Goal: Book appointment/travel/reservation: Book appointment/travel/reservation

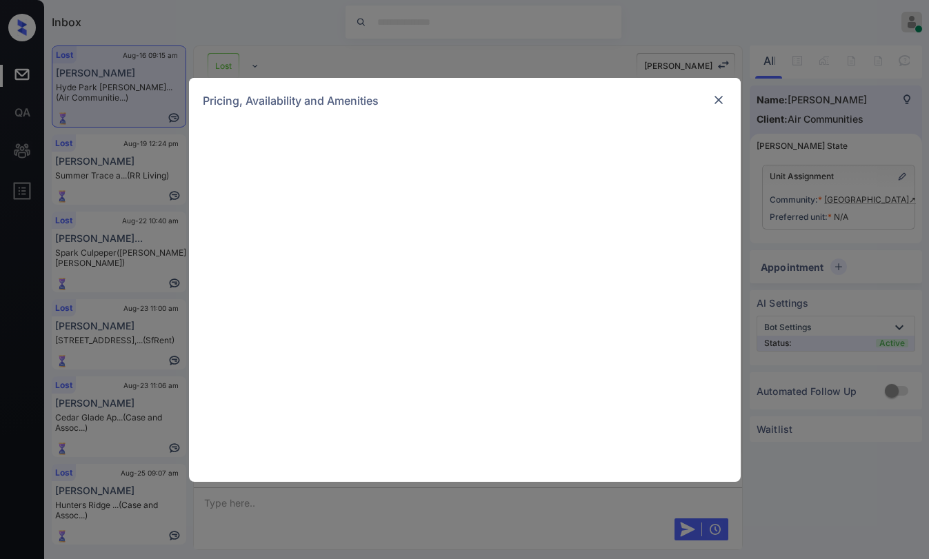
scroll to position [11105, 0]
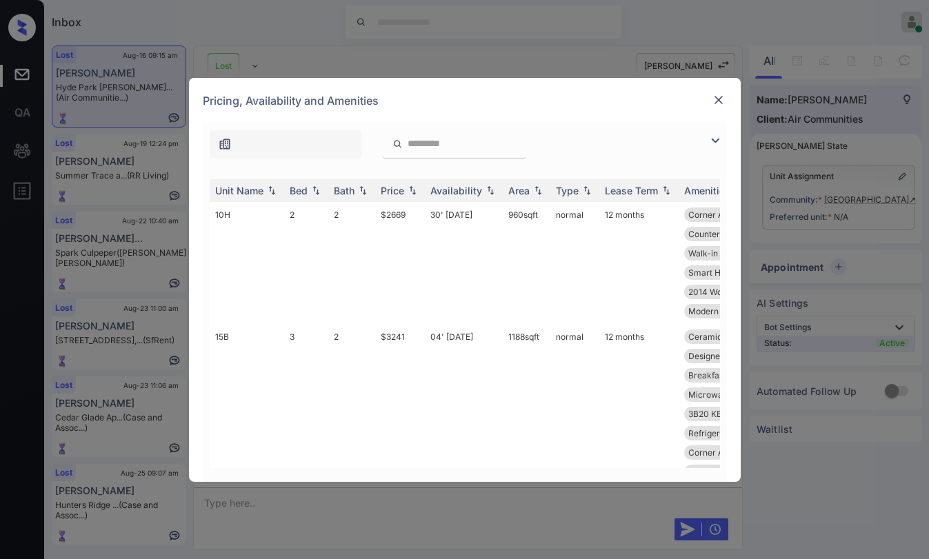
click at [717, 138] on img at bounding box center [715, 140] width 17 height 17
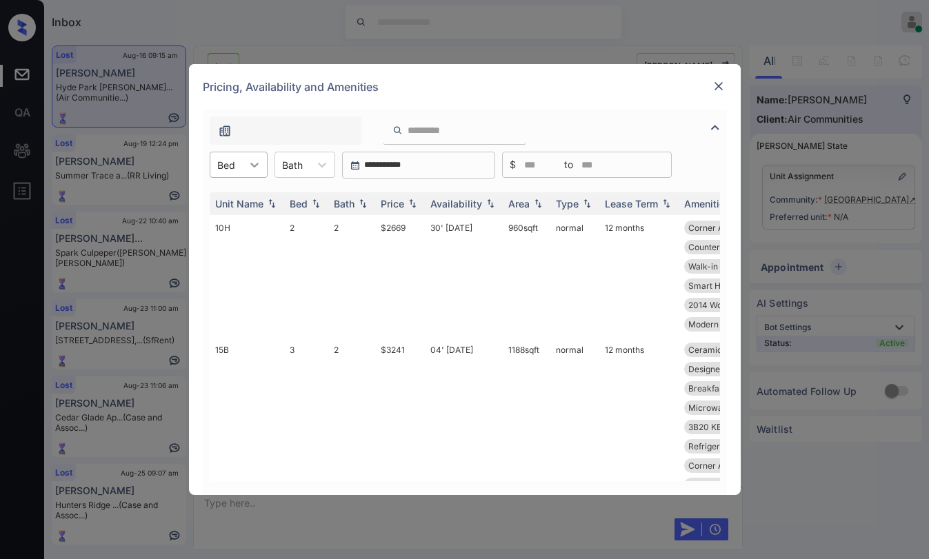
click at [246, 164] on div at bounding box center [254, 164] width 25 height 25
click at [719, 87] on img at bounding box center [719, 86] width 14 height 14
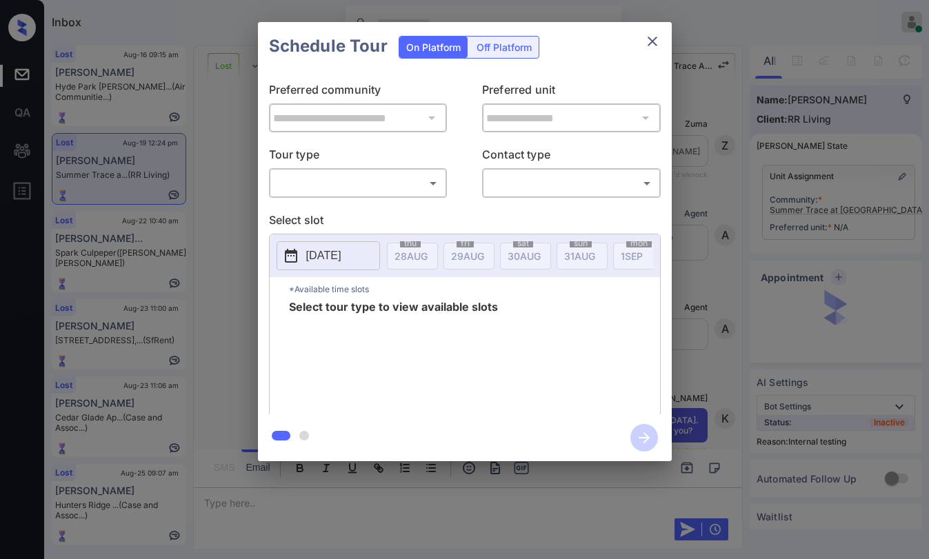
scroll to position [3863, 0]
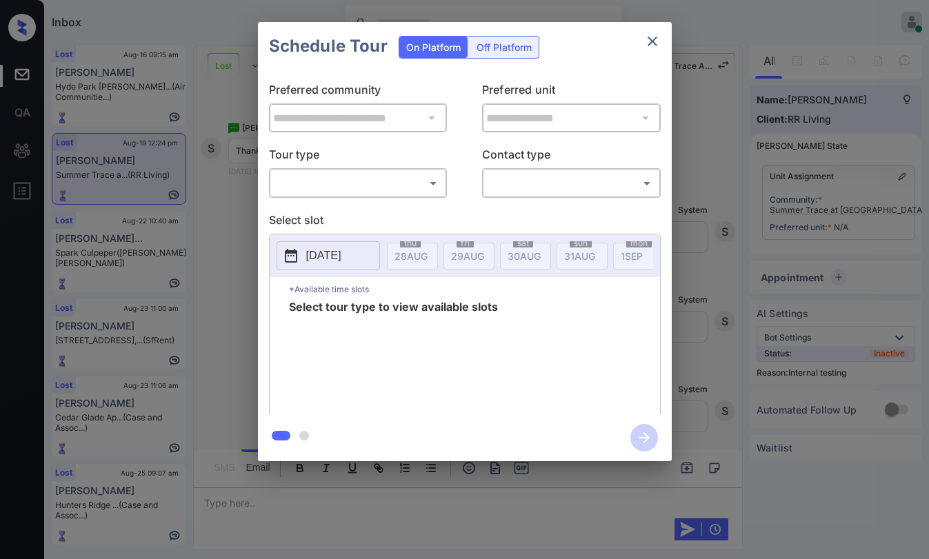
click at [414, 181] on body "Inbox Paolo Gabriel Online Set yourself offline Set yourself on break Profile S…" at bounding box center [464, 279] width 929 height 559
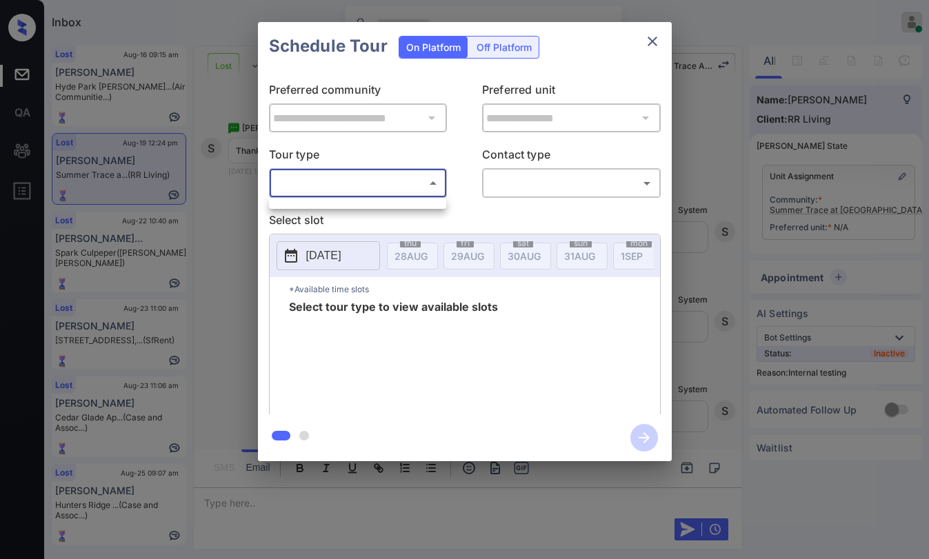
click at [499, 207] on div at bounding box center [464, 279] width 929 height 559
click at [429, 182] on body "Inbox Paolo Gabriel Online Set yourself offline Set yourself on break Profile S…" at bounding box center [464, 279] width 929 height 559
click at [468, 198] on div at bounding box center [464, 279] width 929 height 559
click at [649, 38] on icon "close" at bounding box center [653, 42] width 10 height 10
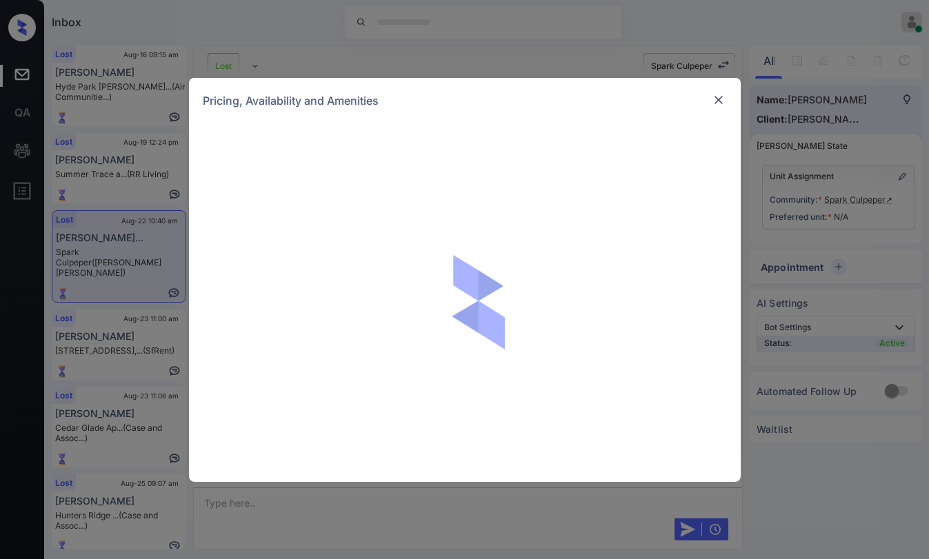
scroll to position [4157, 0]
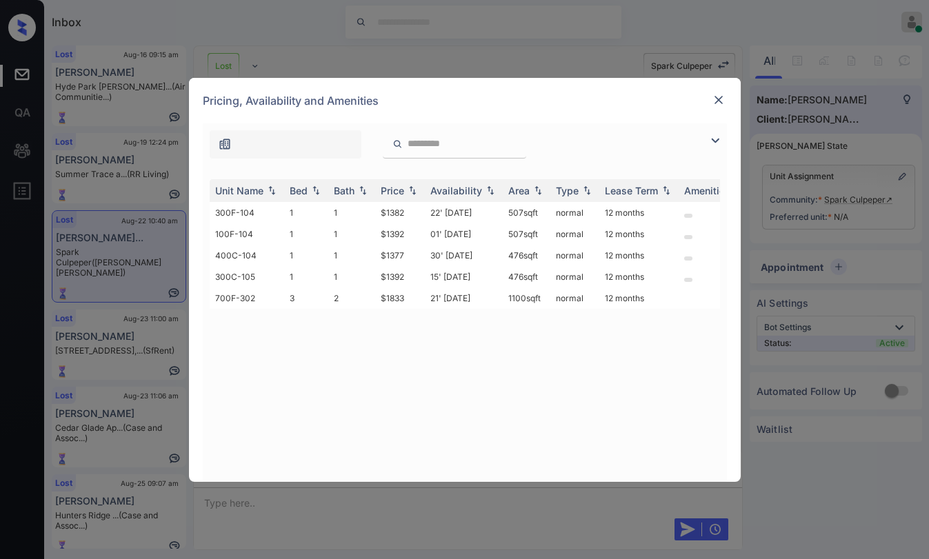
click at [719, 101] on img at bounding box center [719, 100] width 14 height 14
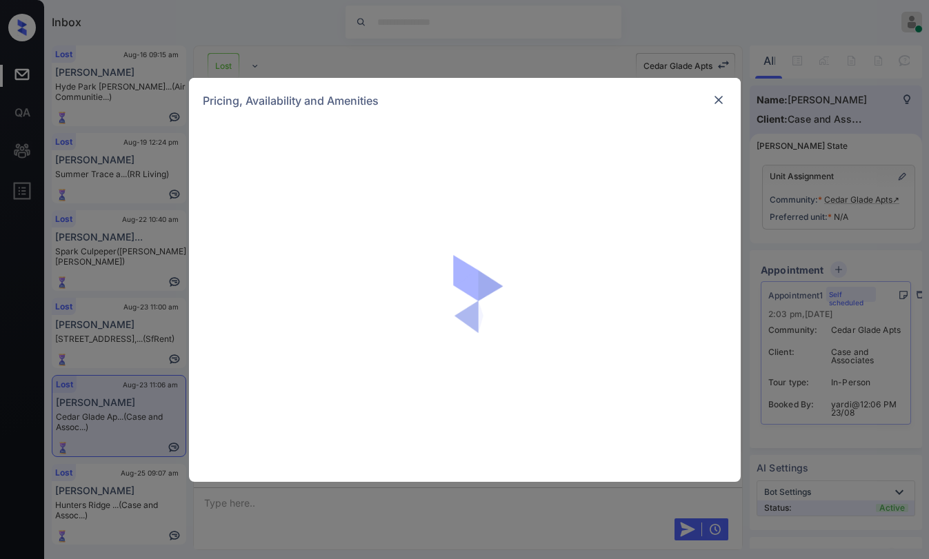
scroll to position [4577, 0]
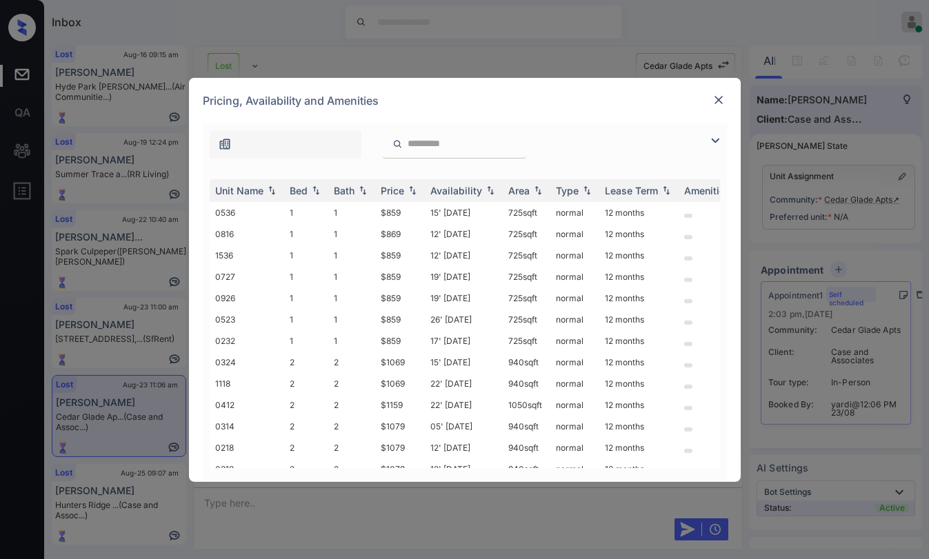
click at [718, 99] on img at bounding box center [719, 100] width 14 height 14
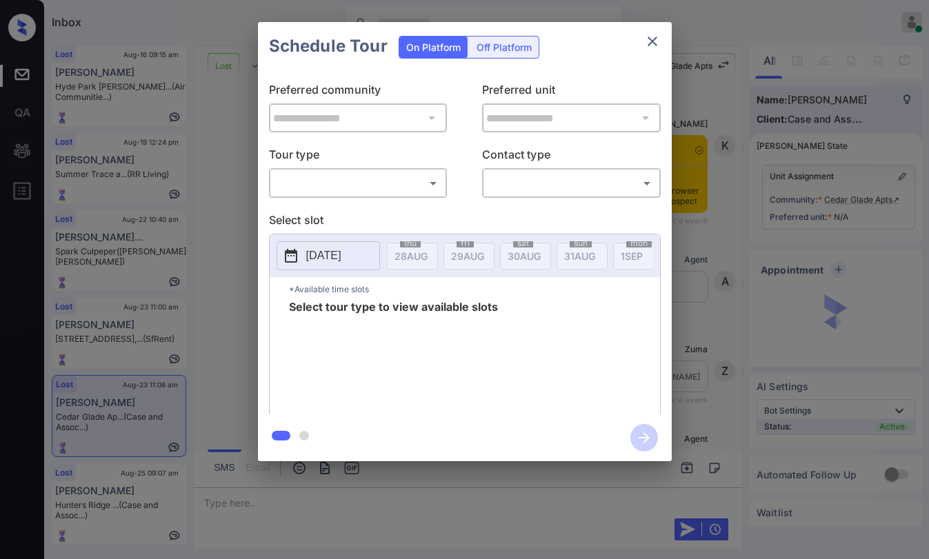
scroll to position [4577, 0]
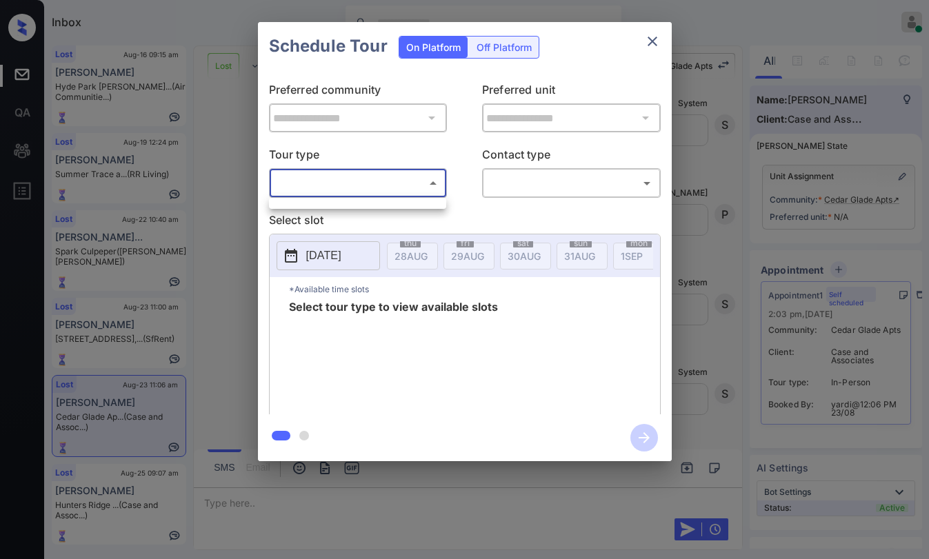
click at [416, 190] on body "Inbox Paolo Gabriel Online Set yourself offline Set yourself on break Profile S…" at bounding box center [464, 279] width 929 height 559
click at [535, 182] on div at bounding box center [464, 279] width 929 height 559
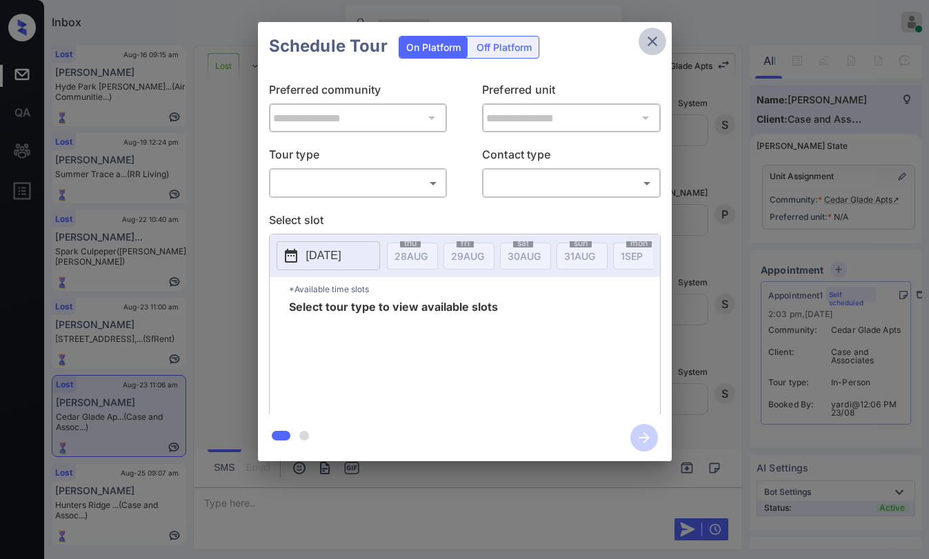
click at [641, 43] on button "close" at bounding box center [653, 42] width 28 height 28
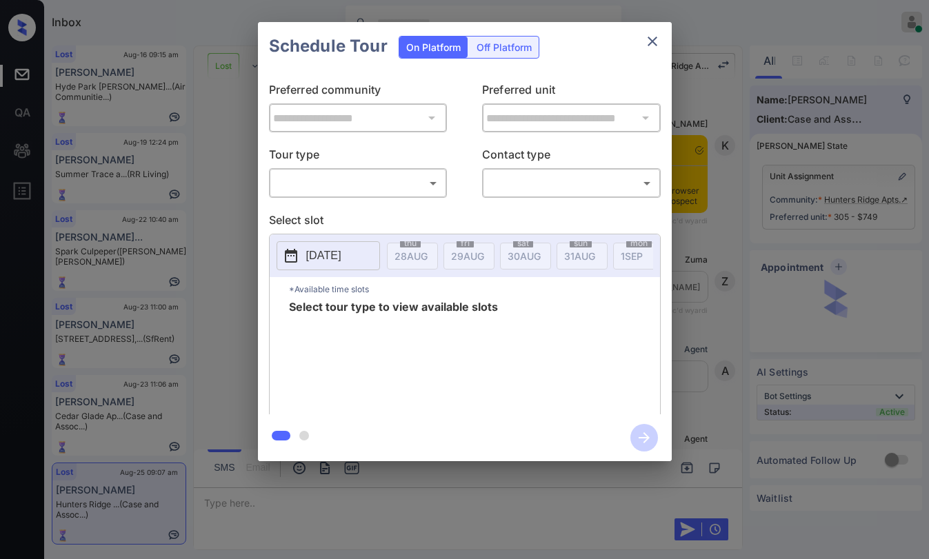
scroll to position [5266, 0]
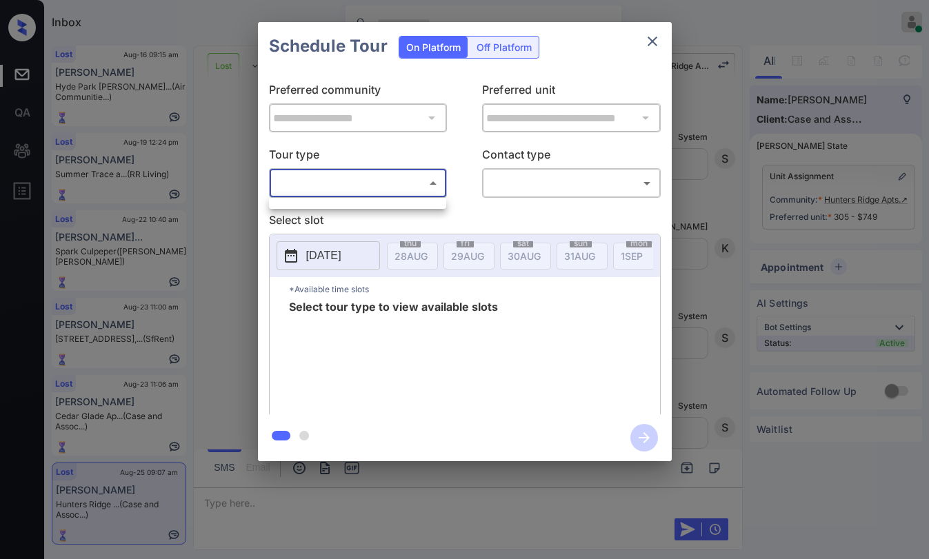
click at [349, 182] on body "Inbox Paolo Gabriel Online Set yourself offline Set yourself on break Profile S…" at bounding box center [464, 279] width 929 height 559
drag, startPoint x: 373, startPoint y: 194, endPoint x: 399, endPoint y: 187, distance: 26.4
click at [374, 194] on div at bounding box center [464, 279] width 929 height 559
click at [655, 39] on icon "close" at bounding box center [653, 42] width 10 height 10
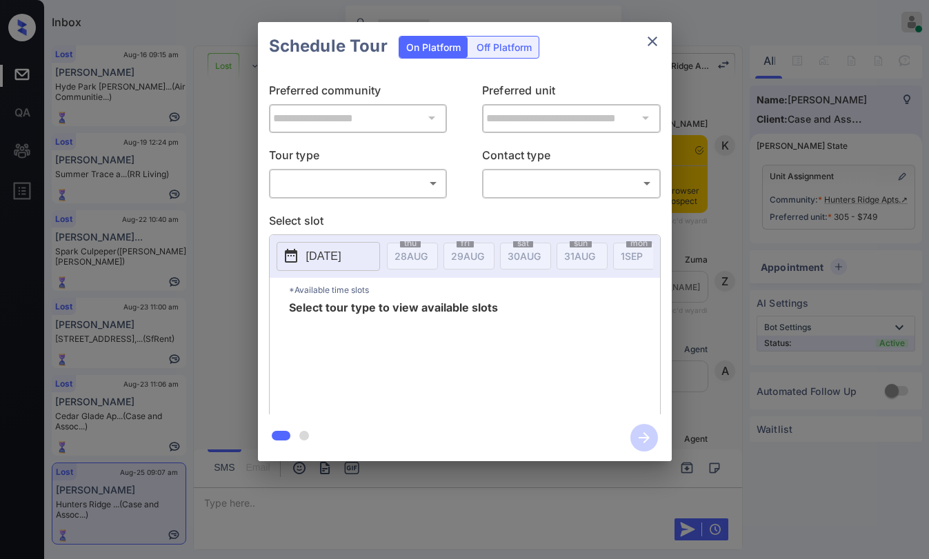
scroll to position [5680, 0]
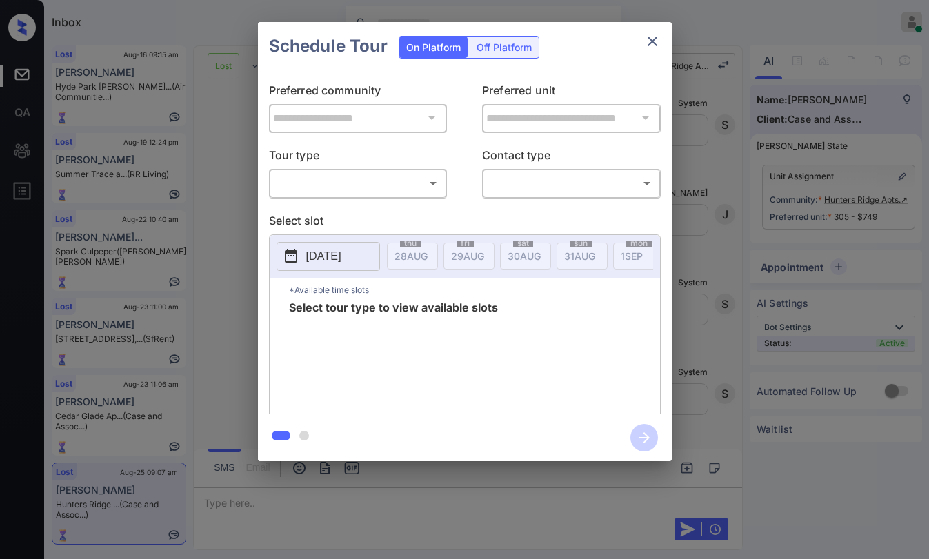
click at [360, 186] on body "Inbox [PERSON_NAME] Online Set yourself offline Set yourself on break Profile S…" at bounding box center [464, 279] width 929 height 559
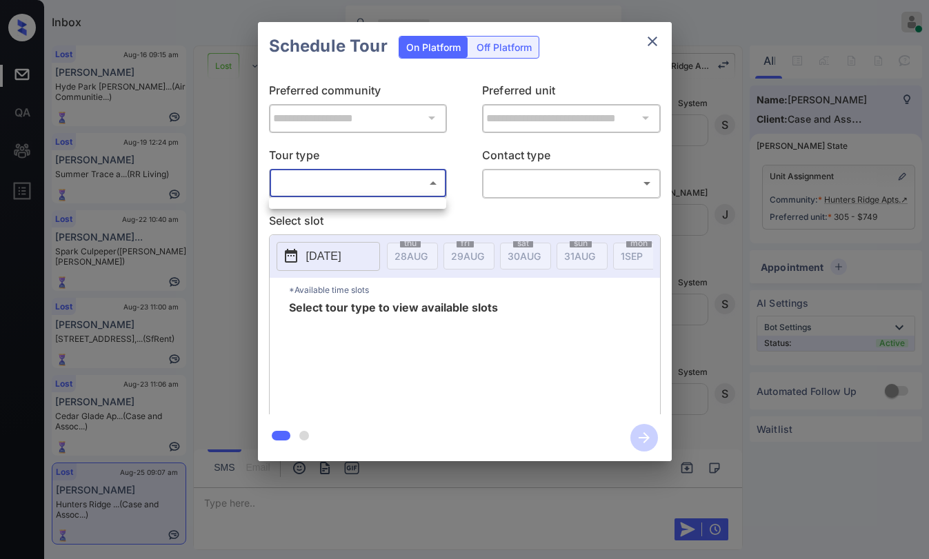
click at [657, 44] on div at bounding box center [464, 279] width 929 height 559
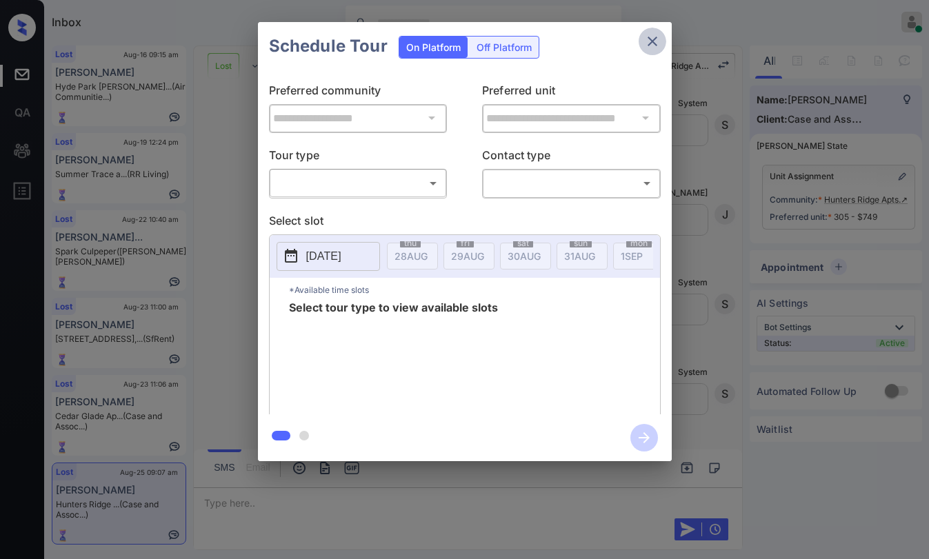
click at [654, 41] on icon "close" at bounding box center [652, 41] width 17 height 17
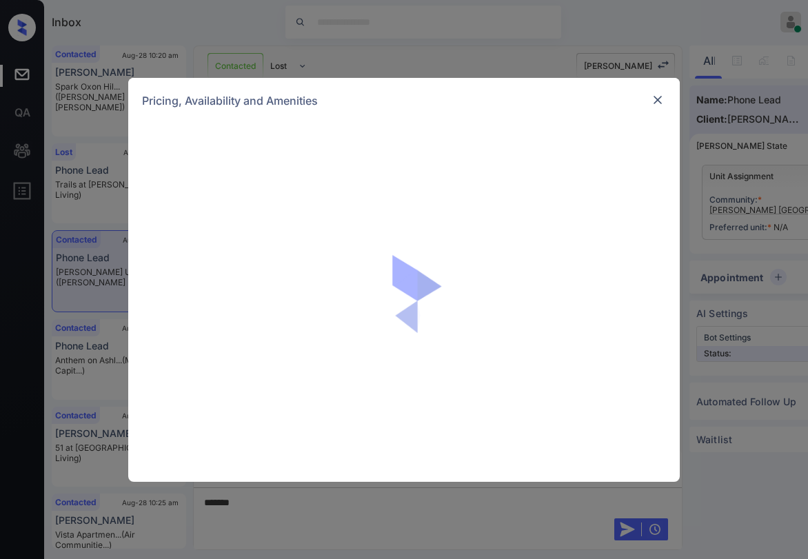
scroll to position [759, 0]
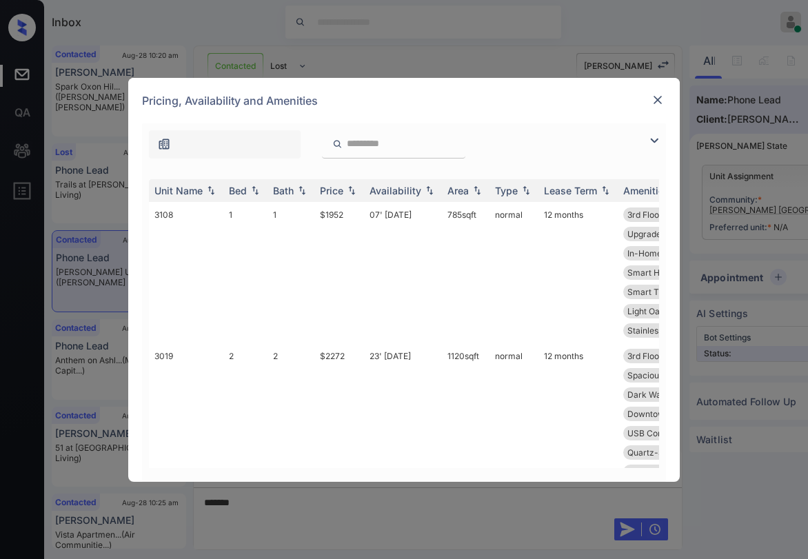
click at [654, 137] on img at bounding box center [654, 140] width 17 height 17
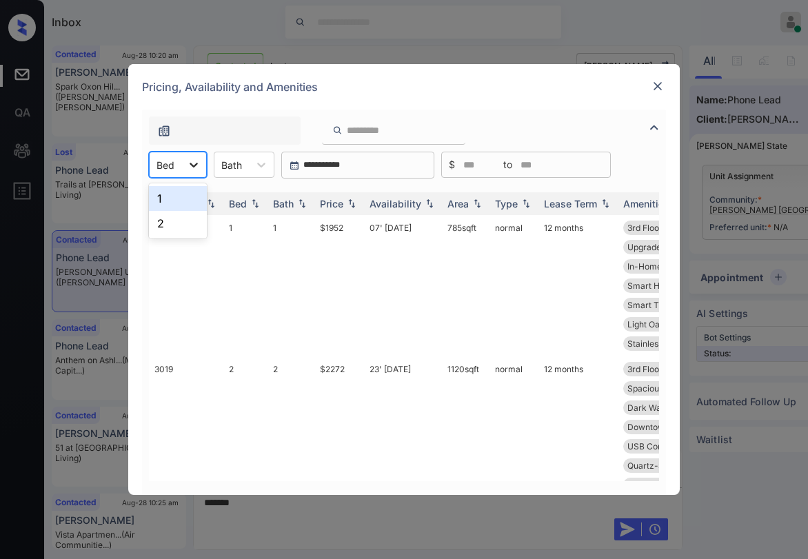
click at [184, 169] on div at bounding box center [193, 164] width 25 height 25
click at [163, 201] on div "1" at bounding box center [178, 198] width 58 height 25
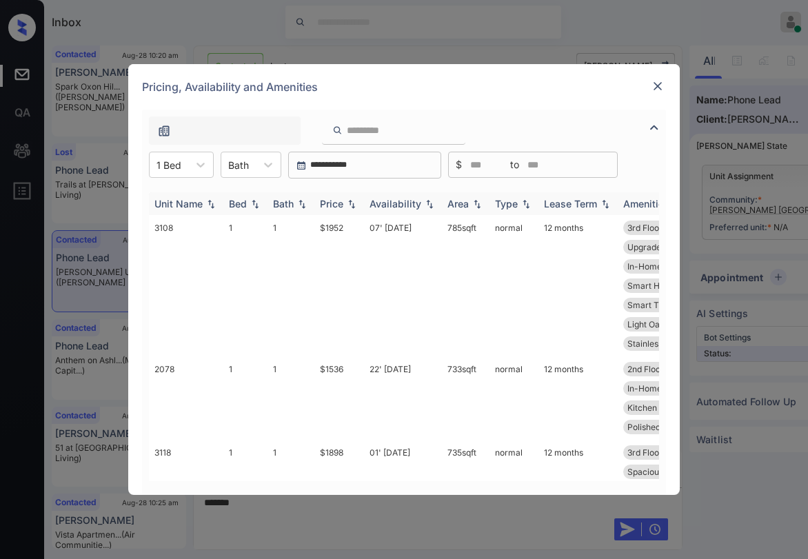
click at [343, 203] on div "Price" at bounding box center [331, 204] width 23 height 12
click at [344, 203] on div "Price" at bounding box center [339, 204] width 39 height 12
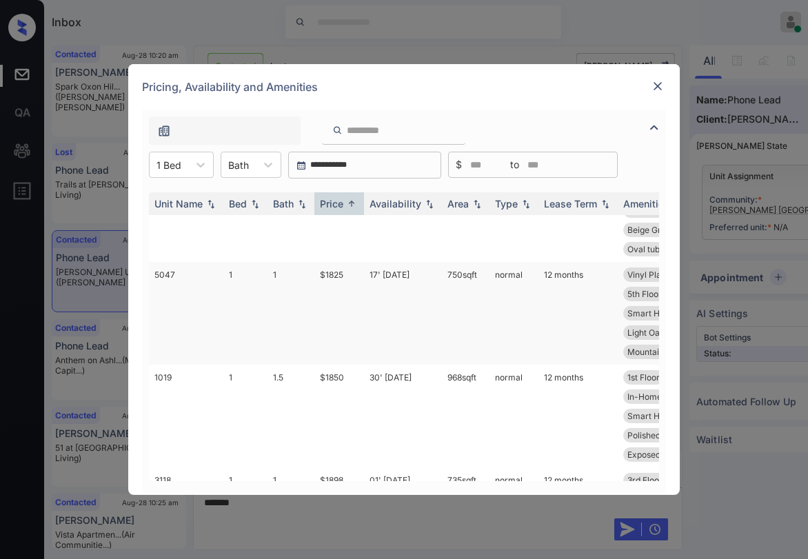
scroll to position [0, 0]
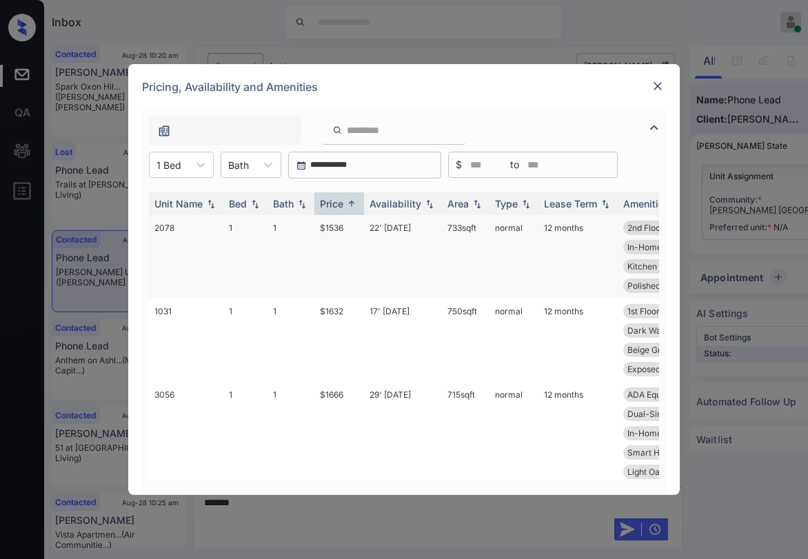
click at [339, 232] on td "$1536" at bounding box center [340, 256] width 50 height 83
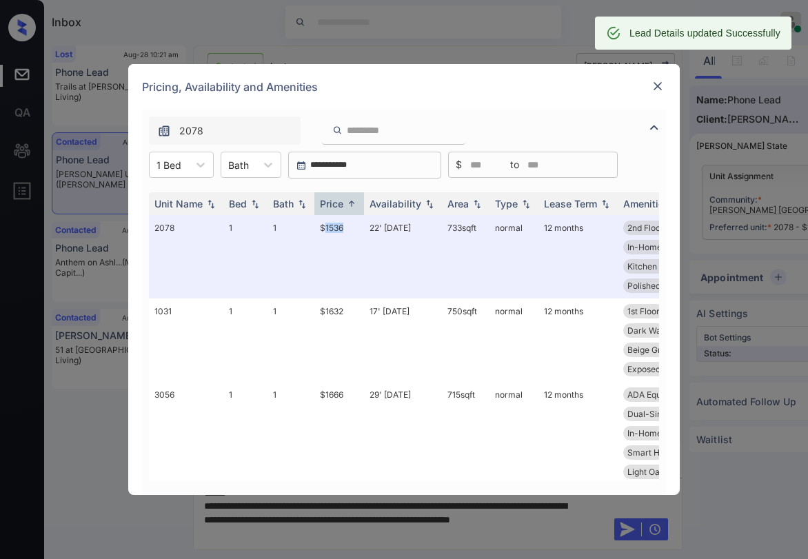
click at [659, 86] on img at bounding box center [658, 86] width 14 height 14
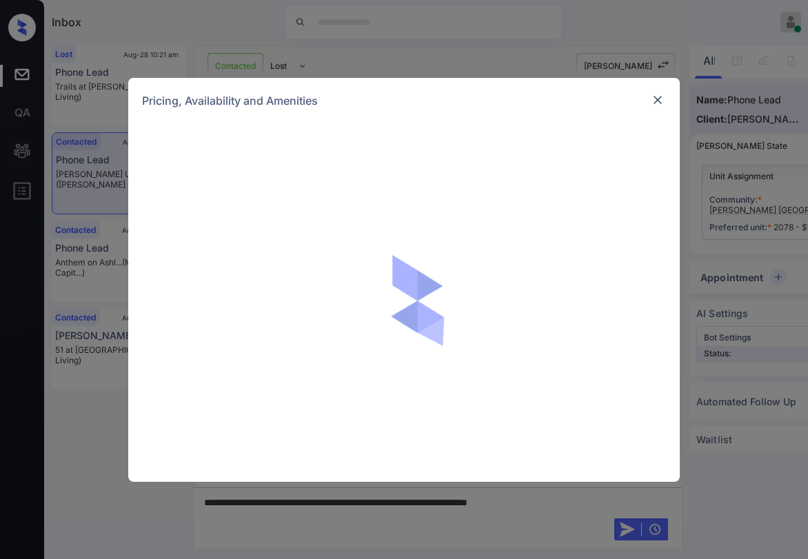
scroll to position [759, 0]
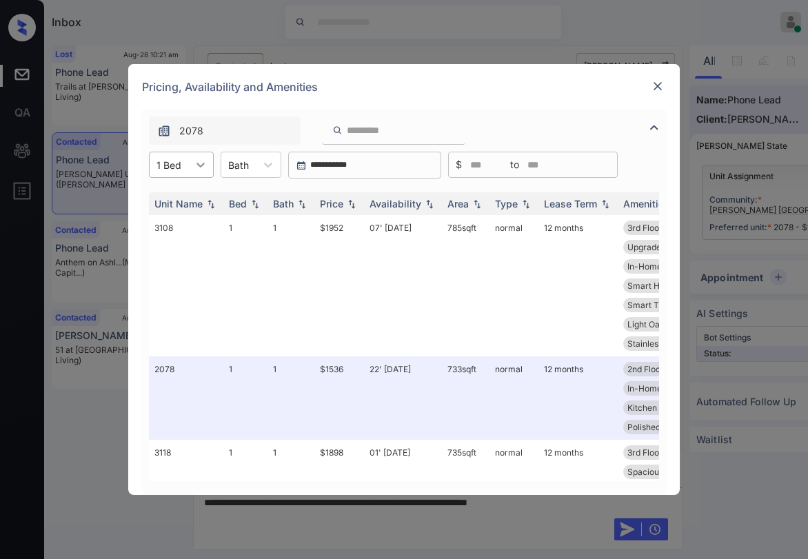
click at [200, 166] on icon at bounding box center [201, 165] width 8 height 5
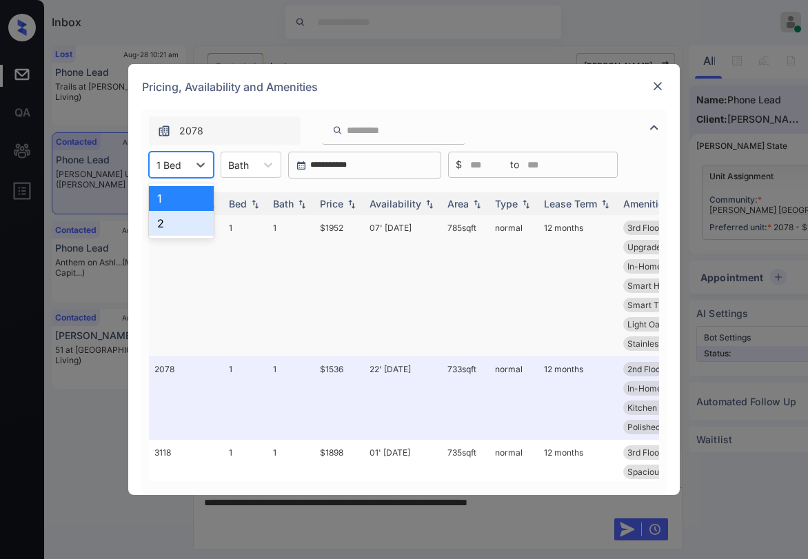
click at [159, 223] on div "2" at bounding box center [181, 223] width 65 height 25
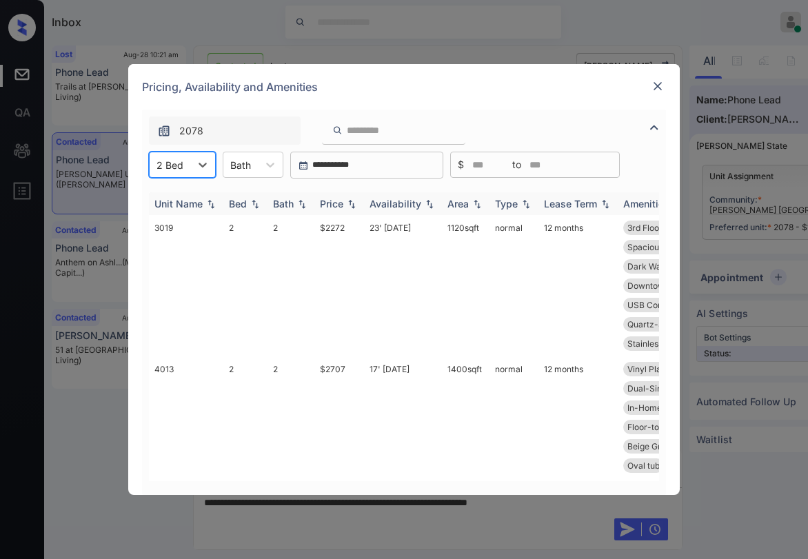
click at [344, 198] on div "Price" at bounding box center [331, 204] width 23 height 12
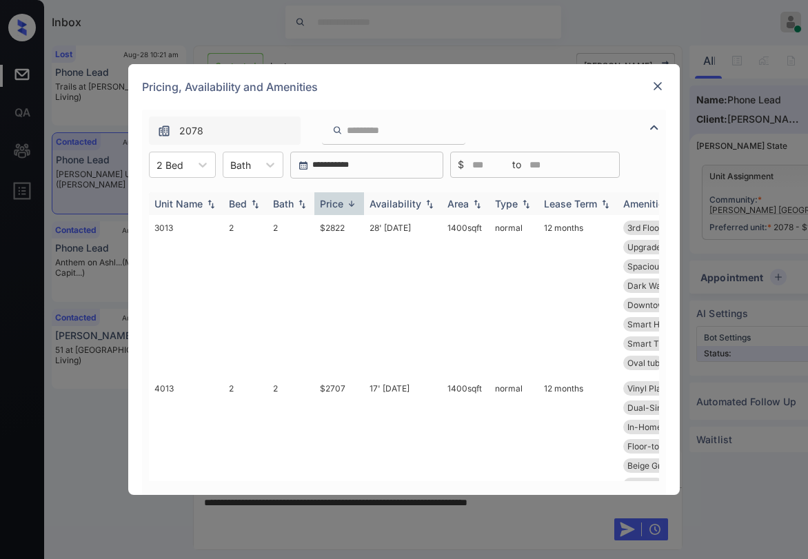
click at [344, 199] on div "Price" at bounding box center [331, 204] width 23 height 12
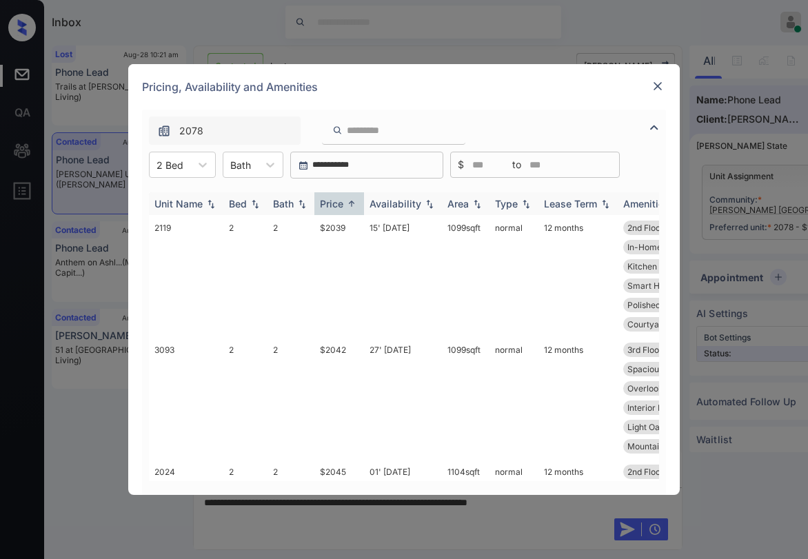
click at [344, 199] on div "Price" at bounding box center [331, 204] width 23 height 12
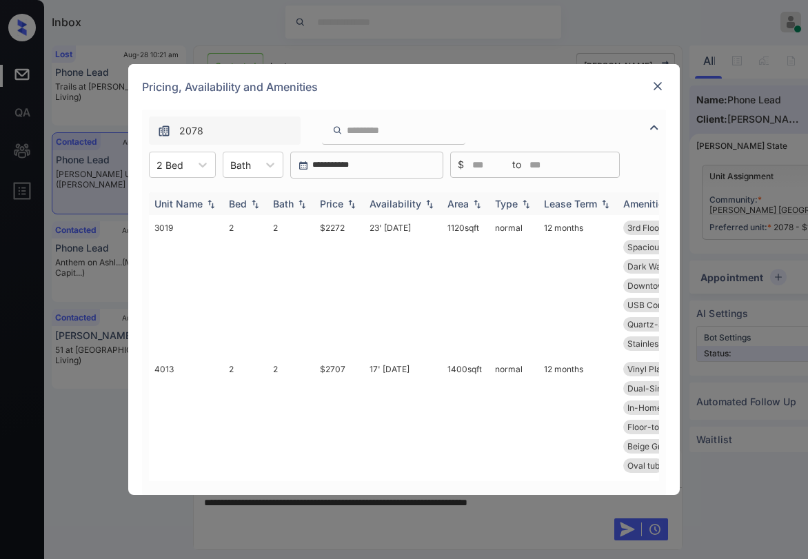
click at [344, 199] on div "Price" at bounding box center [331, 204] width 23 height 12
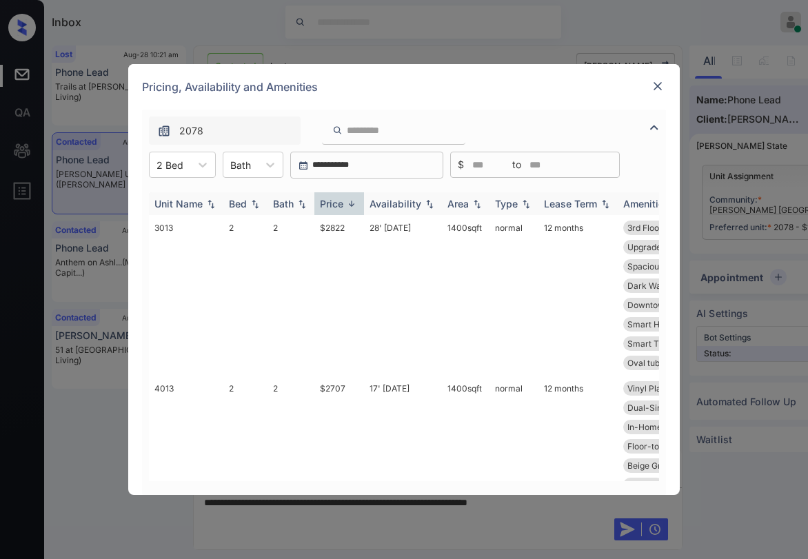
click at [343, 200] on div "Price" at bounding box center [331, 204] width 23 height 12
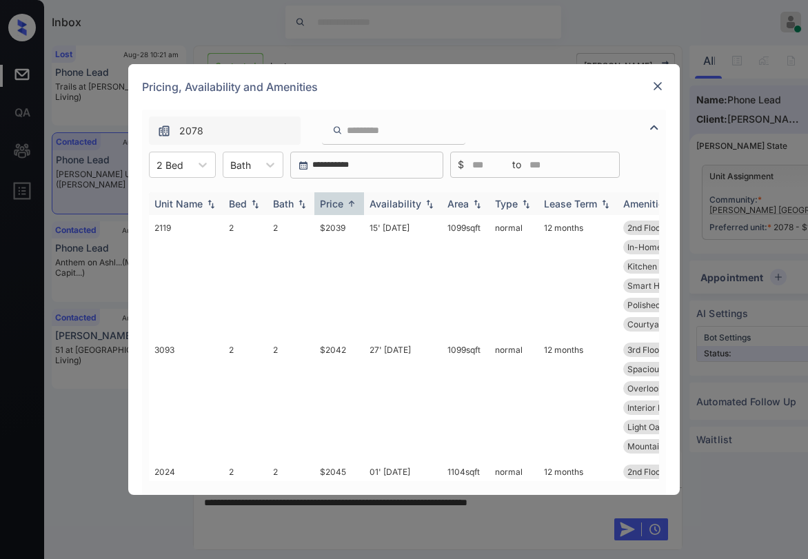
click at [339, 203] on div "Price" at bounding box center [331, 204] width 23 height 12
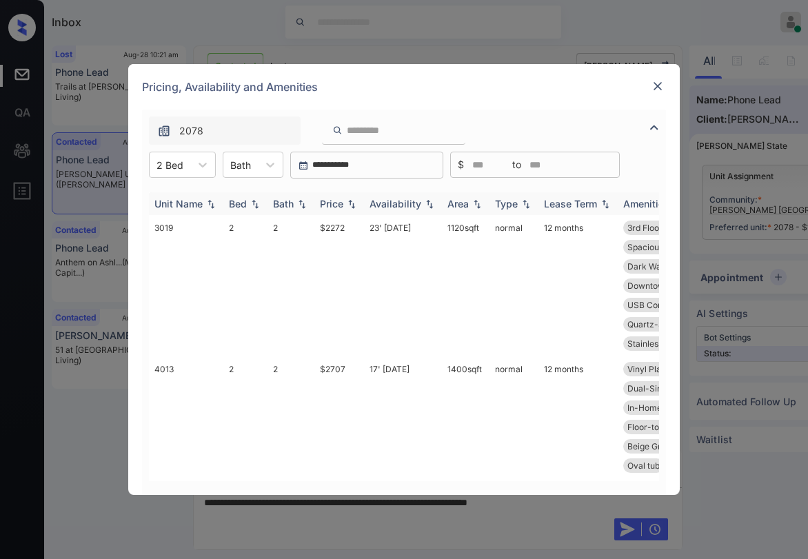
click at [339, 201] on div "Price" at bounding box center [331, 204] width 23 height 12
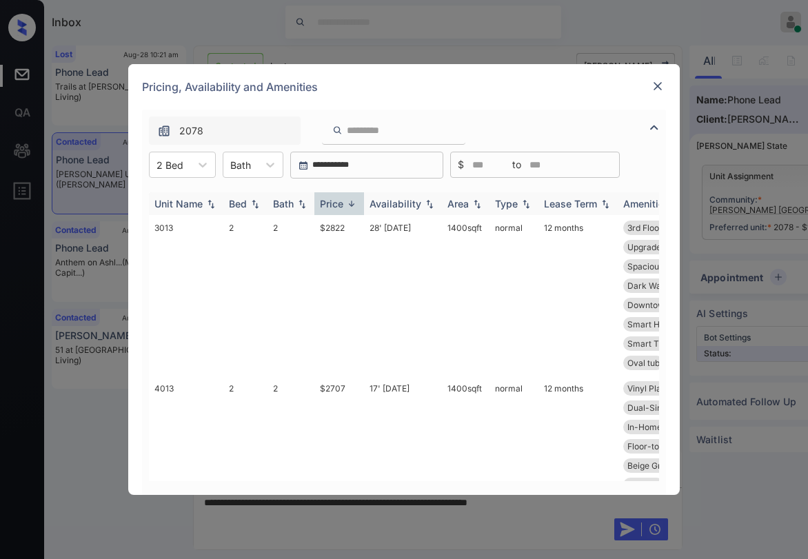
click at [339, 201] on div "Price" at bounding box center [331, 204] width 23 height 12
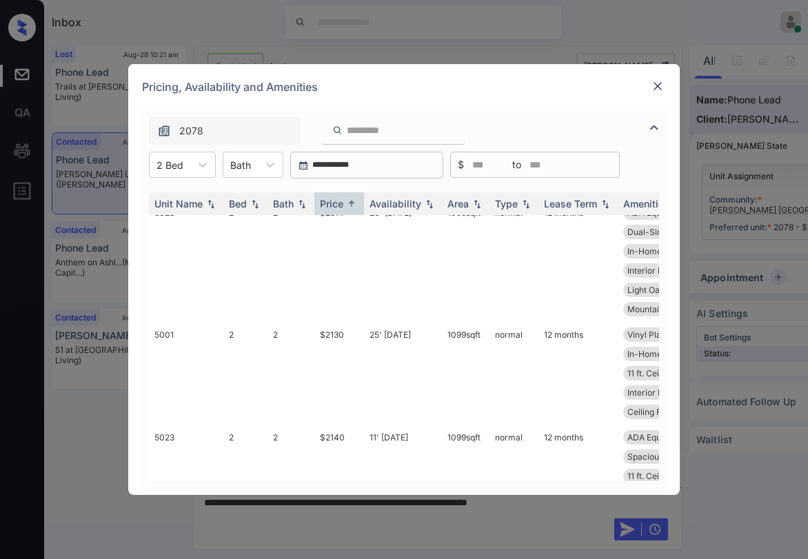
scroll to position [0, 0]
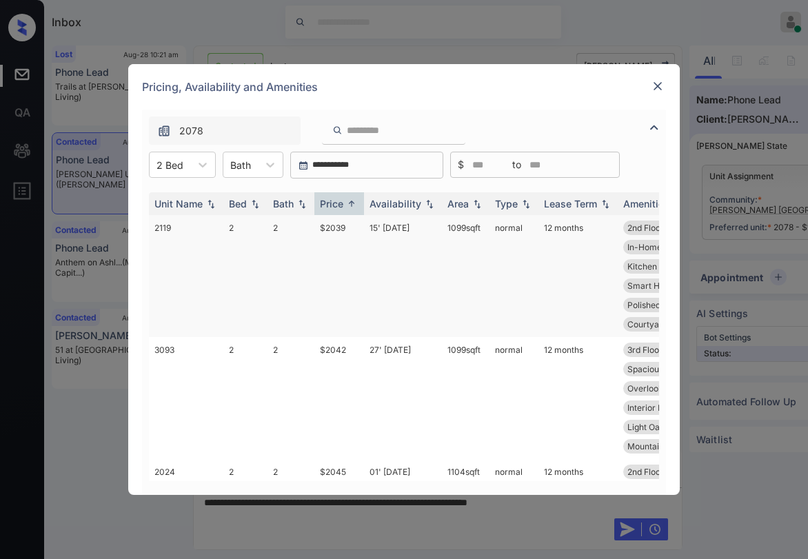
click at [334, 227] on td "$2039" at bounding box center [340, 276] width 50 height 122
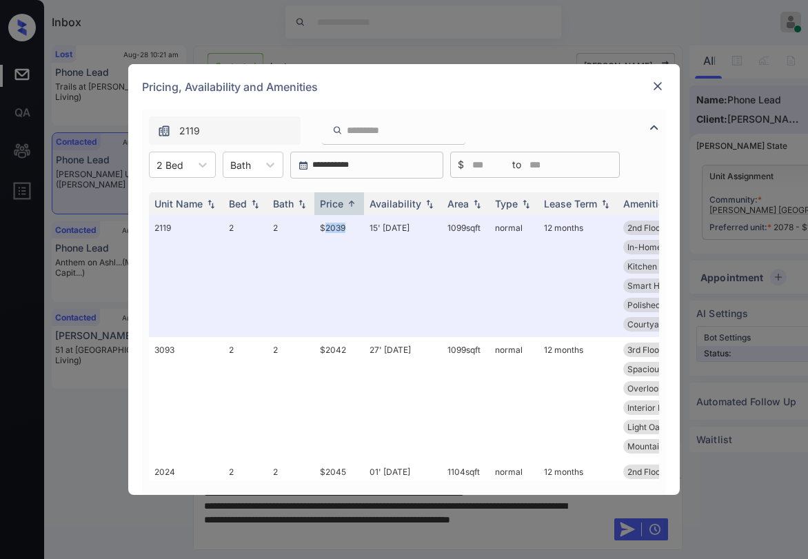
click at [661, 87] on img at bounding box center [658, 86] width 14 height 14
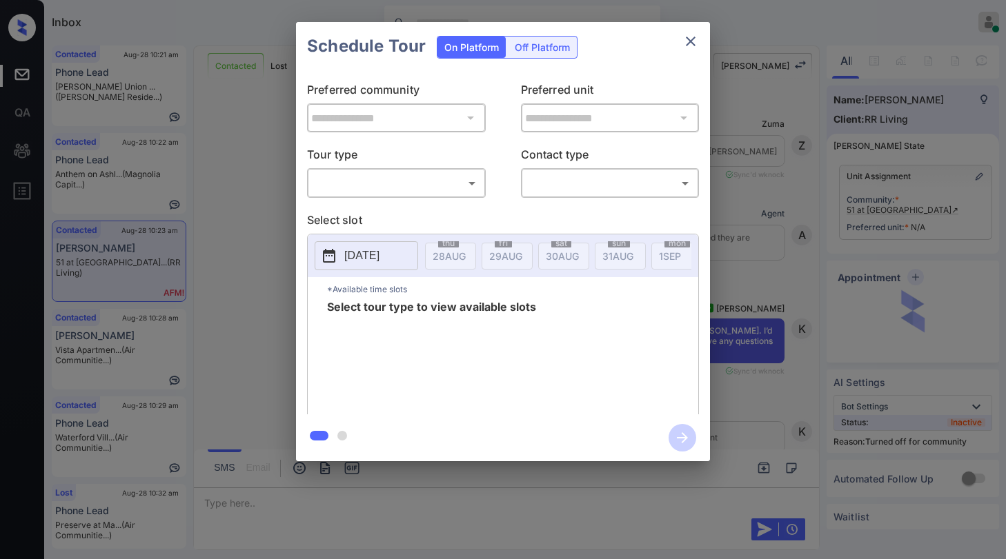
scroll to position [7829, 0]
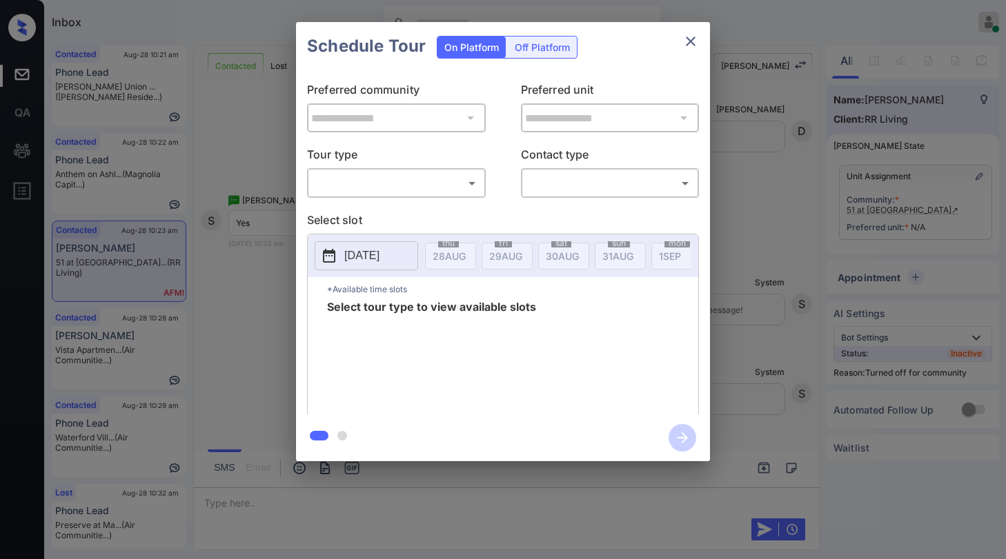
click at [473, 181] on body "Inbox [PERSON_NAME] Online Set yourself offline Set yourself on break Profile S…" at bounding box center [503, 279] width 1006 height 559
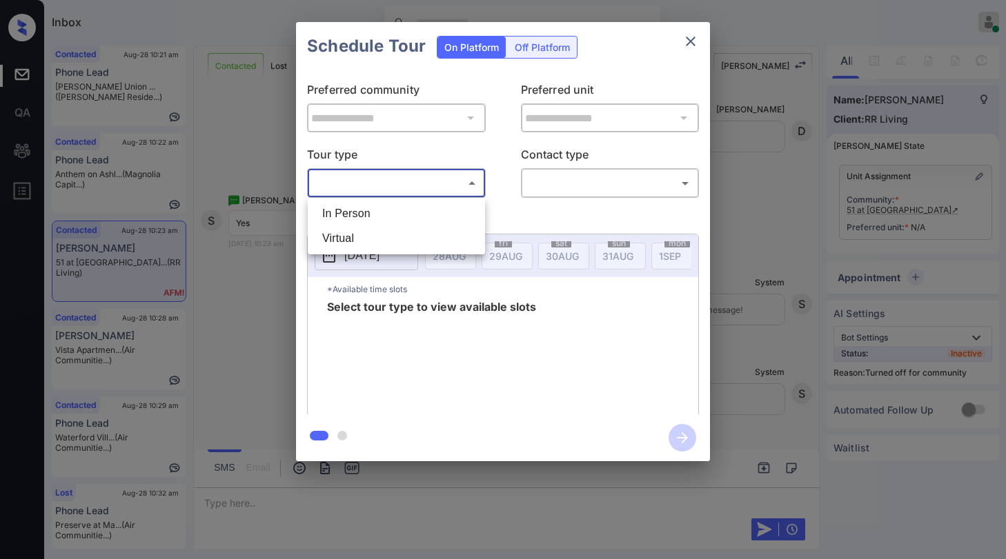
click at [695, 41] on div at bounding box center [503, 279] width 1006 height 559
click at [693, 39] on icon "close" at bounding box center [691, 42] width 10 height 10
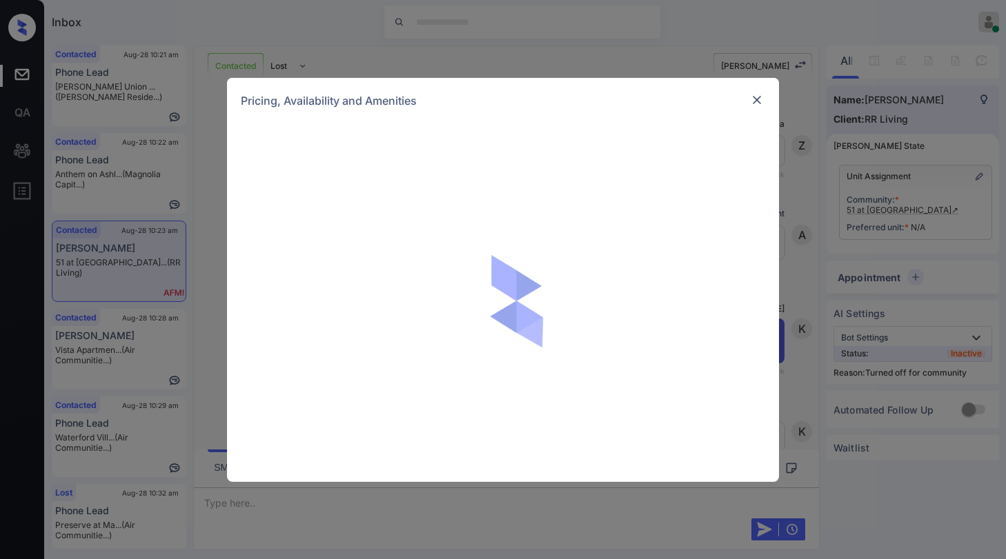
scroll to position [7139, 0]
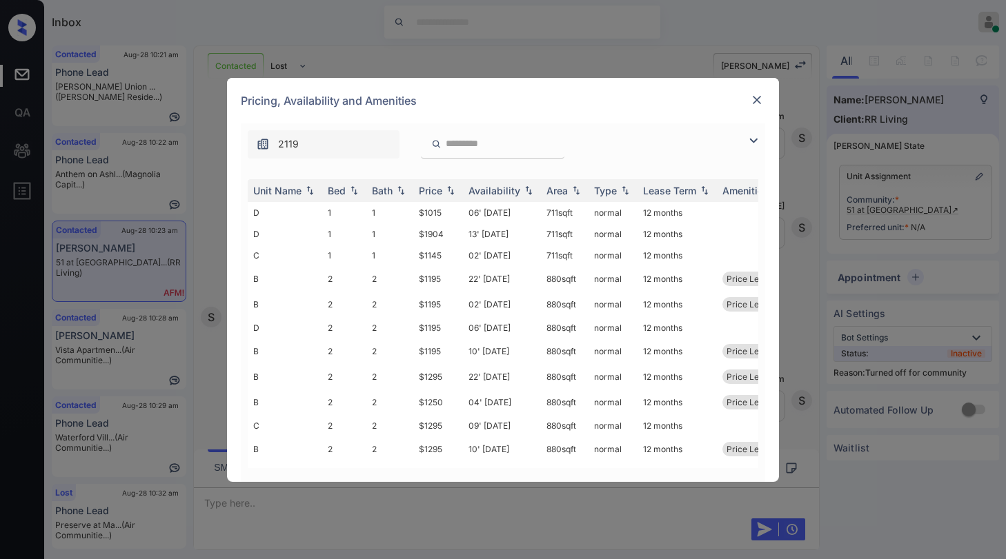
click at [752, 144] on img at bounding box center [753, 140] width 17 height 17
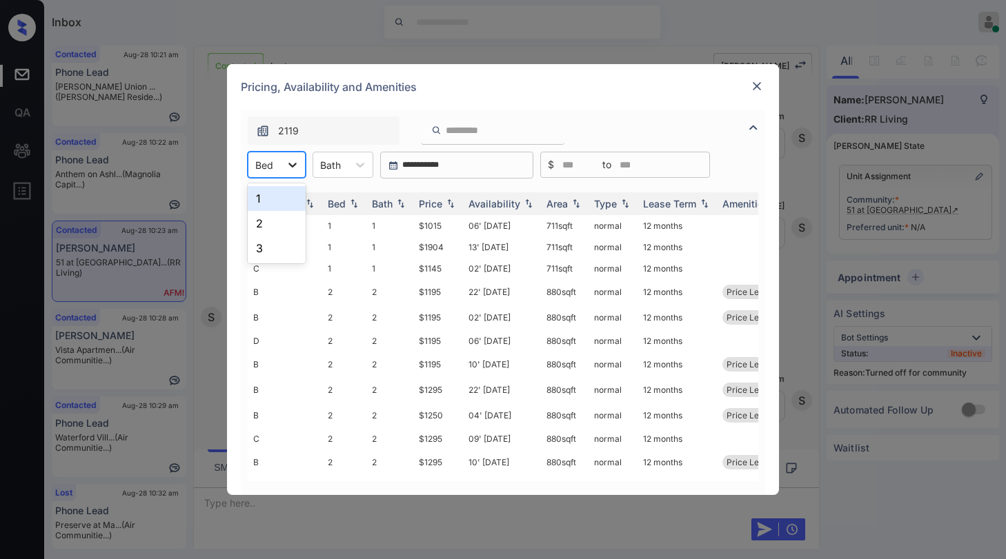
click at [283, 170] on div at bounding box center [292, 164] width 25 height 25
click at [263, 256] on div "3" at bounding box center [277, 248] width 58 height 25
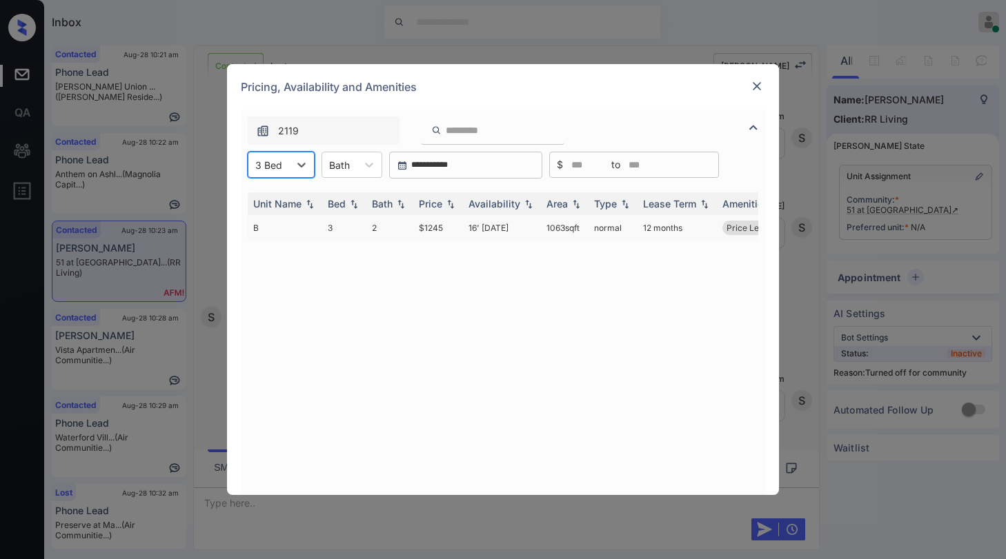
click at [372, 228] on td "2" at bounding box center [389, 228] width 47 height 26
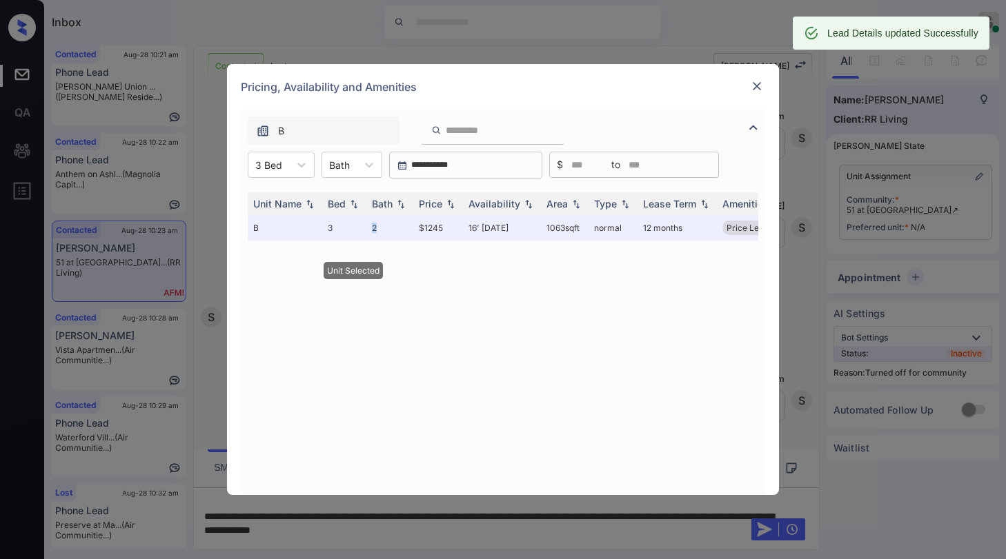
click at [755, 89] on img at bounding box center [757, 86] width 14 height 14
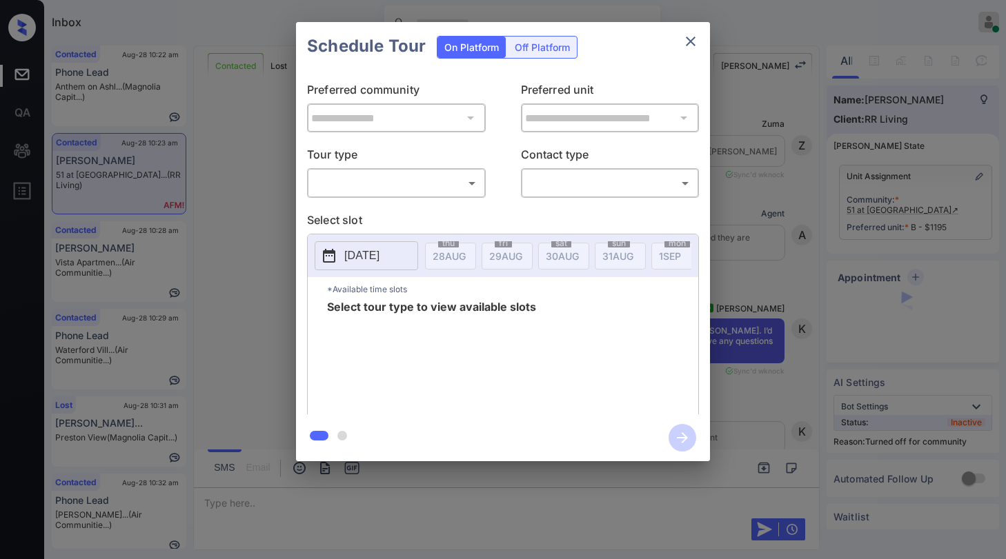
scroll to position [7760, 0]
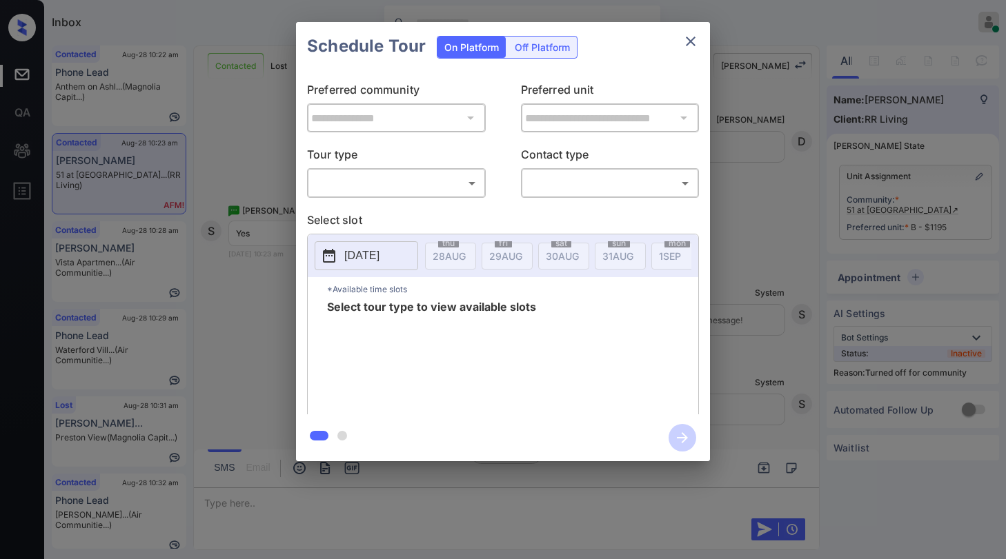
click at [457, 185] on body "Inbox [PERSON_NAME] Online Set yourself offline Set yourself on break Profile S…" at bounding box center [503, 279] width 1006 height 559
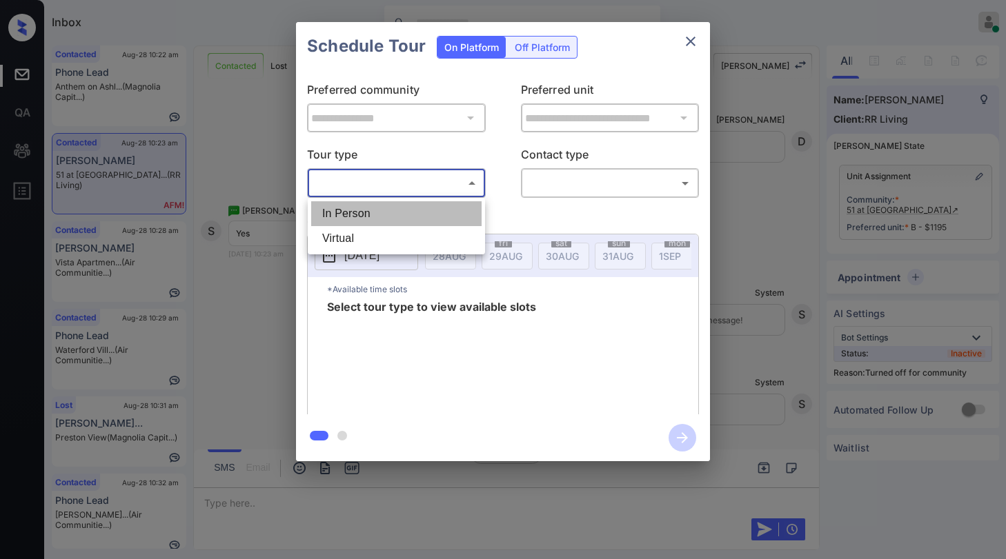
drag, startPoint x: 411, startPoint y: 216, endPoint x: 533, endPoint y: 196, distance: 123.7
click at [414, 215] on li "In Person" at bounding box center [396, 213] width 170 height 25
type input "********"
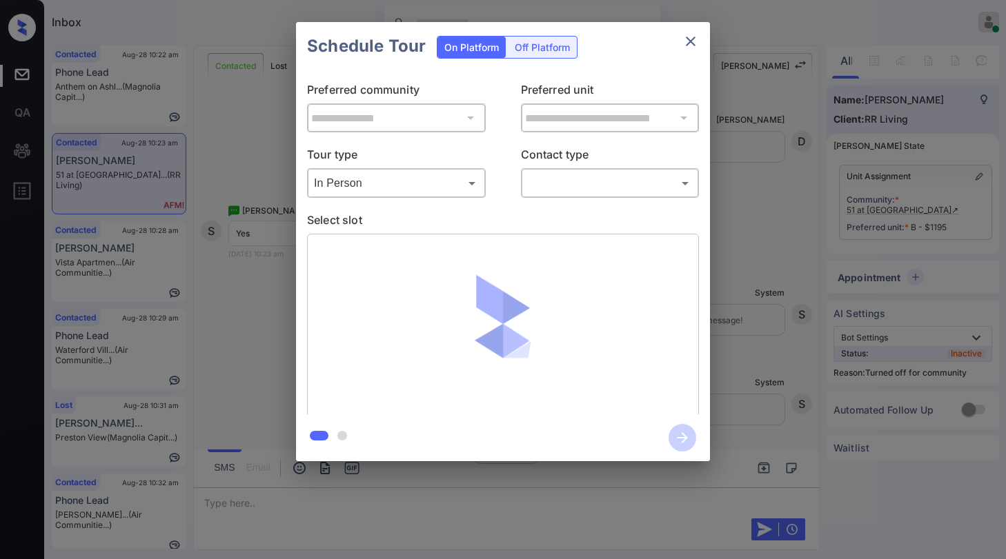
click at [570, 187] on body "Inbox [PERSON_NAME] Online Set yourself offline Set yourself on break Profile S…" at bounding box center [503, 279] width 1006 height 559
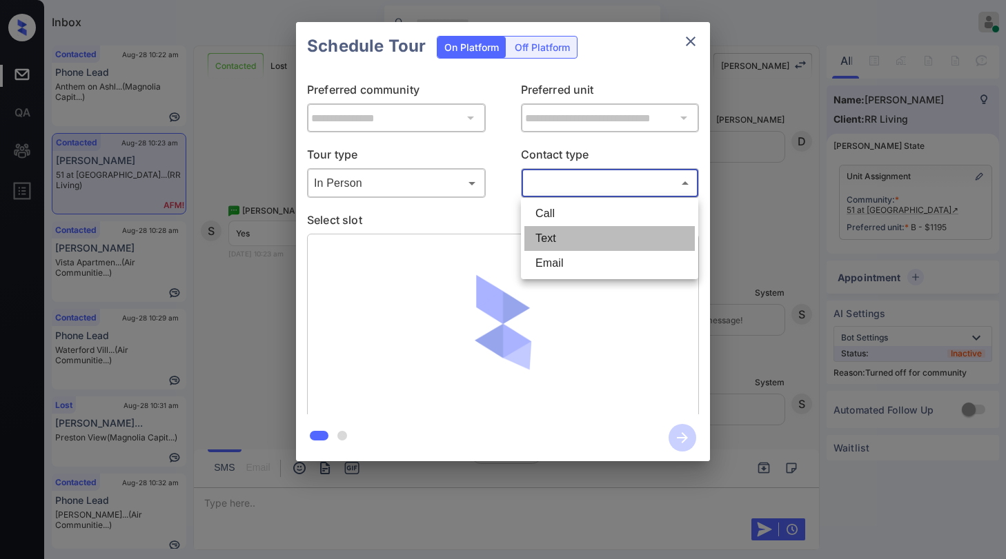
click at [549, 237] on li "Text" at bounding box center [609, 238] width 170 height 25
type input "****"
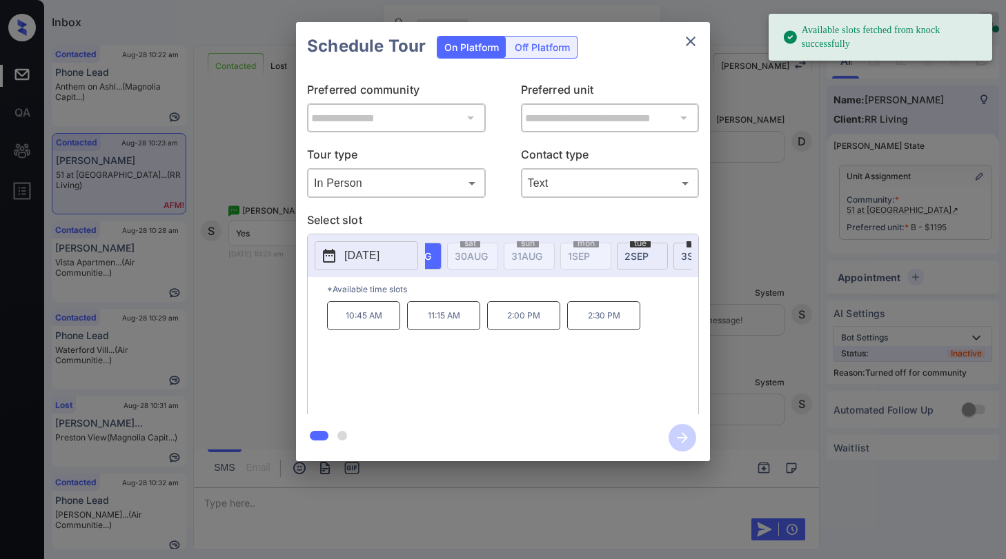
scroll to position [0, 0]
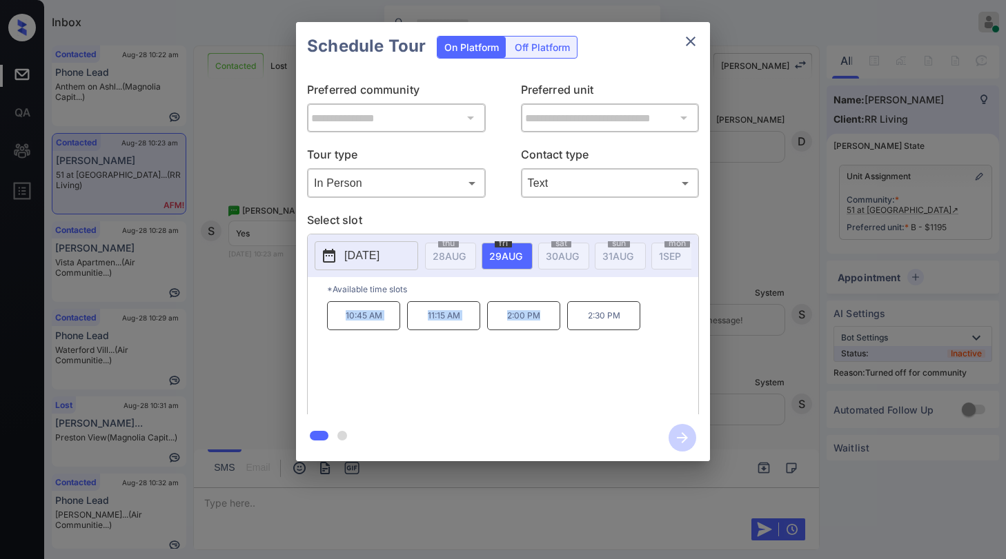
drag, startPoint x: 341, startPoint y: 320, endPoint x: 543, endPoint y: 326, distance: 202.2
click at [543, 326] on div "10:45 AM 11:15 AM 2:00 PM 2:30 PM" at bounding box center [512, 356] width 371 height 110
copy div "10:45 AM 11:15 AM 2:00 PM"
click at [690, 41] on icon "close" at bounding box center [691, 42] width 10 height 10
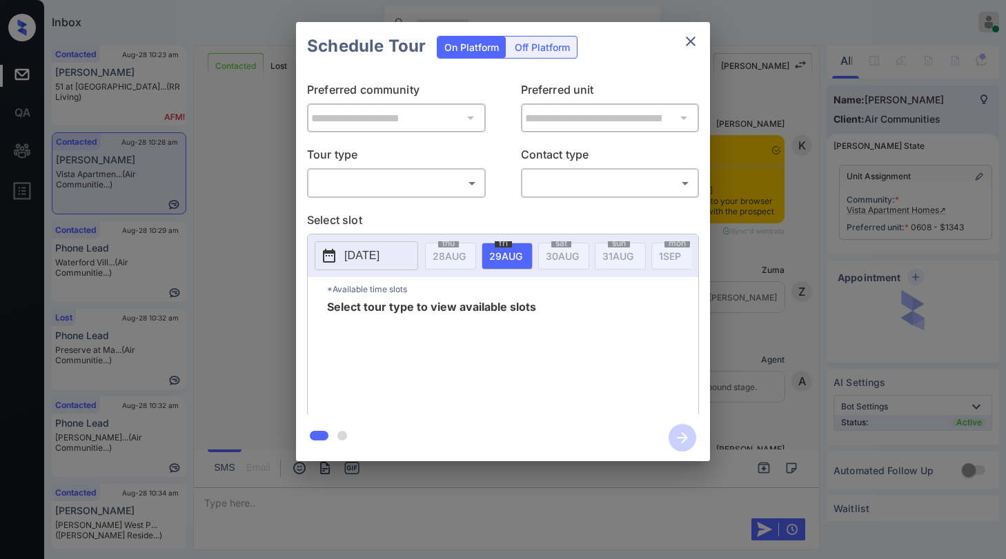
scroll to position [2750, 0]
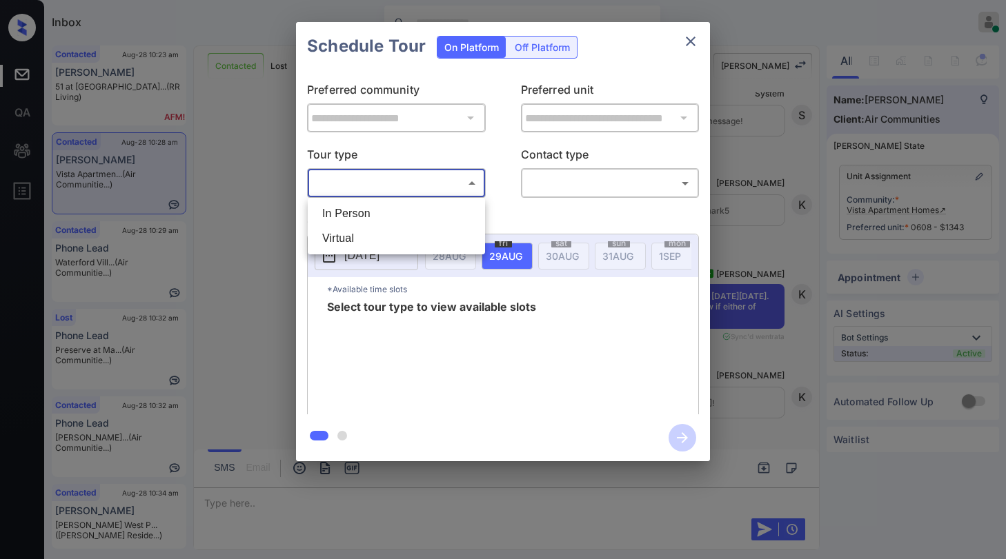
click at [458, 179] on body "Inbox Paolo Gabriel Online Set yourself offline Set yourself on break Profile S…" at bounding box center [503, 279] width 1006 height 559
drag, startPoint x: 418, startPoint y: 208, endPoint x: 494, endPoint y: 175, distance: 82.5
click at [419, 208] on li "In Person" at bounding box center [396, 213] width 170 height 25
type input "********"
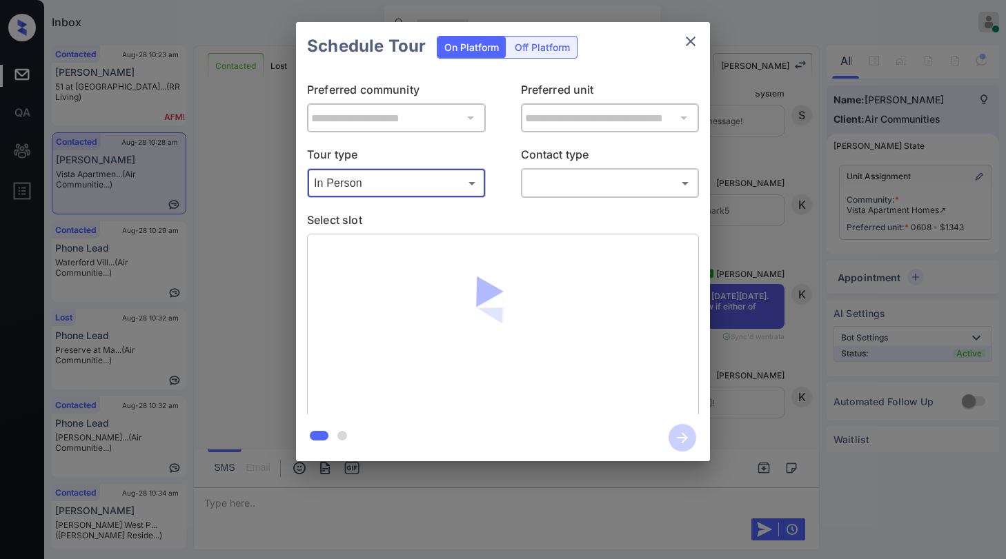
click at [593, 183] on body "Inbox Paolo Gabriel Online Set yourself offline Set yourself on break Profile S…" at bounding box center [503, 279] width 1006 height 559
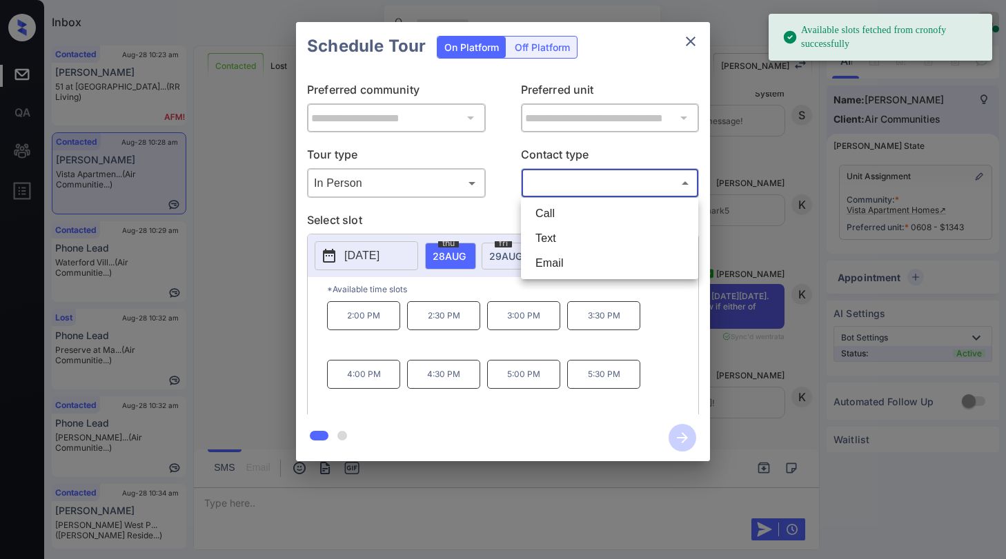
click at [699, 41] on div at bounding box center [503, 279] width 1006 height 559
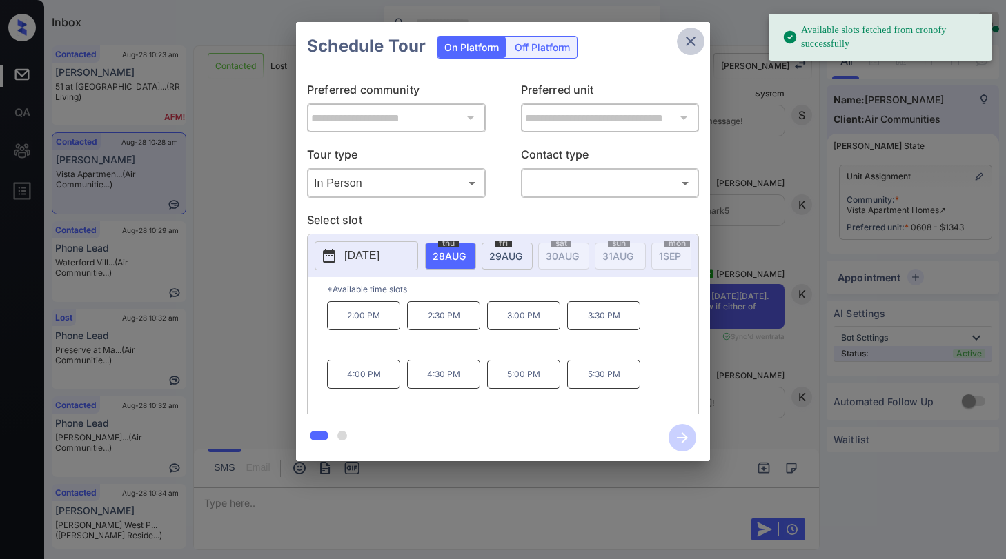
click at [688, 42] on icon "close" at bounding box center [690, 41] width 17 height 17
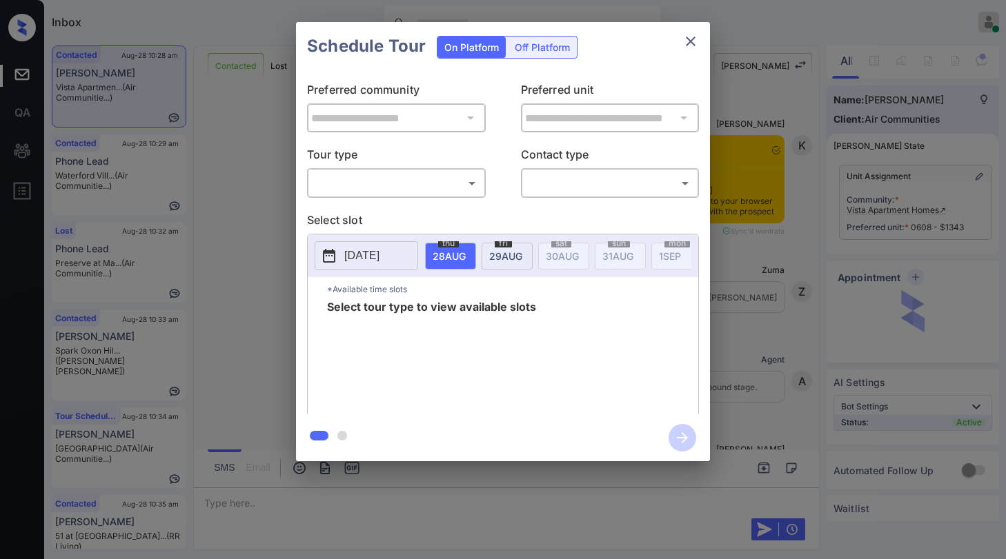
scroll to position [3371, 0]
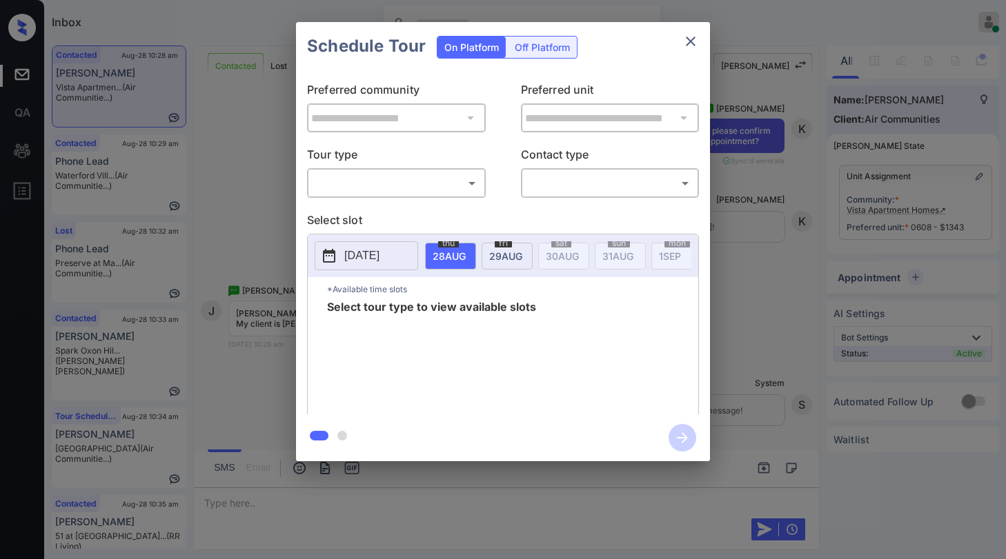
click at [417, 186] on body "Inbox Paolo Gabriel Online Set yourself offline Set yourself on break Profile S…" at bounding box center [503, 279] width 1006 height 559
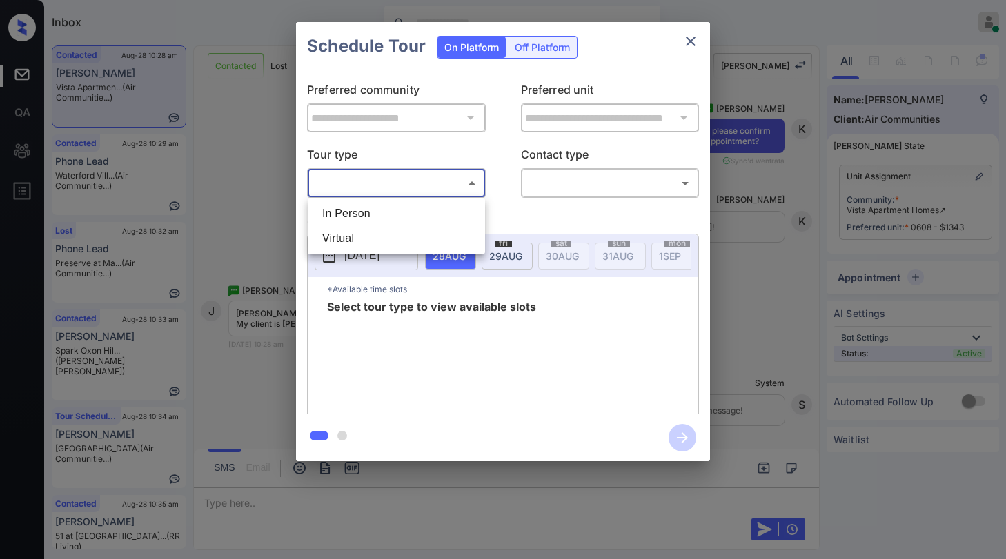
drag, startPoint x: 384, startPoint y: 213, endPoint x: 514, endPoint y: 191, distance: 132.2
click at [386, 213] on li "In Person" at bounding box center [396, 213] width 170 height 25
type input "********"
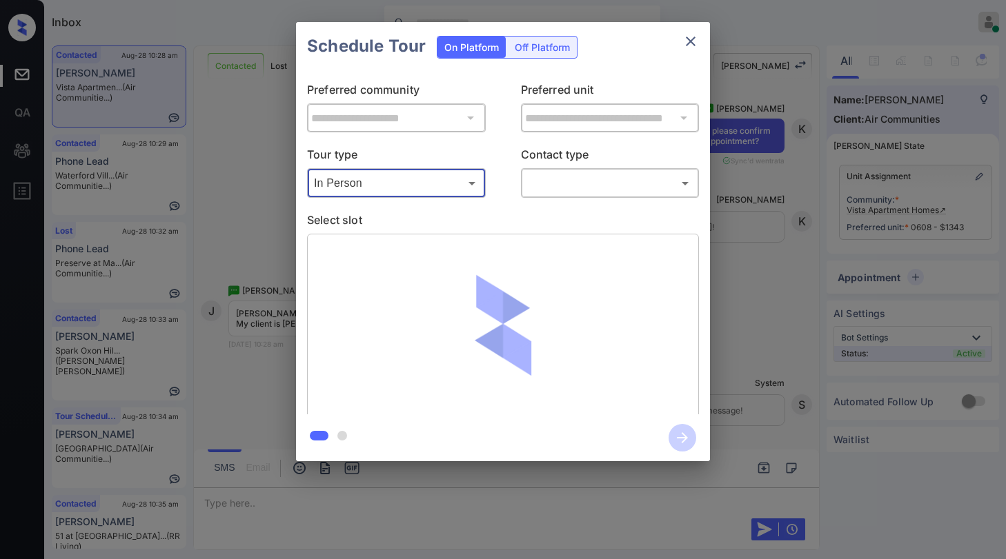
click at [543, 181] on body "Inbox Paolo Gabriel Online Set yourself offline Set yourself on break Profile S…" at bounding box center [503, 279] width 1006 height 559
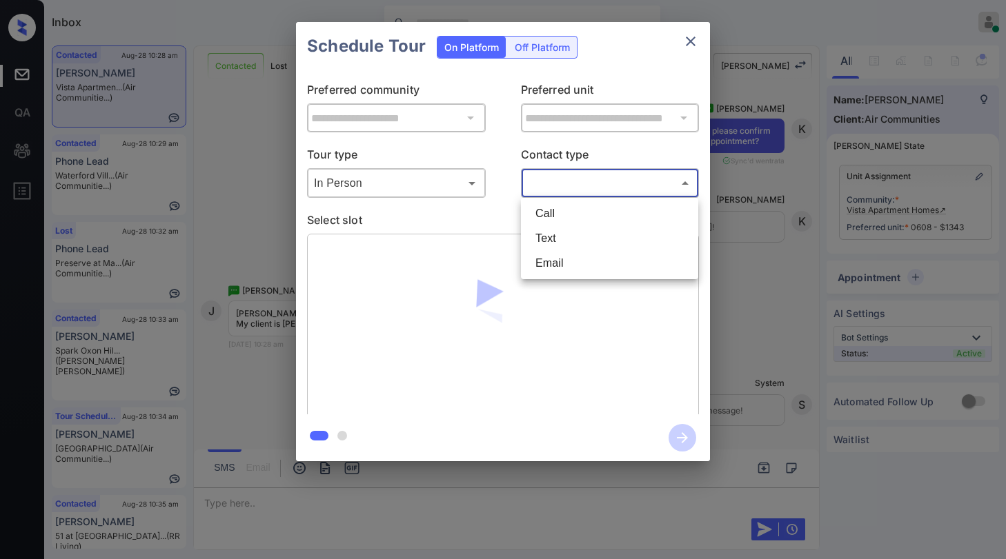
click at [568, 237] on li "Text" at bounding box center [609, 238] width 170 height 25
type input "****"
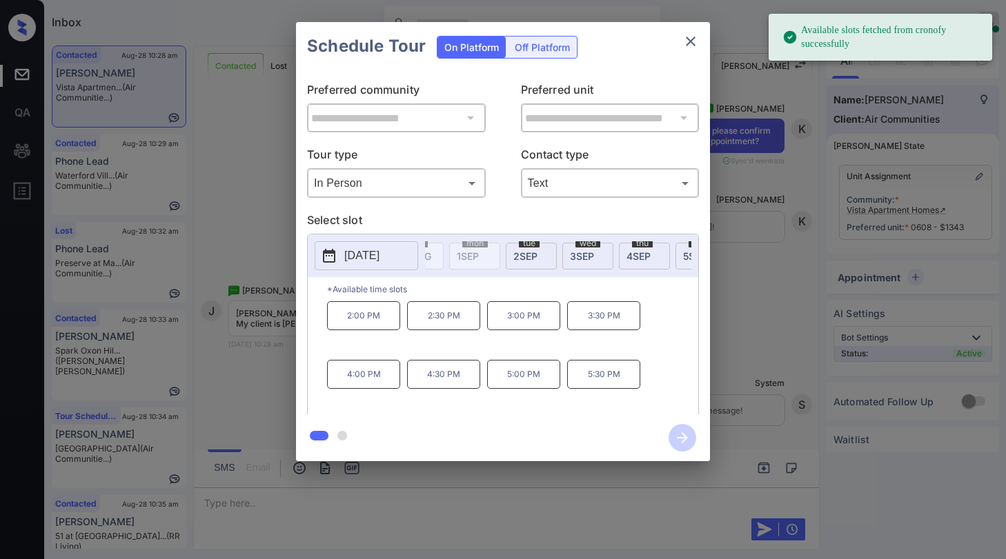
scroll to position [0, 223]
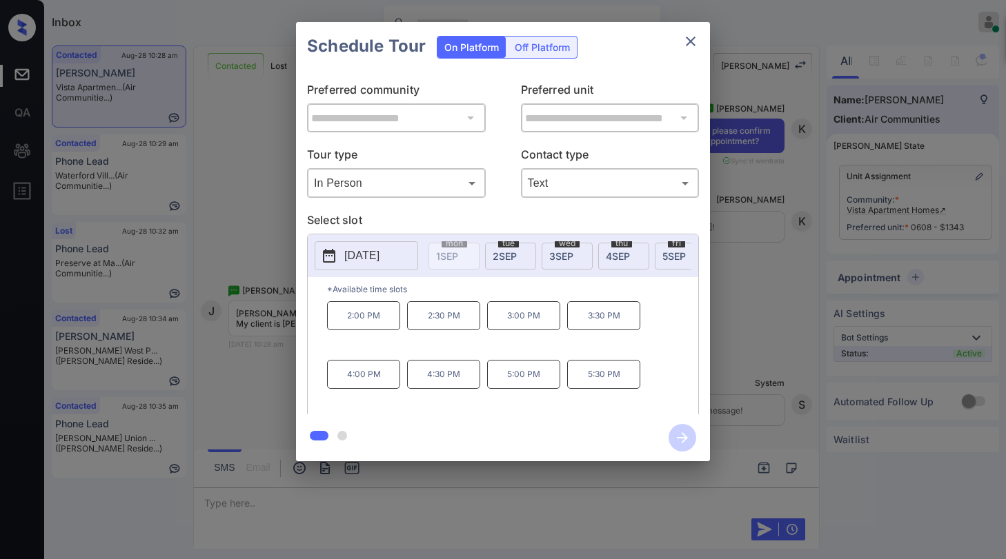
click at [505, 250] on span "2 SEP" at bounding box center [505, 256] width 24 height 12
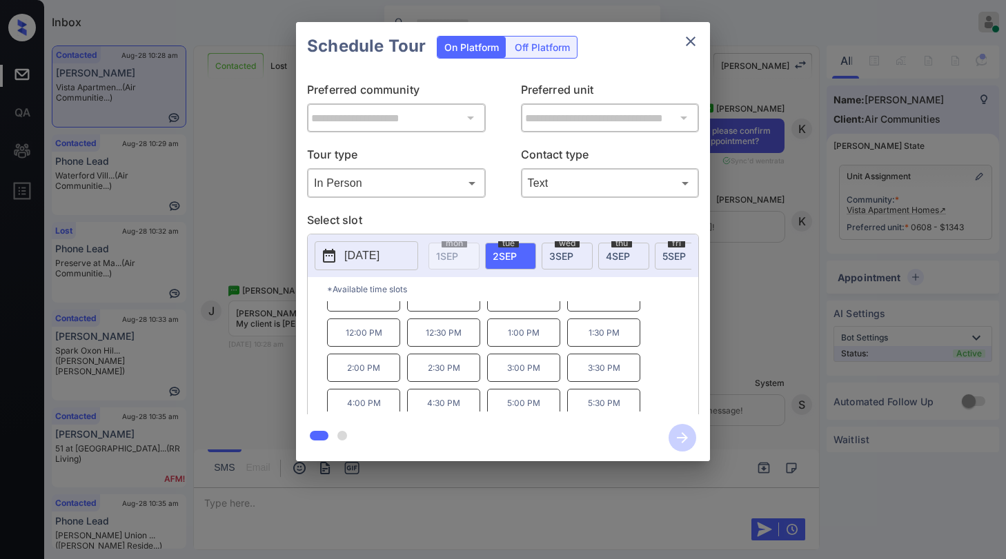
scroll to position [23, 0]
click at [590, 403] on p "5:30 PM" at bounding box center [603, 398] width 73 height 28
click at [679, 437] on icon "button" at bounding box center [682, 438] width 28 height 28
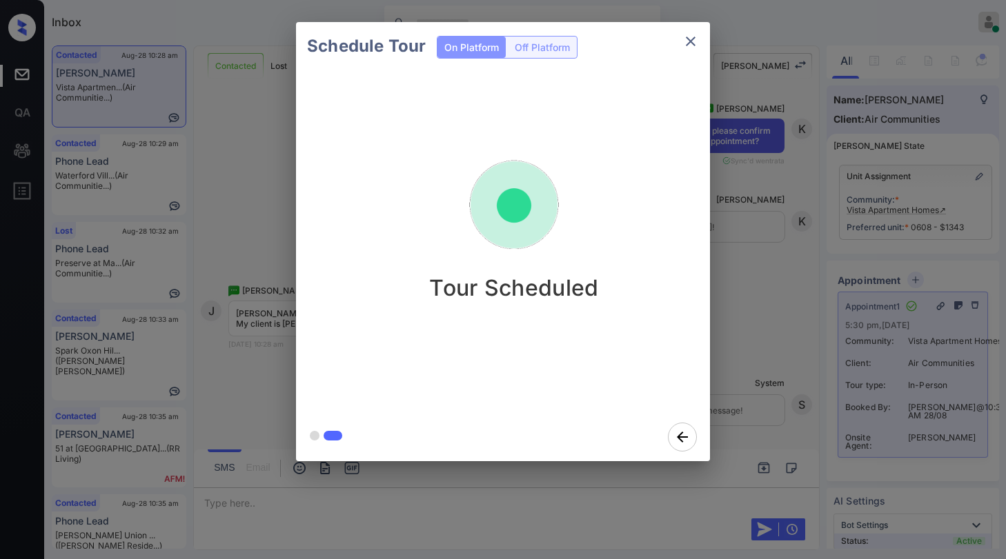
click at [693, 41] on icon "close" at bounding box center [690, 41] width 17 height 17
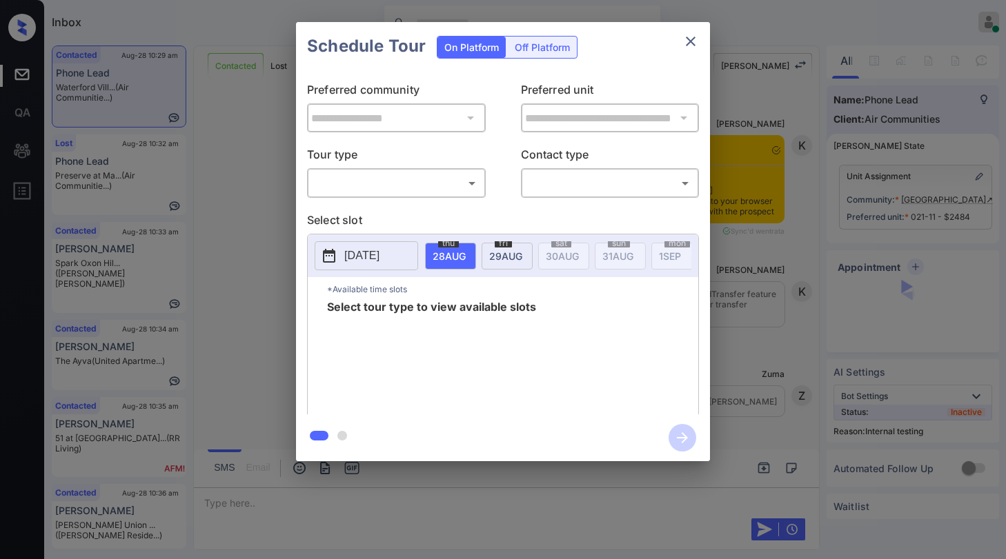
scroll to position [2507, 0]
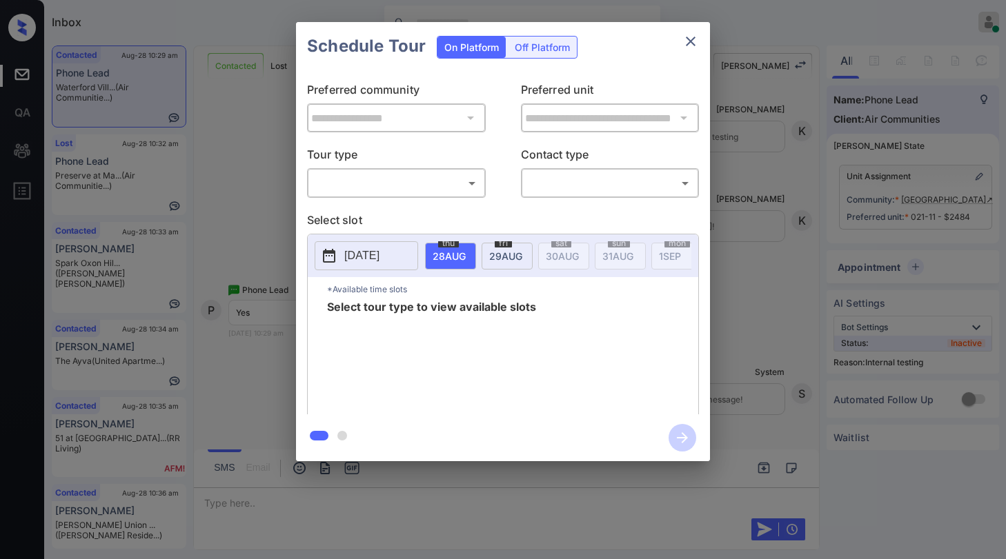
click at [690, 46] on icon "close" at bounding box center [690, 41] width 17 height 17
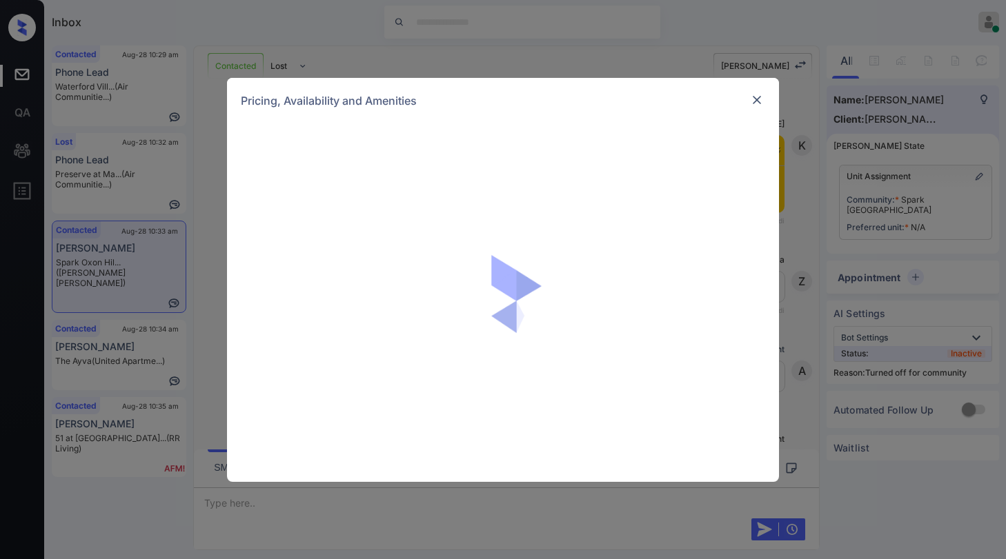
scroll to position [2340, 0]
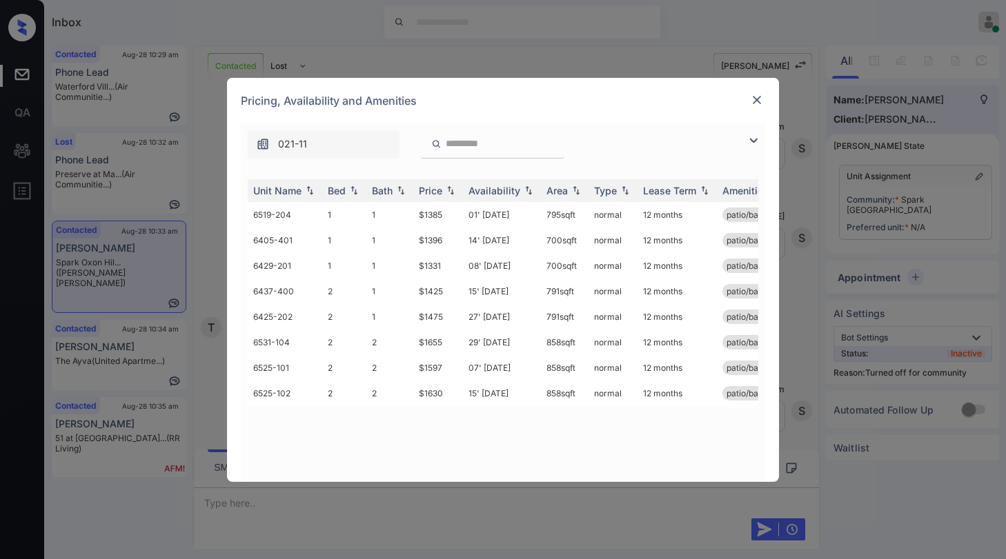
click at [753, 147] on img at bounding box center [753, 140] width 17 height 17
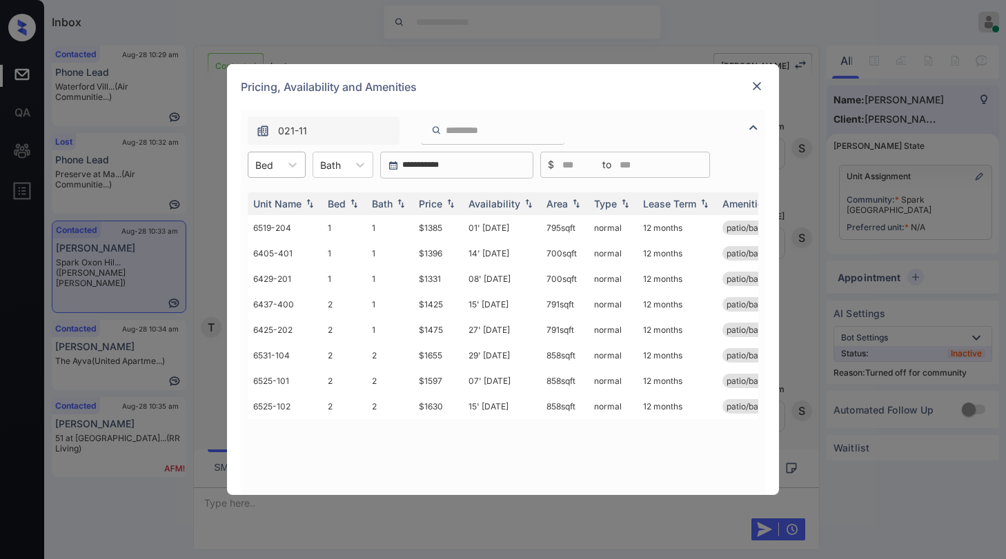
click at [277, 171] on div "Bed" at bounding box center [264, 165] width 32 height 20
click at [276, 203] on div "1" at bounding box center [277, 198] width 58 height 25
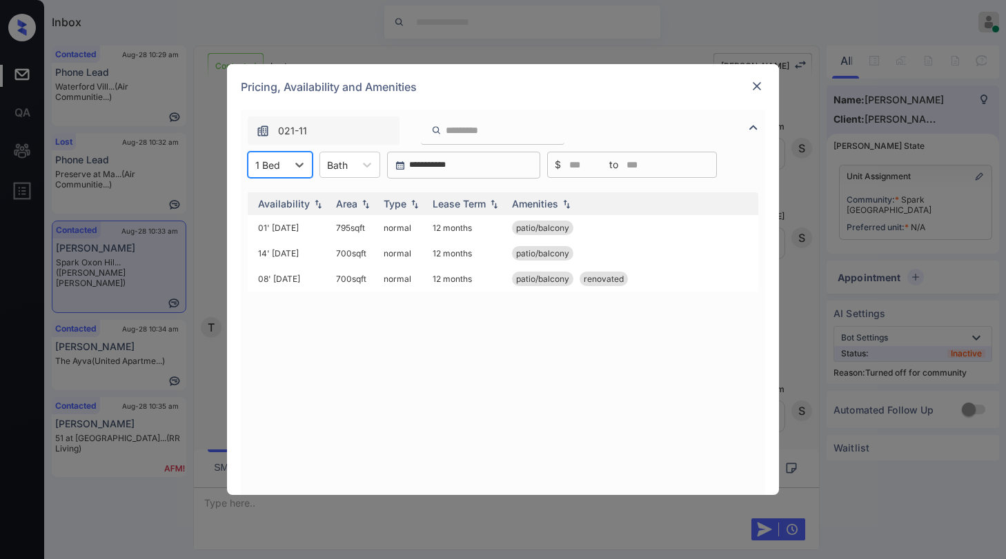
scroll to position [0, 0]
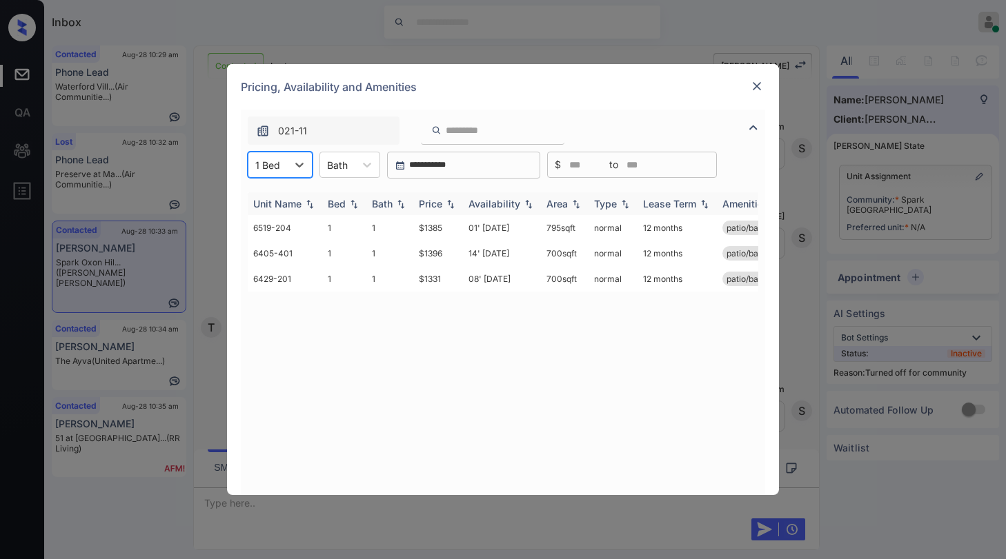
click at [440, 208] on div "Price" at bounding box center [430, 204] width 23 height 12
click at [441, 227] on td "$1331" at bounding box center [438, 228] width 50 height 26
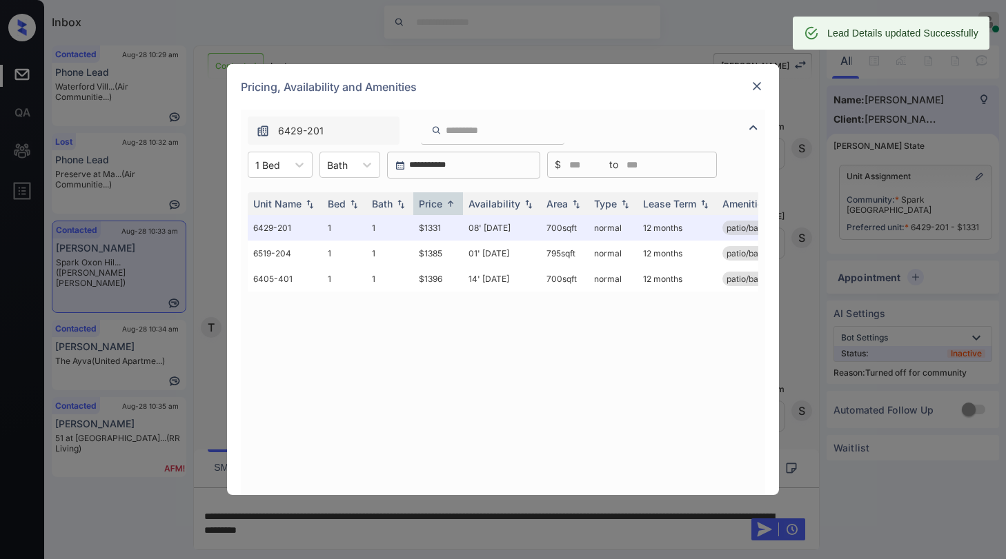
click at [760, 83] on img at bounding box center [757, 86] width 14 height 14
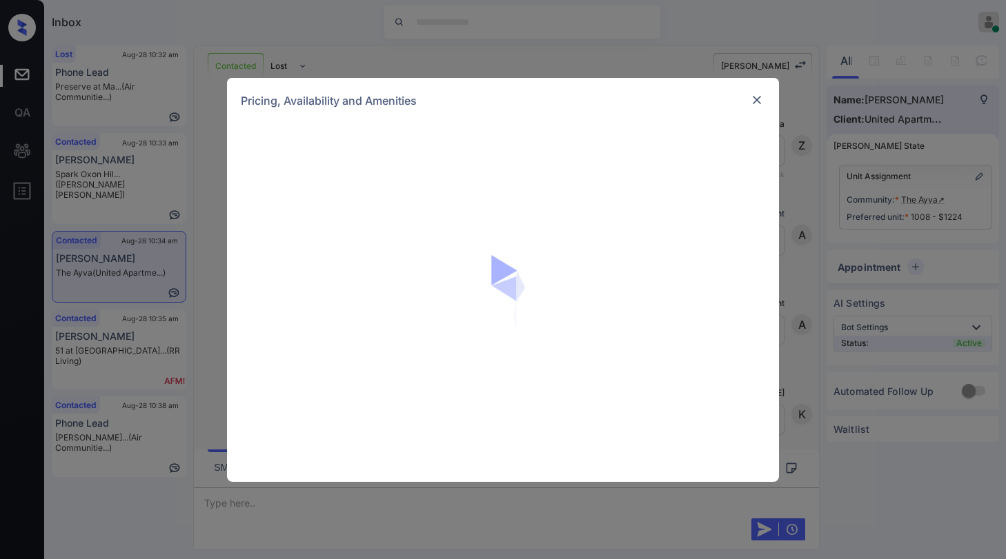
scroll to position [1321, 0]
click at [757, 103] on img at bounding box center [757, 100] width 14 height 14
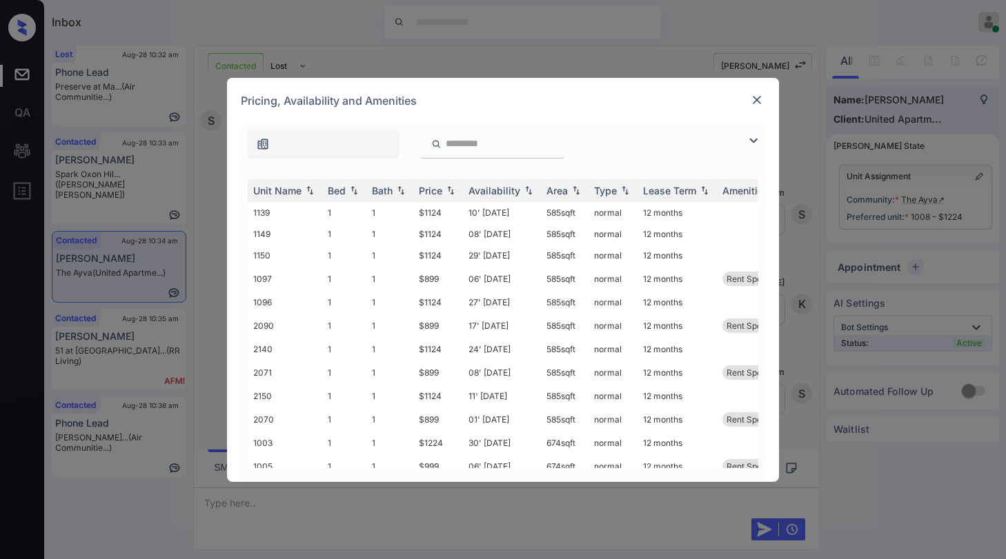
click at [755, 143] on img at bounding box center [753, 140] width 17 height 17
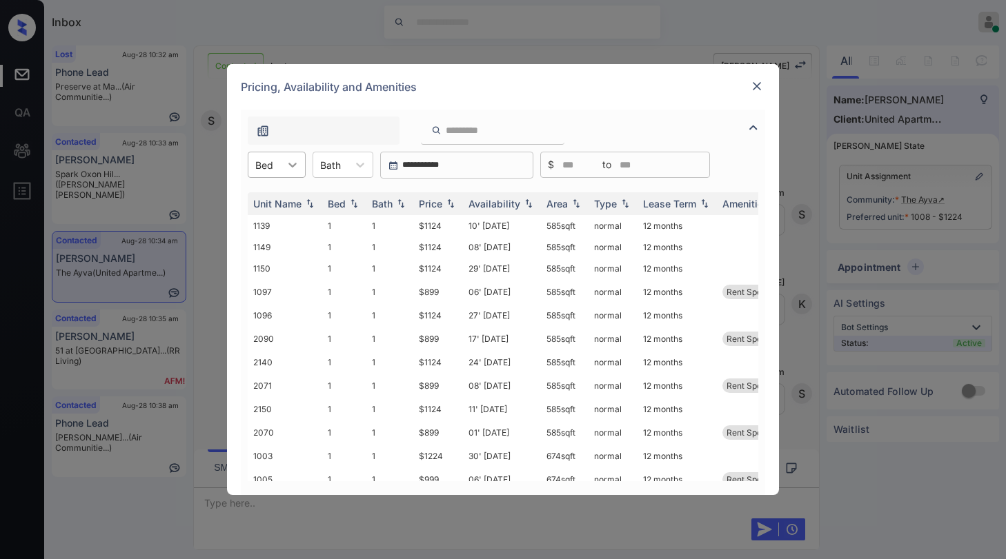
click at [290, 166] on icon at bounding box center [293, 165] width 14 height 14
click at [275, 192] on div "1" at bounding box center [277, 198] width 58 height 25
click at [435, 200] on div "Price" at bounding box center [430, 204] width 23 height 12
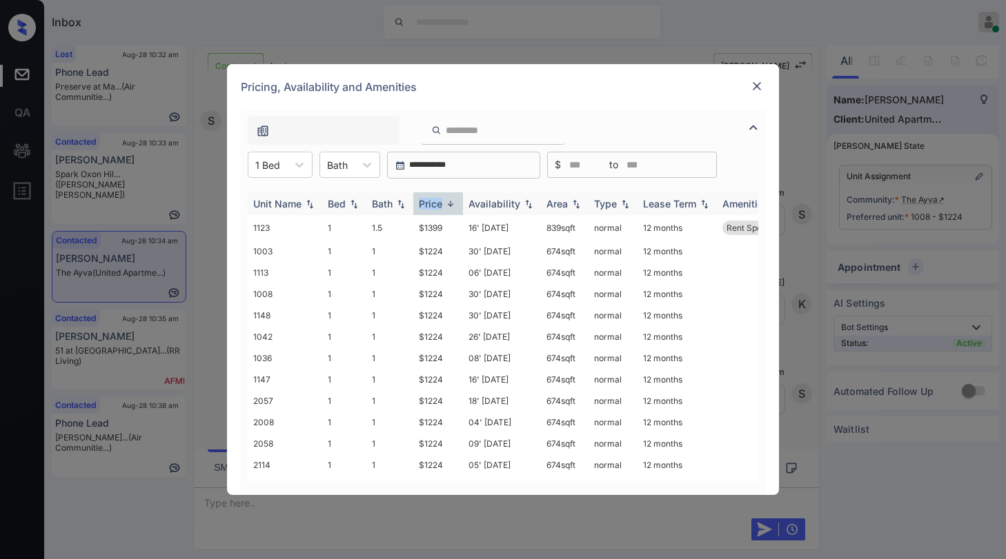
click at [435, 200] on div "Price" at bounding box center [430, 204] width 23 height 12
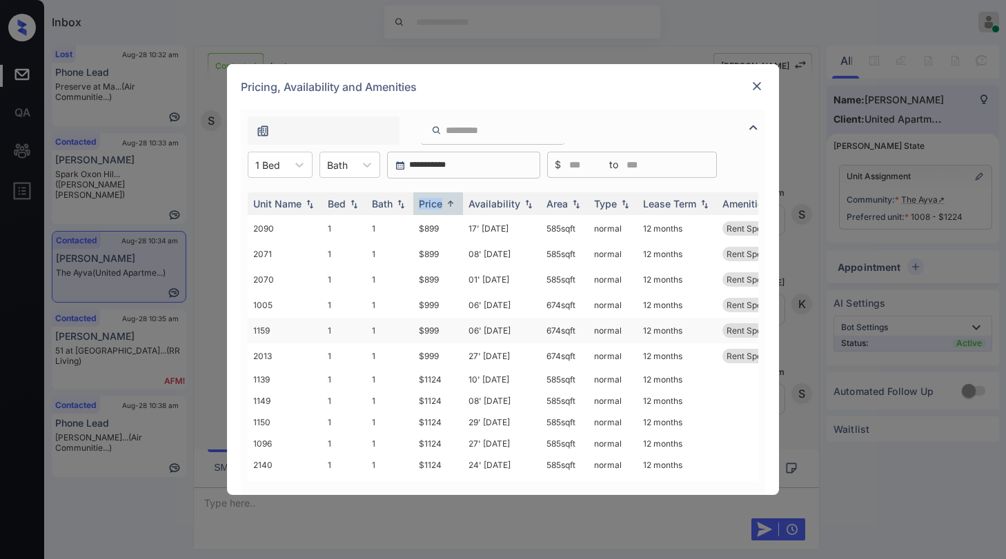
scroll to position [0, 0]
click at [755, 83] on img at bounding box center [757, 86] width 14 height 14
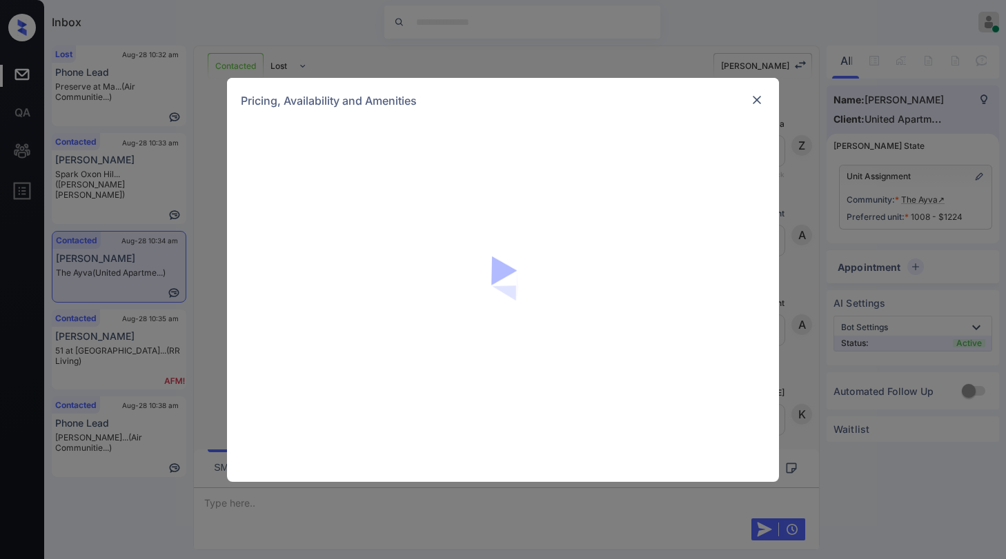
scroll to position [1321, 0]
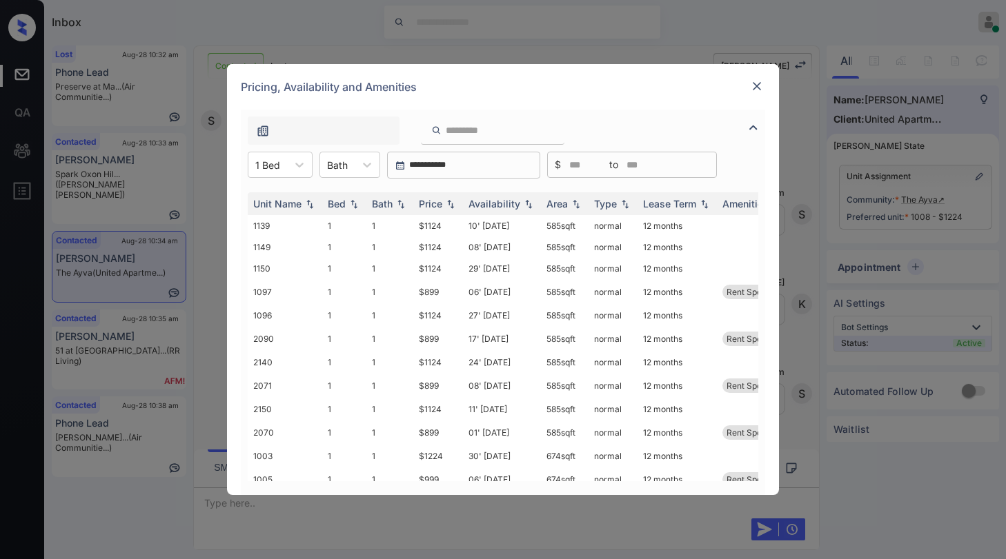
click at [753, 88] on img at bounding box center [757, 86] width 14 height 14
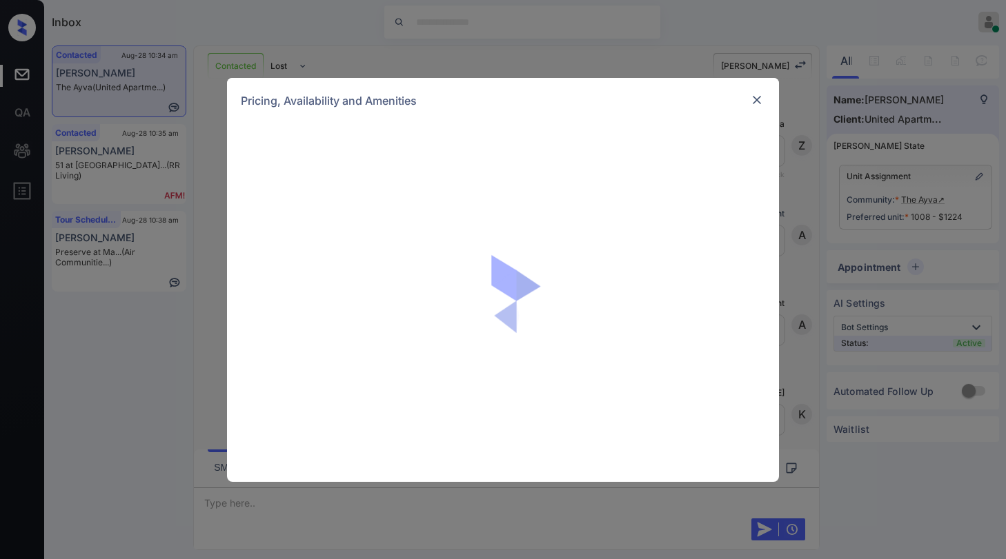
scroll to position [1321, 0]
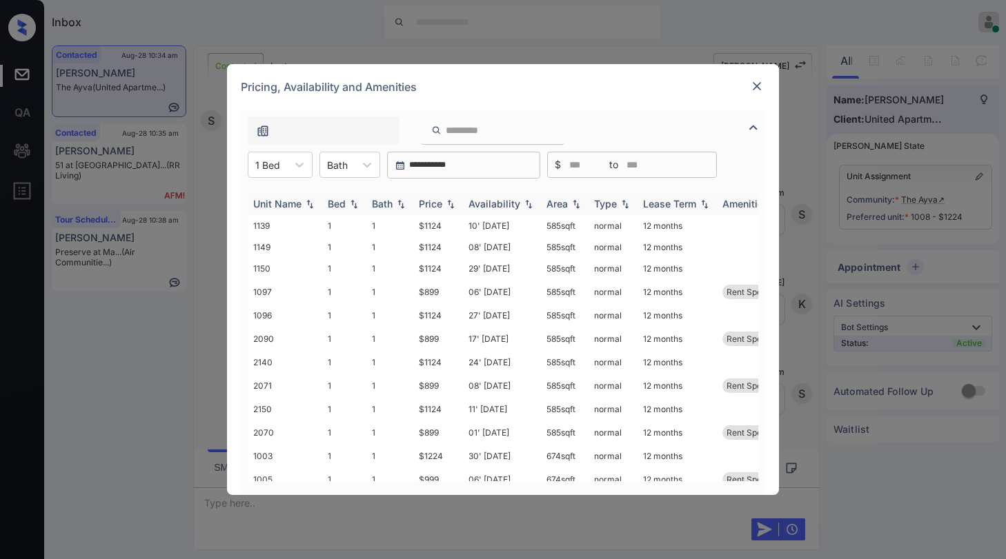
click at [441, 203] on div "Price" at bounding box center [430, 204] width 23 height 12
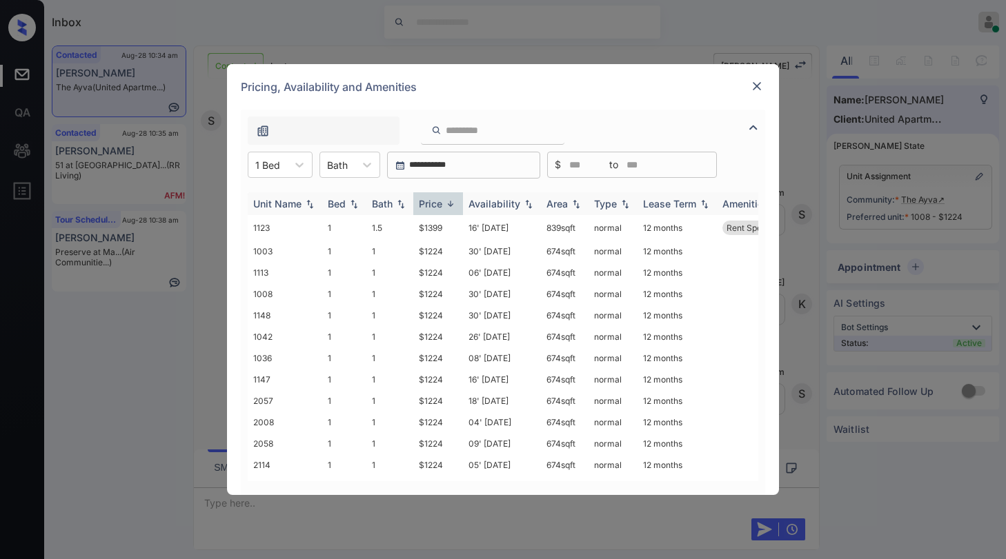
click at [441, 203] on div "Price" at bounding box center [430, 204] width 23 height 12
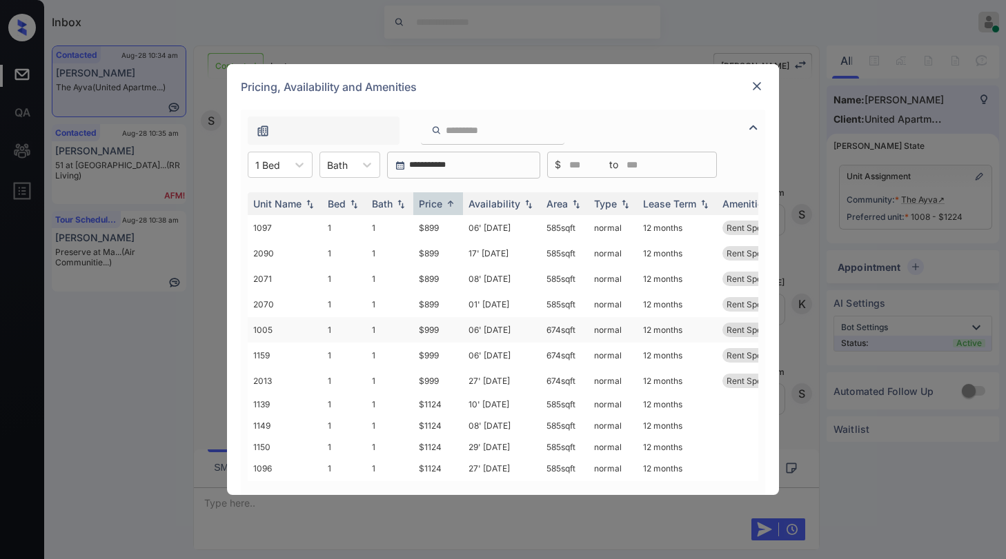
click at [428, 327] on td "$999" at bounding box center [438, 330] width 50 height 26
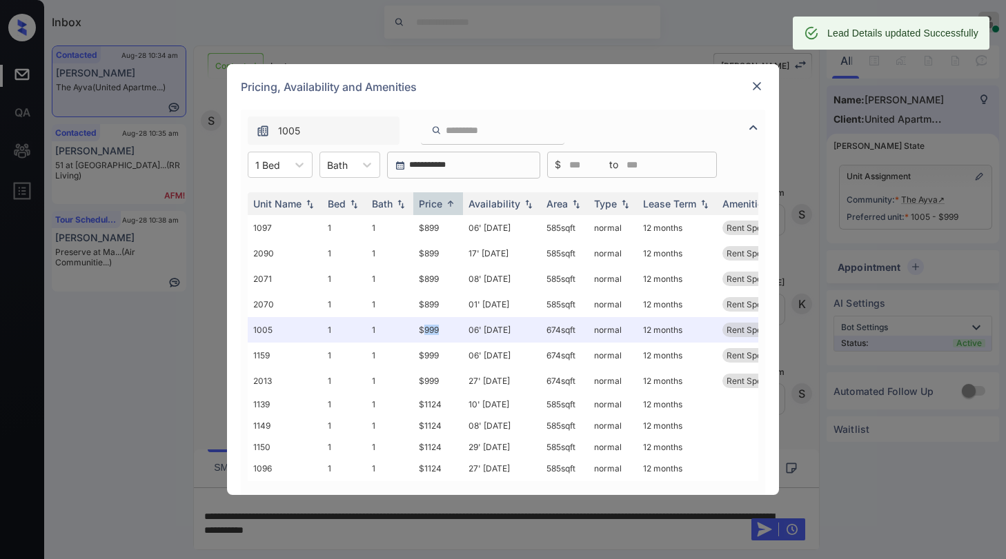
click at [756, 90] on img at bounding box center [757, 86] width 14 height 14
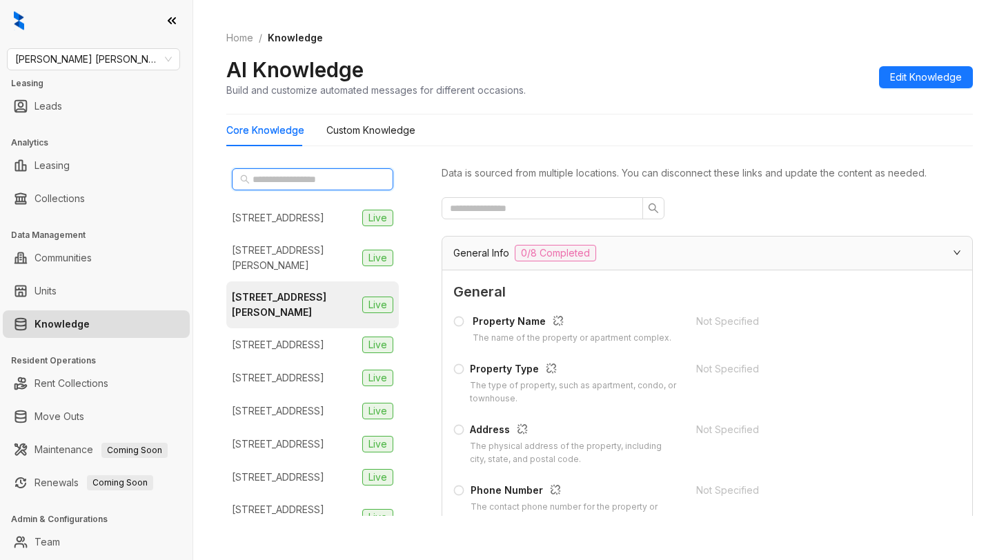
click at [306, 177] on input "text" at bounding box center [312, 179] width 121 height 15
drag, startPoint x: 79, startPoint y: 57, endPoint x: 95, endPoint y: 61, distance: 16.4
click at [80, 57] on span "[PERSON_NAME] [PERSON_NAME]" at bounding box center [93, 59] width 157 height 21
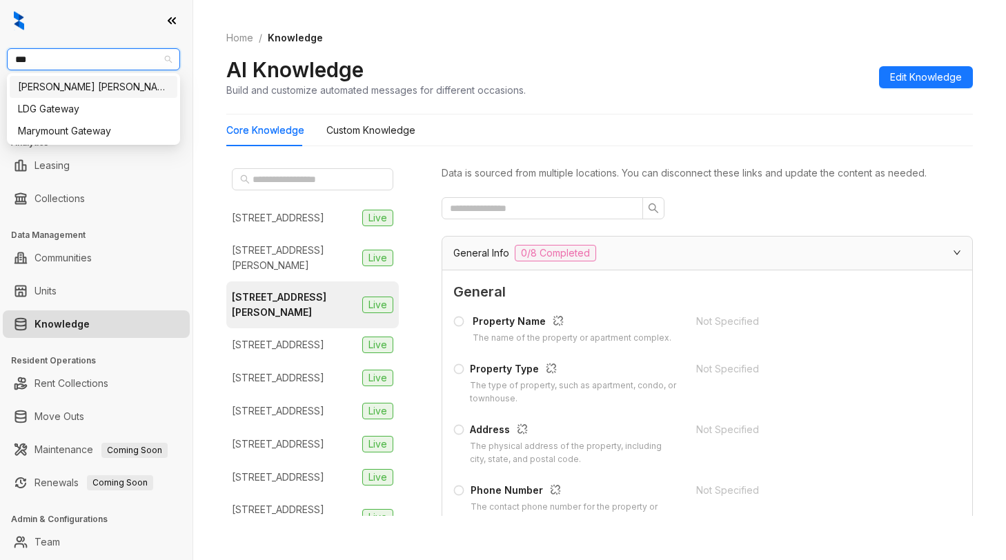
type input "****"
click at [64, 90] on div "[PERSON_NAME] [PERSON_NAME]" at bounding box center [93, 86] width 151 height 15
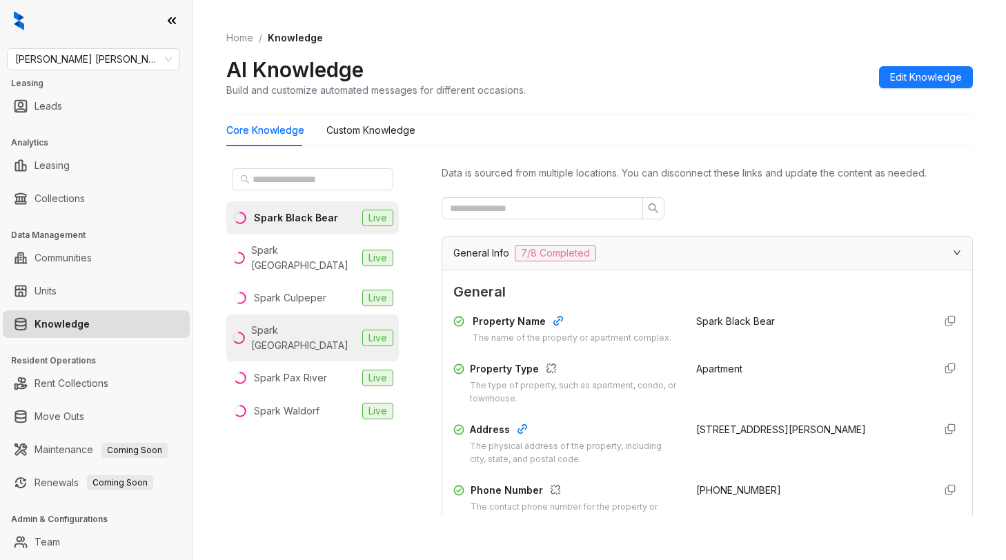
click at [297, 323] on div "Spark [GEOGRAPHIC_DATA]" at bounding box center [304, 338] width 106 height 30
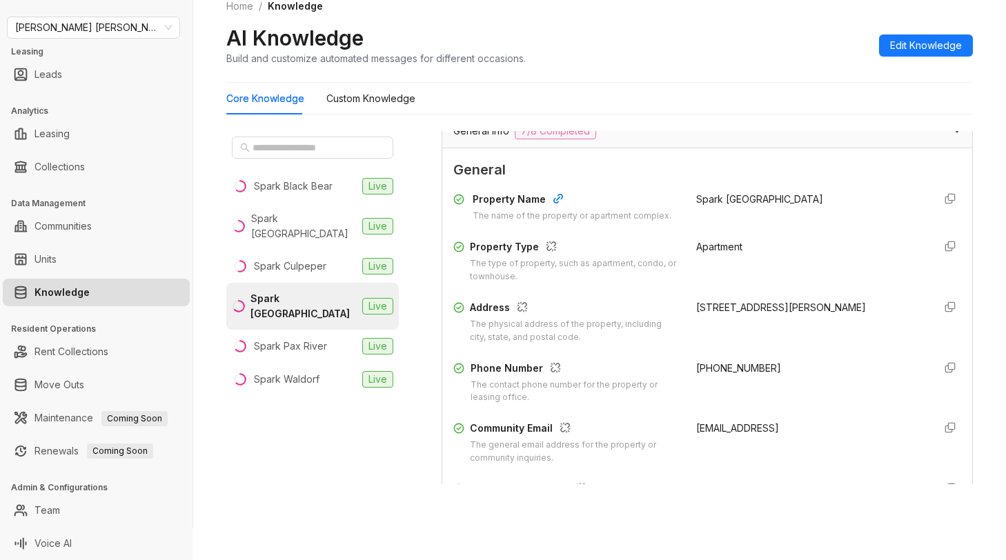
scroll to position [207, 0]
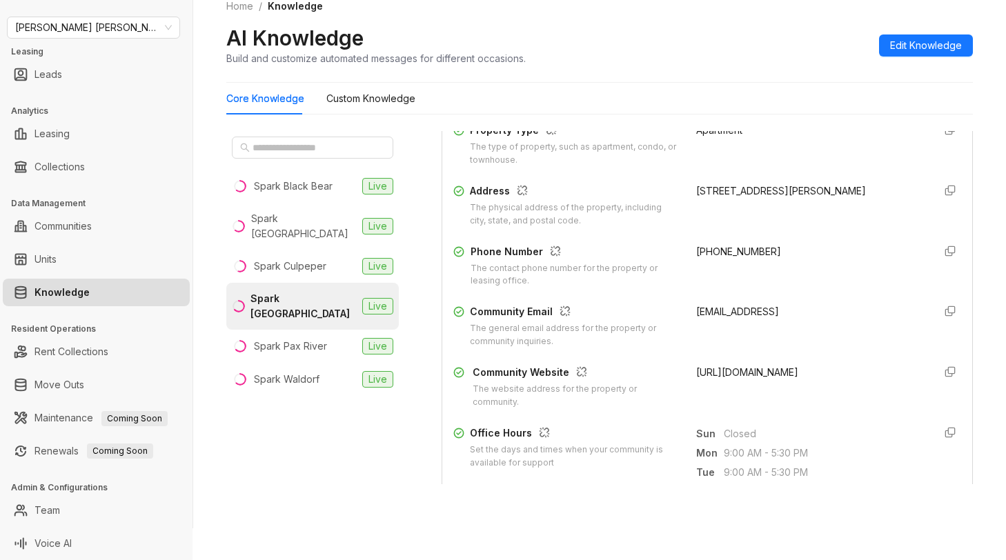
drag, startPoint x: 682, startPoint y: 370, endPoint x: 880, endPoint y: 379, distance: 198.9
click at [880, 379] on div "[URL][DOMAIN_NAME]" at bounding box center [809, 387] width 226 height 44
copy span "[URL][DOMAIN_NAME]"
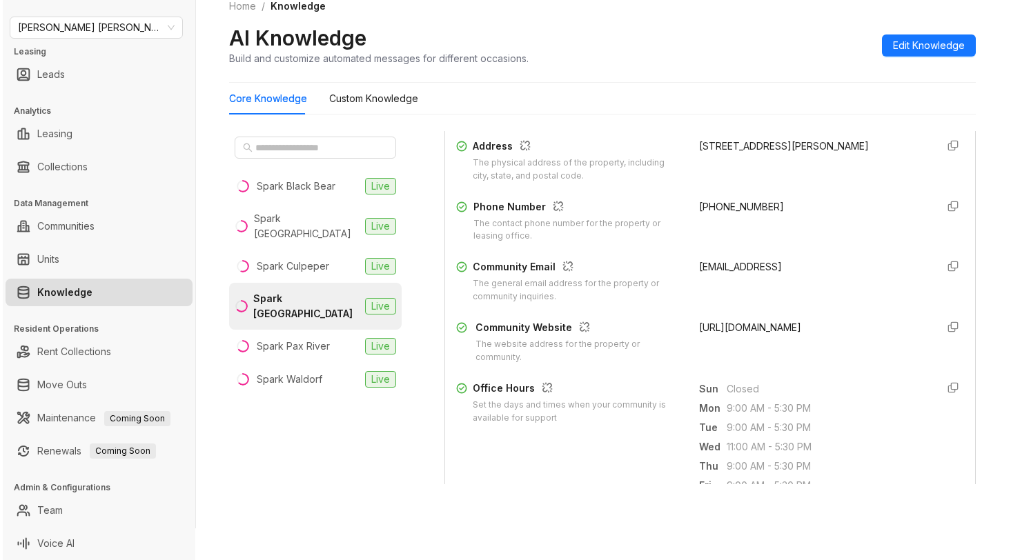
scroll to position [276, 0]
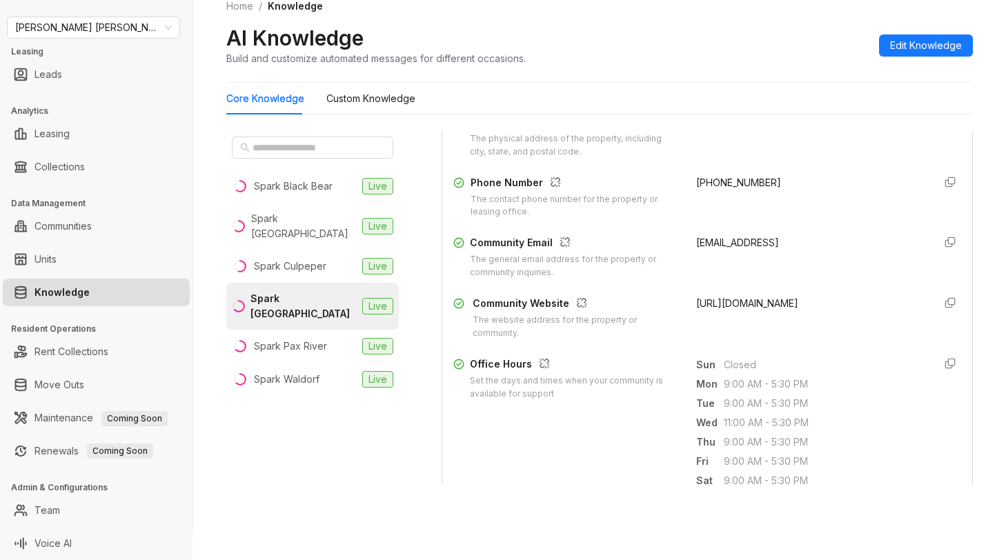
copy span "[URL][DOMAIN_NAME]"
click at [121, 29] on span "Gates Hudson" at bounding box center [93, 27] width 157 height 21
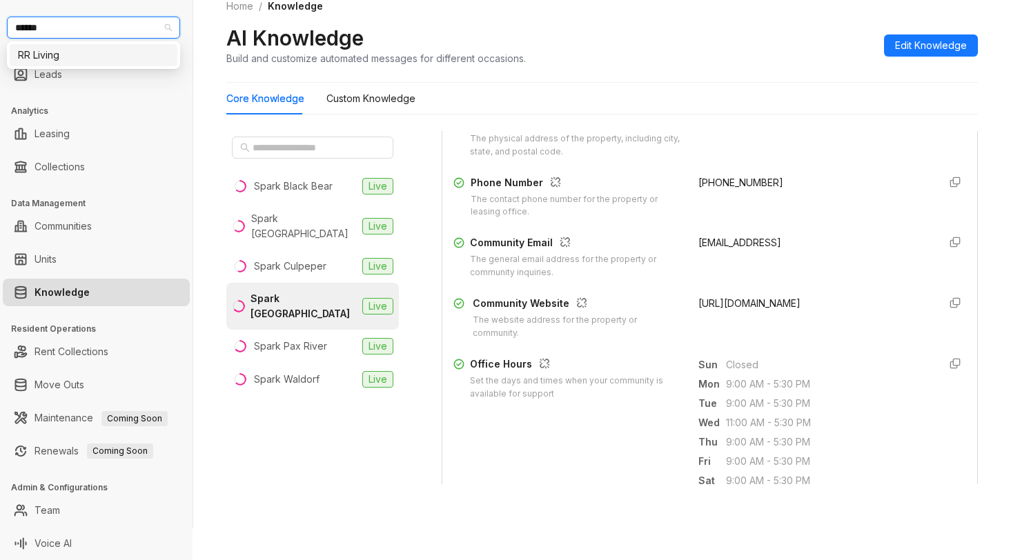
type input "*******"
click at [84, 50] on div "RR Living" at bounding box center [93, 55] width 151 height 15
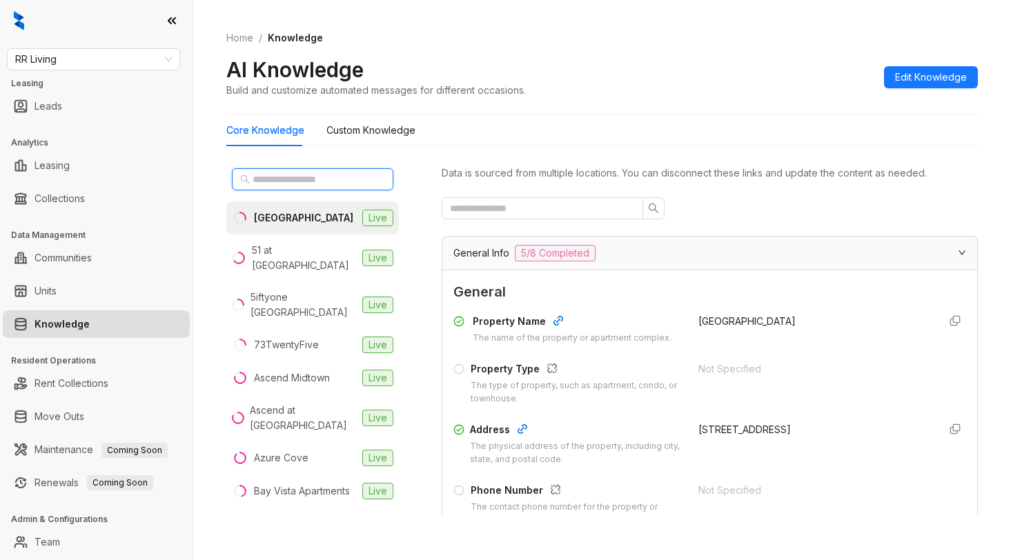
click at [312, 180] on input "text" at bounding box center [312, 179] width 121 height 15
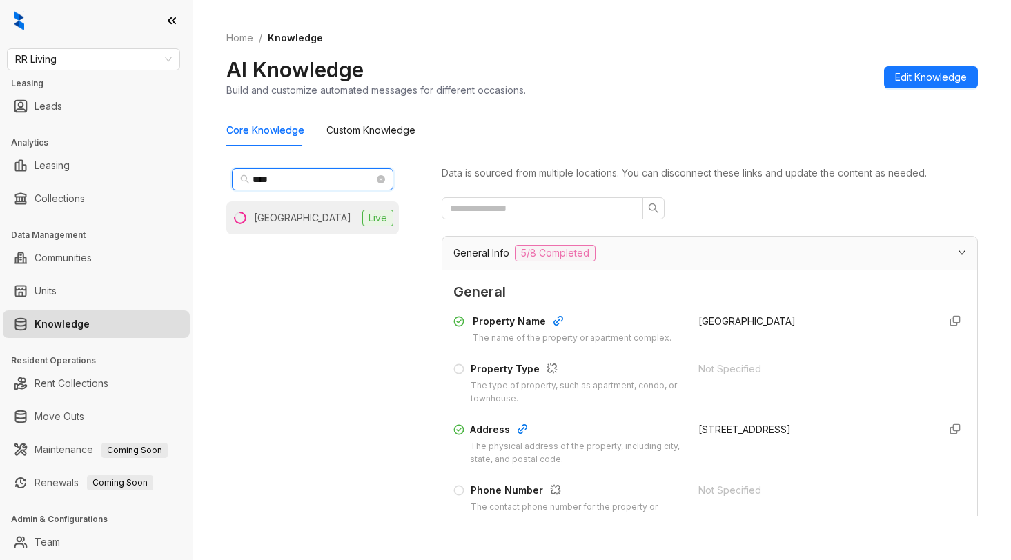
type input "****"
click at [313, 213] on li "Indian Hills Live" at bounding box center [312, 217] width 172 height 33
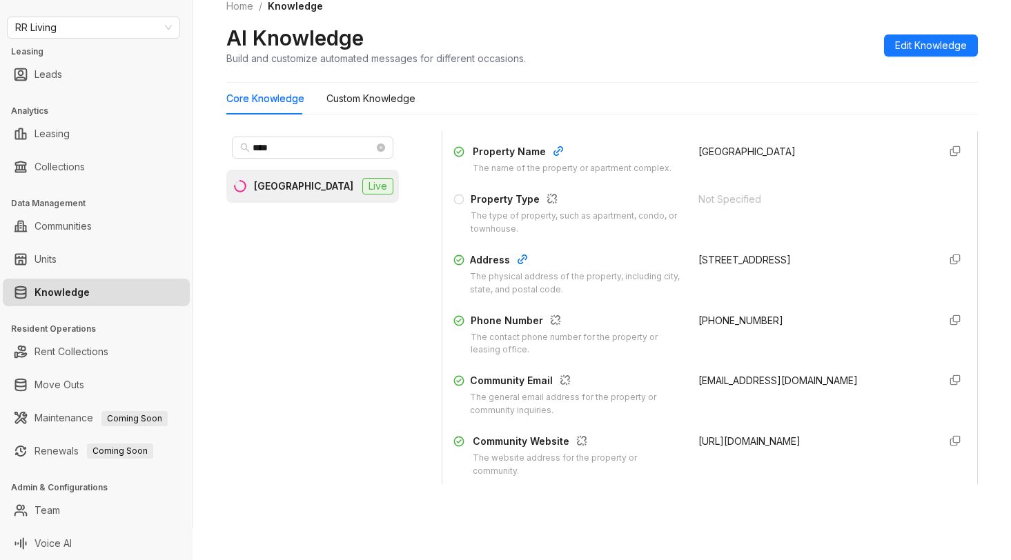
scroll to position [207, 0]
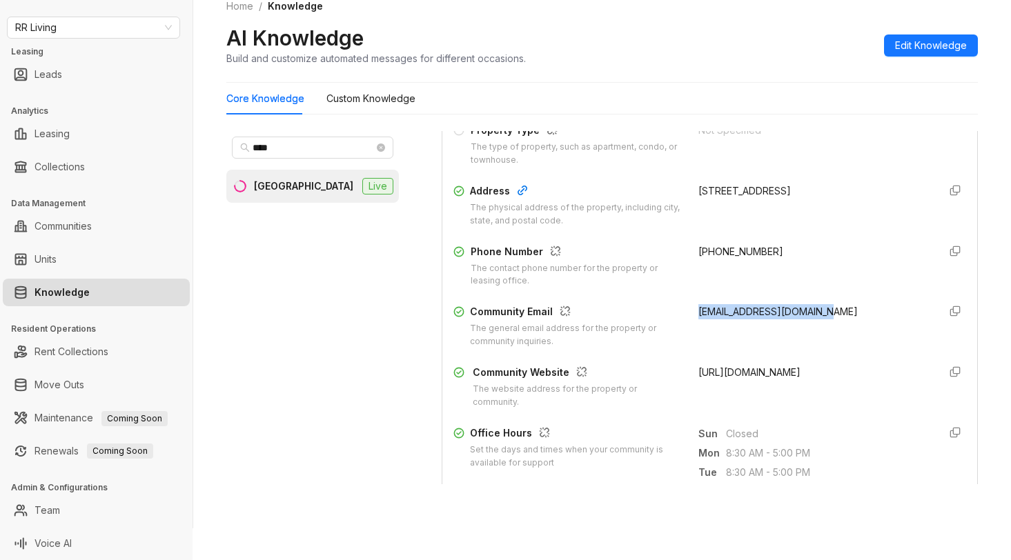
drag, startPoint x: 680, startPoint y: 308, endPoint x: 469, endPoint y: 143, distance: 268.2
click at [799, 309] on div "Community Email The general email address for the property or community inquiri…" at bounding box center [709, 326] width 513 height 44
copy span "indianhills@rrliving.com"
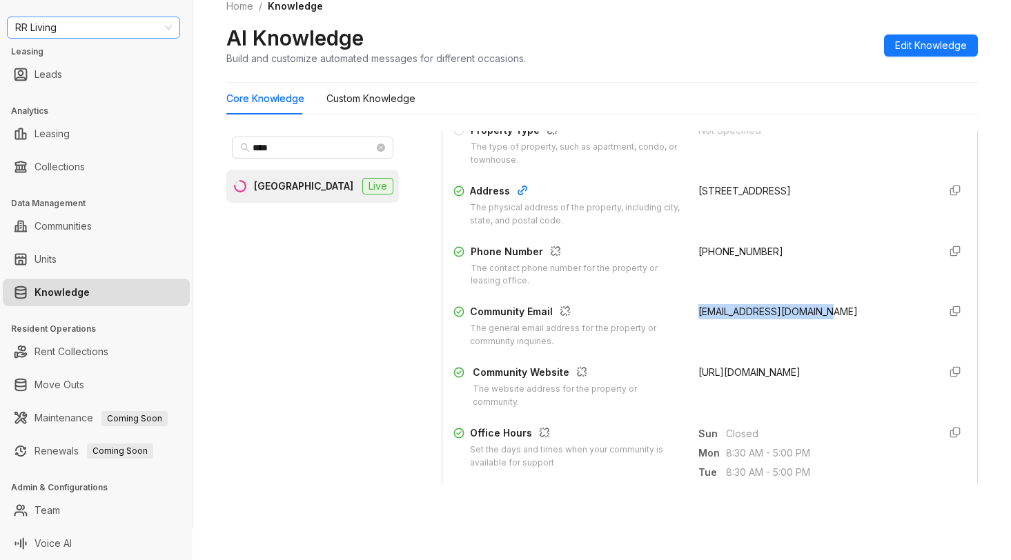
click at [109, 28] on span "RR Living" at bounding box center [93, 27] width 157 height 21
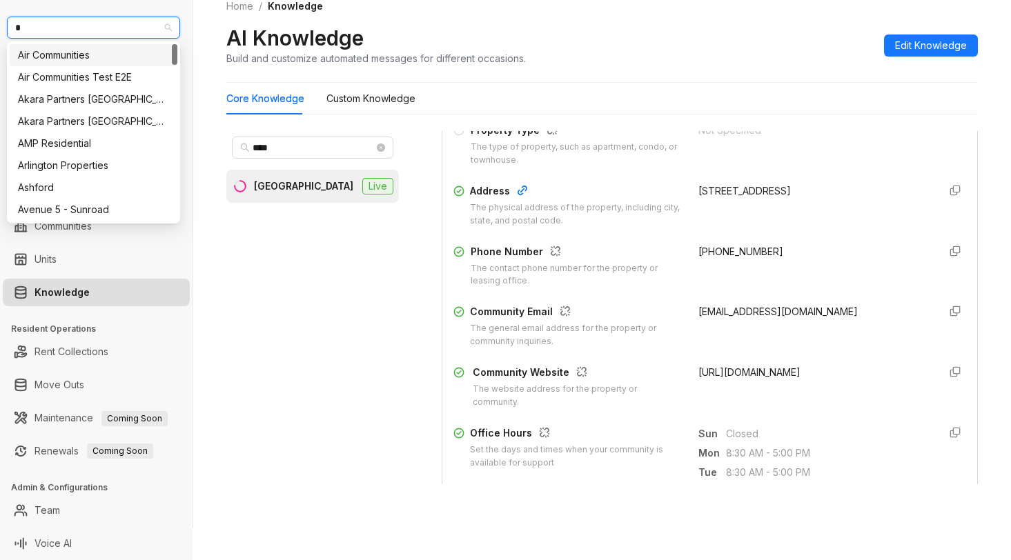
type input "**"
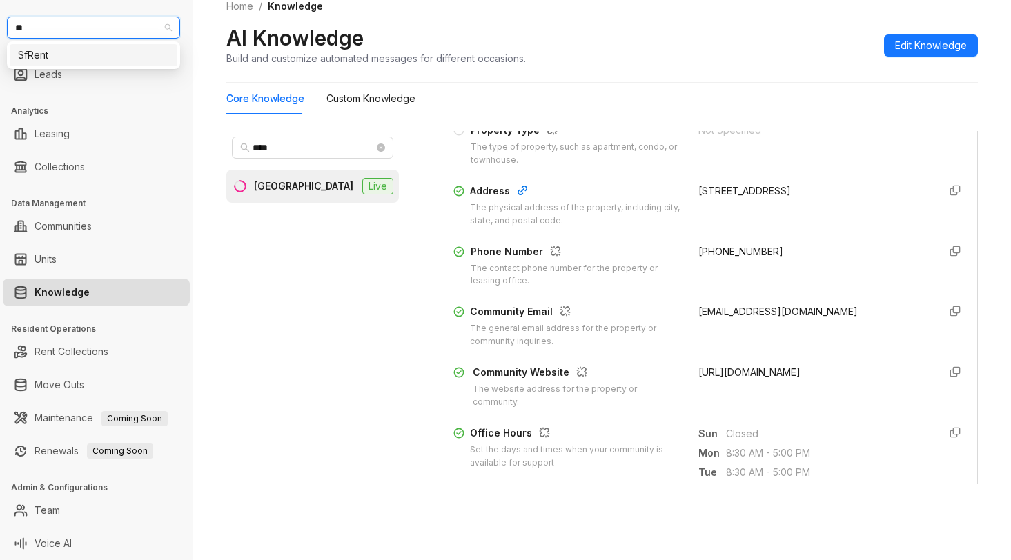
click at [94, 54] on div "SfRent" at bounding box center [93, 55] width 151 height 15
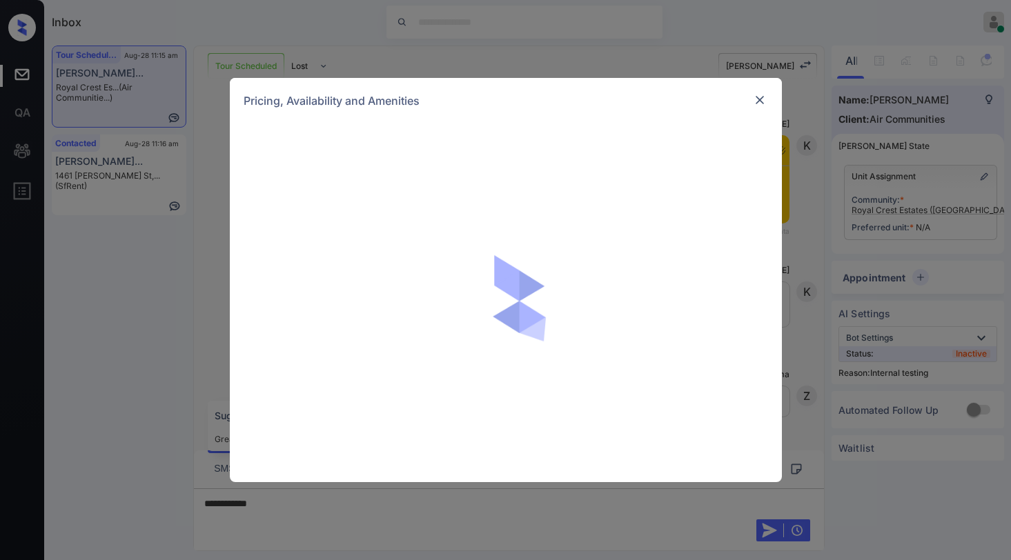
scroll to position [3710, 0]
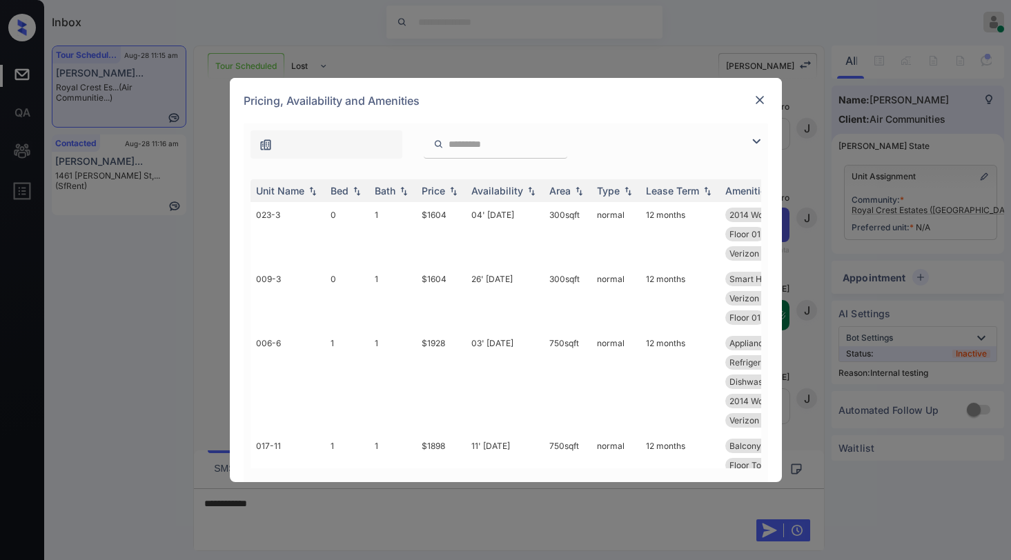
click at [755, 141] on img at bounding box center [756, 141] width 17 height 17
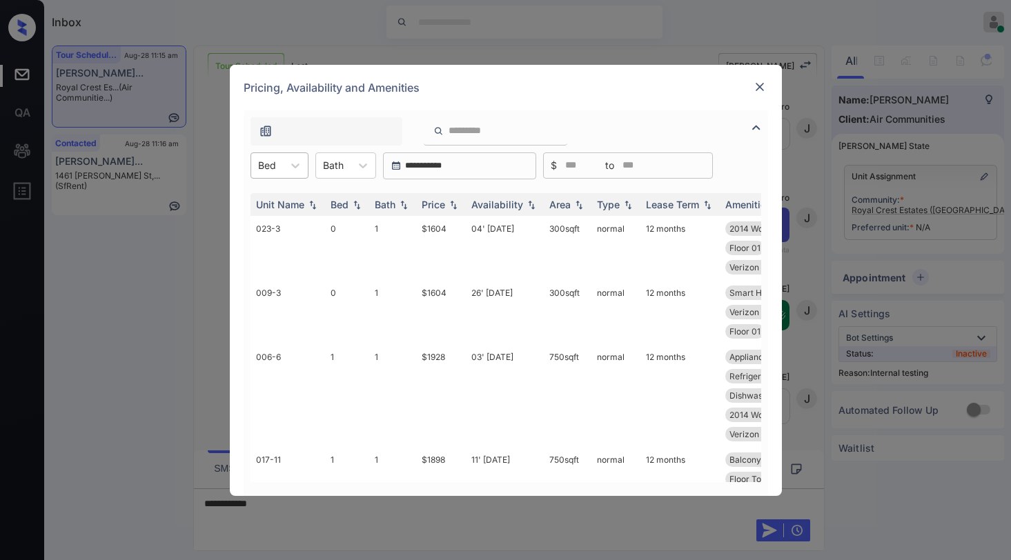
click at [270, 170] on div at bounding box center [267, 165] width 18 height 14
click at [266, 222] on div "1" at bounding box center [279, 224] width 58 height 25
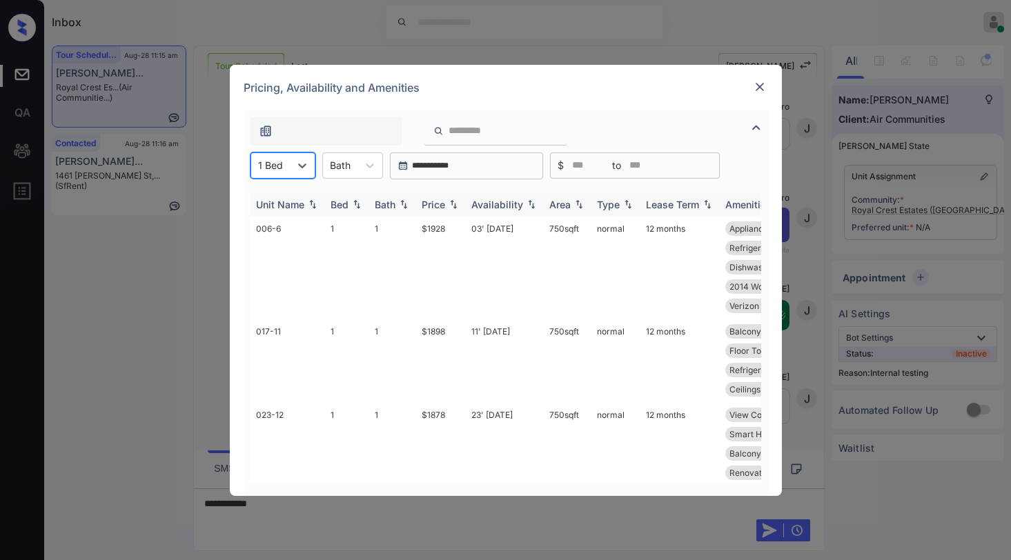
click at [448, 207] on img at bounding box center [453, 204] width 14 height 10
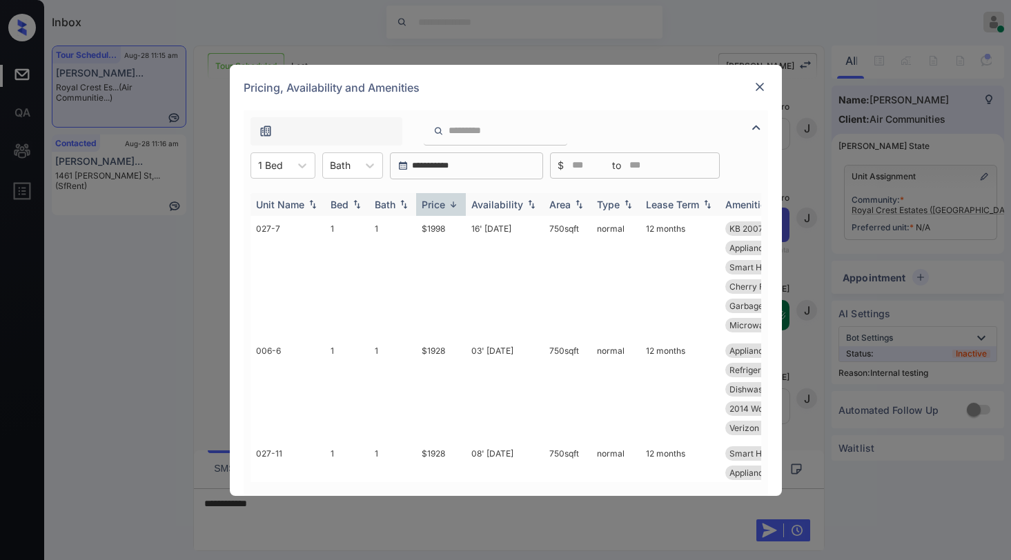
click at [448, 206] on img at bounding box center [453, 204] width 14 height 10
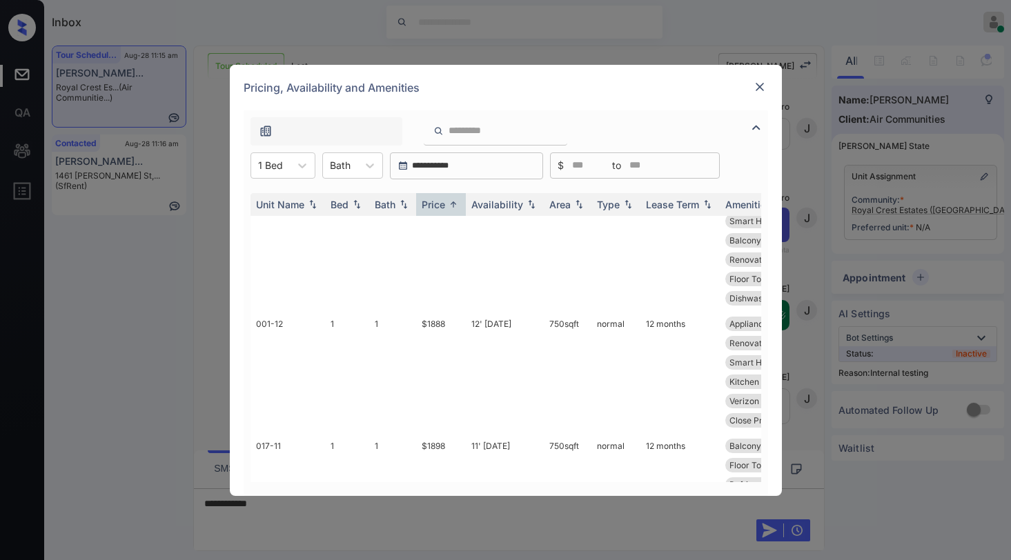
scroll to position [0, 0]
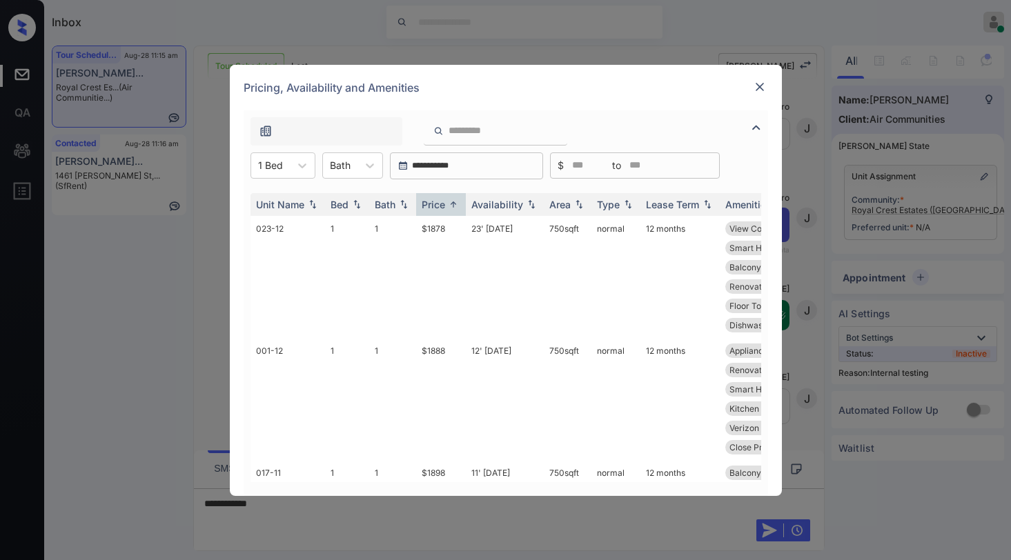
click at [753, 89] on img at bounding box center [760, 87] width 14 height 14
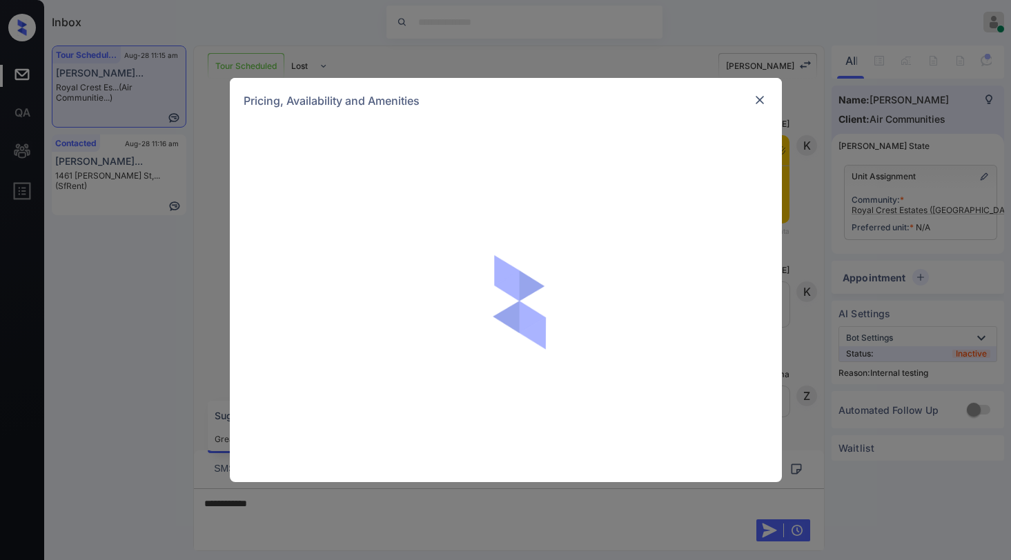
scroll to position [3710, 0]
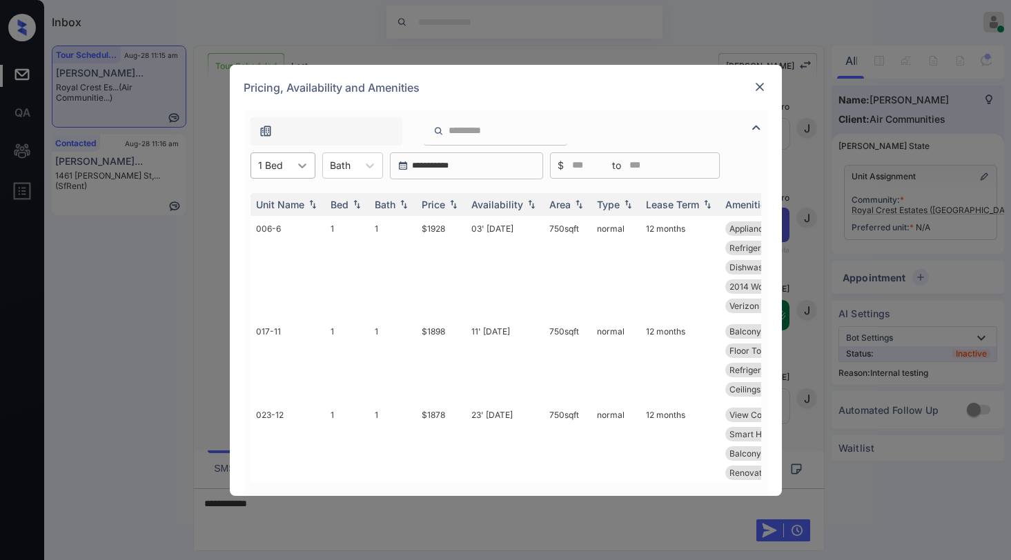
click at [293, 172] on div at bounding box center [302, 165] width 25 height 25
click at [273, 248] on div "2" at bounding box center [282, 249] width 65 height 25
click at [446, 207] on img at bounding box center [453, 204] width 14 height 10
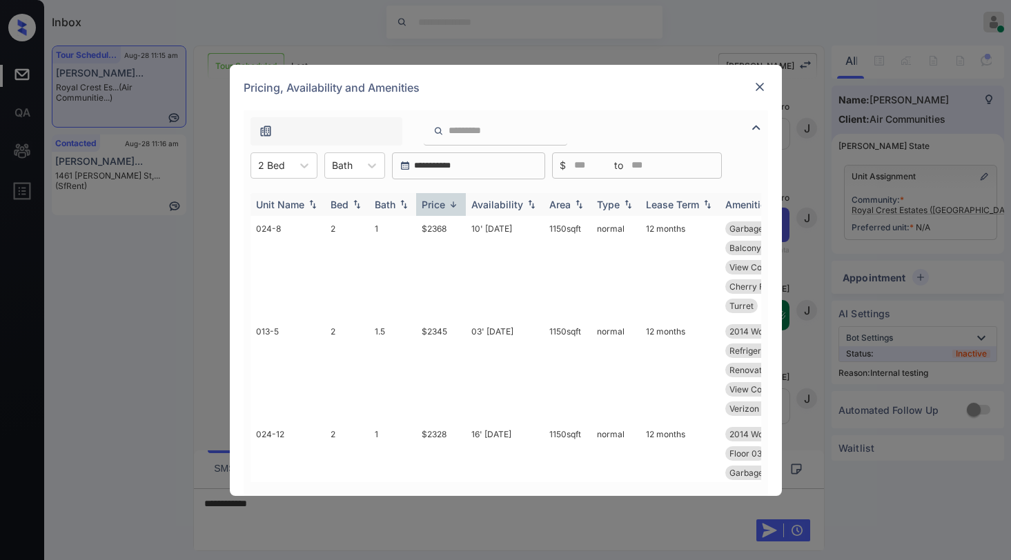
click at [442, 204] on div "Price" at bounding box center [432, 205] width 23 height 12
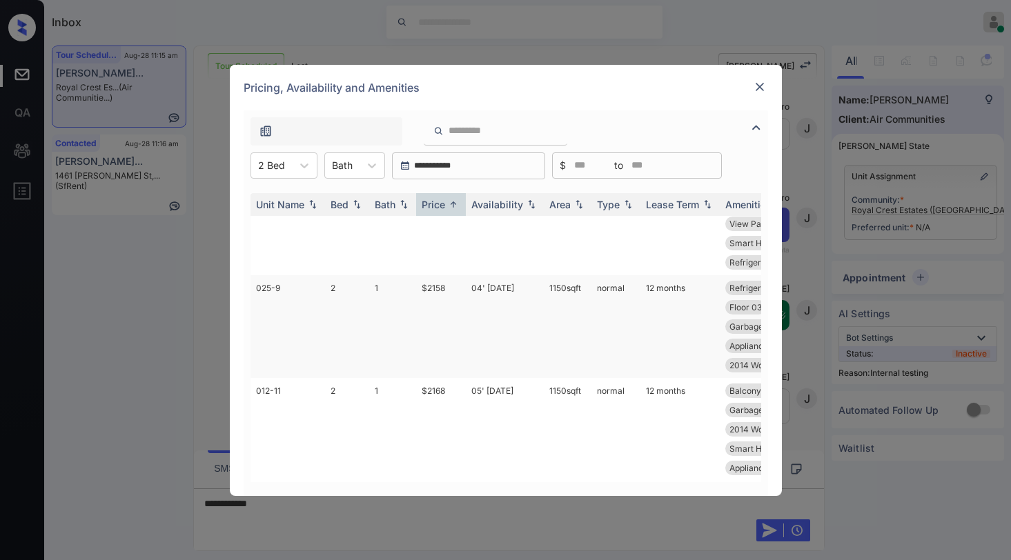
scroll to position [0, 0]
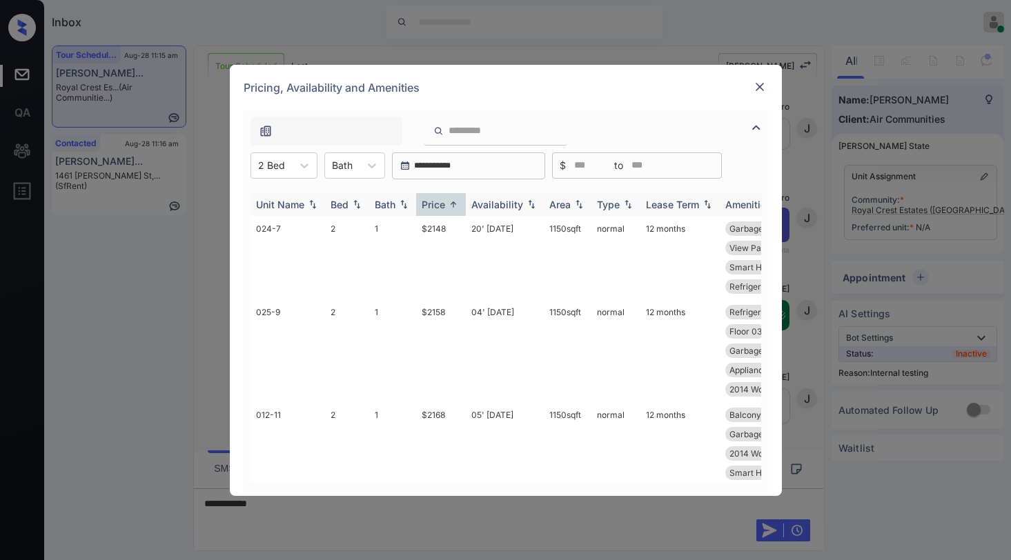
click at [439, 203] on div "Price" at bounding box center [432, 205] width 23 height 12
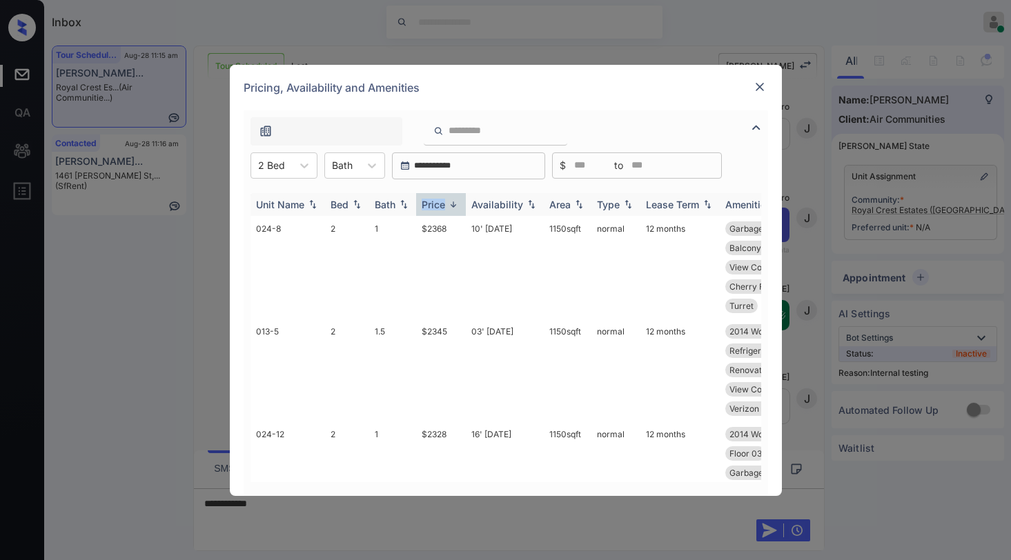
click at [439, 203] on div "Price" at bounding box center [432, 205] width 23 height 12
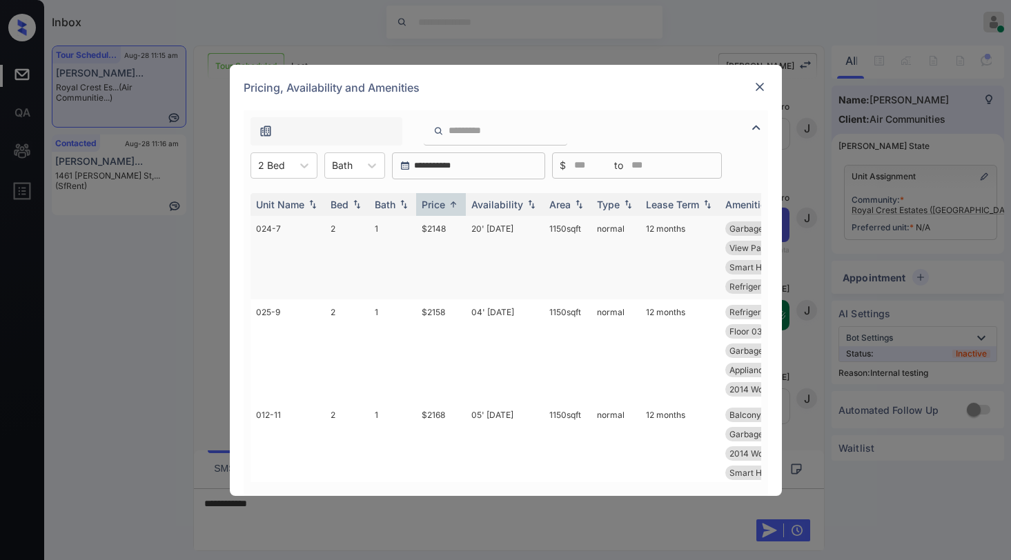
click at [437, 229] on td "$2148" at bounding box center [441, 257] width 50 height 83
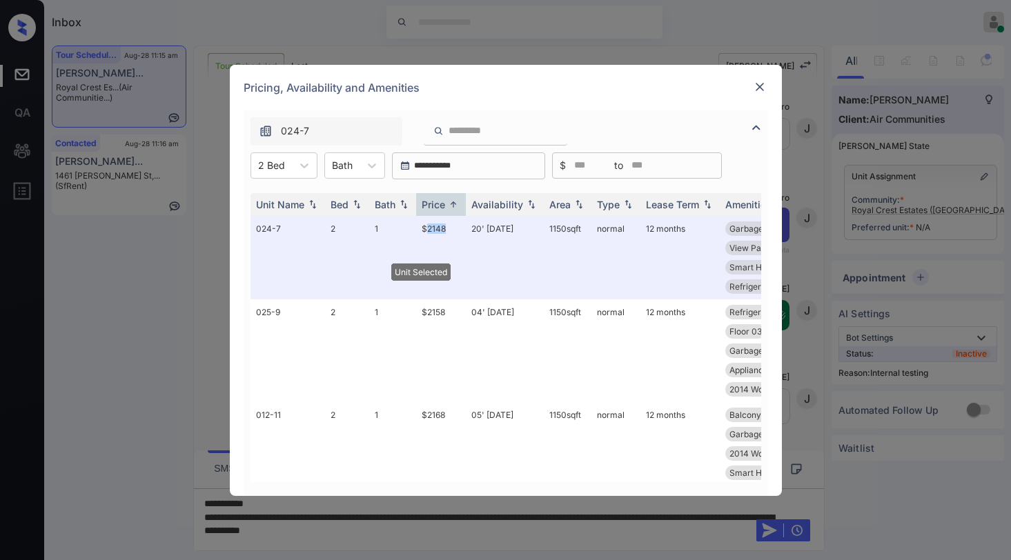
click at [757, 84] on img at bounding box center [760, 87] width 14 height 14
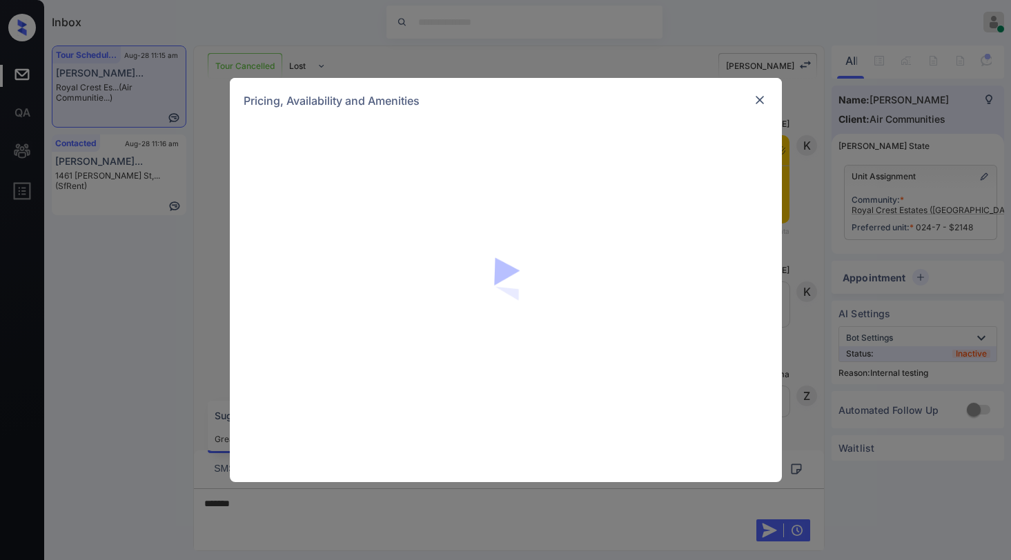
scroll to position [5296, 0]
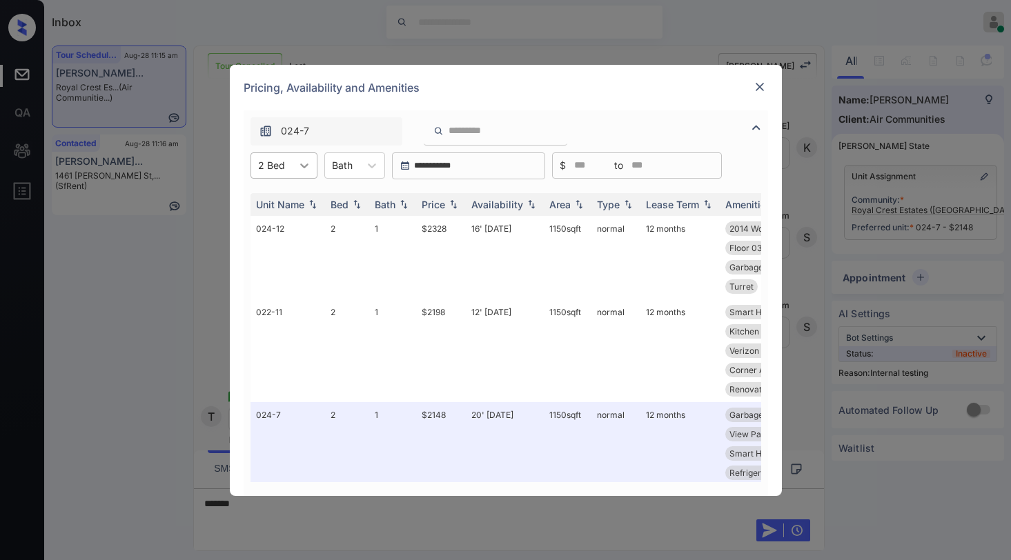
click at [302, 167] on icon at bounding box center [304, 165] width 8 height 5
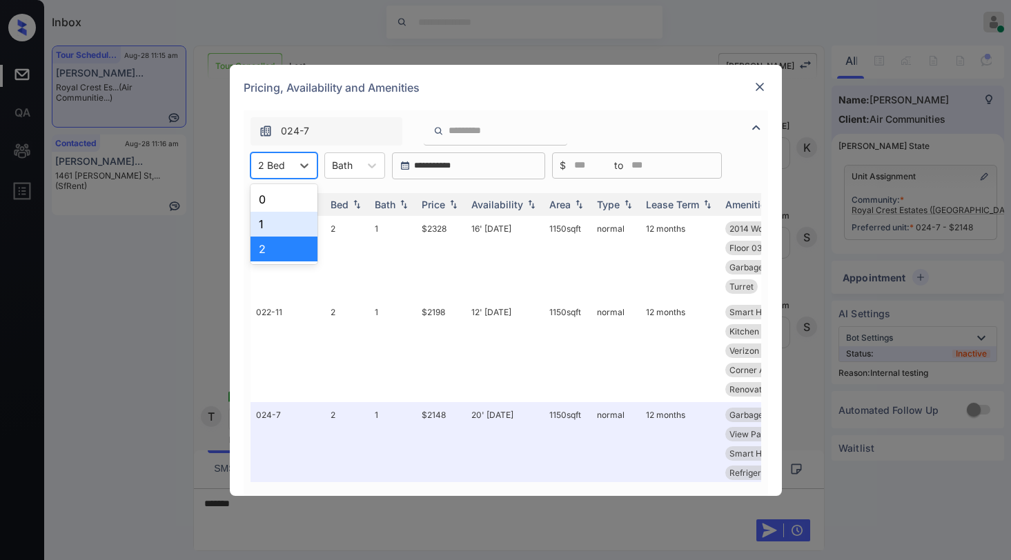
click at [278, 220] on div "1" at bounding box center [283, 224] width 67 height 25
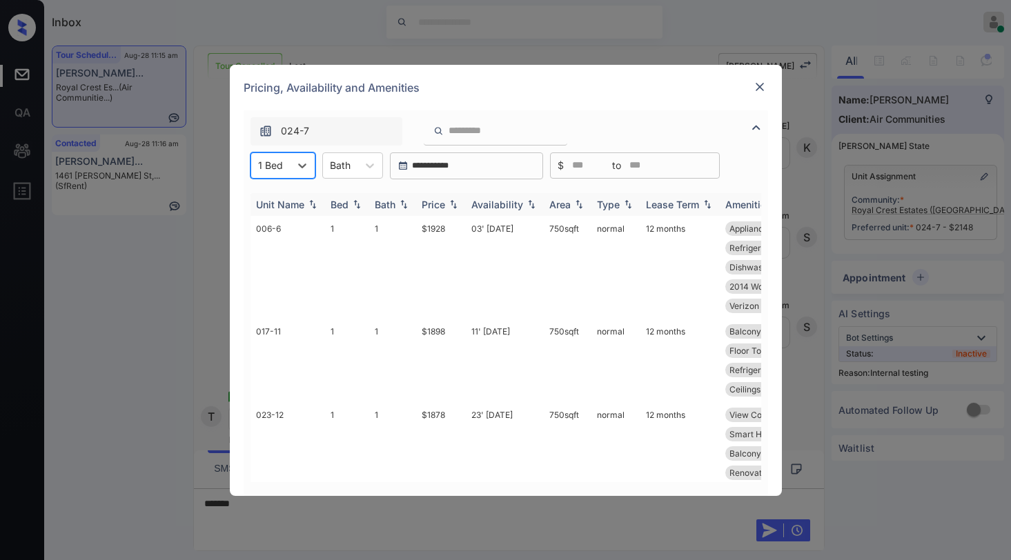
click at [444, 201] on div "Price" at bounding box center [432, 205] width 23 height 12
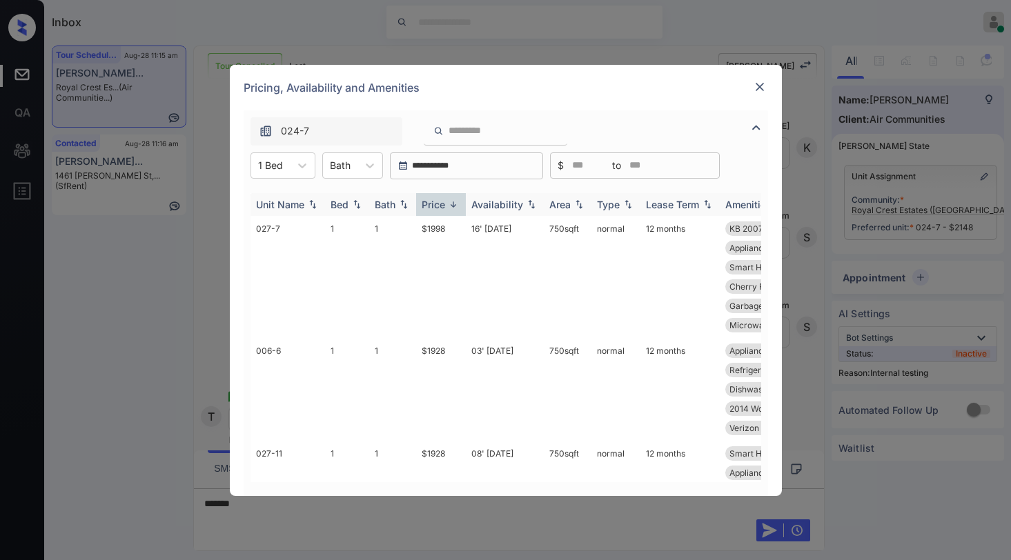
click at [441, 204] on div "Price" at bounding box center [432, 205] width 23 height 12
click at [444, 206] on div "Price" at bounding box center [432, 205] width 23 height 12
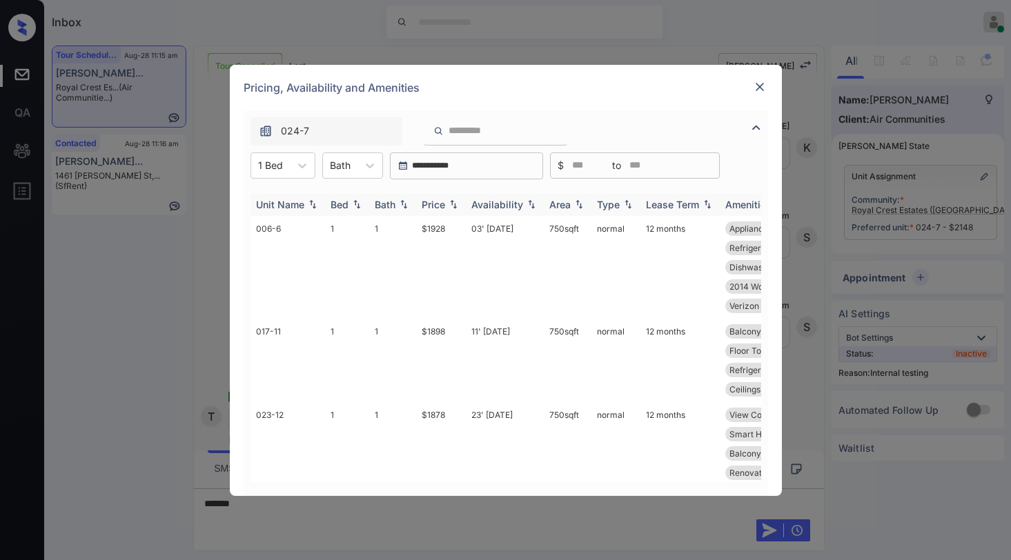
click at [444, 206] on div "Price" at bounding box center [432, 205] width 23 height 12
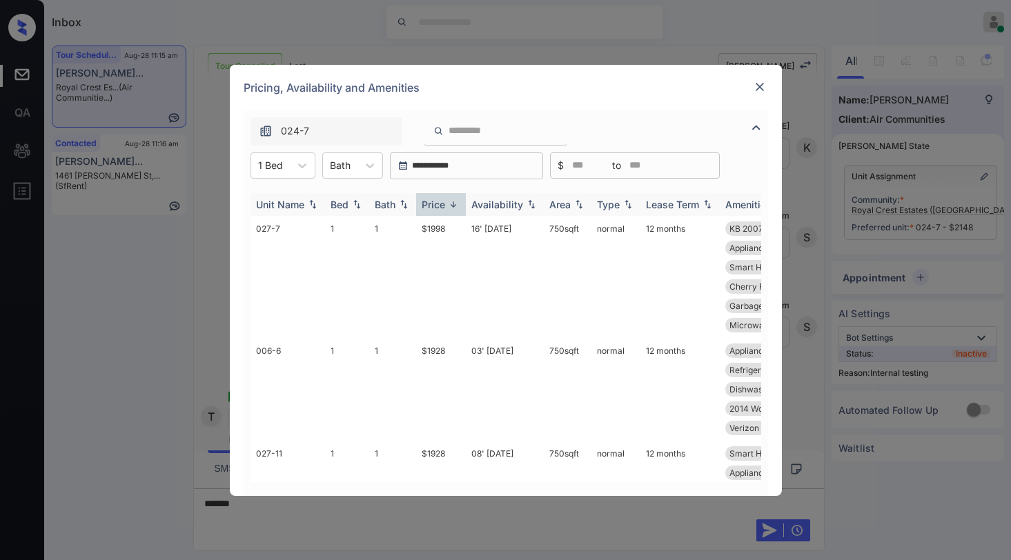
click at [444, 206] on div "Price" at bounding box center [432, 205] width 23 height 12
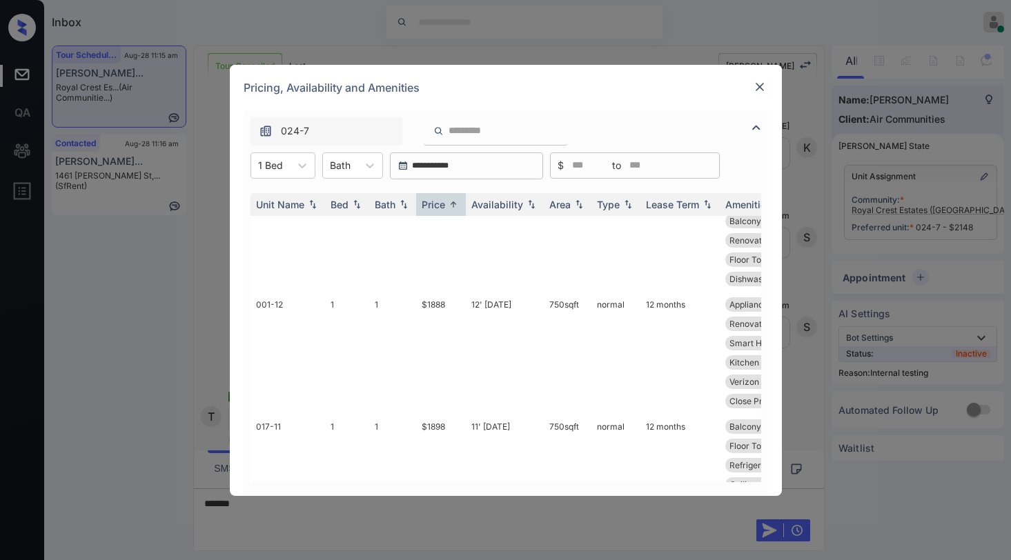
scroll to position [0, 0]
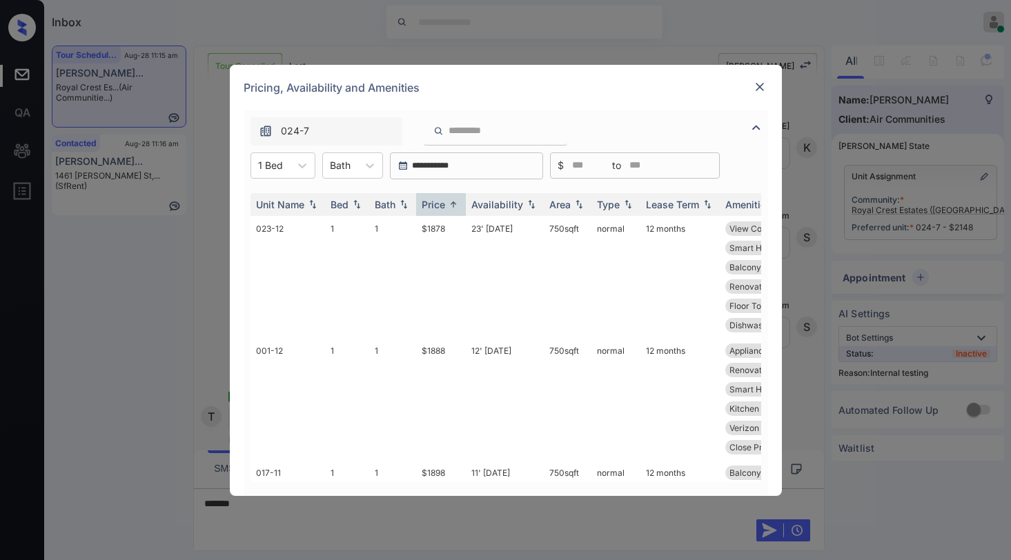
click at [756, 83] on img at bounding box center [760, 87] width 14 height 14
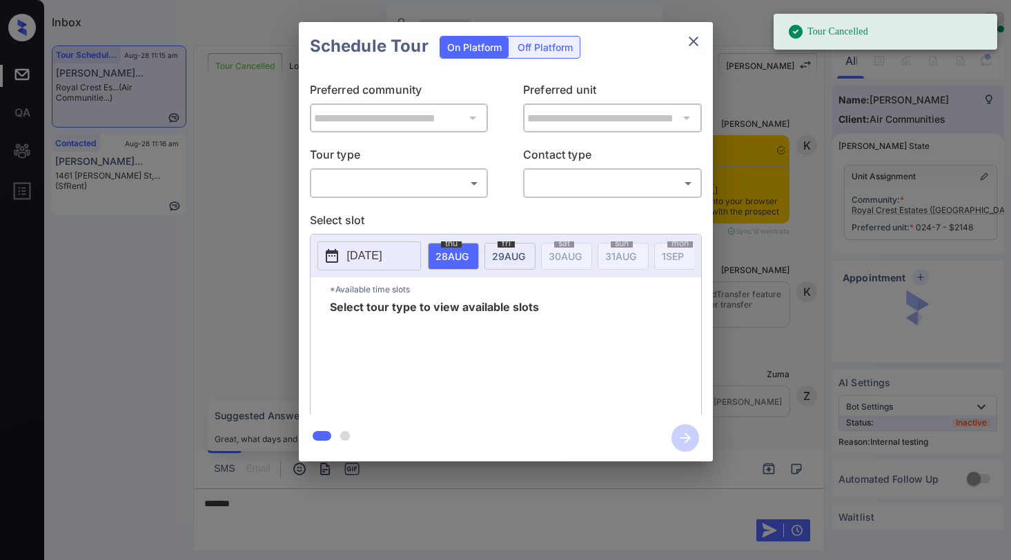
scroll to position [5986, 0]
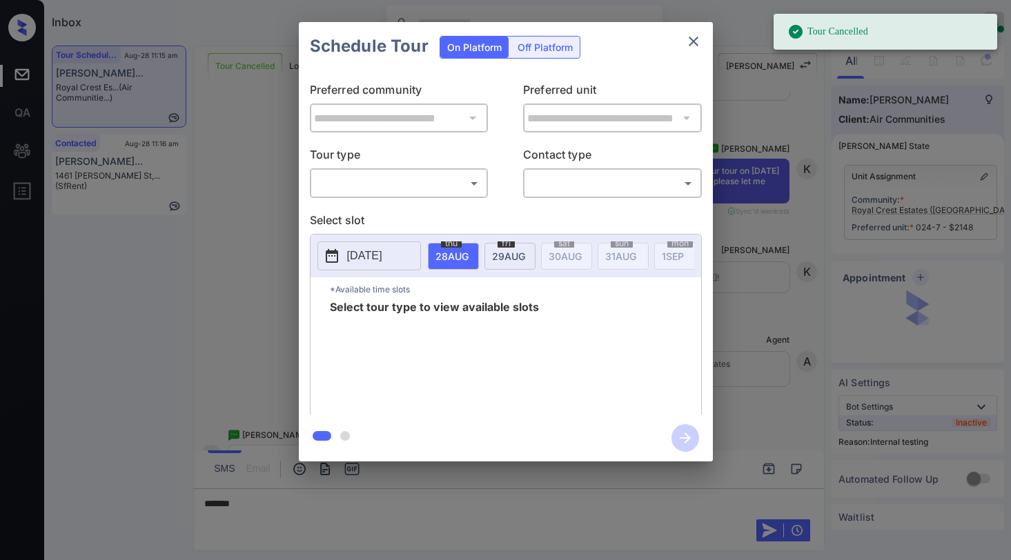
click at [400, 199] on div "**********" at bounding box center [506, 242] width 414 height 344
click at [395, 194] on body "Tour Cancelled Inbox Paolo Gabriel Online Set yourself offline Set yourself on …" at bounding box center [505, 280] width 1011 height 560
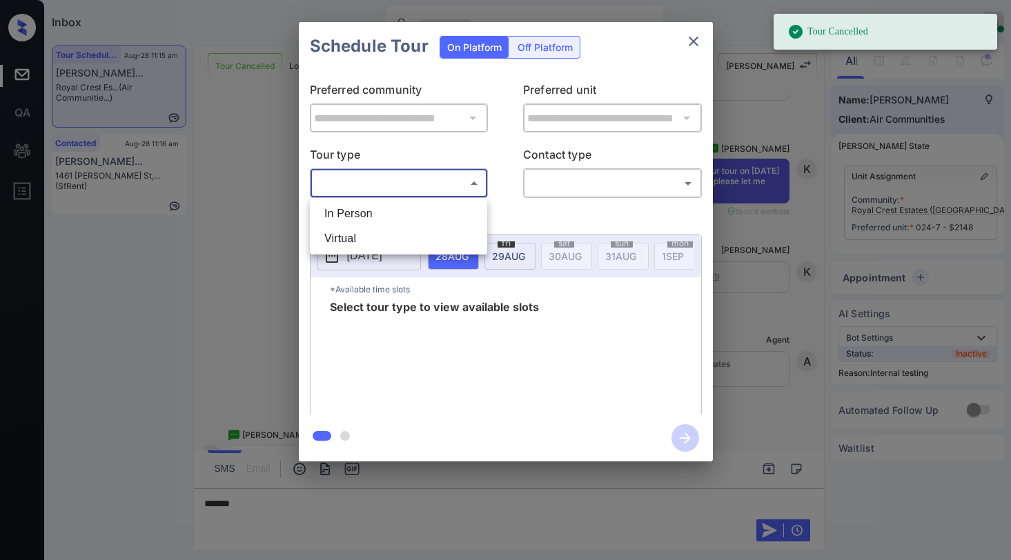
click at [378, 212] on li "In Person" at bounding box center [398, 213] width 170 height 25
type input "********"
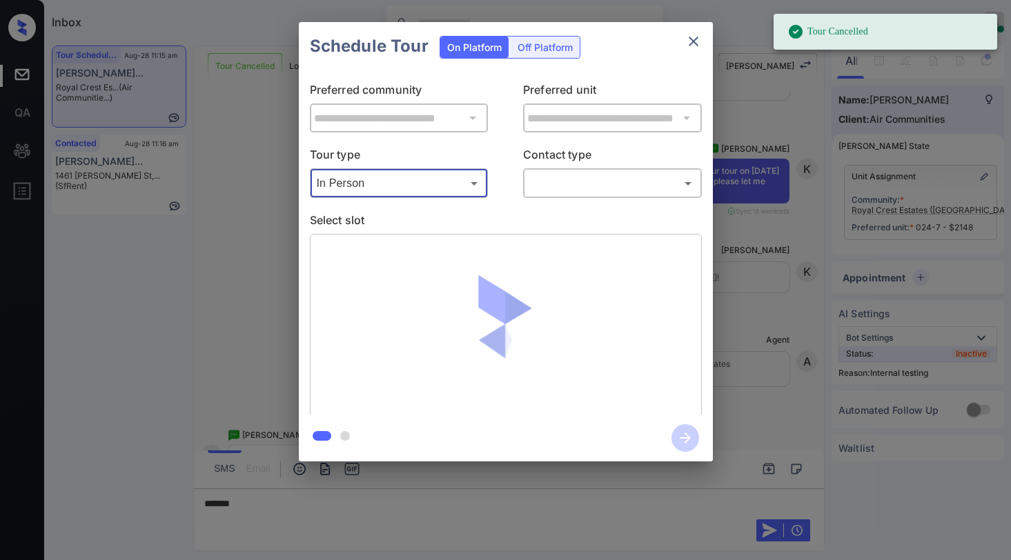
click at [581, 195] on body "Tour Cancelled Inbox Paolo Gabriel Online Set yourself offline Set yourself on …" at bounding box center [505, 280] width 1011 height 560
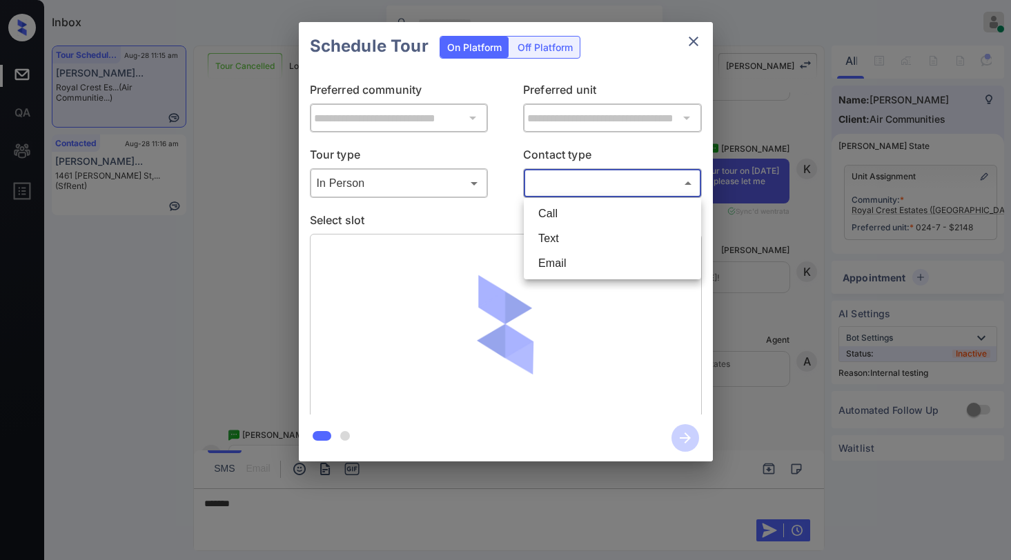
click at [700, 43] on div at bounding box center [505, 280] width 1011 height 560
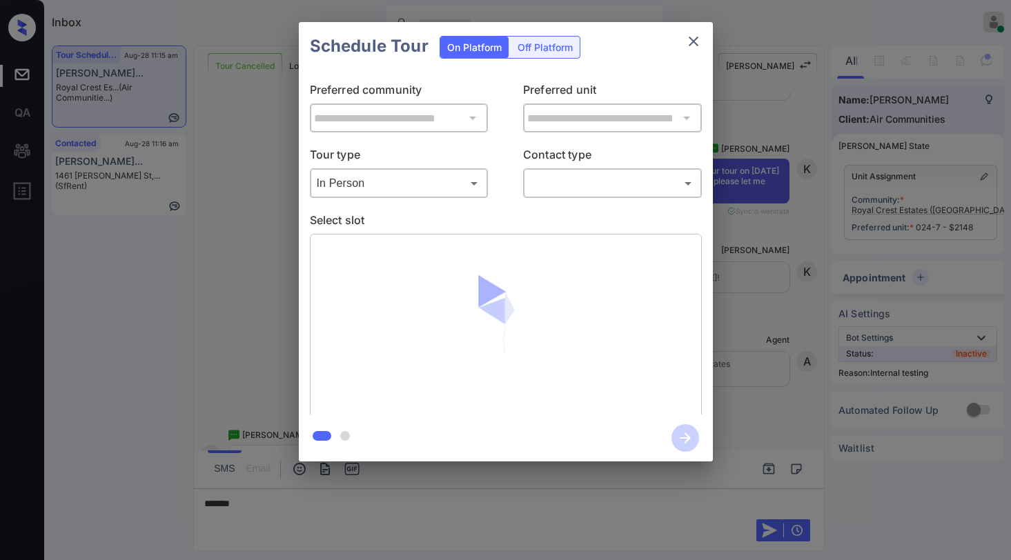
click at [694, 46] on icon "close" at bounding box center [693, 41] width 17 height 17
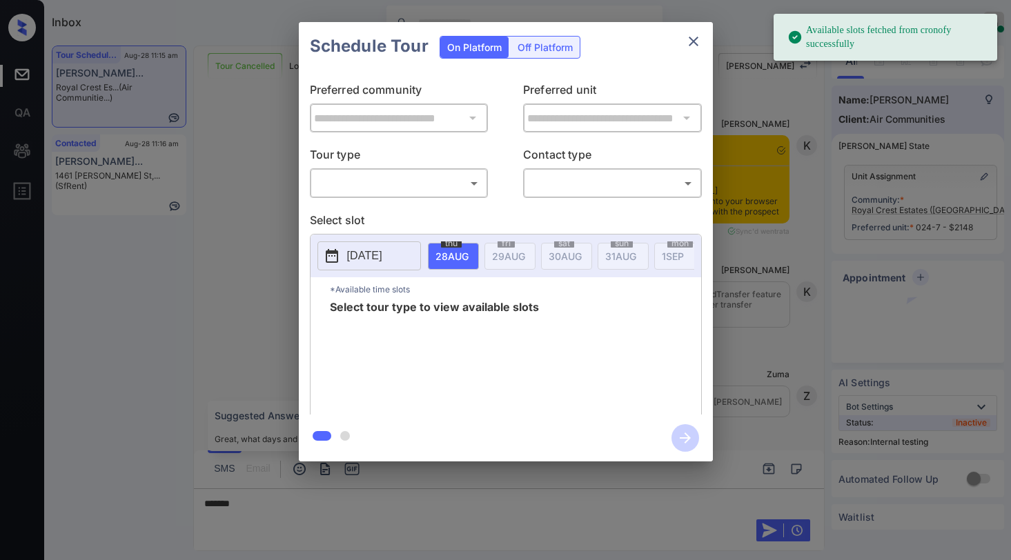
scroll to position [14488, 0]
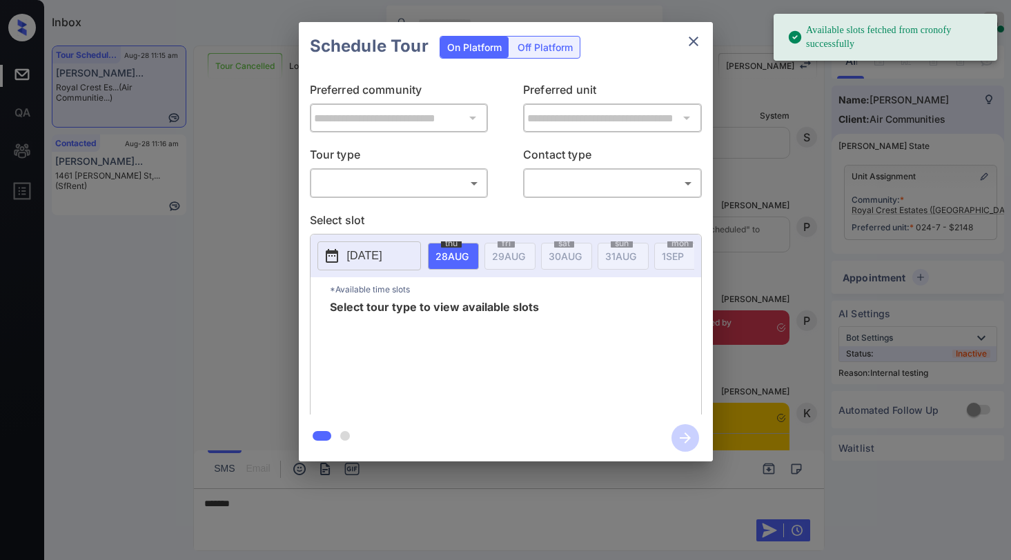
click at [365, 187] on body "Available slots fetched from cronofy successfully Inbox [PERSON_NAME] Online Se…" at bounding box center [505, 280] width 1011 height 560
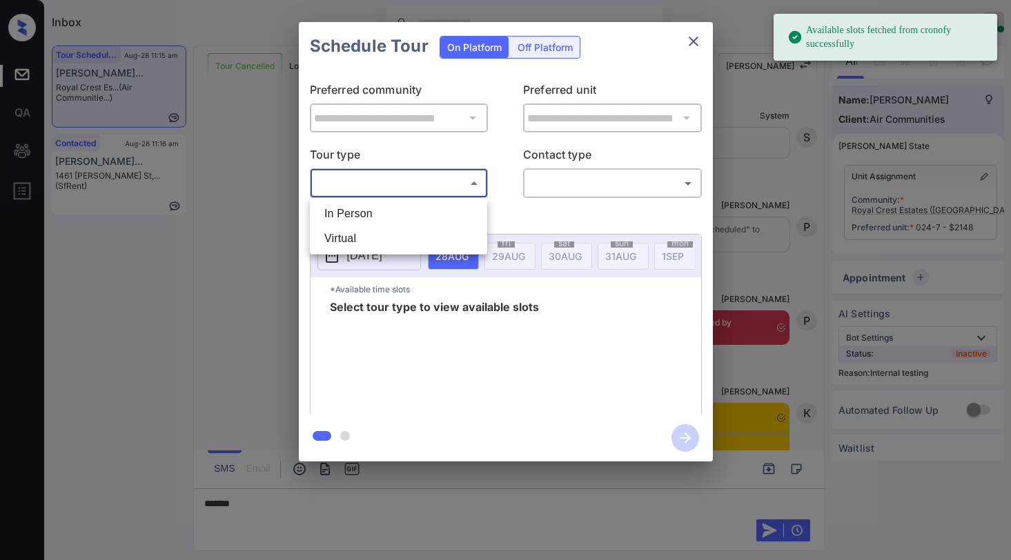
drag, startPoint x: 358, startPoint y: 215, endPoint x: 457, endPoint y: 208, distance: 99.5
click at [361, 215] on li "In Person" at bounding box center [398, 213] width 170 height 25
type input "********"
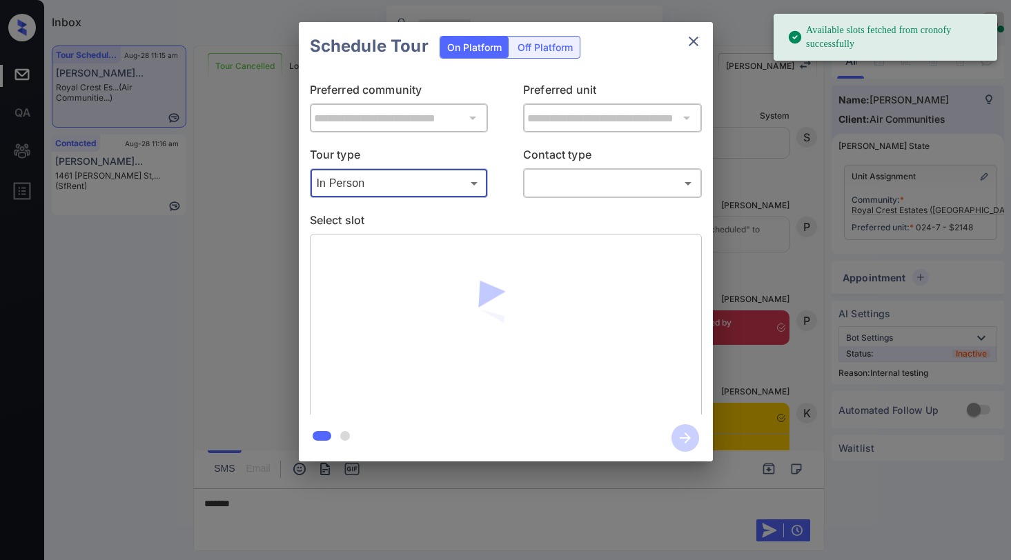
click at [541, 185] on body "Available slots fetched from cronofy successfully Inbox [PERSON_NAME] Online Se…" at bounding box center [505, 280] width 1011 height 560
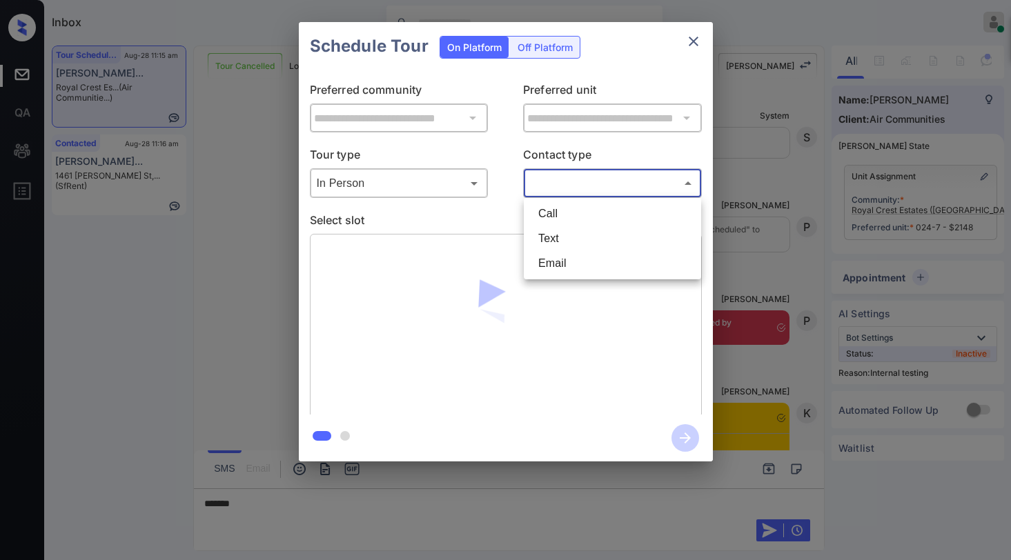
click at [547, 243] on li "Text" at bounding box center [612, 238] width 170 height 25
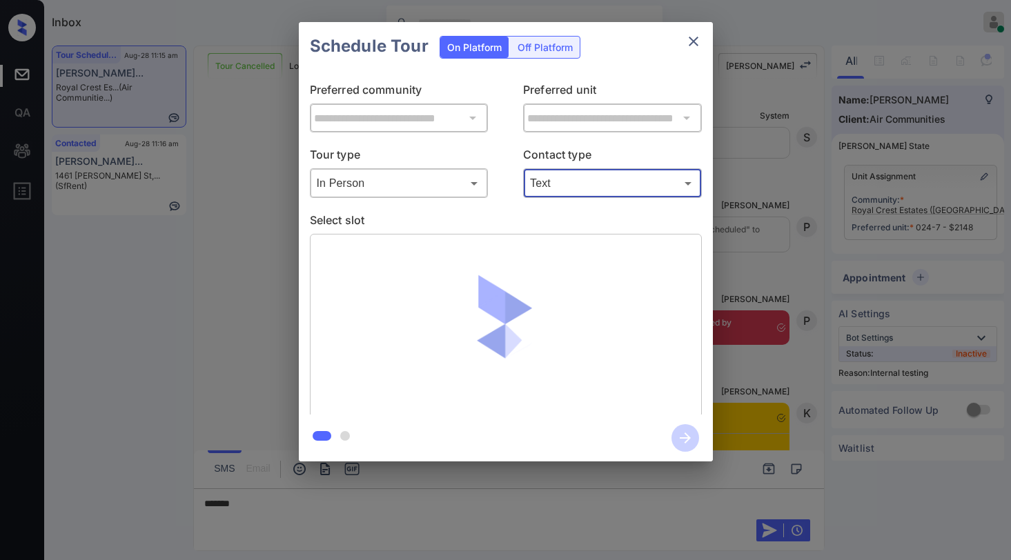
type input "****"
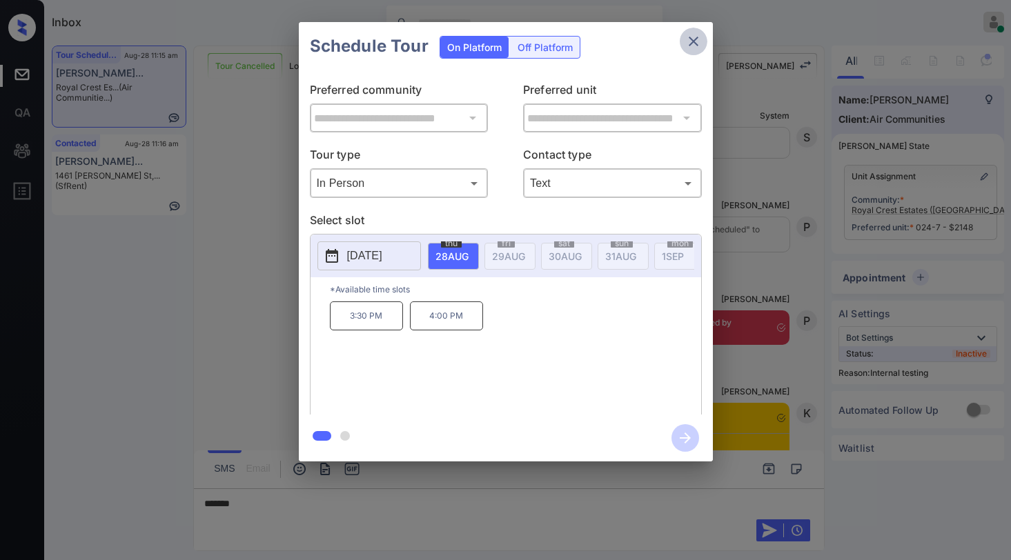
click at [688, 41] on icon "close" at bounding box center [693, 41] width 17 height 17
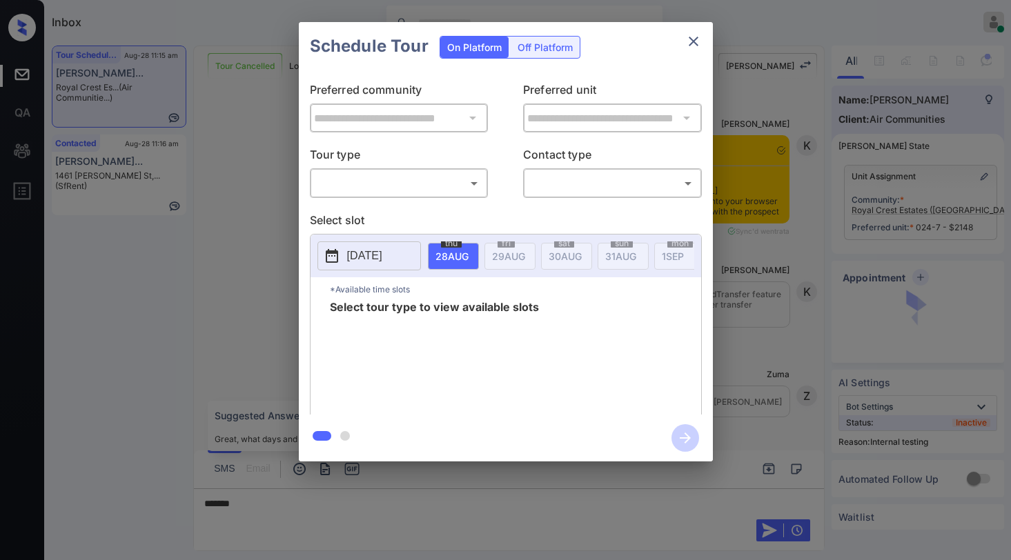
scroll to position [13798, 0]
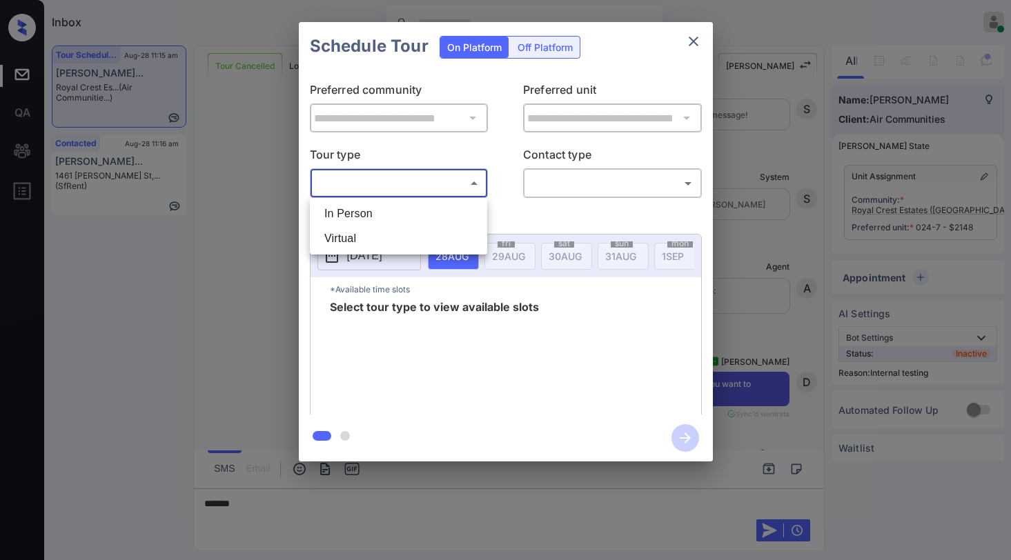
click at [393, 183] on body "Inbox Paolo Gabriel Online Set yourself offline Set yourself on break Profile S…" at bounding box center [505, 280] width 1011 height 560
click at [372, 208] on li "In Person" at bounding box center [398, 213] width 170 height 25
type input "********"
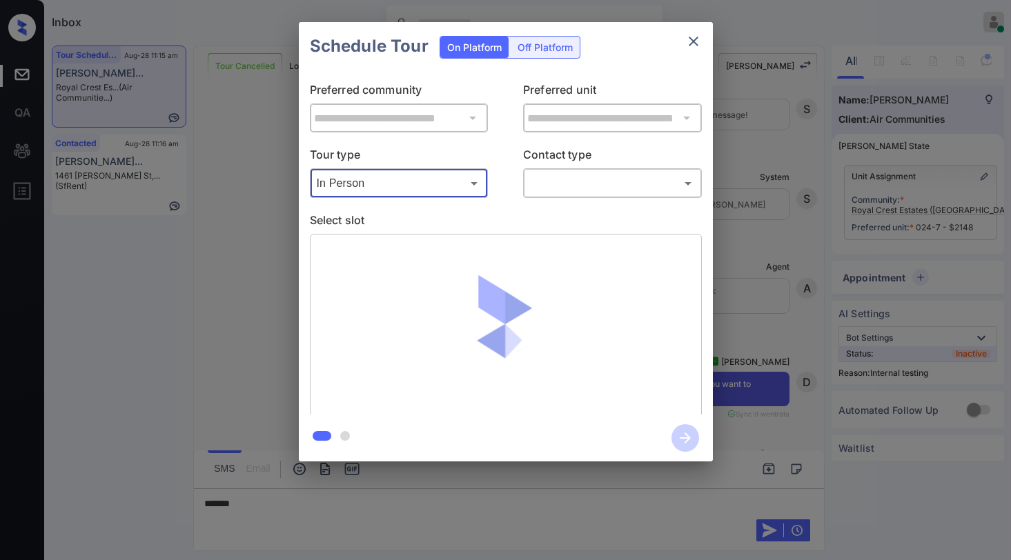
click at [550, 195] on div "​ ​" at bounding box center [612, 183] width 179 height 30
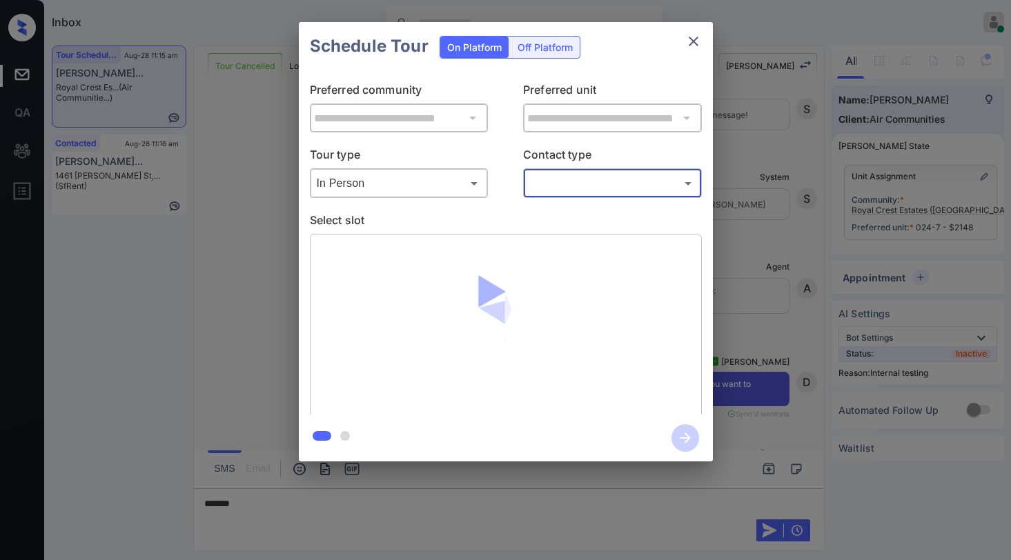
click at [558, 184] on body "Inbox Paolo Gabriel Online Set yourself offline Set yourself on break Profile S…" at bounding box center [505, 280] width 1011 height 560
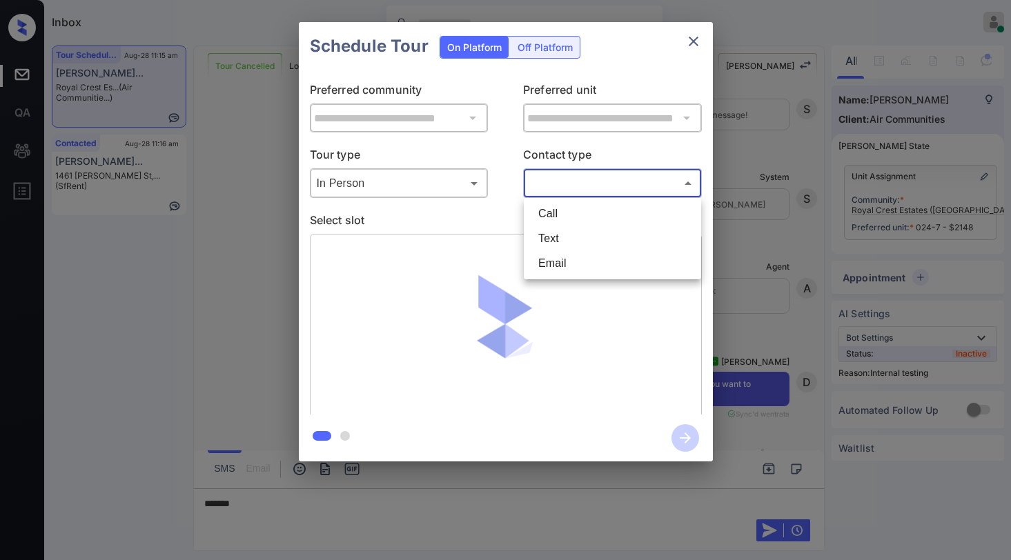
click at [551, 232] on li "Text" at bounding box center [612, 238] width 170 height 25
type input "****"
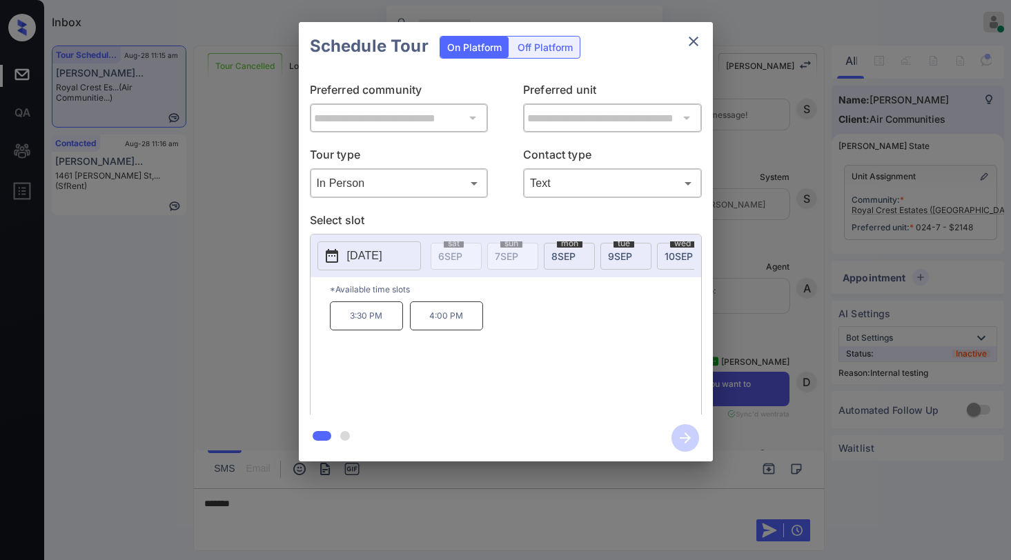
scroll to position [0, 526]
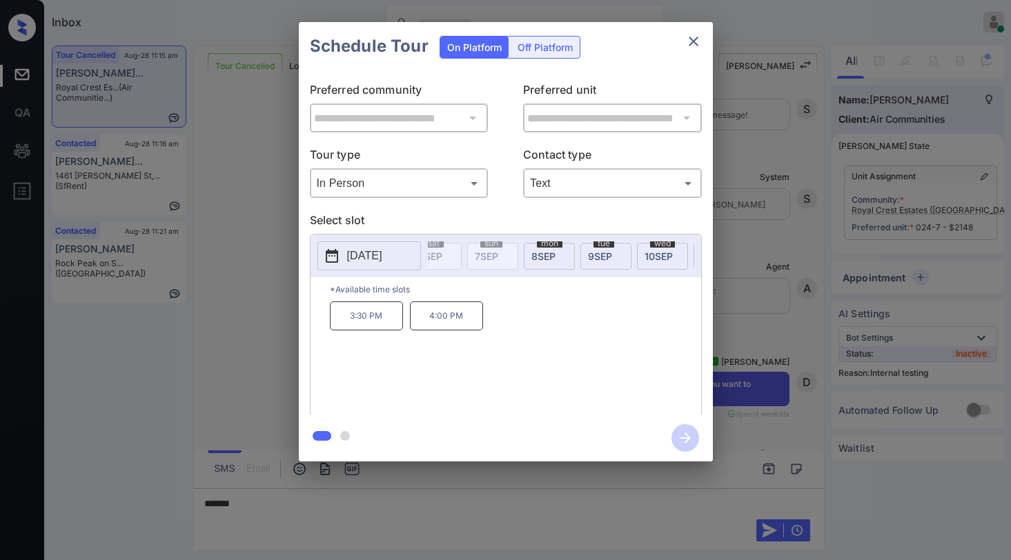
click at [548, 255] on span "8 SEP" at bounding box center [543, 256] width 24 height 12
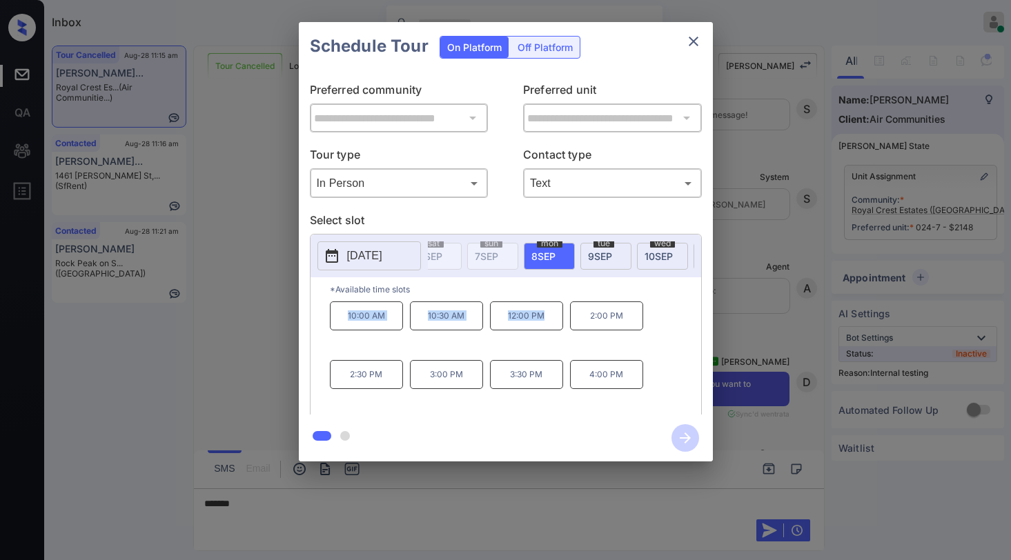
drag, startPoint x: 343, startPoint y: 324, endPoint x: 630, endPoint y: 222, distance: 305.2
click at [548, 326] on div "10:00 AM 10:30 AM 12:00 PM 2:00 PM 2:30 PM 3:00 PM 3:30 PM 4:00 PM" at bounding box center [515, 356] width 371 height 110
copy div "10:00 AM 10:30 AM 12:00 PM"
click at [692, 41] on icon "close" at bounding box center [693, 41] width 17 height 17
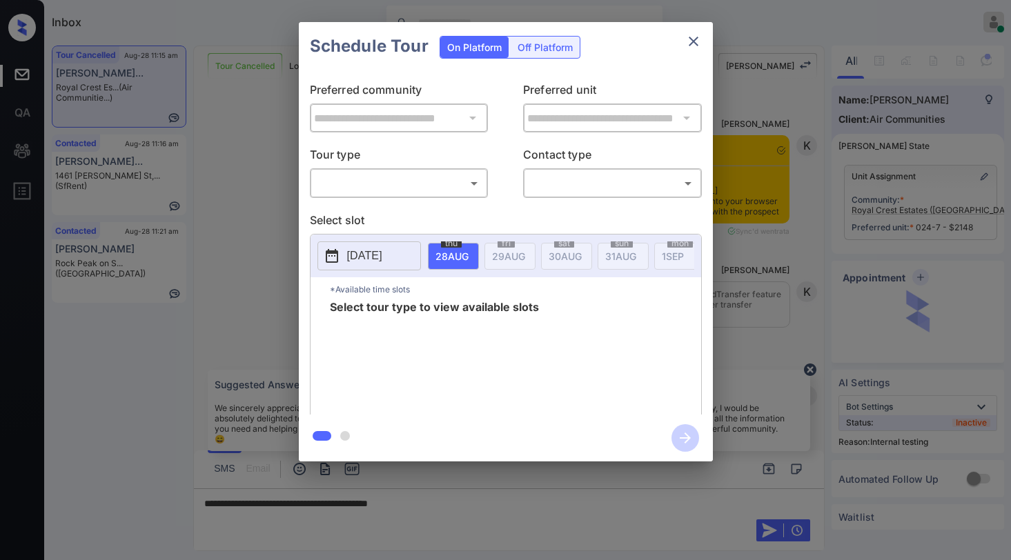
scroll to position [14626, 0]
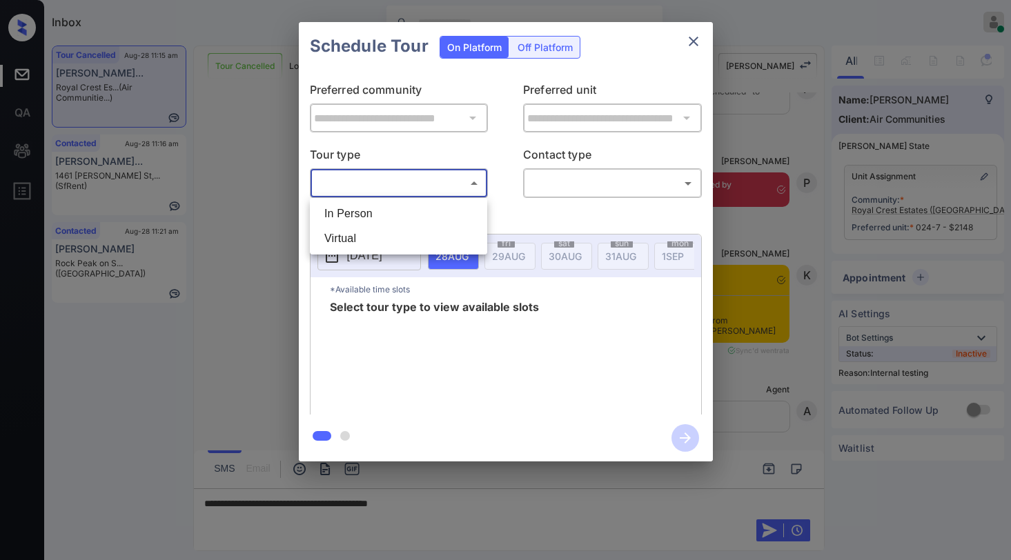
click at [385, 186] on body "Inbox Paolo Gabriel Online Set yourself offline Set yourself on break Profile S…" at bounding box center [505, 280] width 1011 height 560
drag, startPoint x: 412, startPoint y: 210, endPoint x: 515, endPoint y: 202, distance: 102.4
click at [412, 210] on li "In Person" at bounding box center [398, 213] width 170 height 25
type input "********"
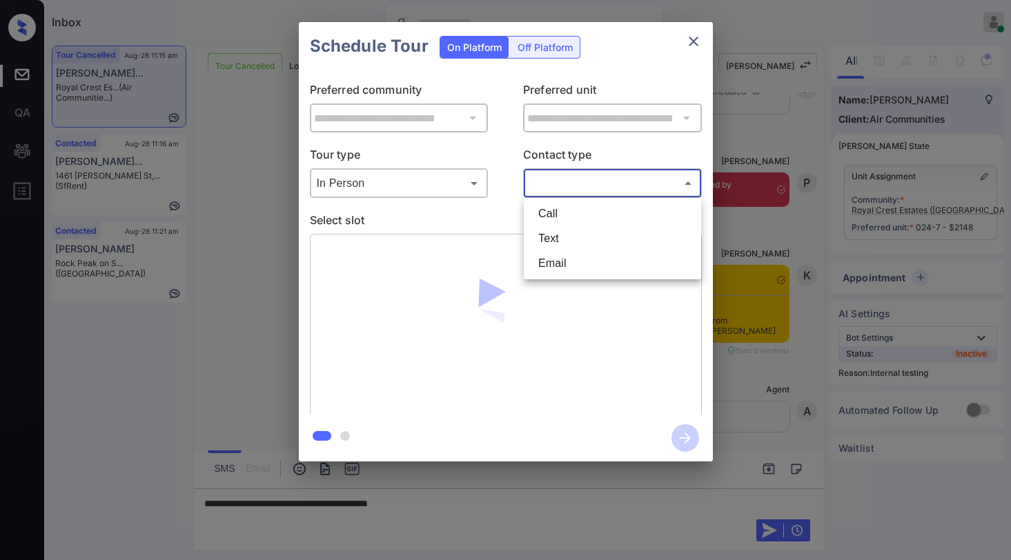
click at [585, 191] on body "Inbox Paolo Gabriel Online Set yourself offline Set yourself on break Profile S…" at bounding box center [505, 280] width 1011 height 560
drag, startPoint x: 572, startPoint y: 234, endPoint x: 561, endPoint y: 235, distance: 11.1
click at [570, 235] on li "Text" at bounding box center [612, 238] width 170 height 25
type input "****"
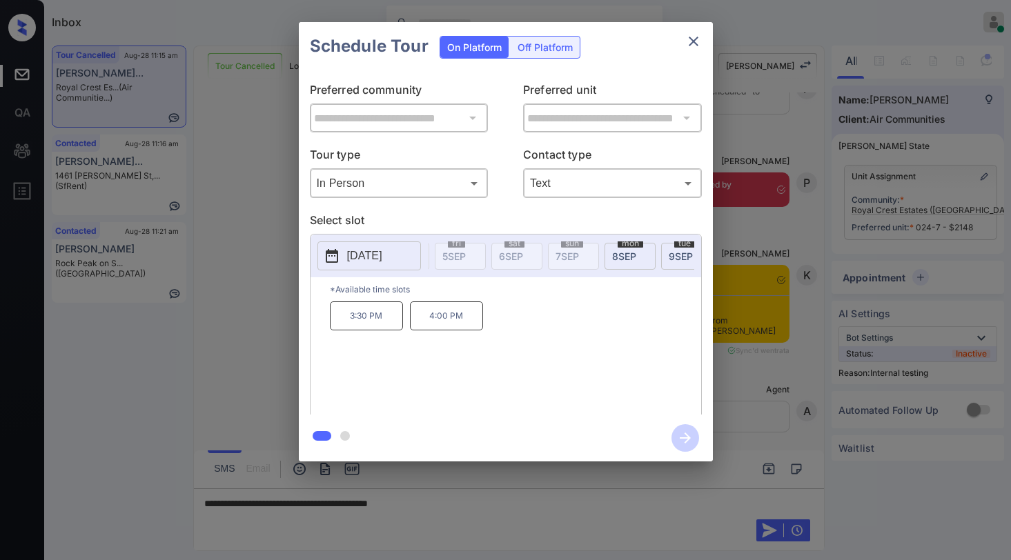
scroll to position [0, 455]
click at [476, 508] on div at bounding box center [505, 280] width 1011 height 560
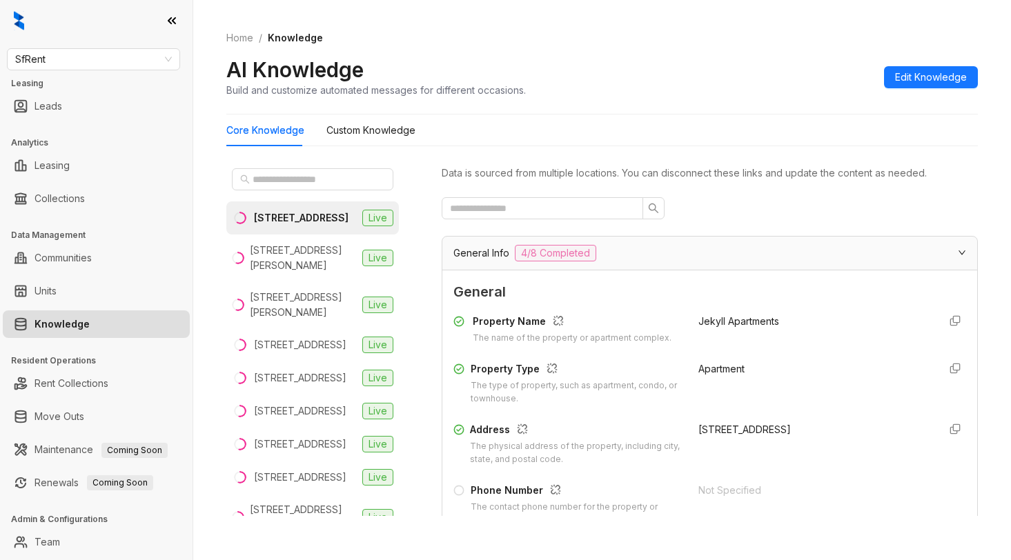
click at [721, 83] on div "AI Knowledge Build and customize automated messages for different occasions. Ed…" at bounding box center [601, 77] width 751 height 41
click at [315, 181] on input "text" at bounding box center [312, 179] width 121 height 15
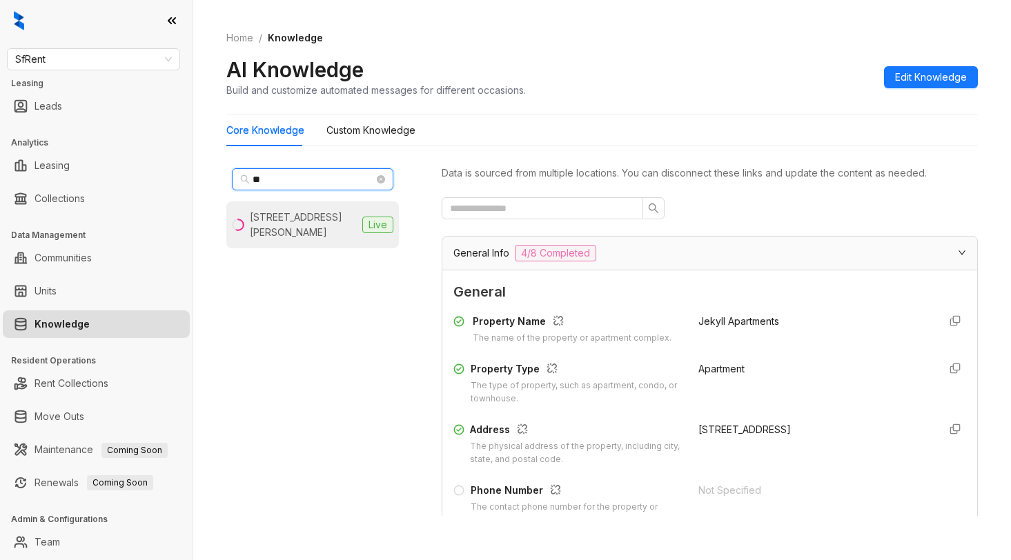
type input "**"
click at [292, 225] on div "1461 Alice St, Oakland, CA" at bounding box center [303, 225] width 107 height 30
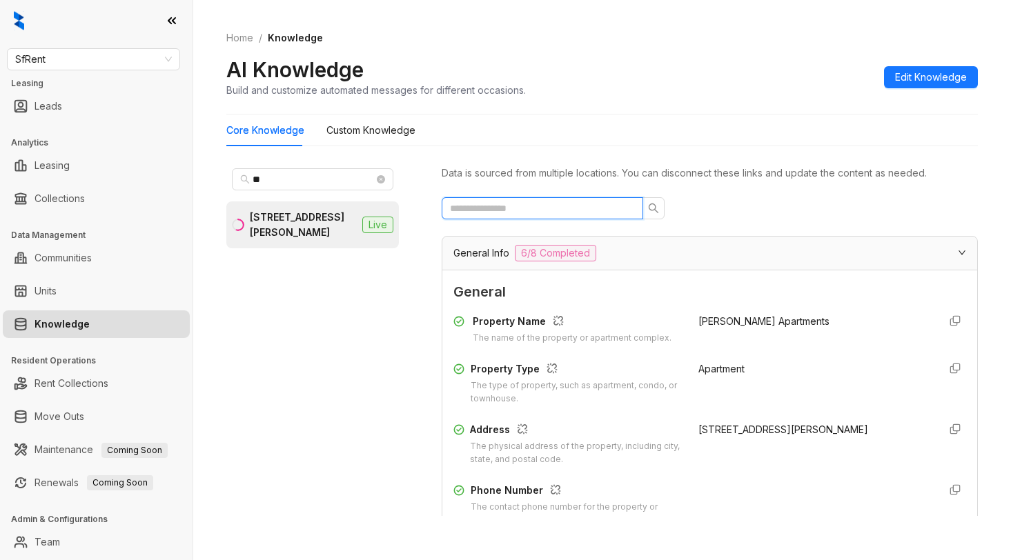
click at [562, 207] on input "text" at bounding box center [537, 208] width 174 height 15
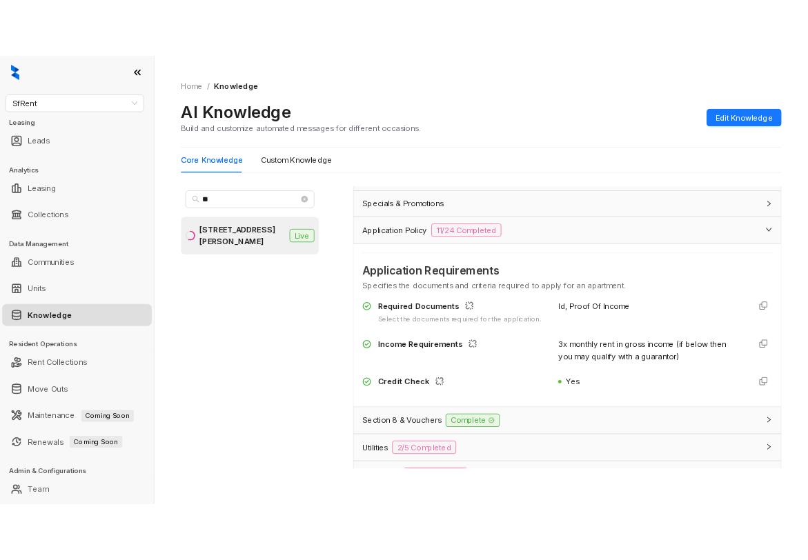
scroll to position [138, 0]
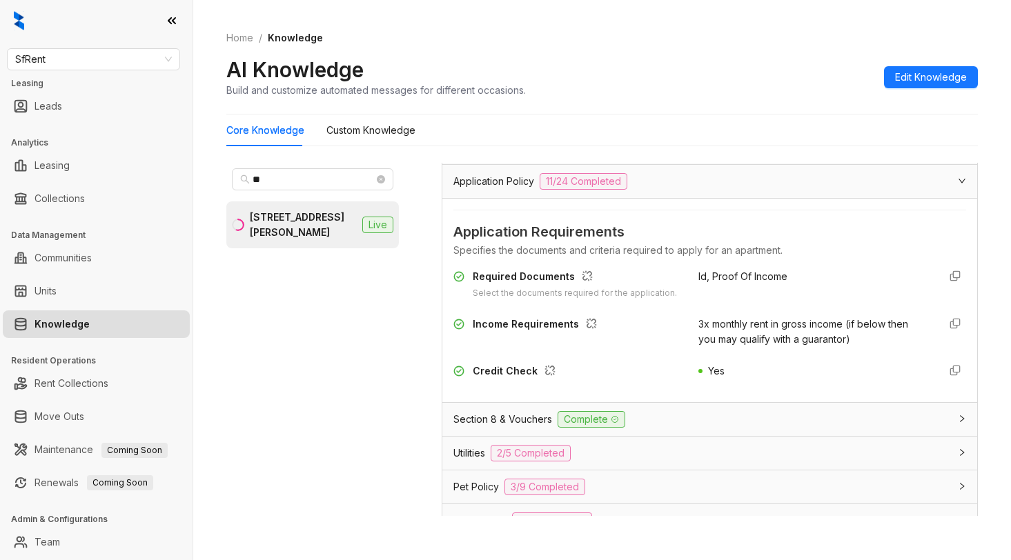
type input "******"
drag, startPoint x: 680, startPoint y: 334, endPoint x: 842, endPoint y: 352, distance: 162.5
click at [842, 347] on div "Income Requirements 3x monthly rent in gross income (if below then you may qual…" at bounding box center [709, 332] width 513 height 30
copy span "3x monthly rent in gross income (if below then you may qualify with a guarantor)"
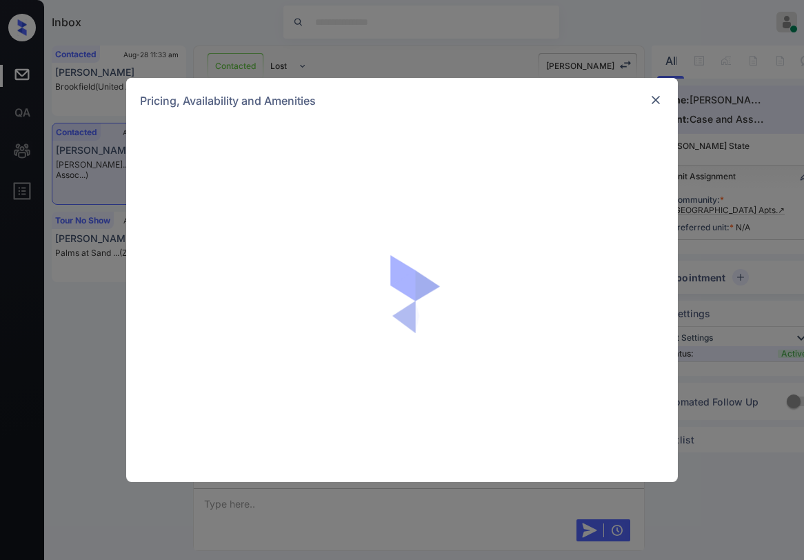
scroll to position [947, 0]
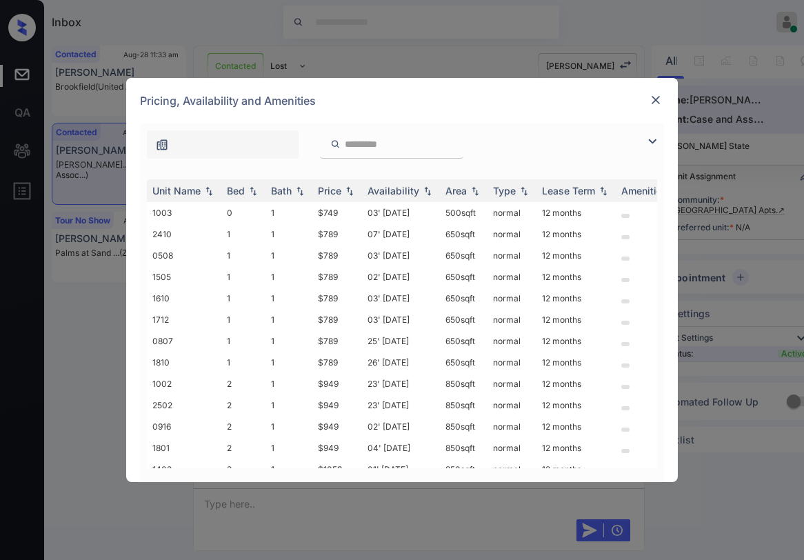
click at [650, 140] on img at bounding box center [652, 141] width 17 height 17
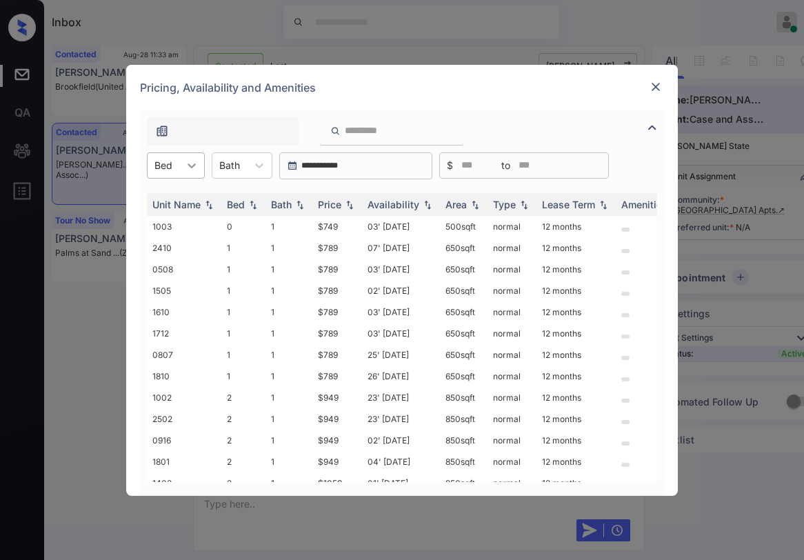
click at [186, 167] on icon at bounding box center [192, 166] width 14 height 14
click at [159, 247] on div "2" at bounding box center [176, 249] width 58 height 25
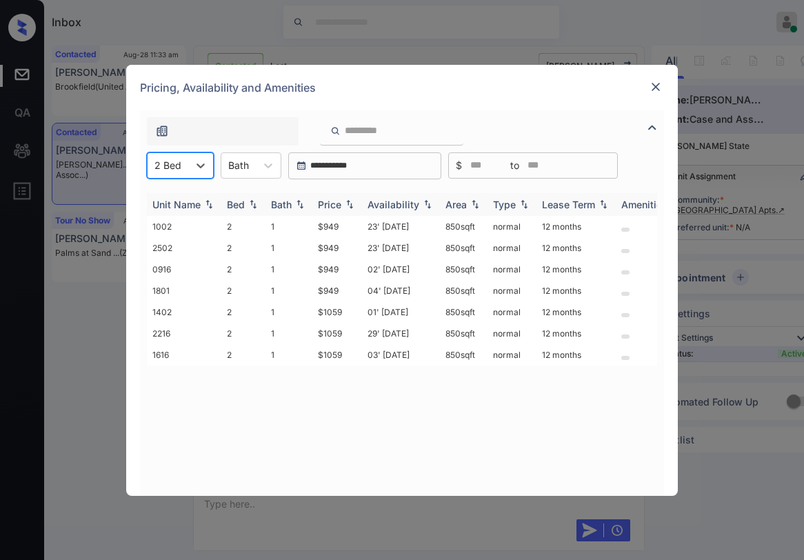
click at [333, 205] on div "Price" at bounding box center [329, 205] width 23 height 12
click at [333, 204] on div "Price" at bounding box center [329, 205] width 23 height 12
click at [657, 90] on img at bounding box center [656, 87] width 14 height 14
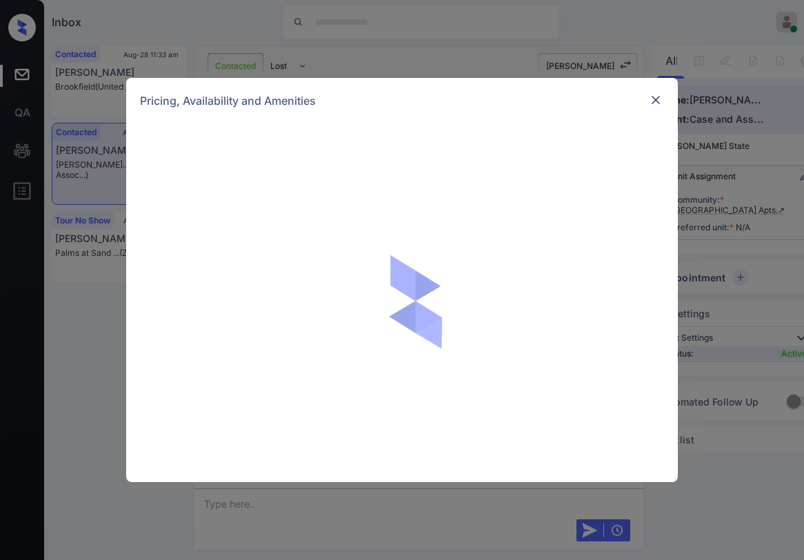
scroll to position [947, 0]
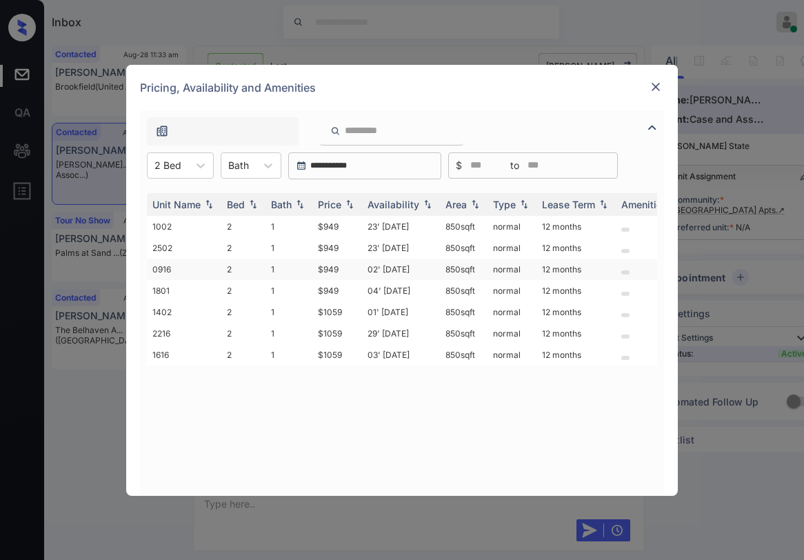
click at [270, 272] on td "1" at bounding box center [289, 269] width 47 height 21
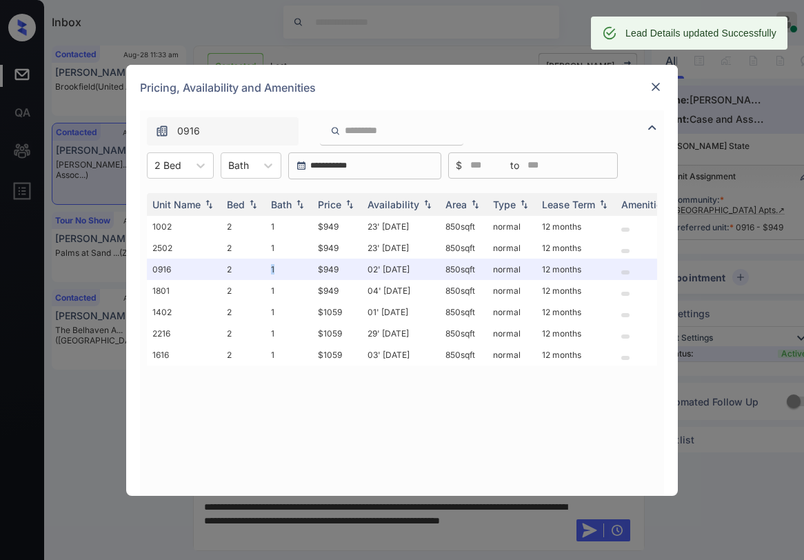
click at [653, 88] on img at bounding box center [656, 87] width 14 height 14
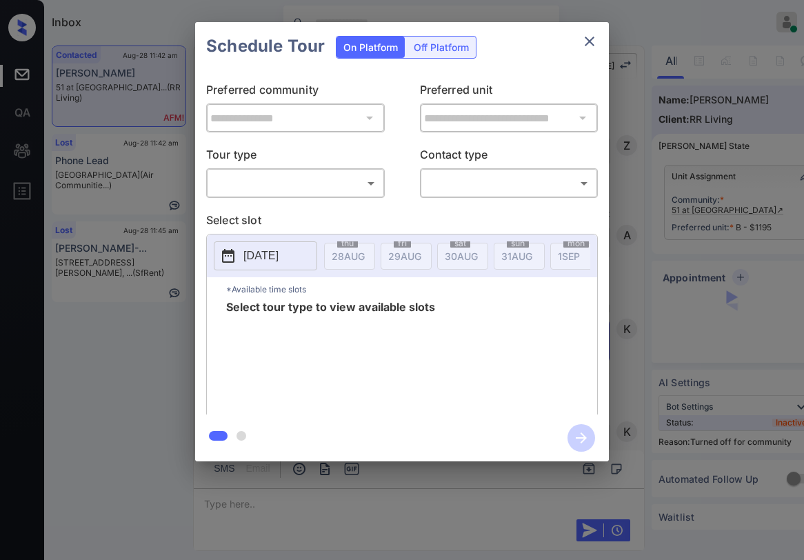
scroll to position [10802, 0]
click at [309, 180] on body "Inbox [PERSON_NAME] Online Set yourself offline Set yourself on break Profile S…" at bounding box center [402, 280] width 804 height 560
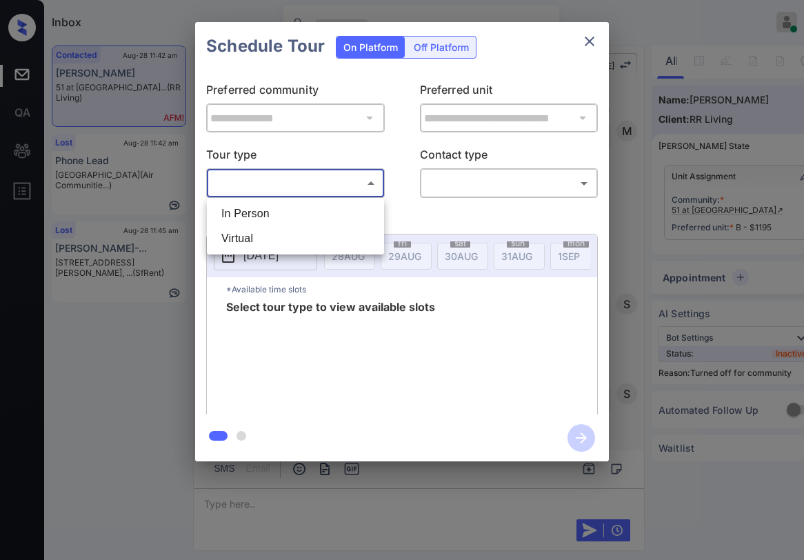
click at [291, 213] on li "In Person" at bounding box center [295, 213] width 170 height 25
type input "********"
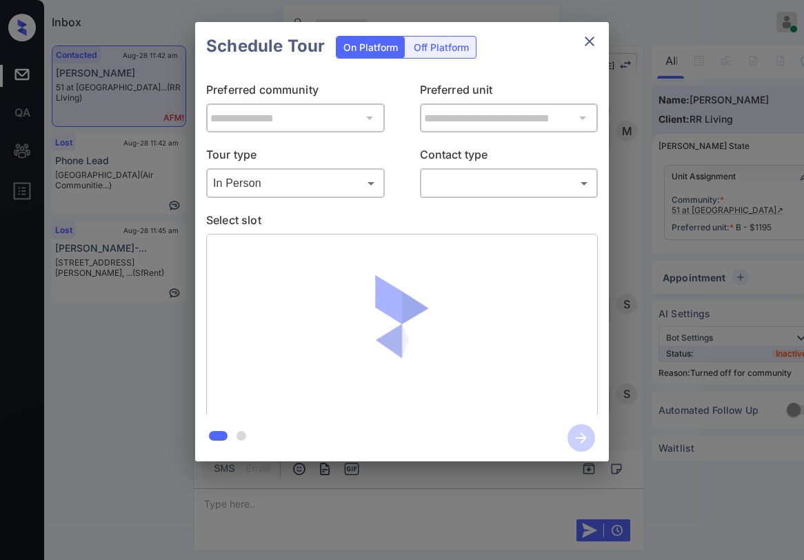
click at [463, 188] on body "Inbox Paolo Gabriel Online Set yourself offline Set yourself on break Profile S…" at bounding box center [402, 280] width 804 height 560
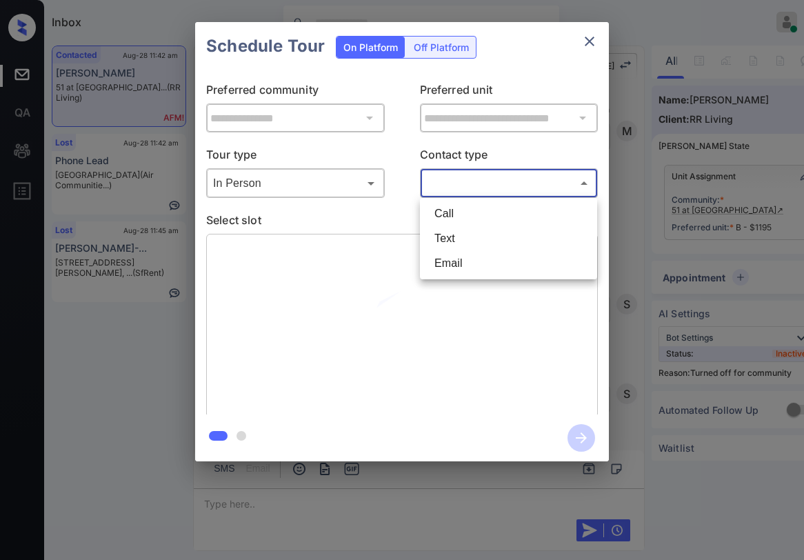
click at [444, 239] on li "Text" at bounding box center [509, 238] width 170 height 25
type input "****"
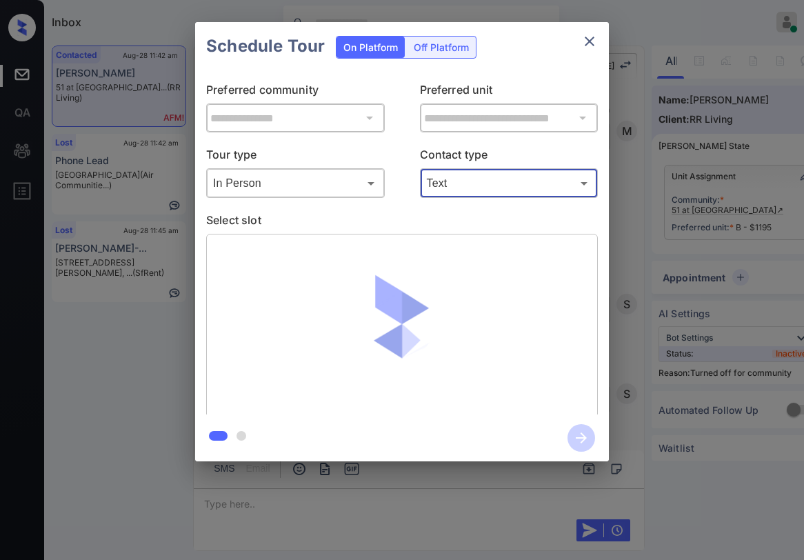
click at [590, 42] on icon "close" at bounding box center [590, 42] width 10 height 10
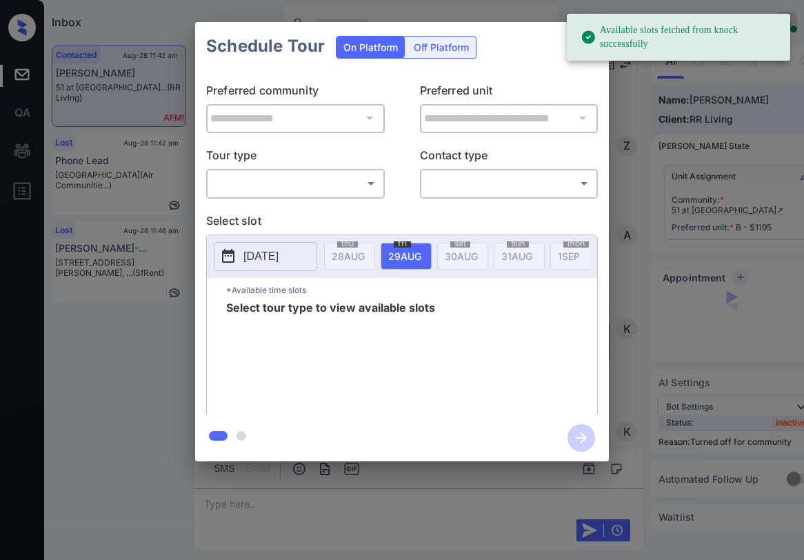
scroll to position [10961, 0]
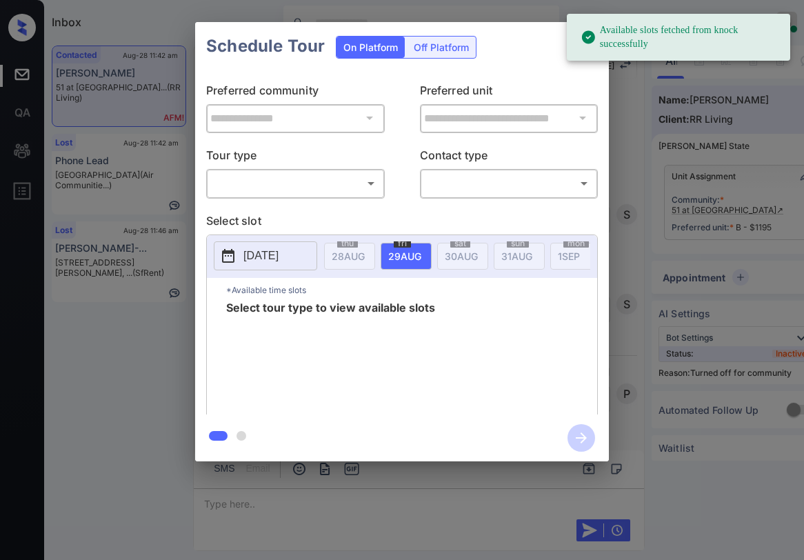
click at [275, 190] on body "Available slots fetched from knock successfully Inbox [PERSON_NAME] Online Set …" at bounding box center [402, 280] width 804 height 560
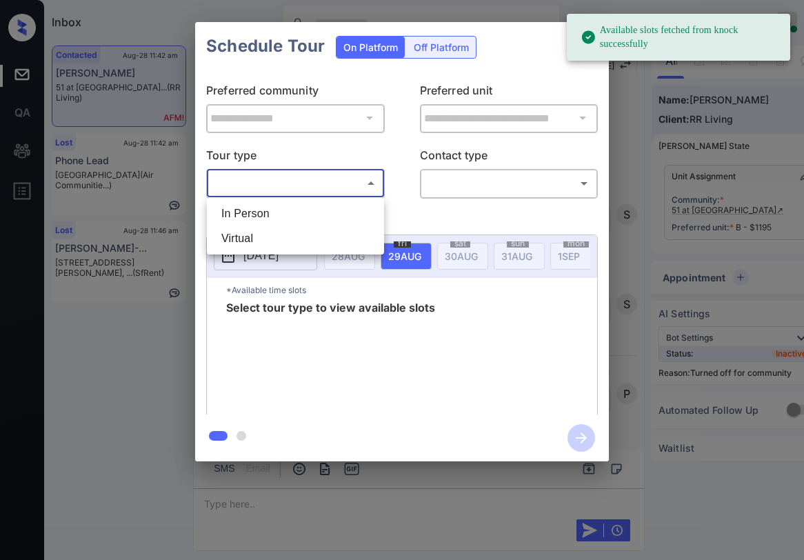
click at [267, 219] on li "In Person" at bounding box center [295, 213] width 170 height 25
type input "********"
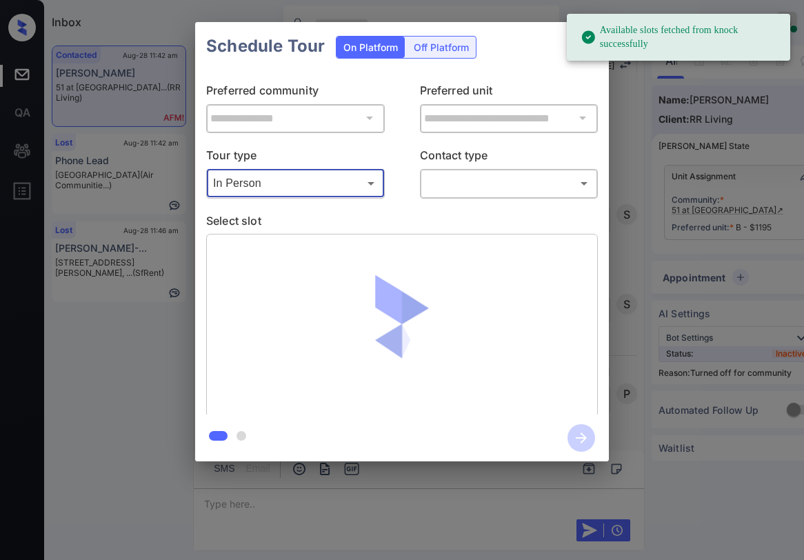
click at [444, 184] on body "Available slots fetched from knock successfully Inbox [PERSON_NAME] Online Set …" at bounding box center [402, 280] width 804 height 560
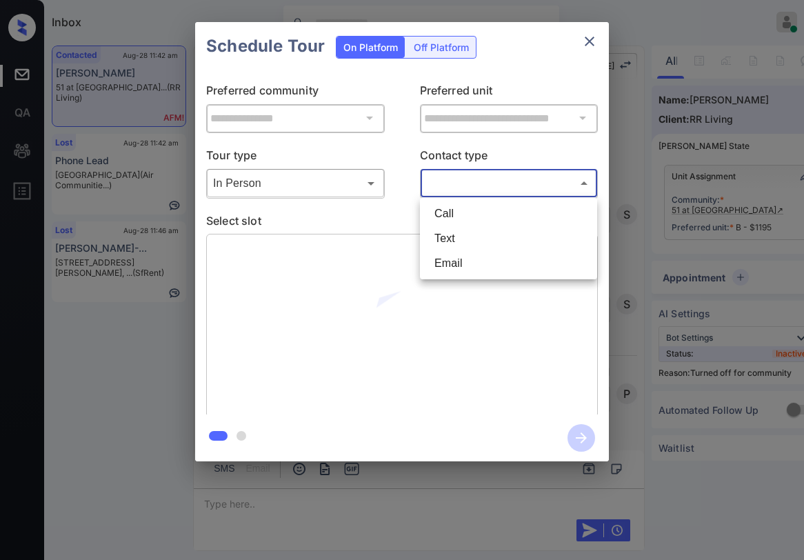
click at [441, 238] on li "Text" at bounding box center [509, 238] width 170 height 25
type input "****"
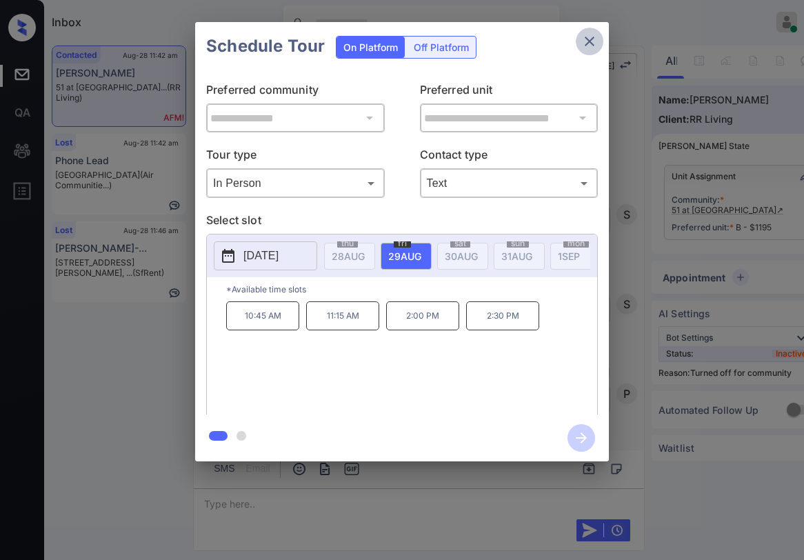
click at [592, 43] on icon "close" at bounding box center [590, 42] width 10 height 10
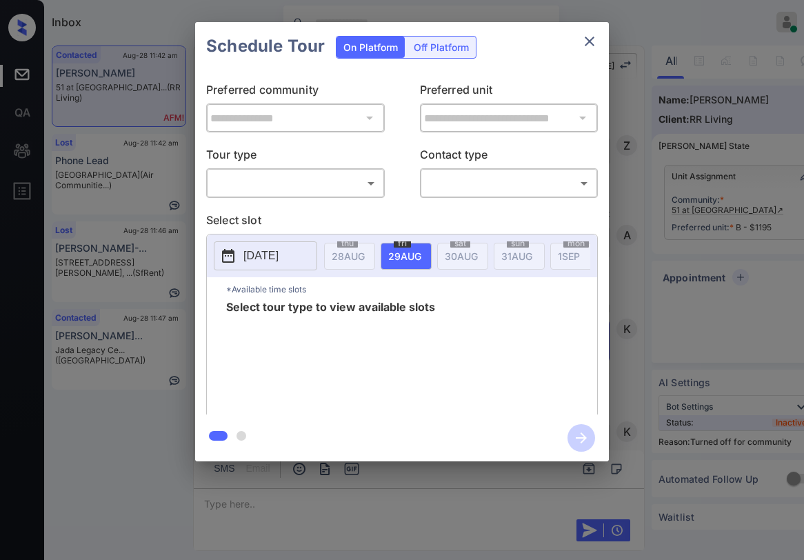
scroll to position [10961, 0]
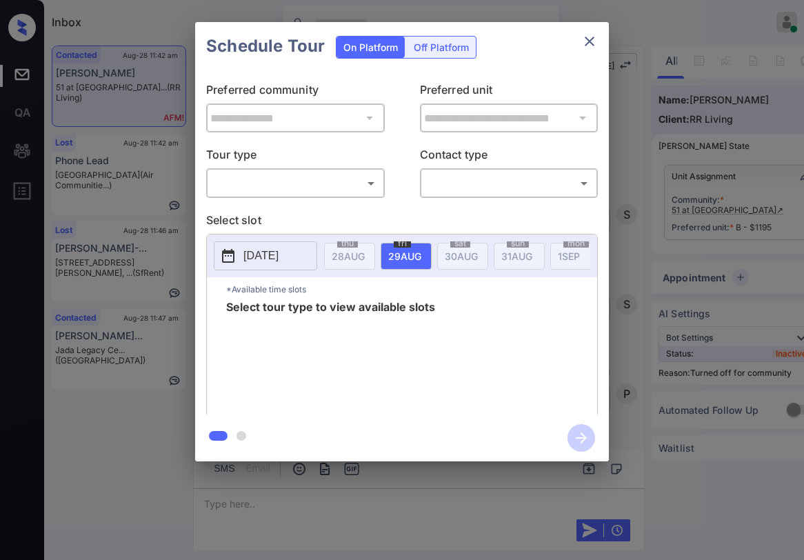
click at [307, 181] on body "Inbox [PERSON_NAME] Online Set yourself offline Set yourself on break Profile S…" at bounding box center [402, 280] width 804 height 560
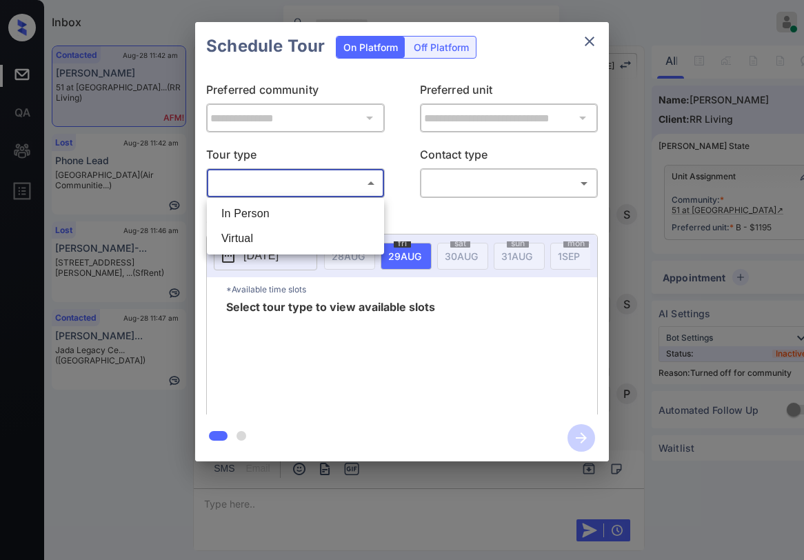
click at [588, 43] on div at bounding box center [402, 280] width 804 height 560
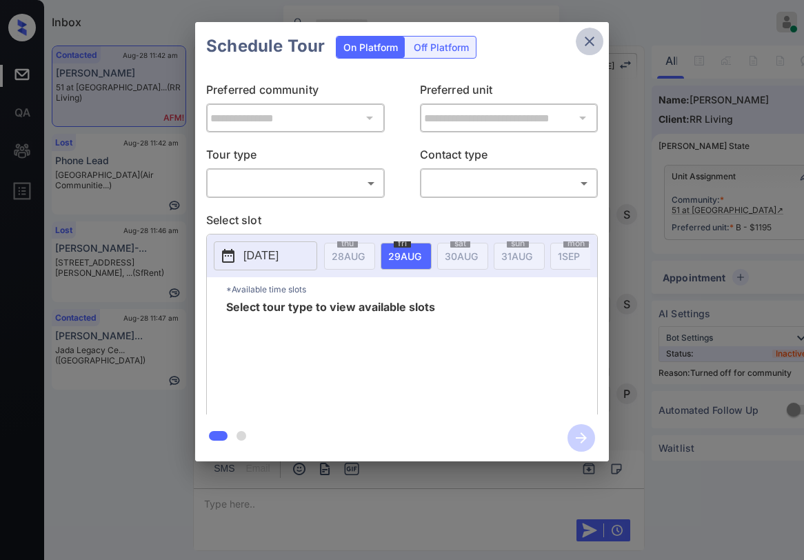
click at [597, 46] on icon "close" at bounding box center [589, 41] width 17 height 17
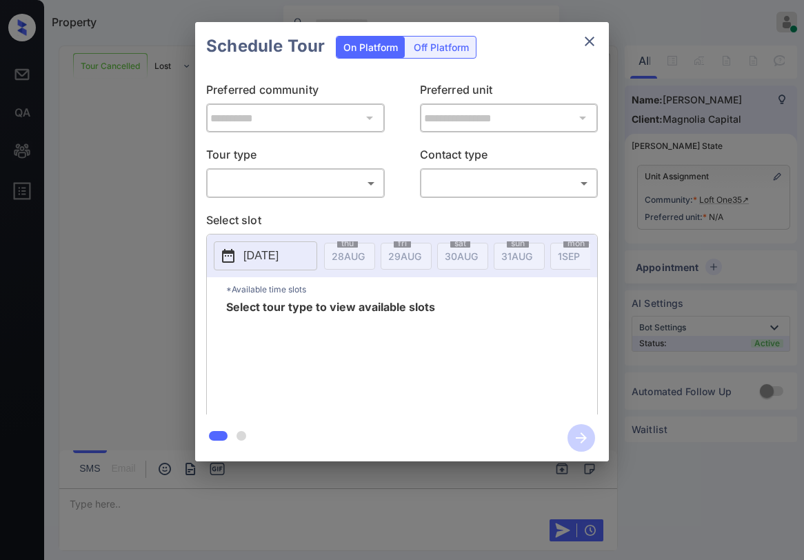
scroll to position [1548, 0]
click at [334, 195] on div "​ ​" at bounding box center [295, 183] width 179 height 30
click at [287, 186] on body "Property Paolo Gabriel Online Set yourself offline Set yourself on break Profil…" at bounding box center [402, 280] width 804 height 560
drag, startPoint x: 272, startPoint y: 215, endPoint x: 368, endPoint y: 208, distance: 96.9
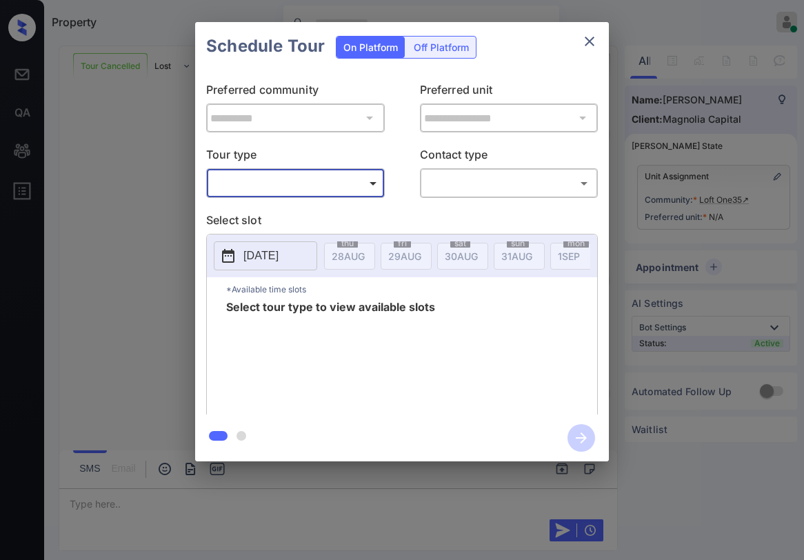
type input "********"
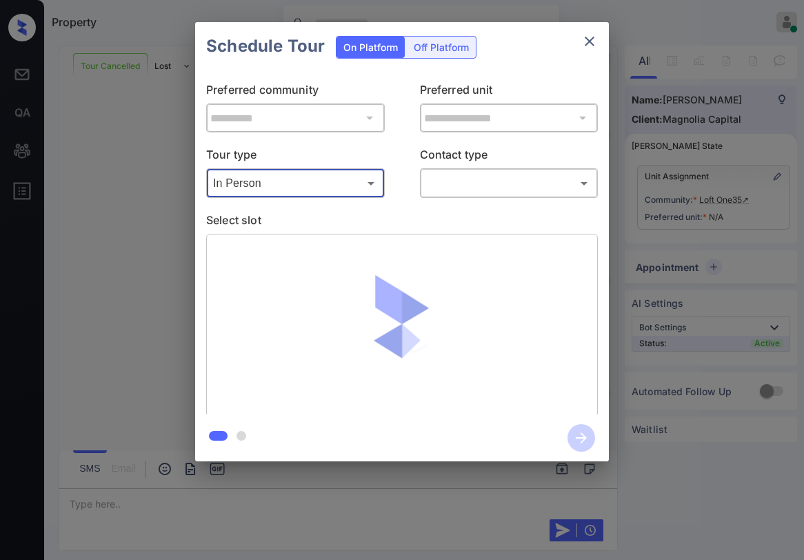
click at [450, 189] on body "Property Paolo Gabriel Online Set yourself offline Set yourself on break Profil…" at bounding box center [402, 280] width 804 height 560
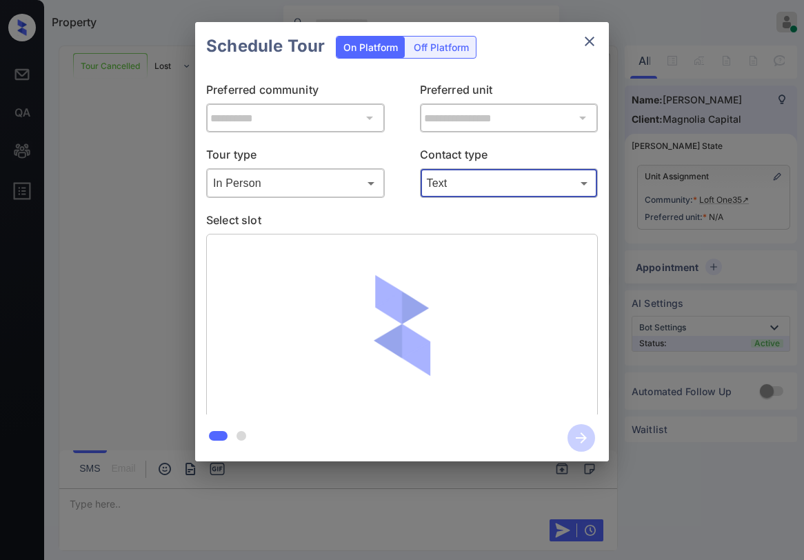
type input "****"
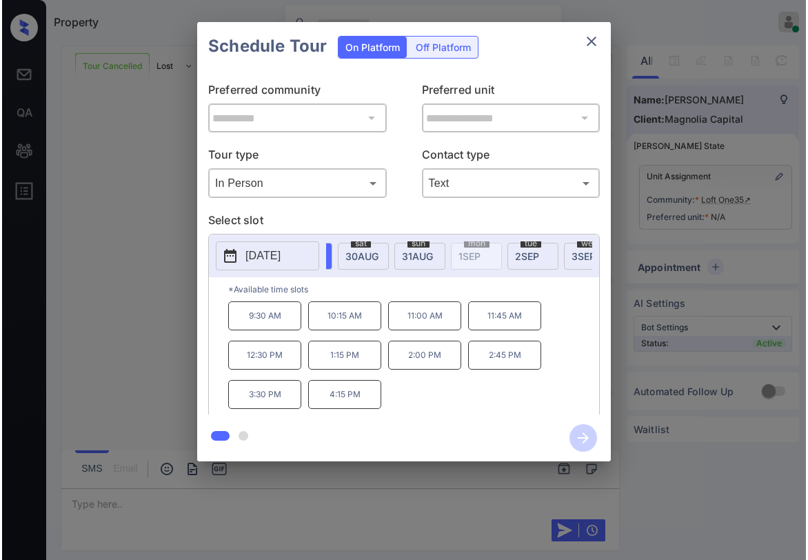
scroll to position [0, 91]
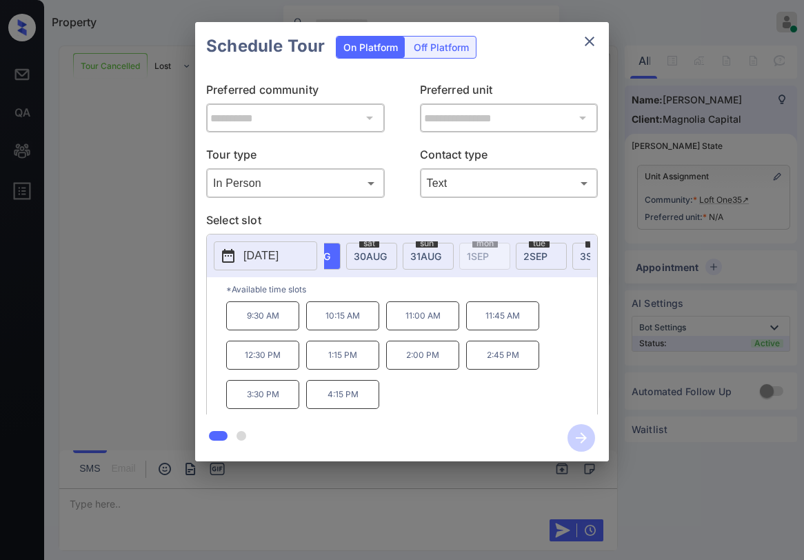
click at [374, 257] on span "30 AUG" at bounding box center [370, 256] width 33 height 12
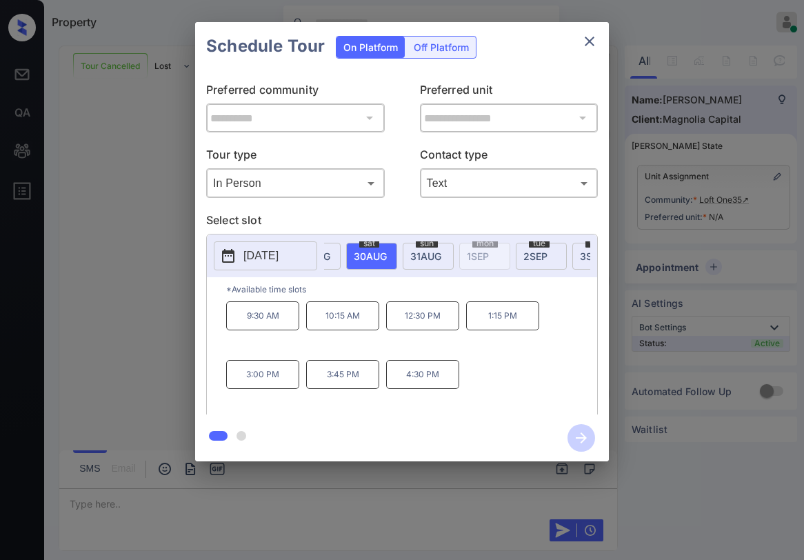
click at [428, 256] on span "31 AUG" at bounding box center [425, 256] width 31 height 12
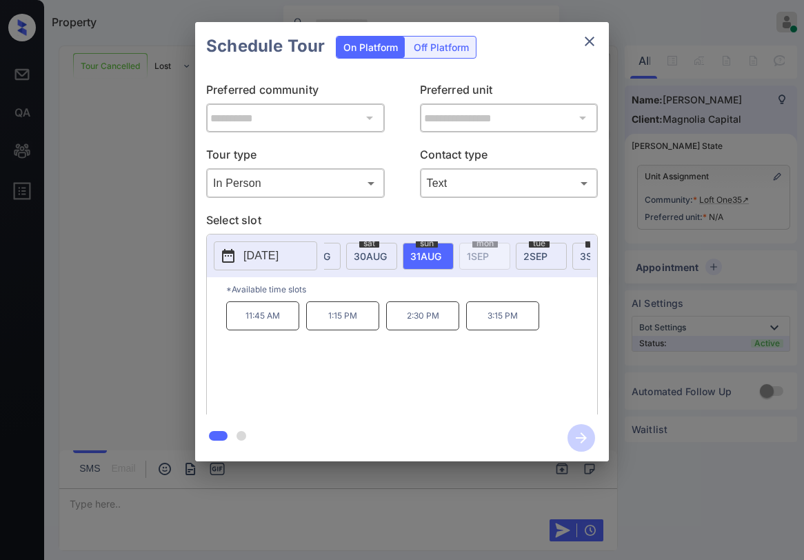
click at [367, 261] on span "30 AUG" at bounding box center [370, 256] width 33 height 12
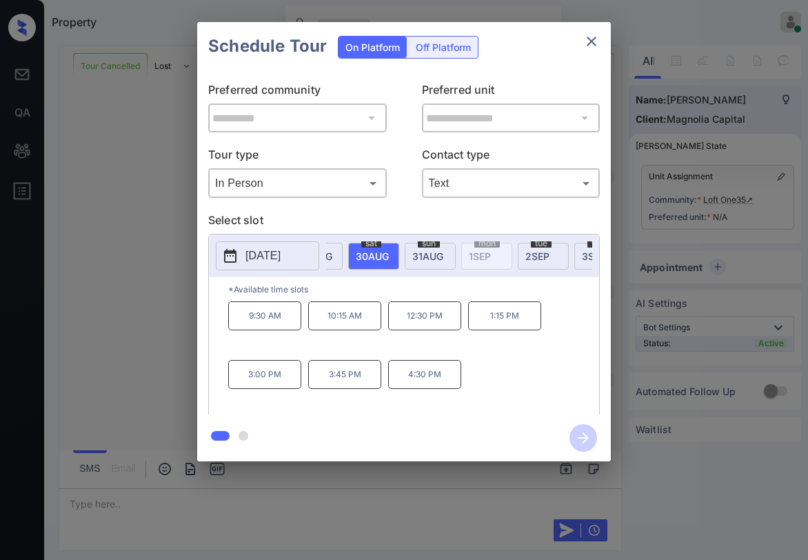
scroll to position [1640, 0]
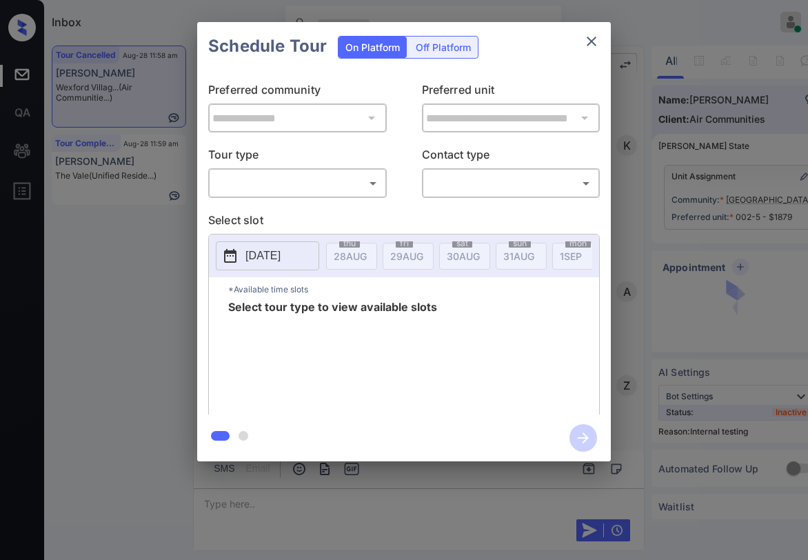
scroll to position [10694, 0]
click at [287, 179] on body "Inbox [PERSON_NAME] Online Set yourself offline Set yourself on break Profile S…" at bounding box center [404, 280] width 808 height 560
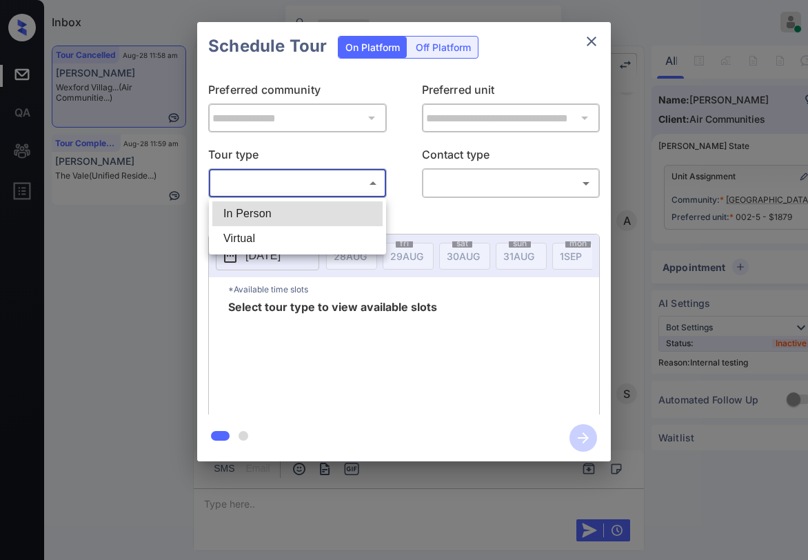
click at [275, 211] on li "In Person" at bounding box center [297, 213] width 170 height 25
type input "********"
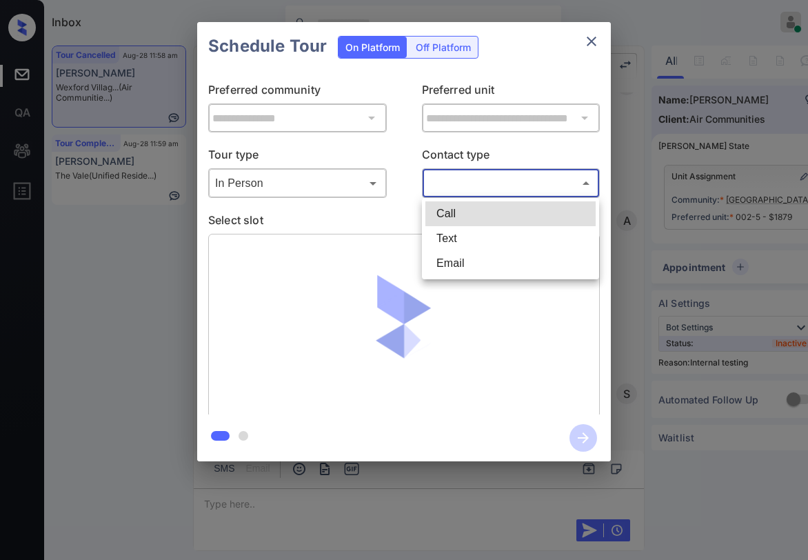
click at [475, 190] on body "Inbox [PERSON_NAME] Online Set yourself offline Set yourself on break Profile S…" at bounding box center [404, 280] width 808 height 560
click at [440, 244] on li "Text" at bounding box center [511, 238] width 170 height 25
type input "****"
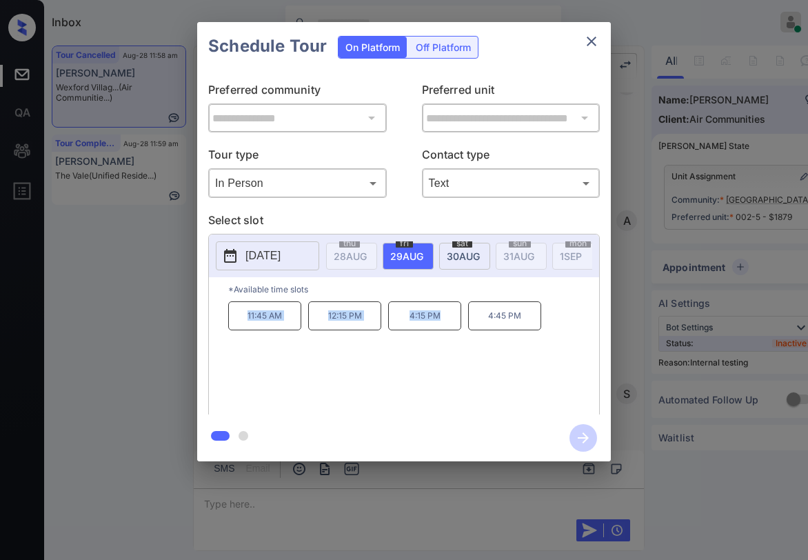
drag, startPoint x: 247, startPoint y: 322, endPoint x: 452, endPoint y: 321, distance: 205.6
click at [448, 329] on div "11:45 AM 12:15 PM 4:15 PM 4:45 PM" at bounding box center [413, 356] width 371 height 110
click at [595, 43] on icon "close" at bounding box center [592, 42] width 10 height 10
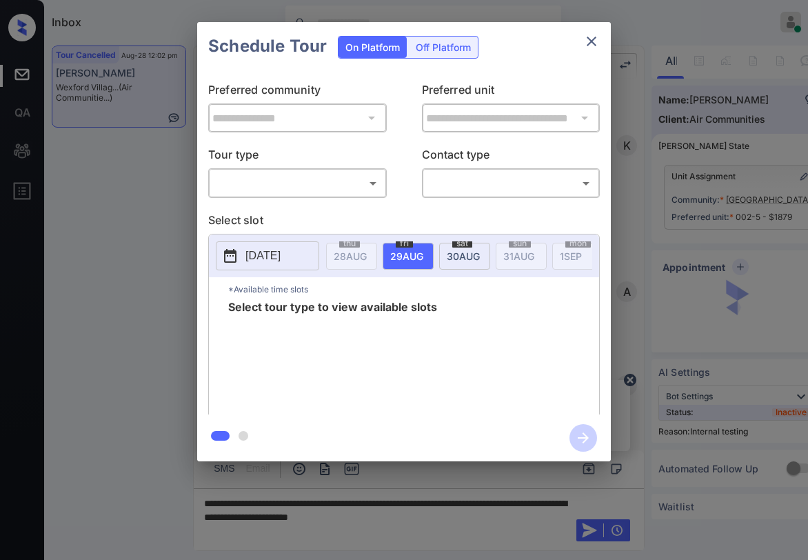
scroll to position [10694, 0]
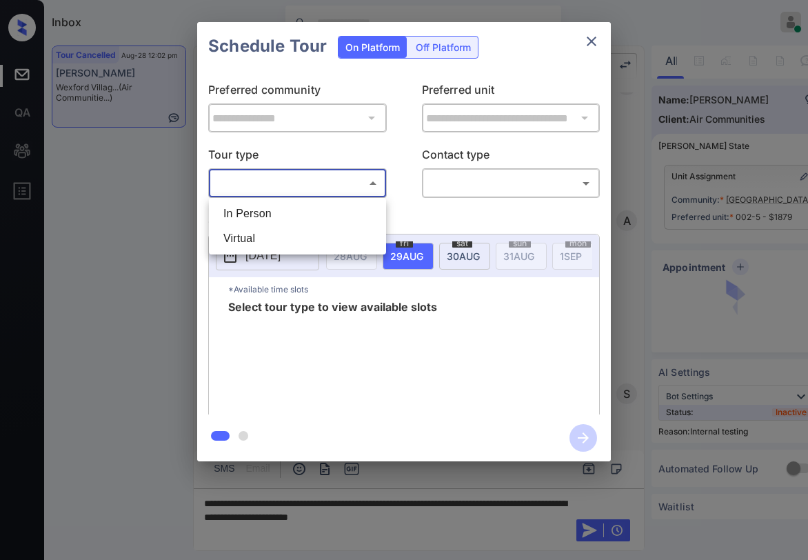
click at [298, 179] on body "Inbox [PERSON_NAME] Online Set yourself offline Set yourself on break Profile S…" at bounding box center [404, 280] width 808 height 560
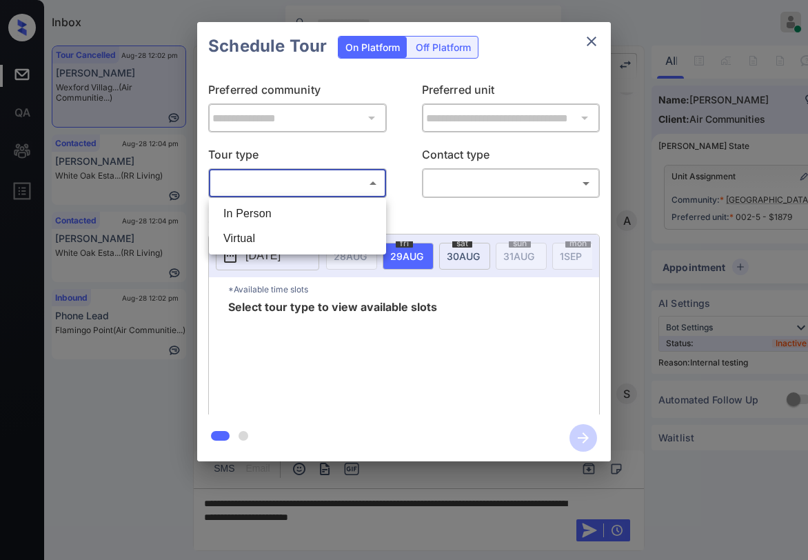
drag, startPoint x: 336, startPoint y: 210, endPoint x: 437, endPoint y: 203, distance: 100.9
click at [341, 210] on li "In Person" at bounding box center [297, 213] width 170 height 25
type input "********"
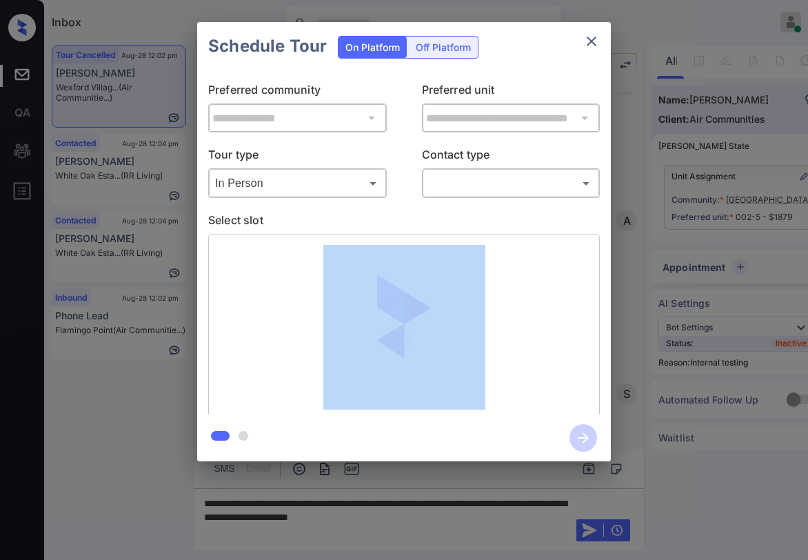
click at [479, 194] on body "Inbox [PERSON_NAME] Online Set yourself offline Set yourself on break Profile S…" at bounding box center [404, 280] width 808 height 560
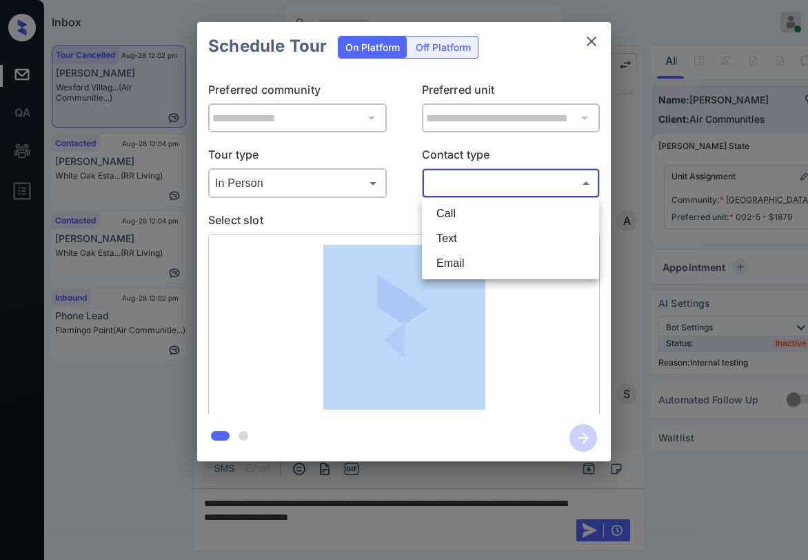
drag, startPoint x: 462, startPoint y: 232, endPoint x: 457, endPoint y: 239, distance: 8.8
click at [461, 233] on li "Text" at bounding box center [511, 238] width 170 height 25
type input "****"
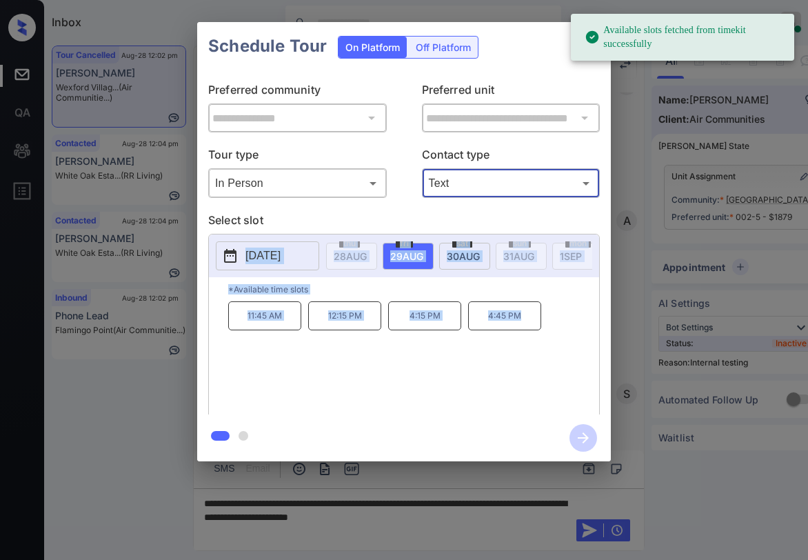
click at [393, 290] on p "*Available time slots" at bounding box center [413, 289] width 371 height 24
click at [391, 295] on p "*Available time slots" at bounding box center [413, 289] width 371 height 24
click at [391, 294] on p "*Available time slots" at bounding box center [413, 289] width 371 height 24
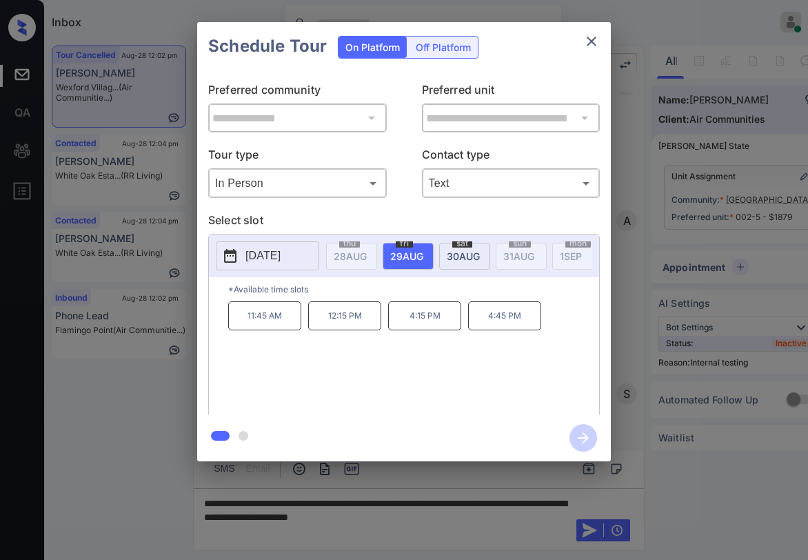
click at [373, 217] on p "Select slot" at bounding box center [404, 223] width 392 height 22
click at [591, 44] on icon "close" at bounding box center [592, 41] width 17 height 17
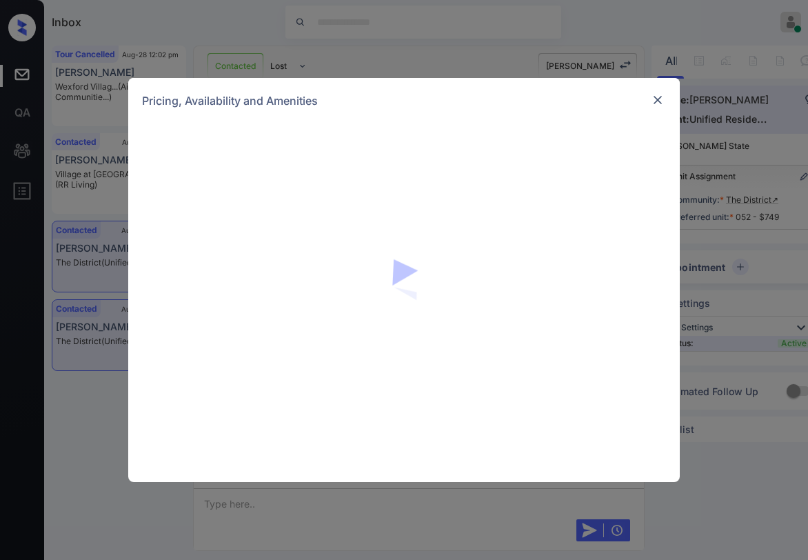
scroll to position [1311, 0]
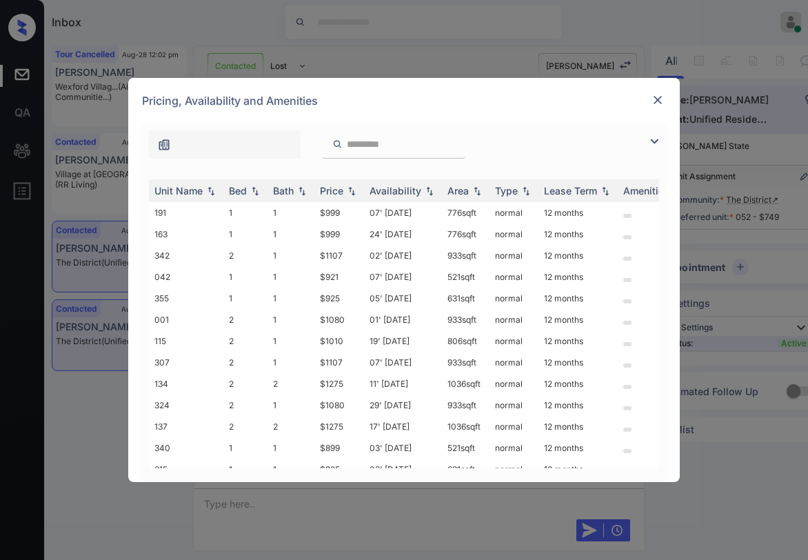
drag, startPoint x: 655, startPoint y: 137, endPoint x: 648, endPoint y: 138, distance: 7.0
click at [655, 137] on img at bounding box center [654, 141] width 17 height 17
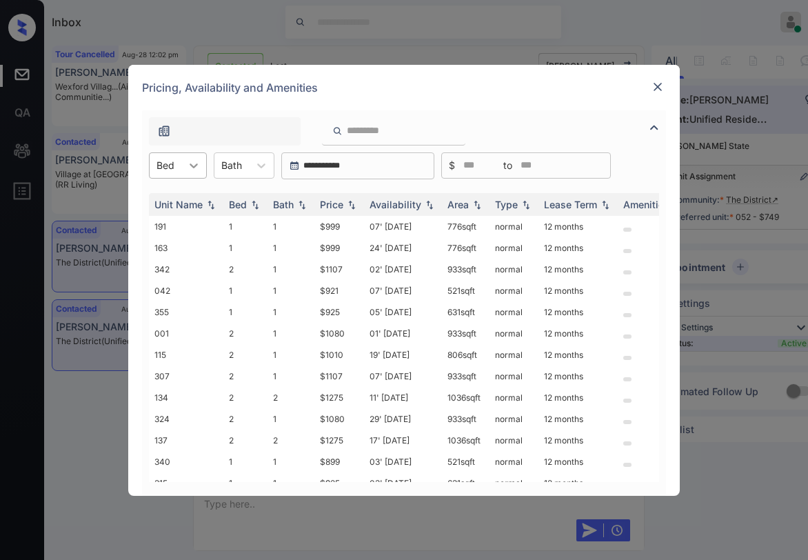
click at [187, 165] on icon at bounding box center [194, 166] width 14 height 14
click at [183, 218] on div "2" at bounding box center [178, 224] width 58 height 25
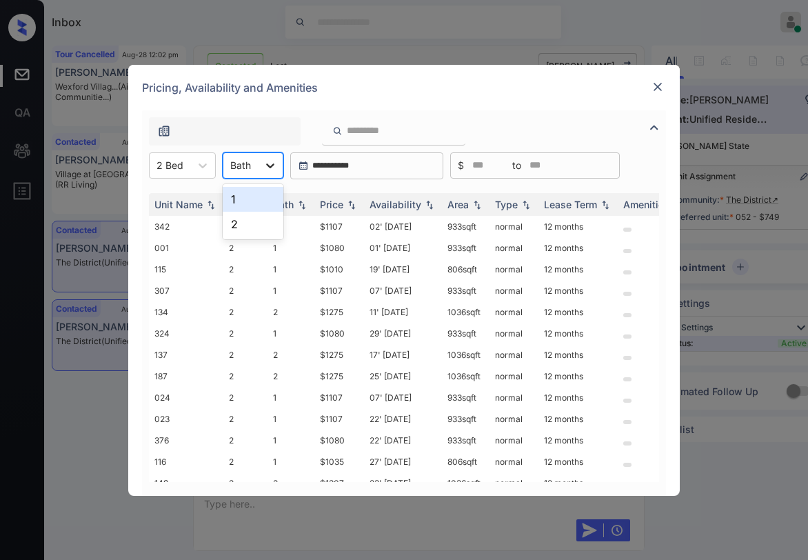
click at [259, 175] on div at bounding box center [270, 165] width 25 height 25
click at [246, 226] on div "2" at bounding box center [253, 224] width 61 height 25
click at [335, 208] on div "Price" at bounding box center [331, 205] width 23 height 12
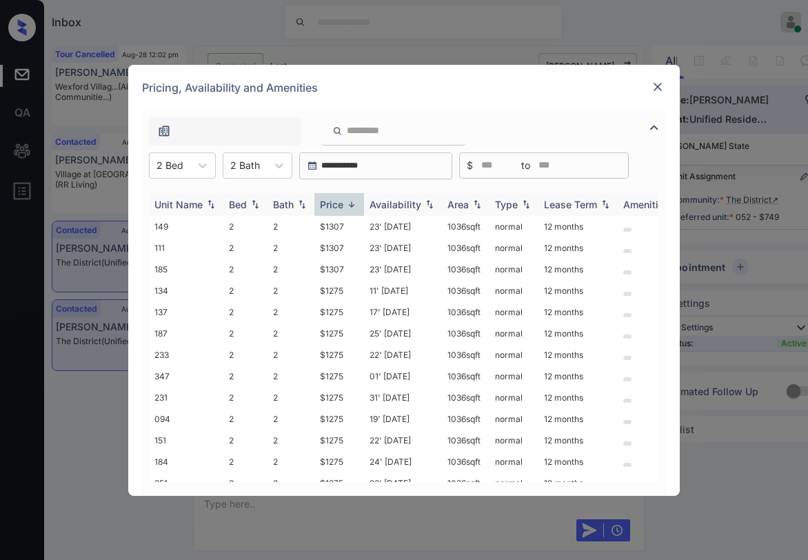
click at [338, 203] on div "Price" at bounding box center [331, 205] width 23 height 12
click at [339, 202] on div "Price" at bounding box center [331, 205] width 23 height 12
click at [339, 203] on div "Price" at bounding box center [331, 205] width 23 height 12
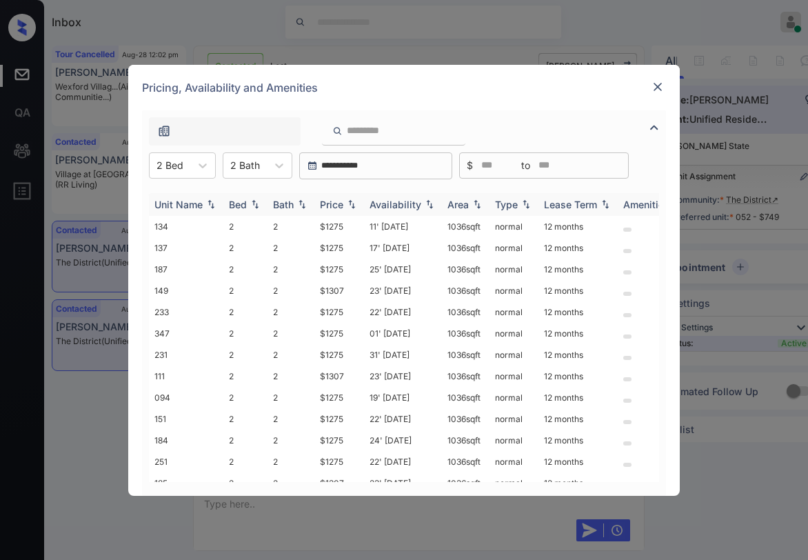
click at [339, 203] on div "Price" at bounding box center [331, 205] width 23 height 12
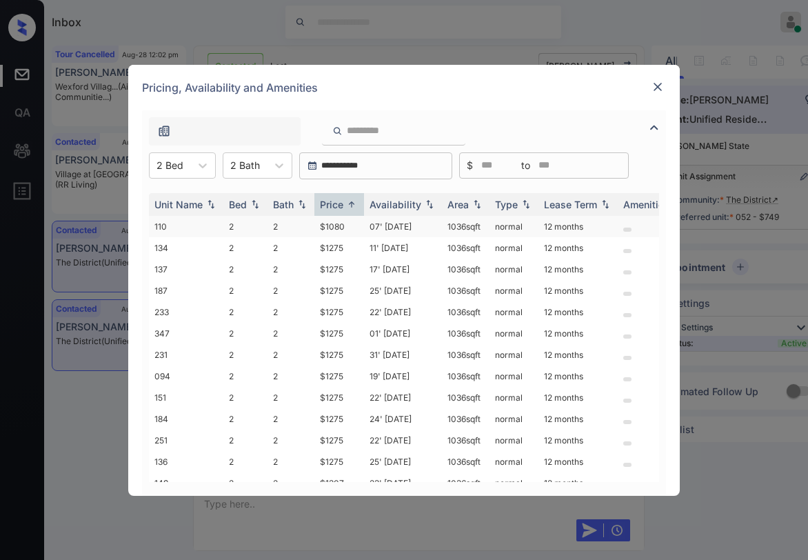
click at [339, 230] on td "$1080" at bounding box center [340, 226] width 50 height 21
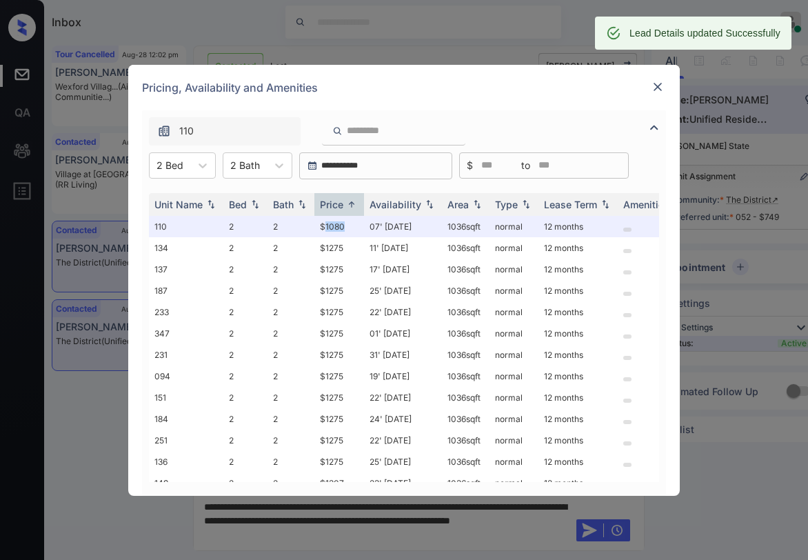
click at [661, 83] on img at bounding box center [658, 87] width 14 height 14
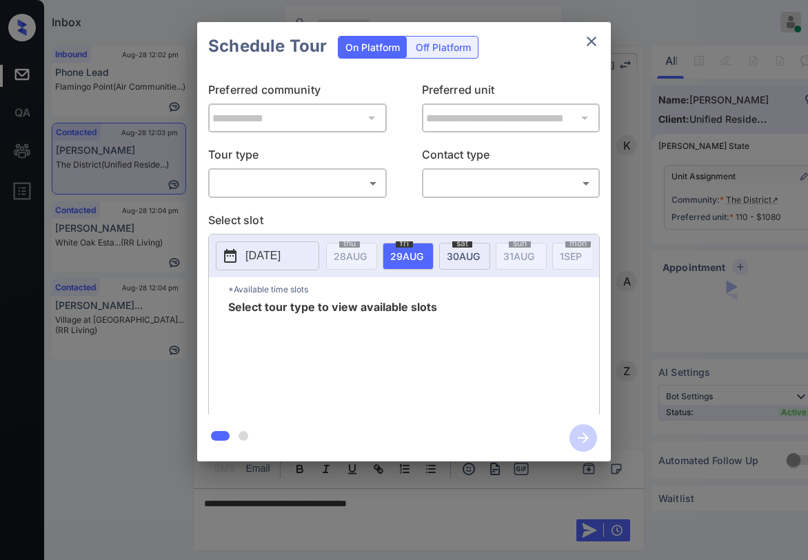
scroll to position [1104, 0]
click at [275, 186] on body "Inbox [PERSON_NAME] Online Set yourself offline Set yourself on break Profile S…" at bounding box center [404, 280] width 808 height 560
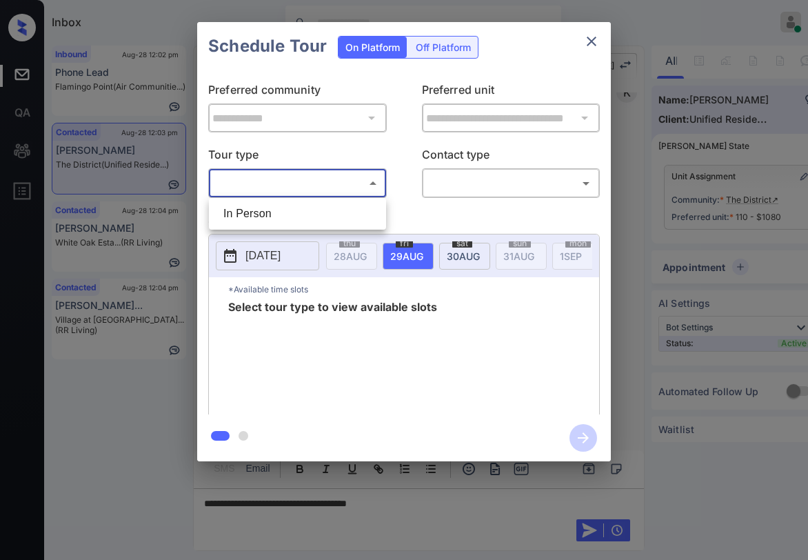
drag, startPoint x: 263, startPoint y: 210, endPoint x: 400, endPoint y: 211, distance: 136.6
click at [268, 211] on li "In Person" at bounding box center [297, 213] width 170 height 25
type input "********"
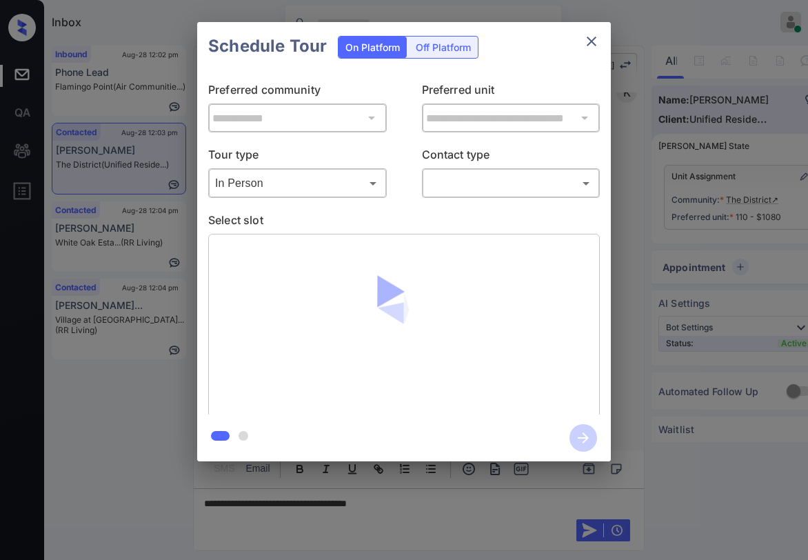
click at [468, 201] on div "**********" at bounding box center [404, 242] width 414 height 344
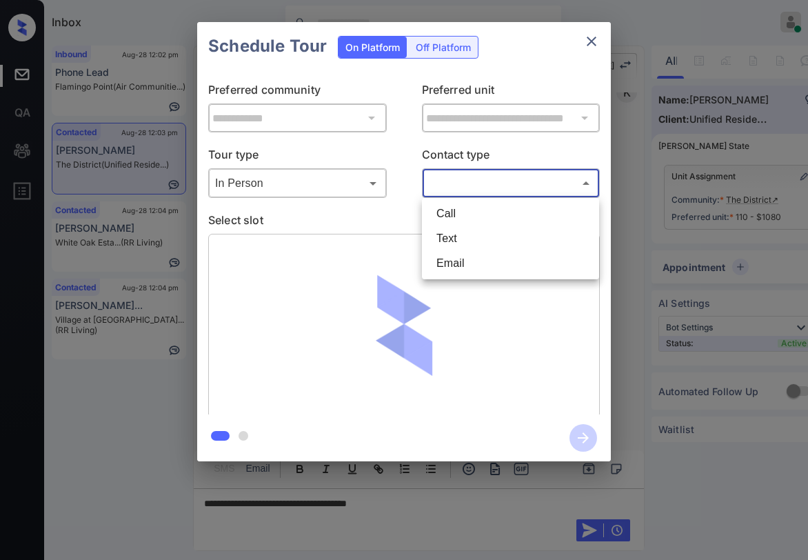
click at [470, 194] on body "Inbox [PERSON_NAME] Online Set yourself offline Set yourself on break Profile S…" at bounding box center [404, 280] width 808 height 560
click at [452, 239] on li "Text" at bounding box center [511, 238] width 170 height 25
type input "****"
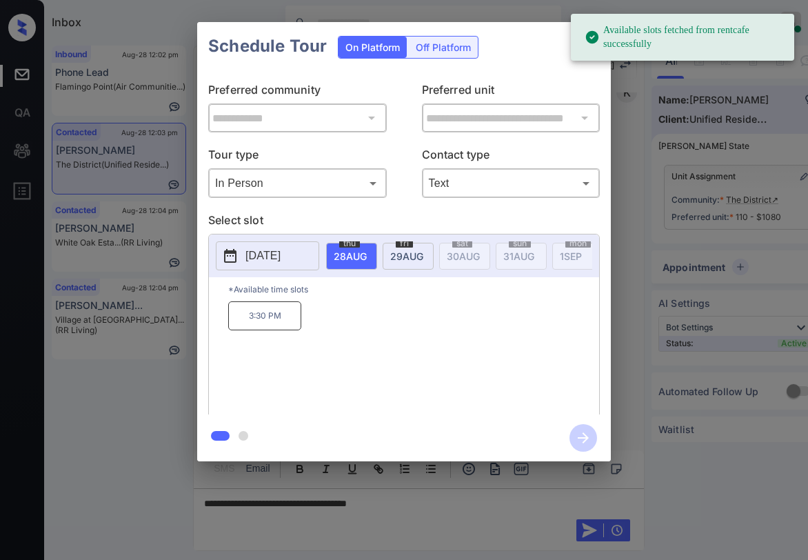
click at [404, 257] on span "[DATE]" at bounding box center [406, 256] width 33 height 12
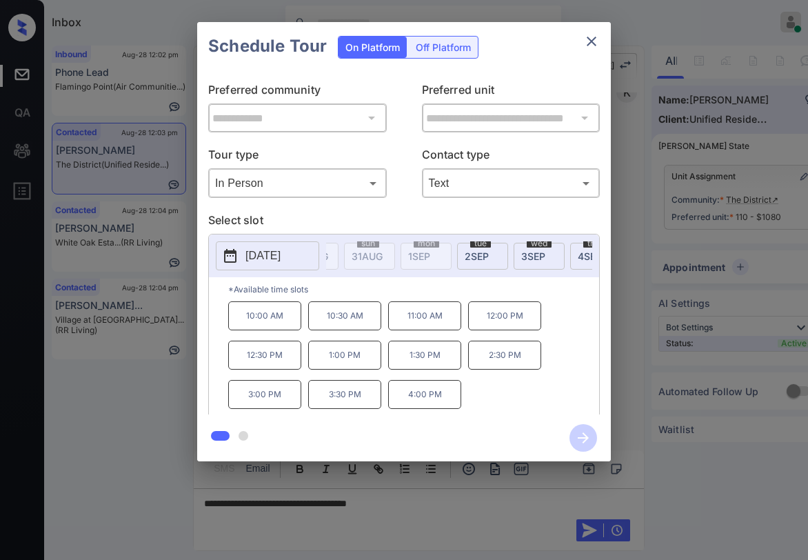
scroll to position [0, 162]
click at [450, 255] on div "tue 2 SEP" at bounding box center [472, 256] width 51 height 27
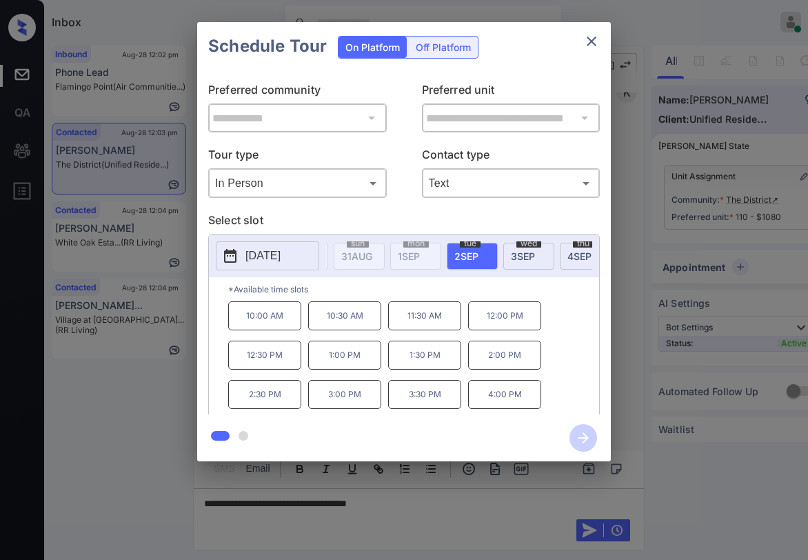
click at [534, 254] on span "3 SEP" at bounding box center [523, 256] width 24 height 12
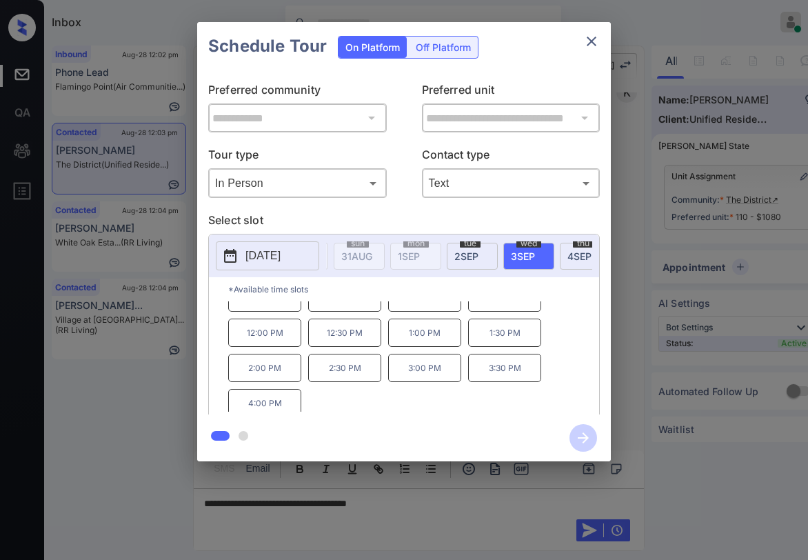
scroll to position [23, 0]
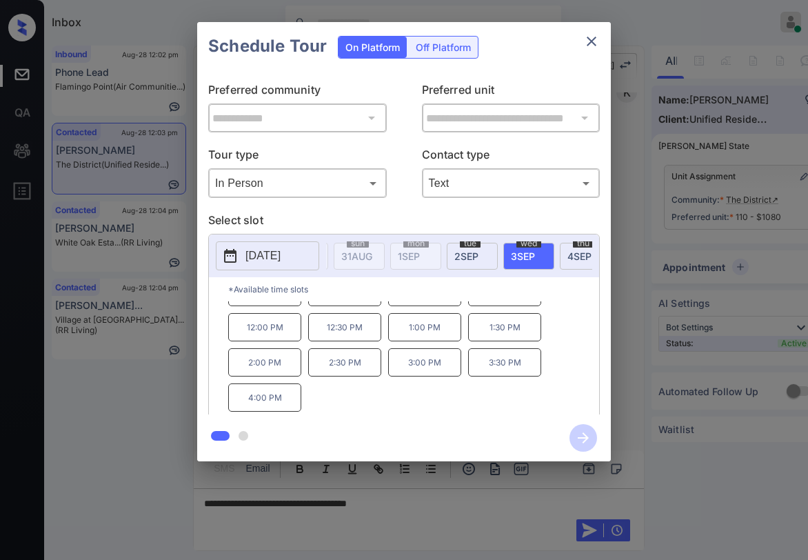
click at [568, 259] on span "4 SEP" at bounding box center [580, 256] width 24 height 12
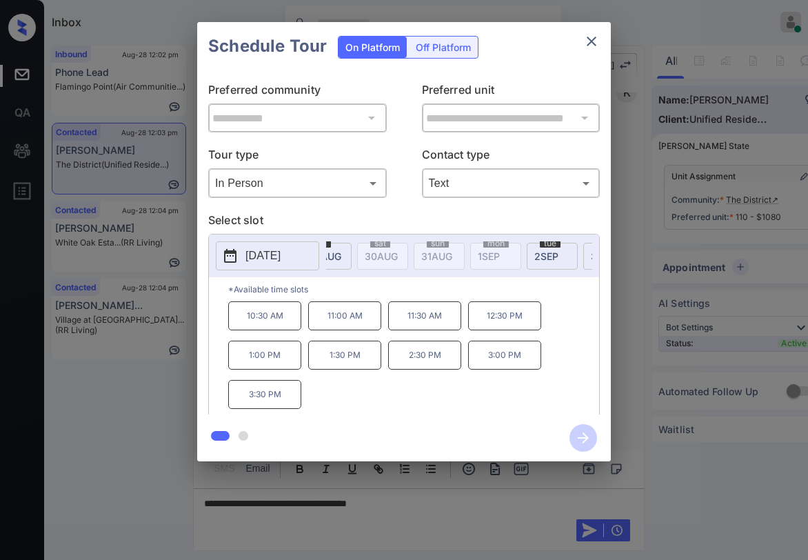
scroll to position [0, 0]
click at [404, 259] on span "29 AUG" at bounding box center [406, 256] width 33 height 12
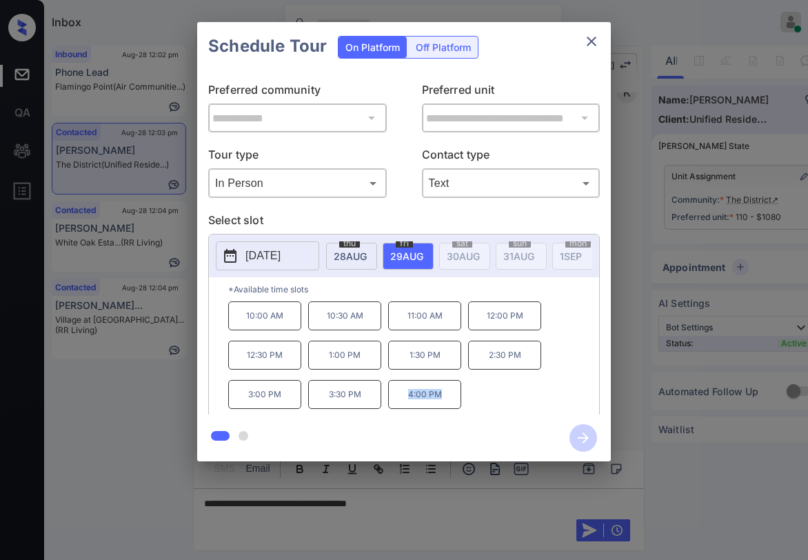
drag, startPoint x: 408, startPoint y: 398, endPoint x: 449, endPoint y: 398, distance: 40.7
click at [449, 398] on p "4:00 PM" at bounding box center [424, 394] width 73 height 29
copy p "4:00 PM"
click at [595, 45] on icon "close" at bounding box center [592, 42] width 10 height 10
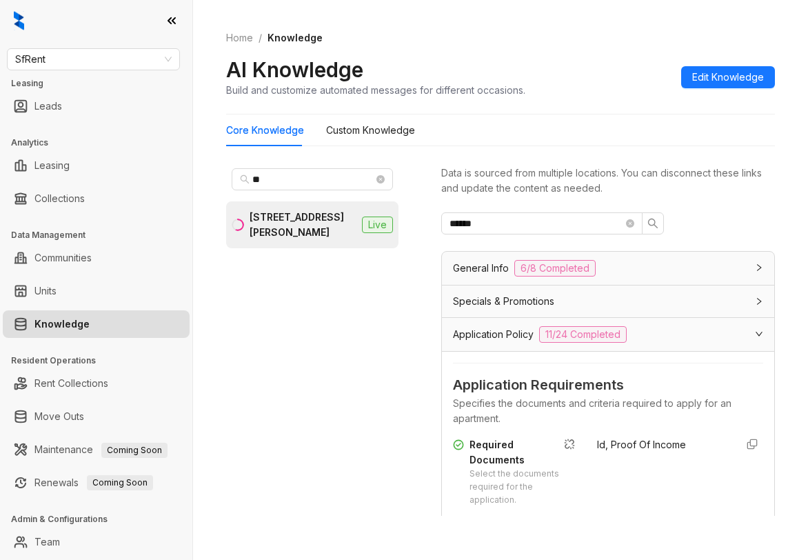
scroll to position [153, 0]
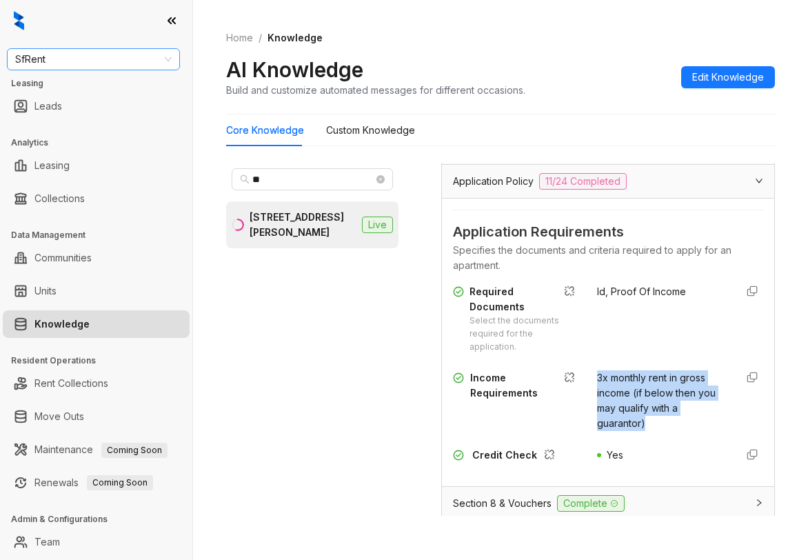
click at [82, 57] on span "SfRent" at bounding box center [93, 59] width 157 height 21
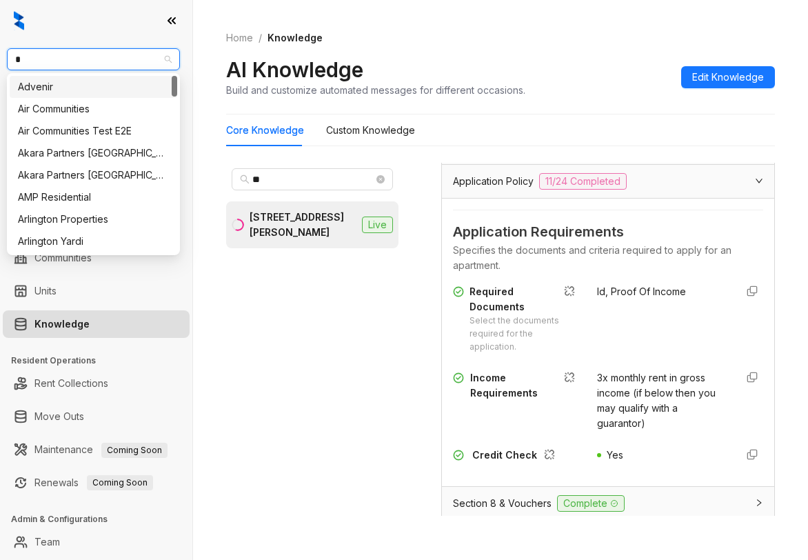
type input "**"
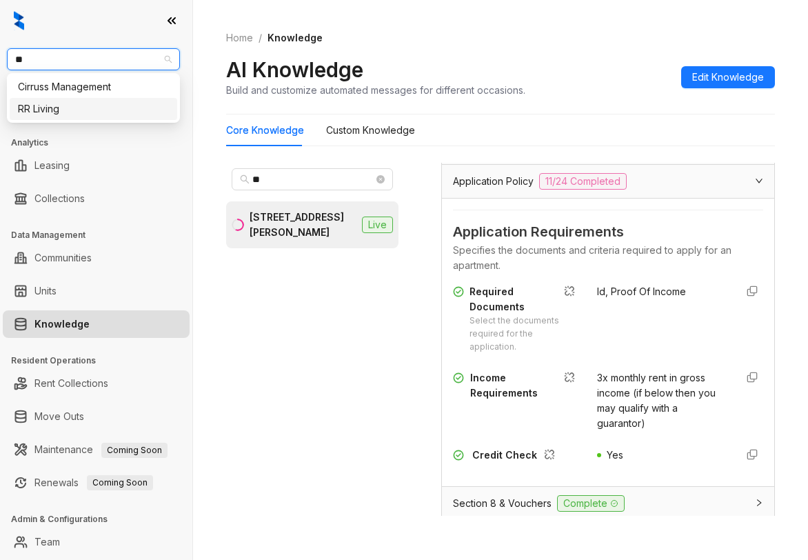
click at [33, 112] on div "RR Living" at bounding box center [93, 108] width 151 height 15
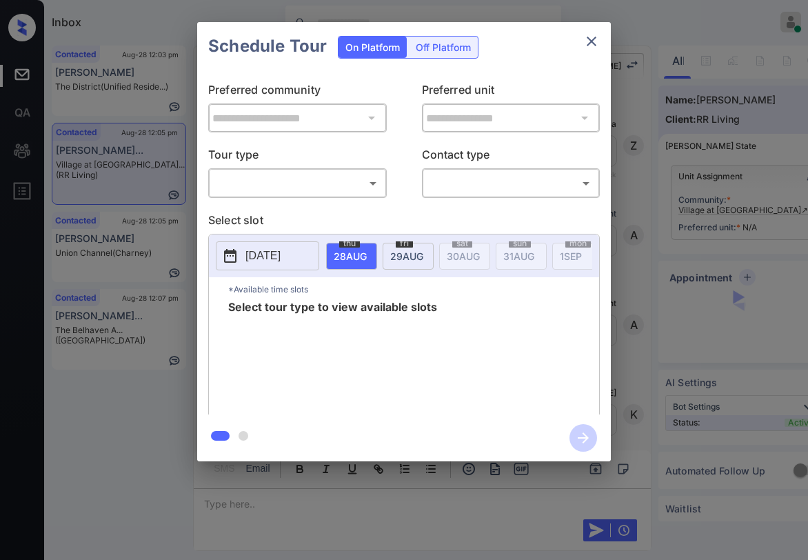
scroll to position [2427, 0]
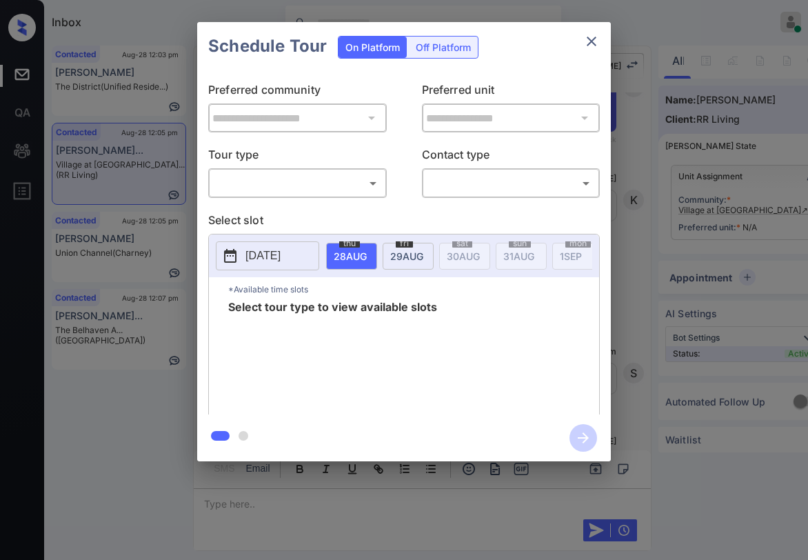
click at [595, 39] on icon "close" at bounding box center [592, 42] width 10 height 10
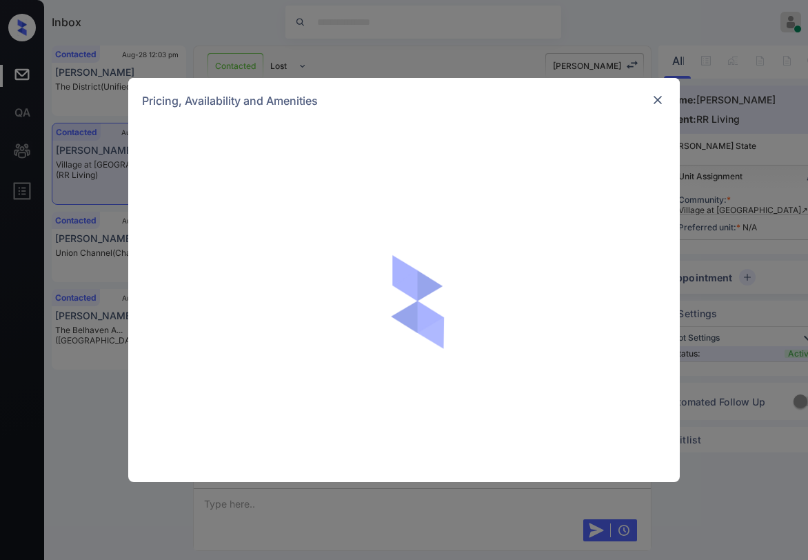
scroll to position [1531, 0]
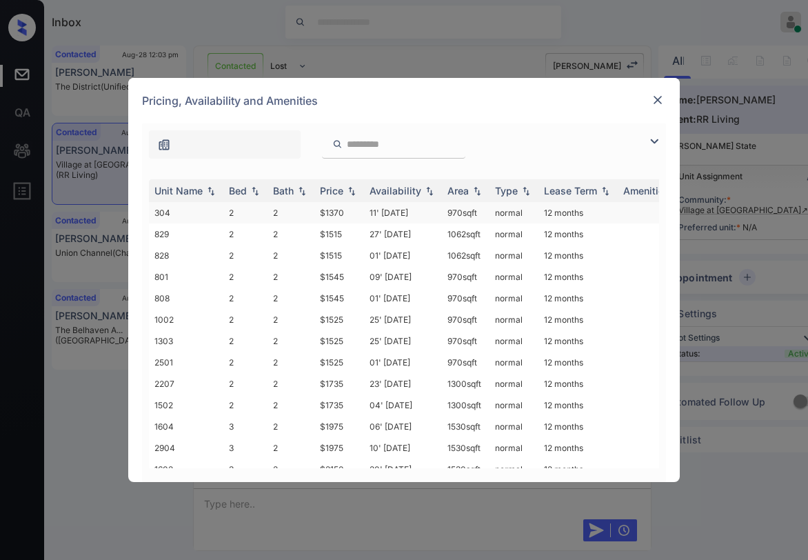
click at [344, 211] on td "$1370" at bounding box center [340, 212] width 50 height 21
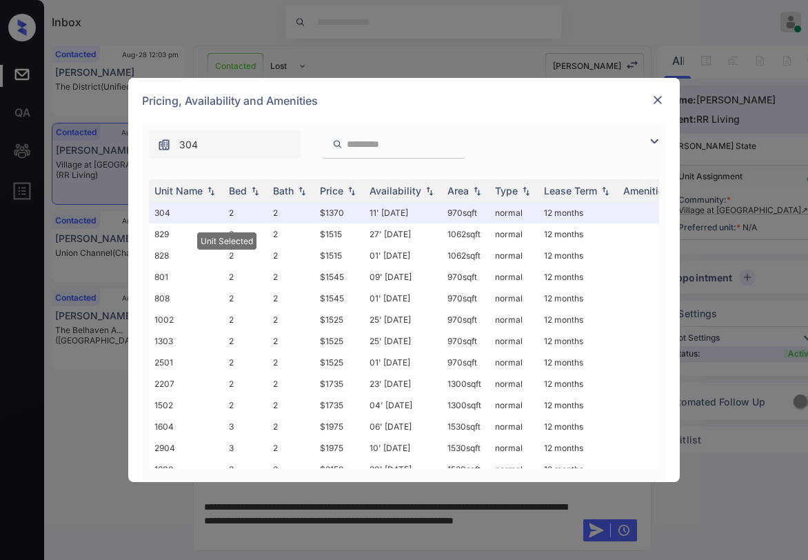
click at [661, 101] on img at bounding box center [658, 100] width 14 height 14
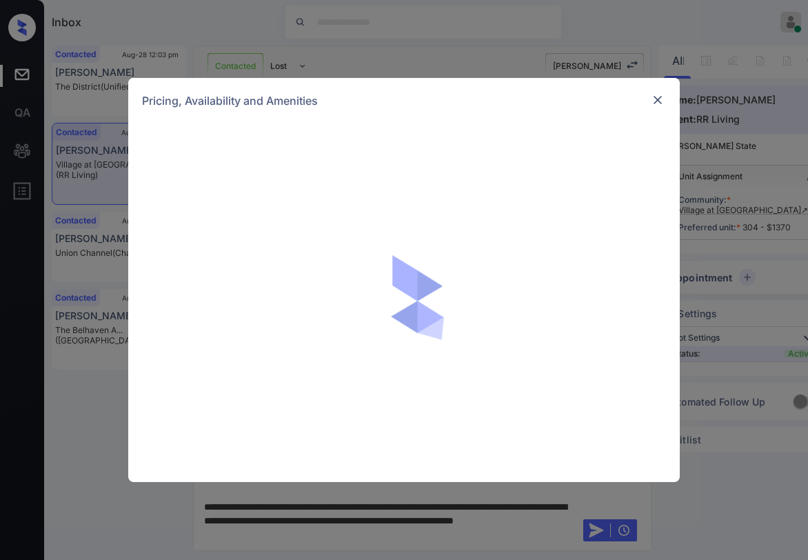
scroll to position [1531, 0]
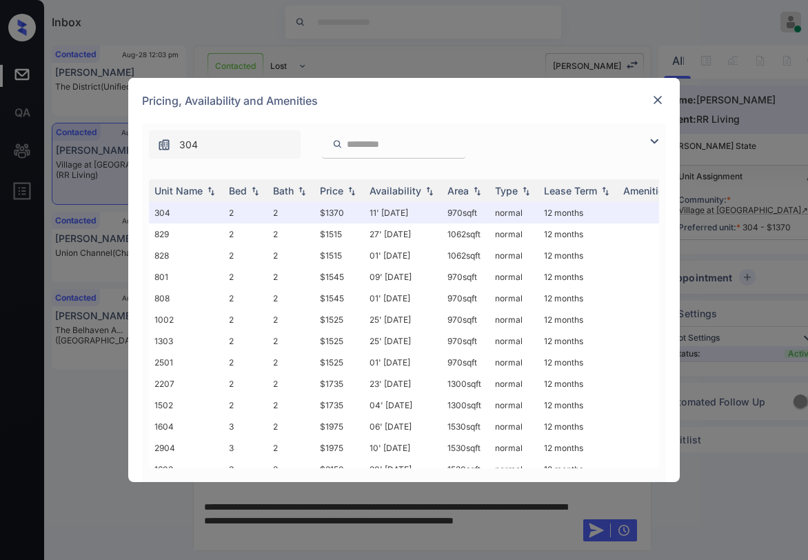
click at [651, 142] on img at bounding box center [654, 141] width 17 height 17
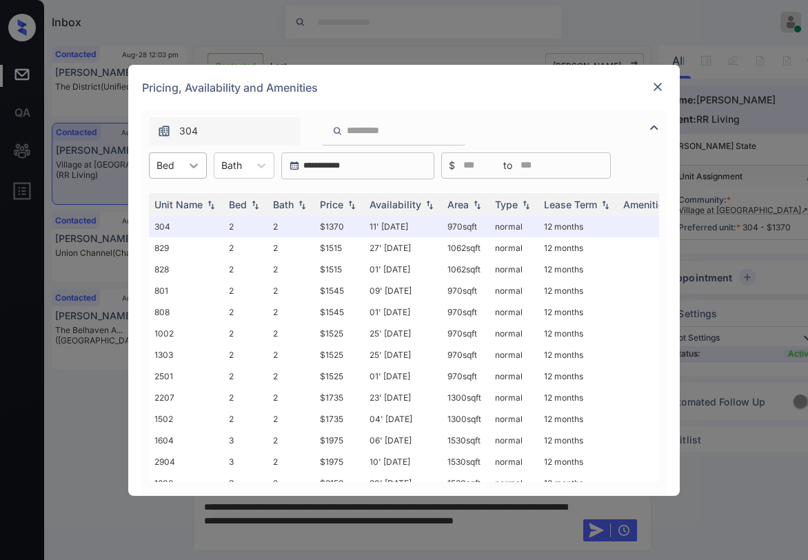
click at [181, 167] on div at bounding box center [193, 165] width 25 height 25
click at [174, 194] on div "2" at bounding box center [178, 199] width 58 height 25
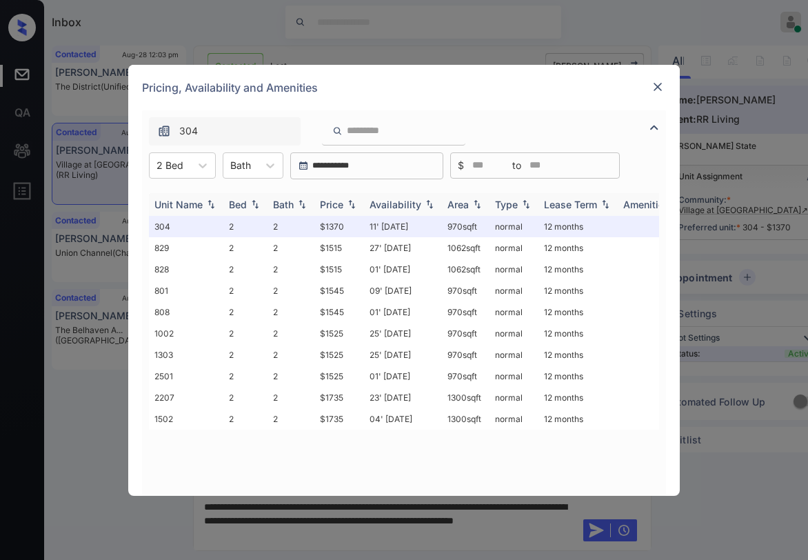
click at [345, 199] on div "Price" at bounding box center [339, 205] width 39 height 12
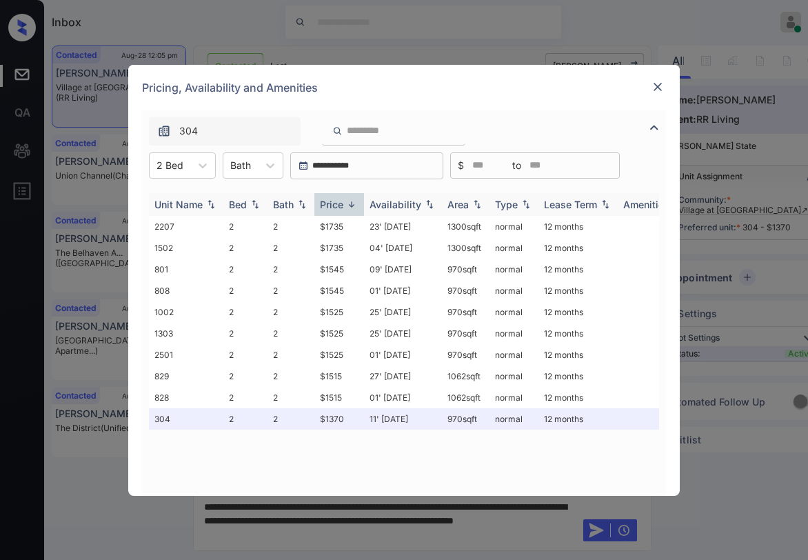
click at [346, 199] on img at bounding box center [352, 204] width 14 height 10
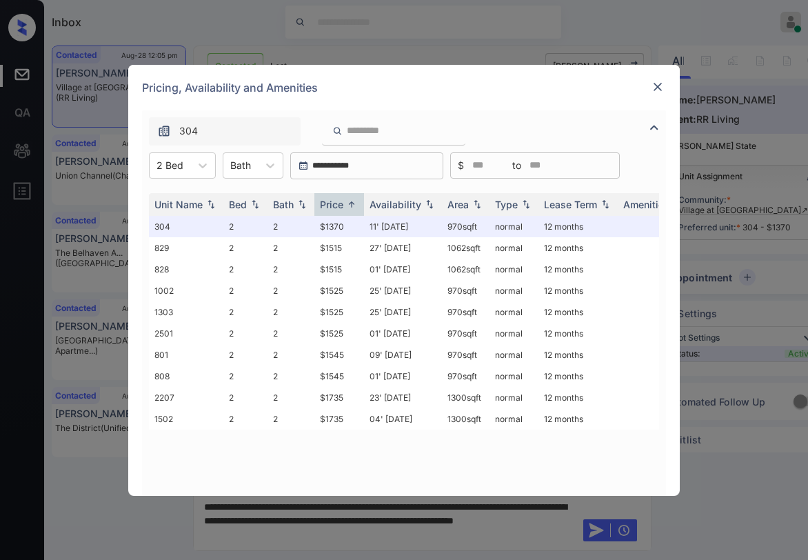
click at [659, 90] on img at bounding box center [658, 87] width 14 height 14
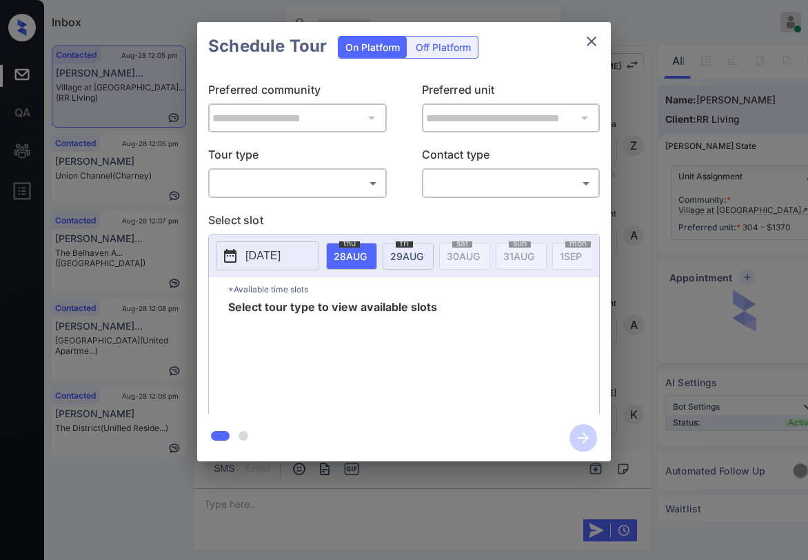
scroll to position [2676, 0]
click at [324, 191] on body "Inbox Paolo Gabriel Online Set yourself offline Set yourself on break Profile S…" at bounding box center [404, 280] width 808 height 560
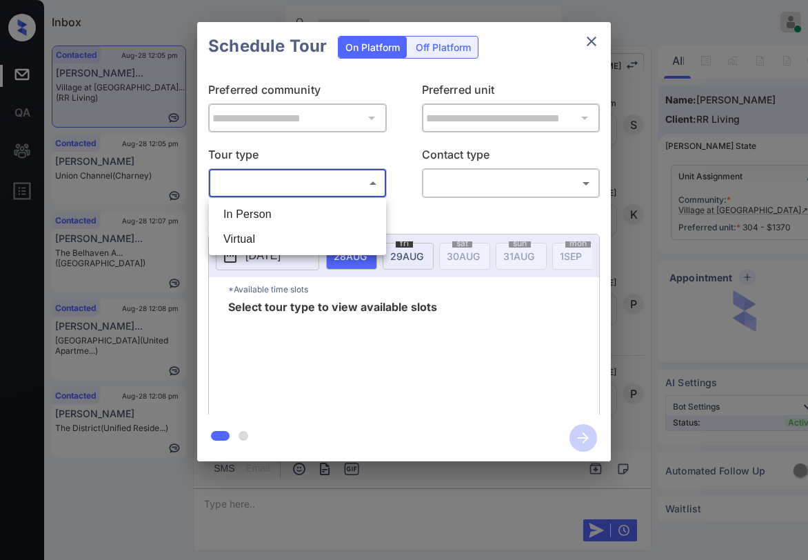
click at [283, 212] on li "In Person" at bounding box center [297, 214] width 170 height 25
type input "********"
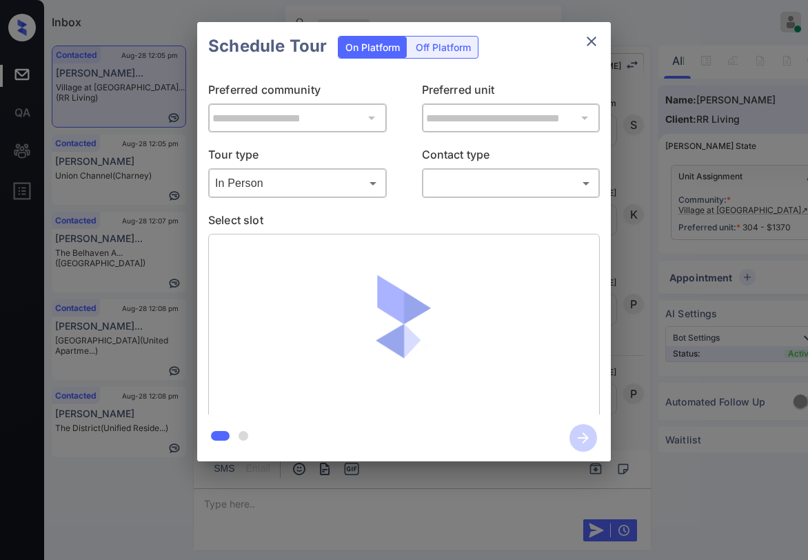
click at [450, 197] on div "​ ​" at bounding box center [511, 183] width 179 height 30
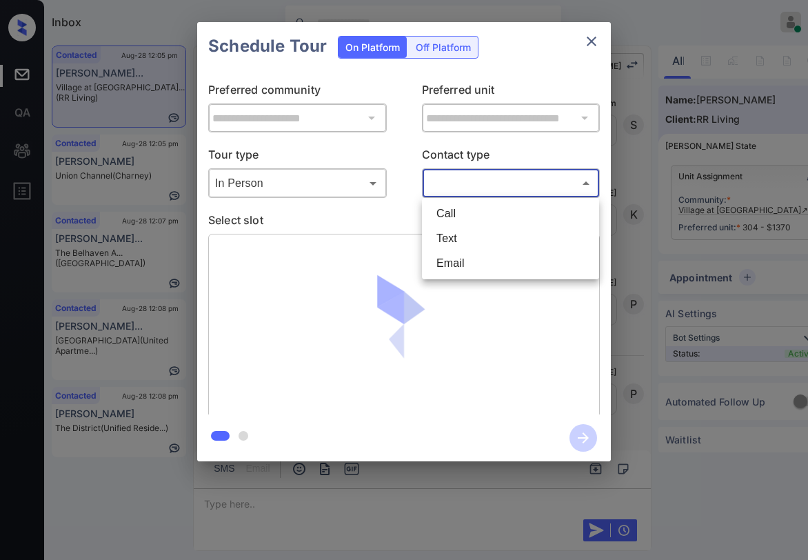
click at [458, 191] on body "Inbox Paolo Gabriel Online Set yourself offline Set yourself on break Profile S…" at bounding box center [404, 280] width 808 height 560
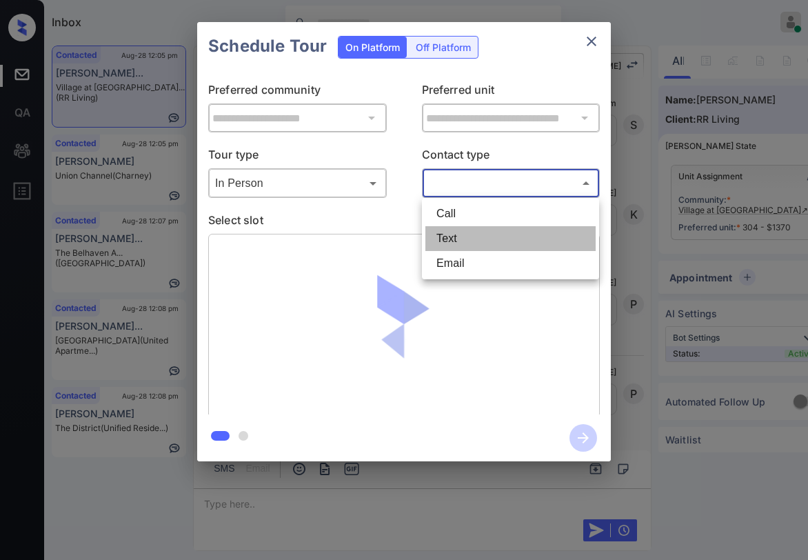
click at [441, 238] on li "Text" at bounding box center [511, 238] width 170 height 25
type input "****"
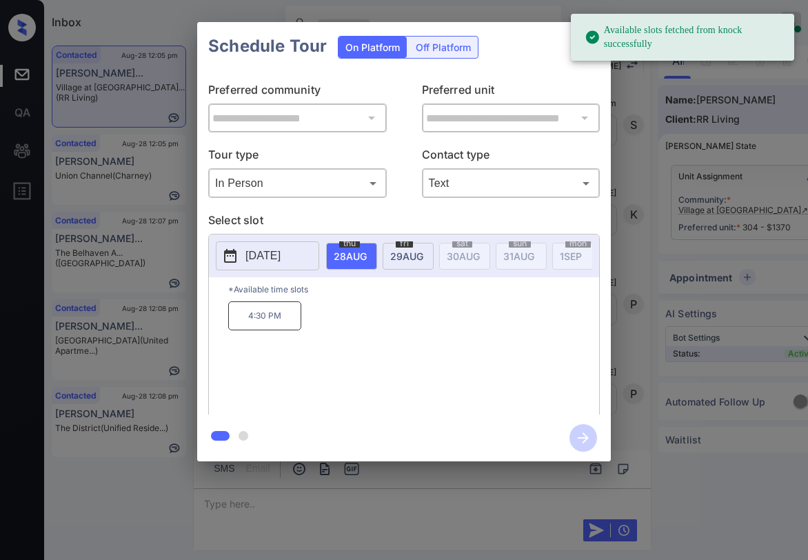
click at [257, 319] on p "4:30 PM" at bounding box center [264, 315] width 73 height 29
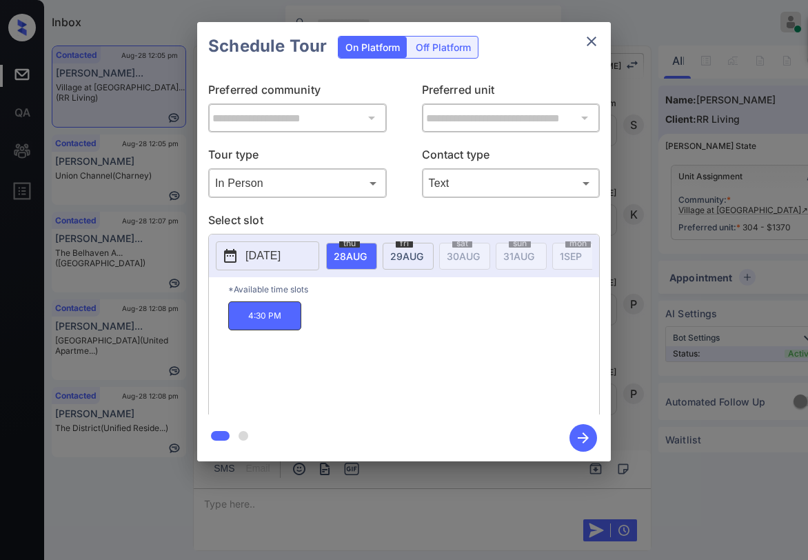
click at [583, 436] on icon "button" at bounding box center [584, 438] width 28 height 28
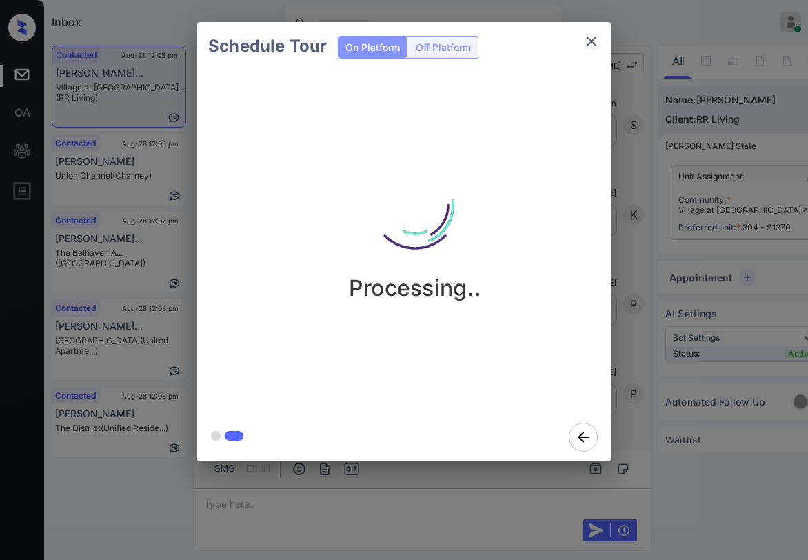
click at [348, 413] on div at bounding box center [404, 437] width 414 height 48
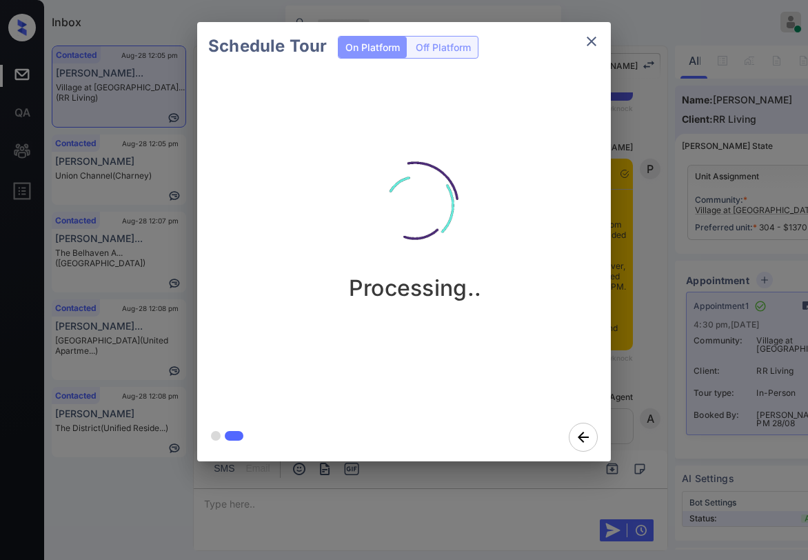
scroll to position [3321, 0]
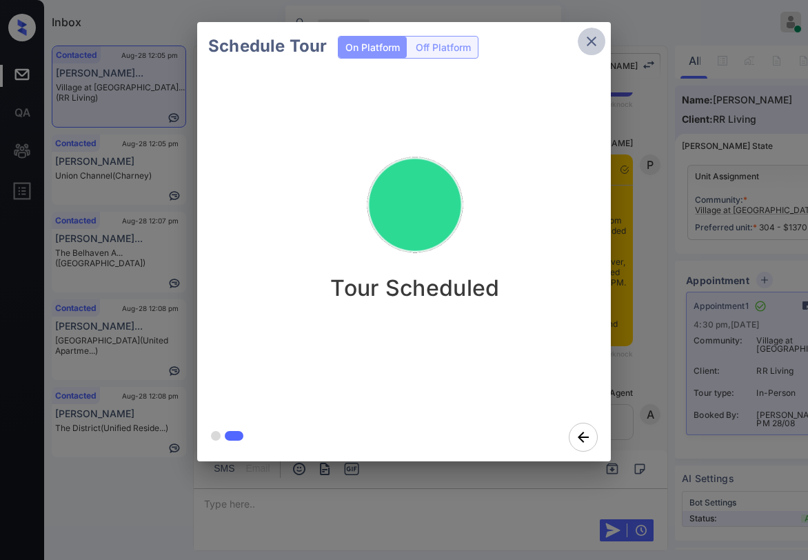
click at [593, 37] on icon "close" at bounding box center [592, 41] width 17 height 17
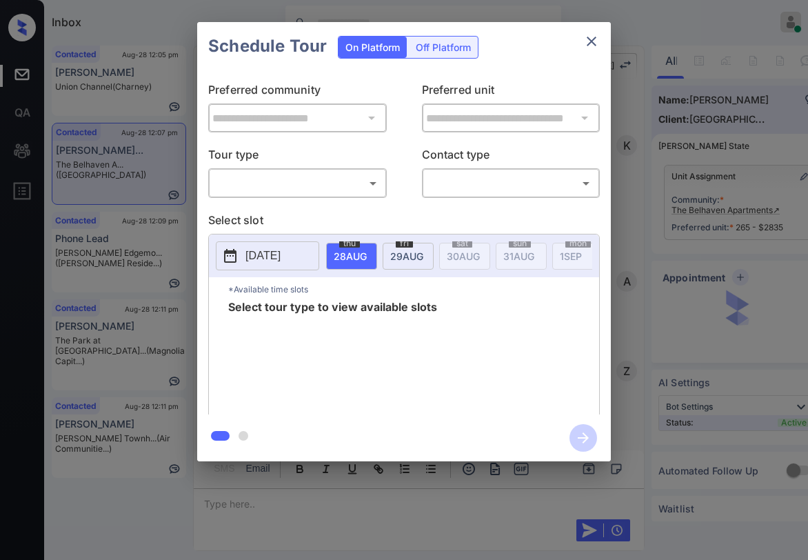
scroll to position [5247, 0]
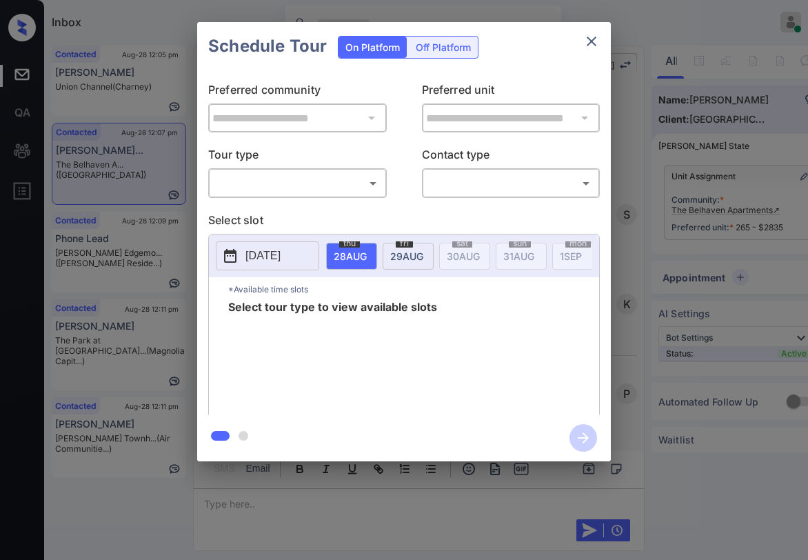
click at [319, 174] on body "Inbox [PERSON_NAME] Online Set yourself offline Set yourself on break Profile S…" at bounding box center [404, 280] width 808 height 560
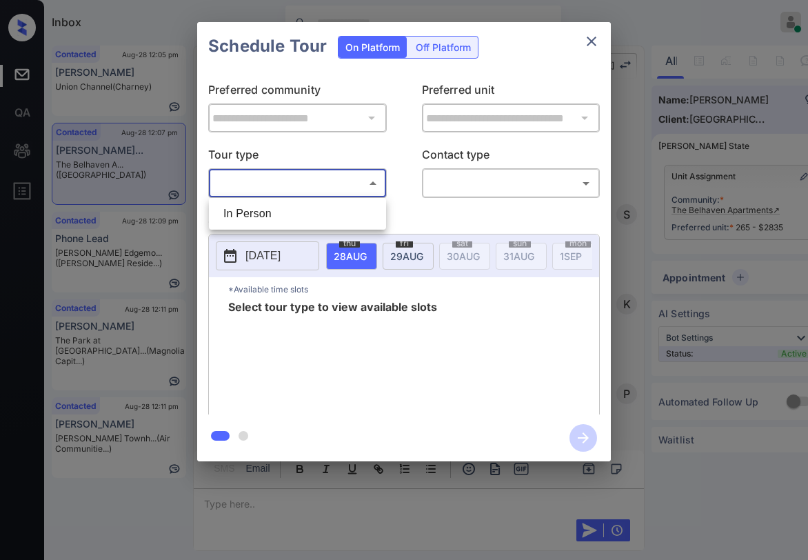
drag, startPoint x: 277, startPoint y: 217, endPoint x: 360, endPoint y: 203, distance: 84.6
click at [278, 217] on li "In Person" at bounding box center [297, 213] width 170 height 25
type input "********"
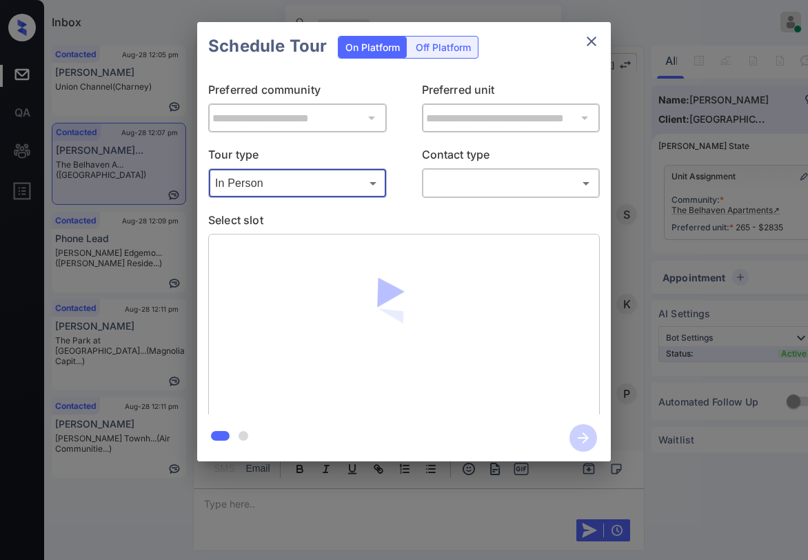
click at [460, 182] on body "Inbox Paolo Gabriel Online Set yourself offline Set yourself on break Profile S…" at bounding box center [404, 280] width 808 height 560
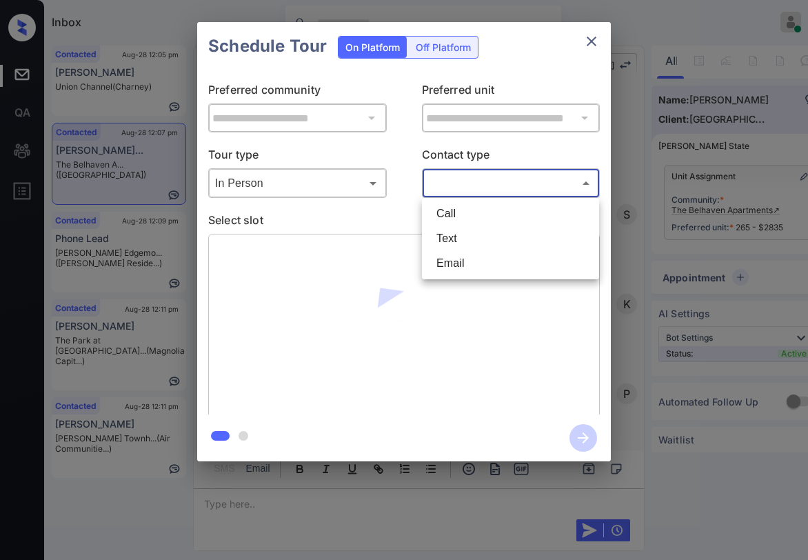
click at [464, 234] on li "Text" at bounding box center [511, 238] width 170 height 25
type input "****"
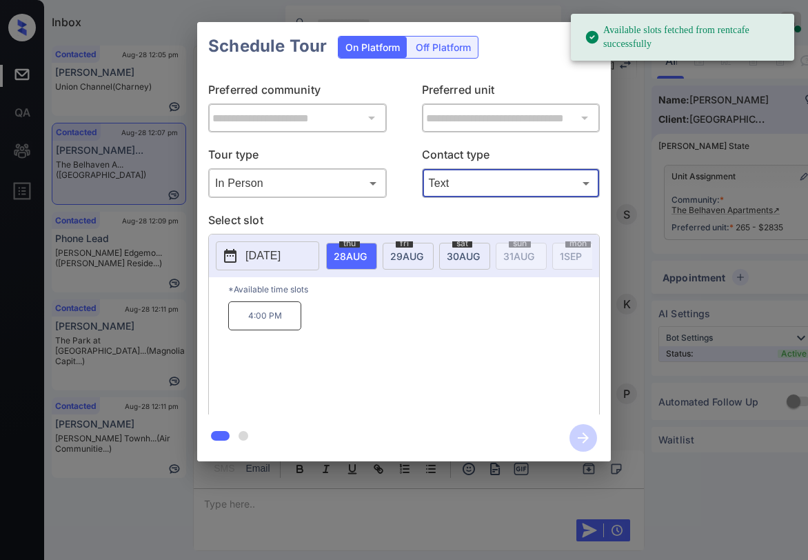
click at [407, 259] on span "29 AUG" at bounding box center [406, 256] width 33 height 12
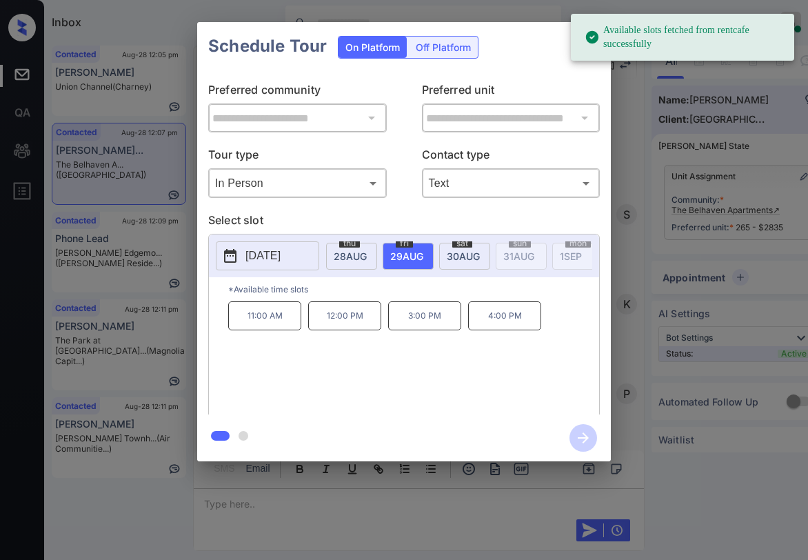
drag, startPoint x: 277, startPoint y: 321, endPoint x: 308, endPoint y: 312, distance: 31.6
click at [277, 321] on p "11:00 AM" at bounding box center [264, 315] width 73 height 29
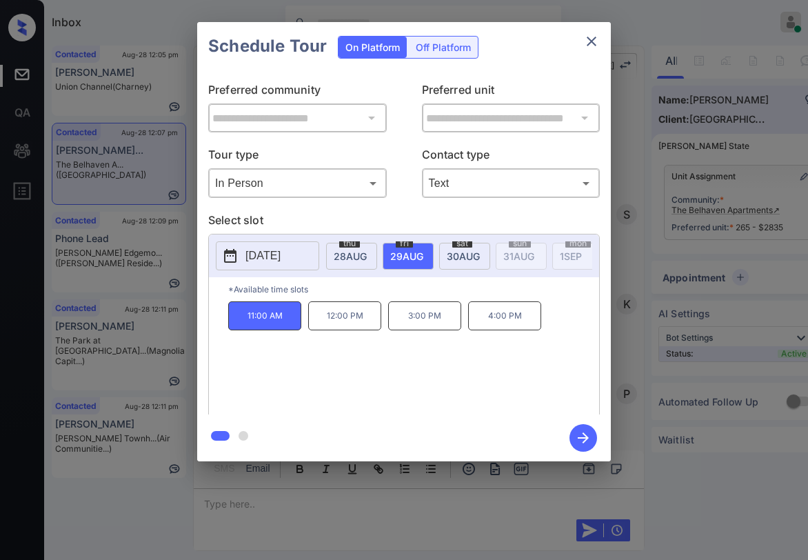
click at [467, 255] on span "30 AUG" at bounding box center [463, 256] width 33 height 12
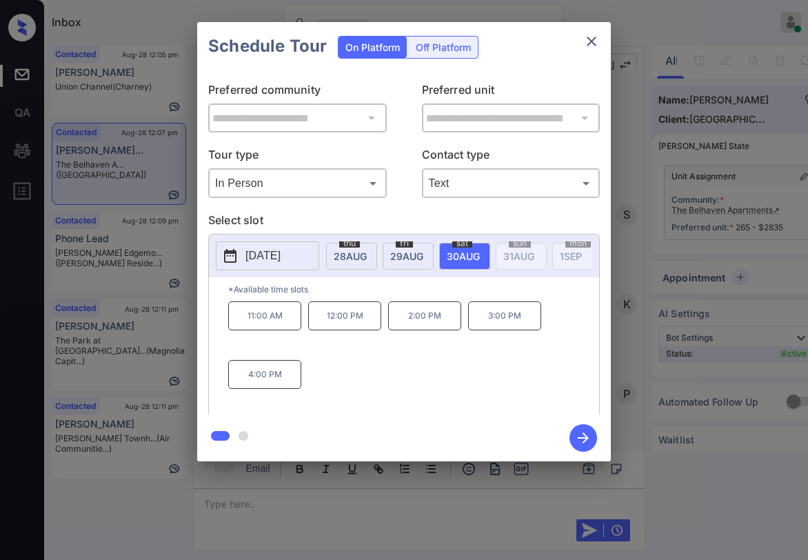
click at [411, 252] on span "29 AUG" at bounding box center [406, 256] width 33 height 12
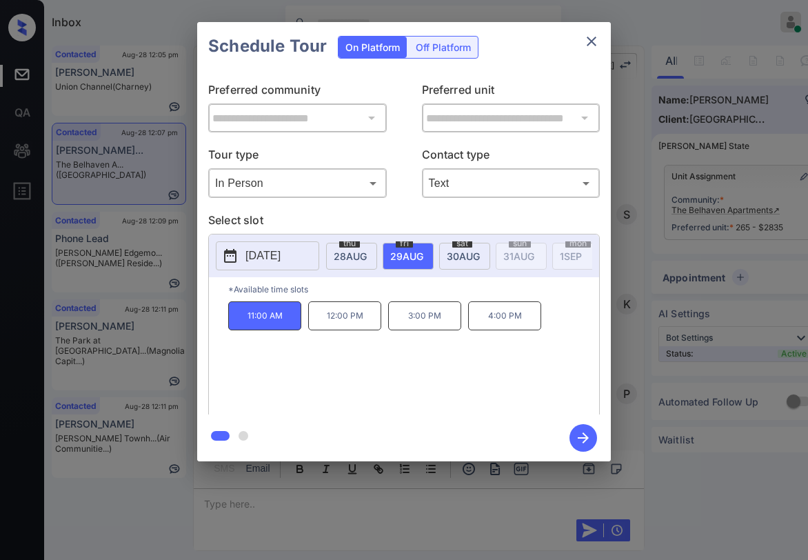
click at [590, 47] on icon "close" at bounding box center [592, 41] width 17 height 17
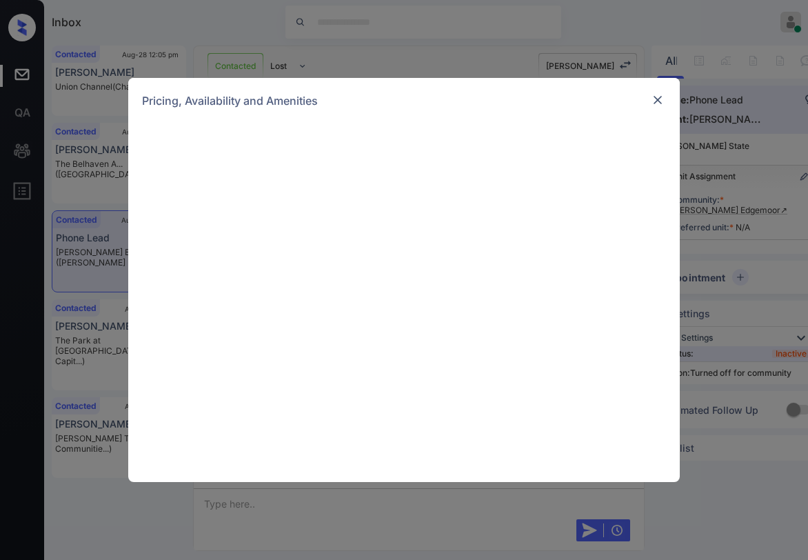
scroll to position [2847, 0]
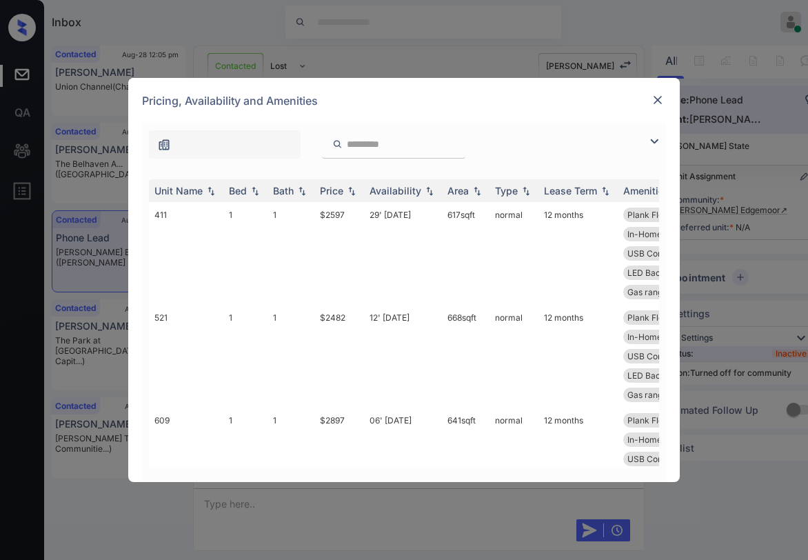
click at [649, 144] on img at bounding box center [654, 141] width 17 height 17
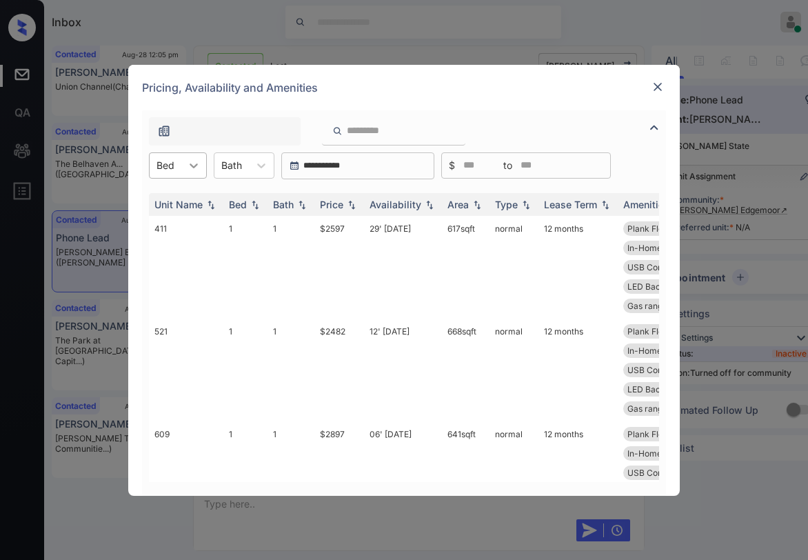
click at [182, 167] on div at bounding box center [193, 165] width 25 height 25
click at [160, 198] on div "1" at bounding box center [178, 199] width 58 height 25
click at [348, 203] on img at bounding box center [352, 204] width 14 height 10
click at [342, 204] on div "Price" at bounding box center [331, 205] width 23 height 12
click at [341, 203] on div "Price" at bounding box center [331, 205] width 23 height 12
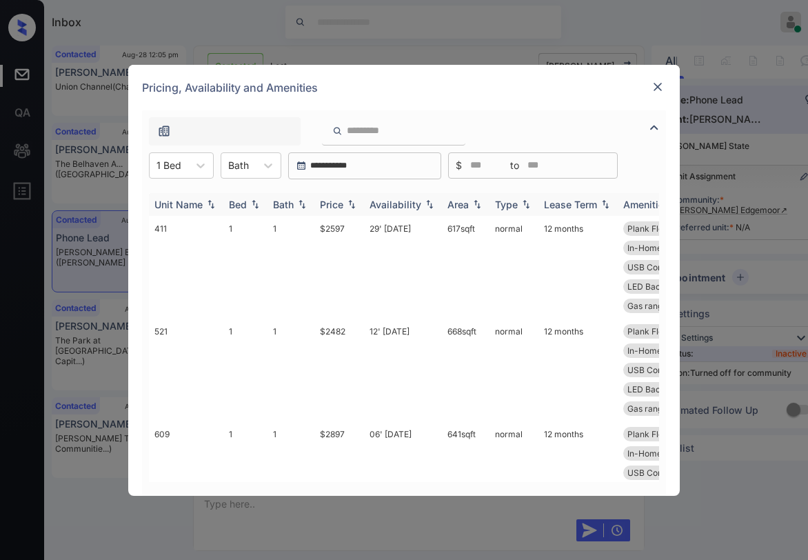
click at [341, 204] on div "Price" at bounding box center [331, 205] width 23 height 12
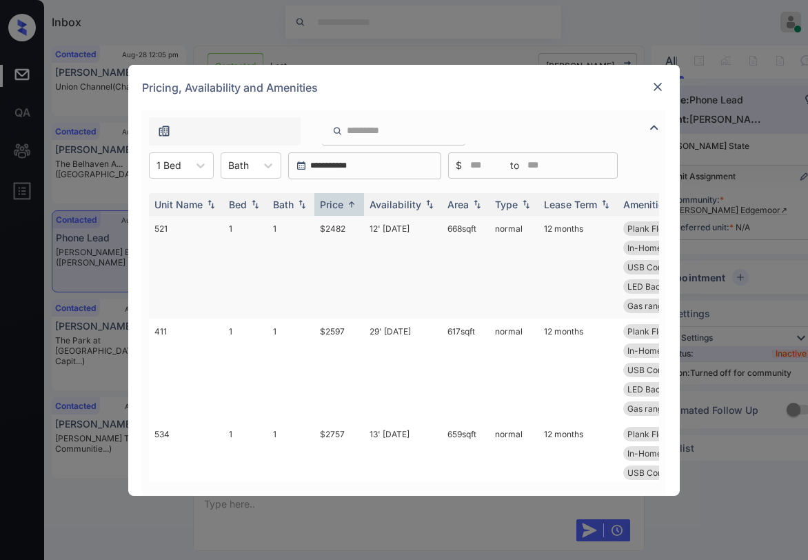
click at [338, 226] on td "$2482" at bounding box center [340, 267] width 50 height 103
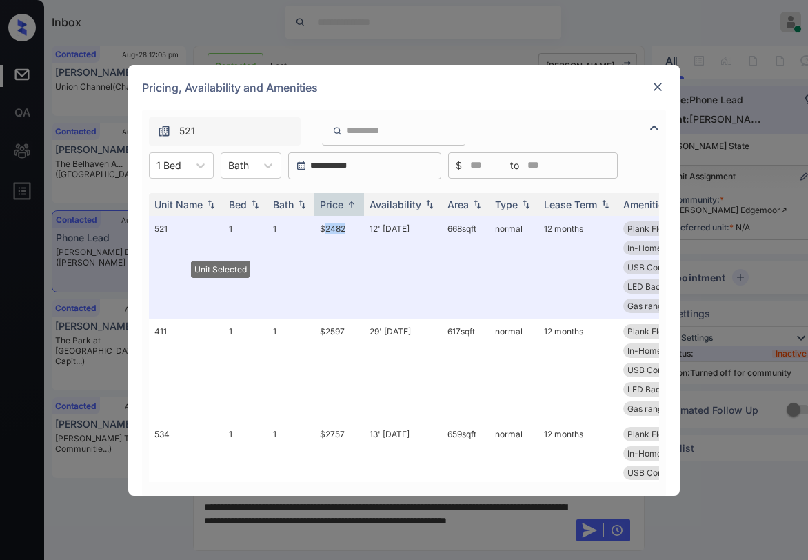
click at [658, 88] on img at bounding box center [658, 87] width 14 height 14
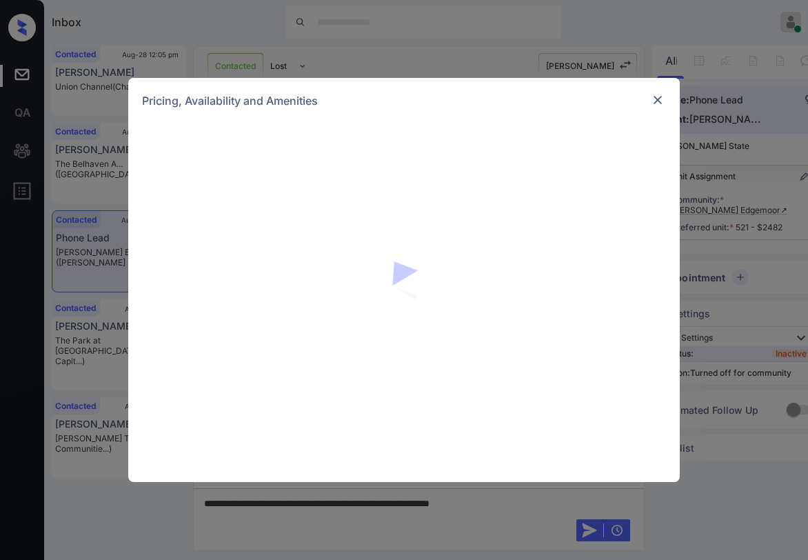
scroll to position [2730, 0]
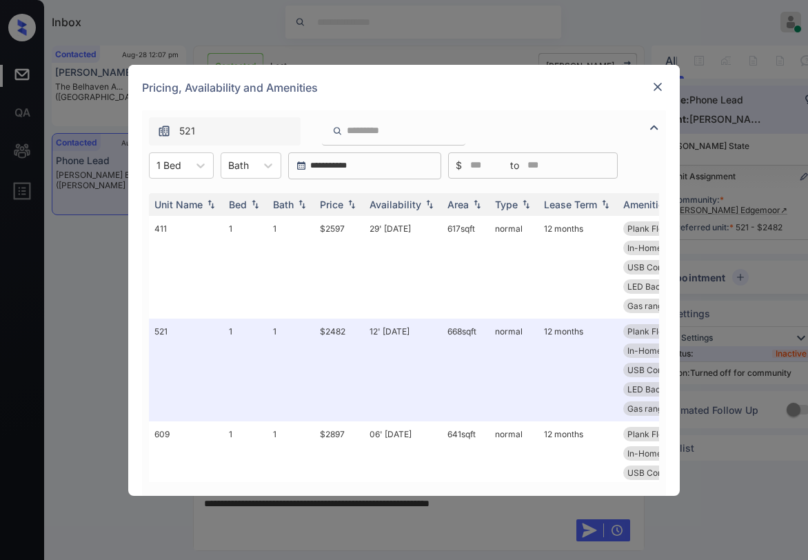
click at [659, 86] on img at bounding box center [658, 87] width 14 height 14
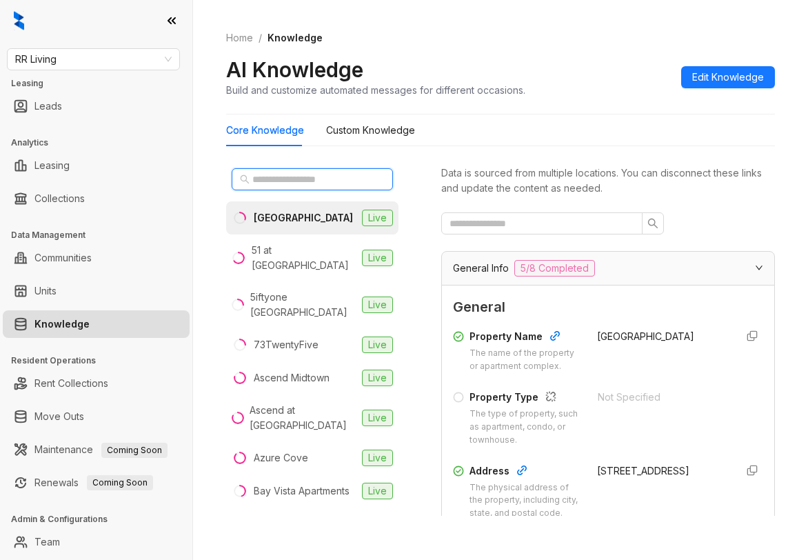
click at [303, 178] on input "text" at bounding box center [312, 179] width 121 height 15
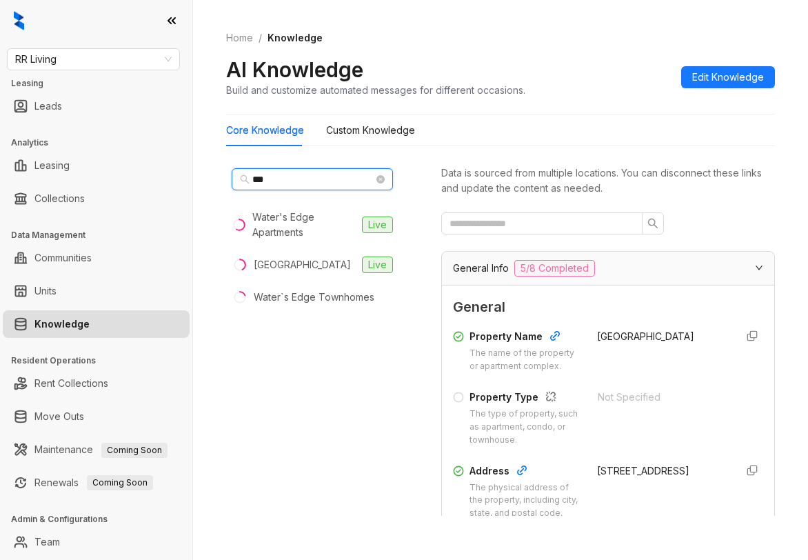
type input "***"
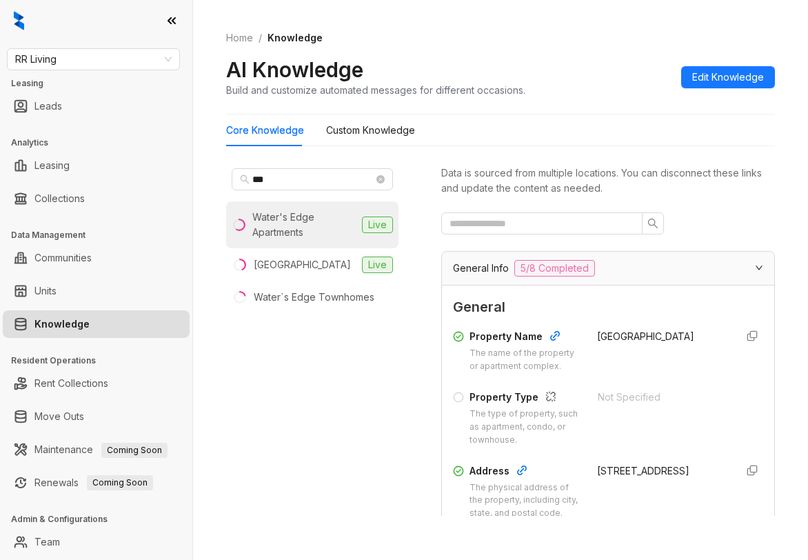
click at [319, 228] on div "Water's Edge Apartments" at bounding box center [304, 225] width 104 height 30
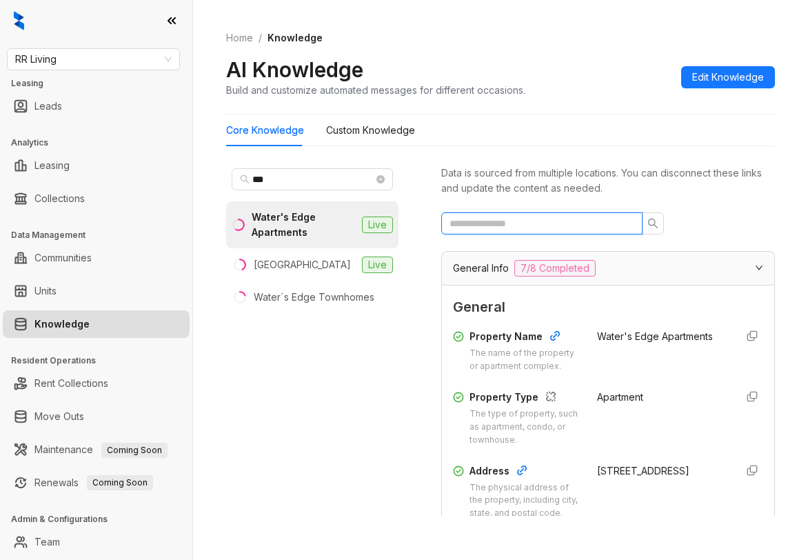
click at [524, 218] on input "text" at bounding box center [537, 223] width 174 height 15
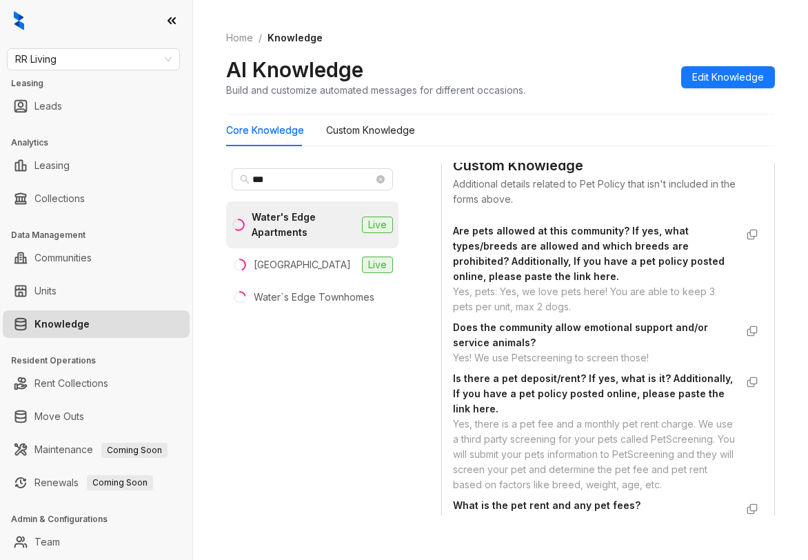
scroll to position [828, 0]
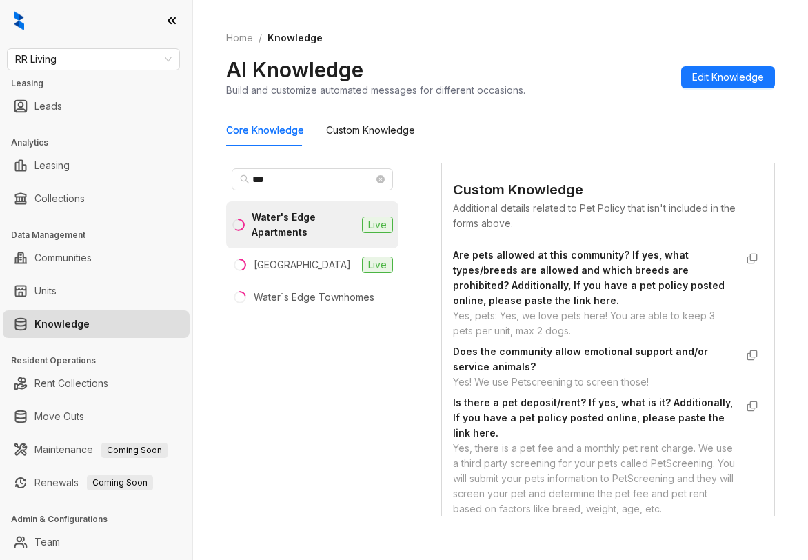
type input "***"
drag, startPoint x: 502, startPoint y: 329, endPoint x: 580, endPoint y: 344, distance: 79.3
click at [580, 339] on div "Yes, pets: Yes, we love pets here! You are able to keep 3 pets per unit, max 2 …" at bounding box center [594, 323] width 283 height 30
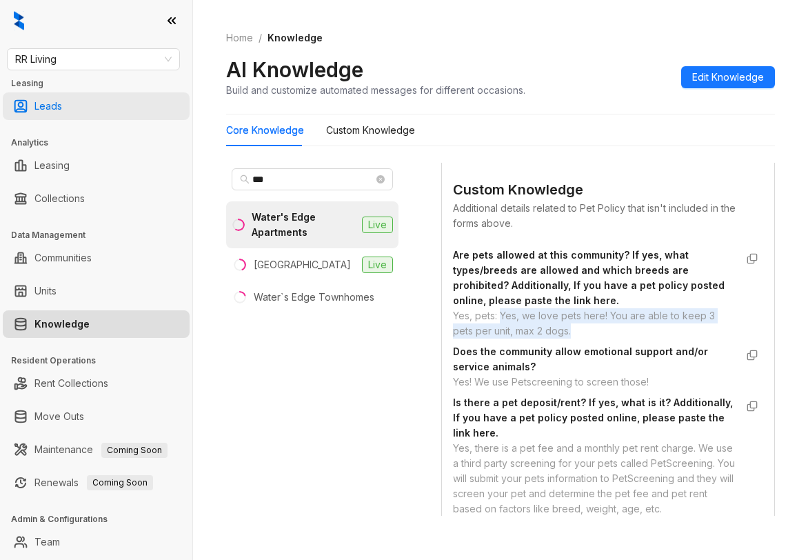
copy div "Yes, we love pets here! You are able to keep 3 pets per unit, max 2 dogs."
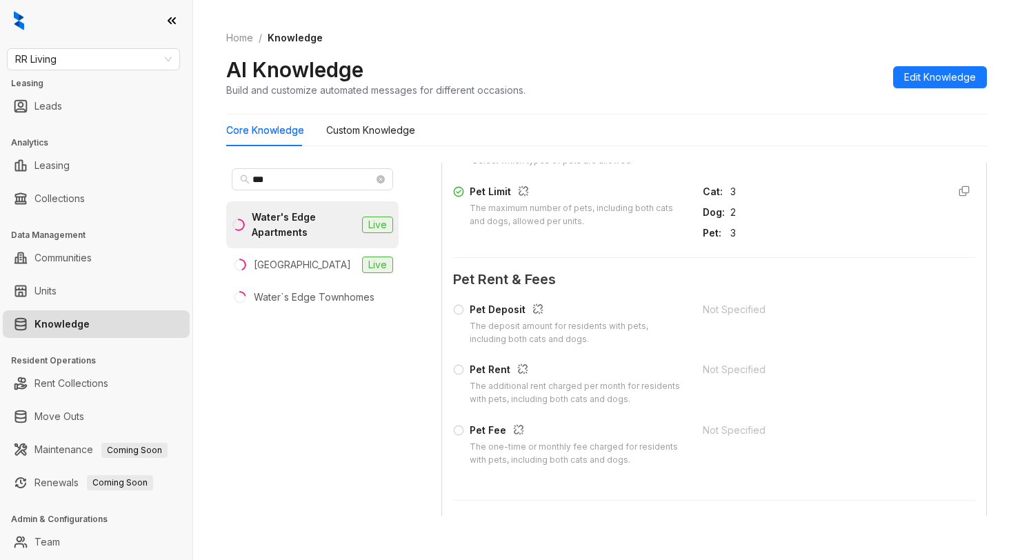
scroll to position [330, 0]
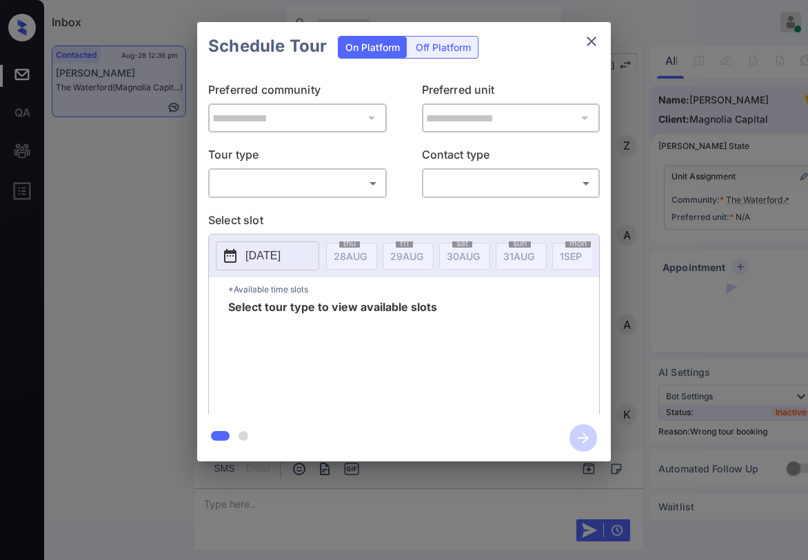
scroll to position [2058, 0]
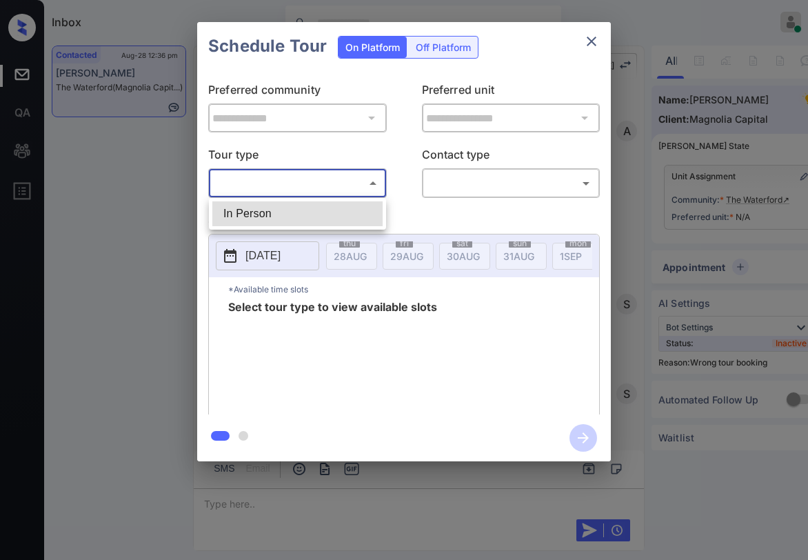
click at [330, 186] on body "Inbox [PERSON_NAME] Online Set yourself offline Set yourself on break Profile S…" at bounding box center [404, 280] width 808 height 560
click at [299, 212] on li "In Person" at bounding box center [297, 213] width 170 height 25
type input "********"
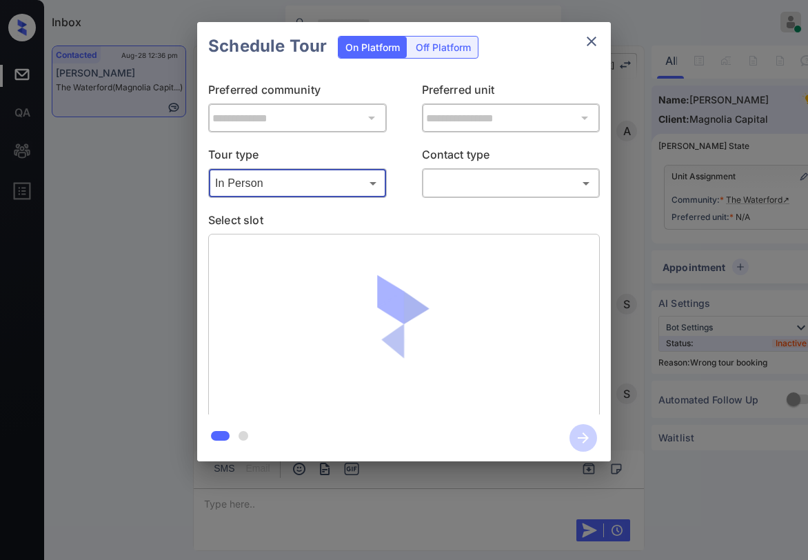
click at [459, 188] on body "Inbox [PERSON_NAME] Online Set yourself offline Set yourself on break Profile S…" at bounding box center [404, 280] width 808 height 560
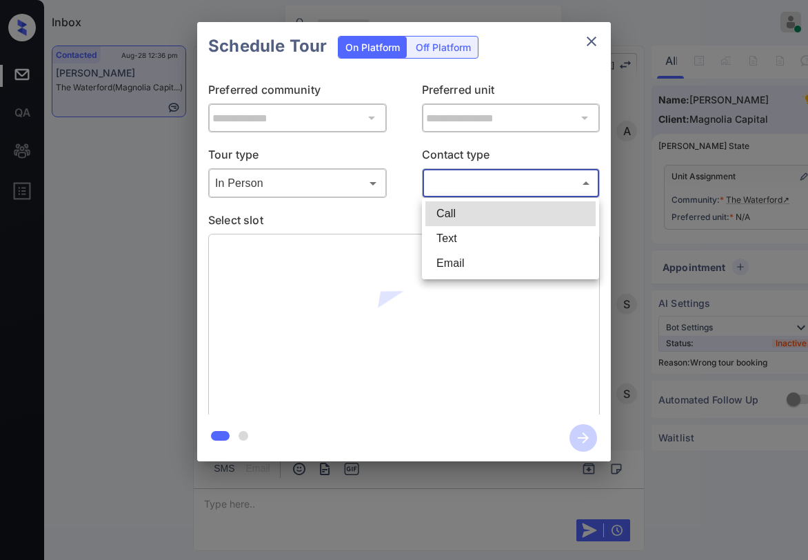
drag, startPoint x: 445, startPoint y: 242, endPoint x: 455, endPoint y: 241, distance: 9.8
click at [446, 242] on li "Text" at bounding box center [511, 238] width 170 height 25
type input "****"
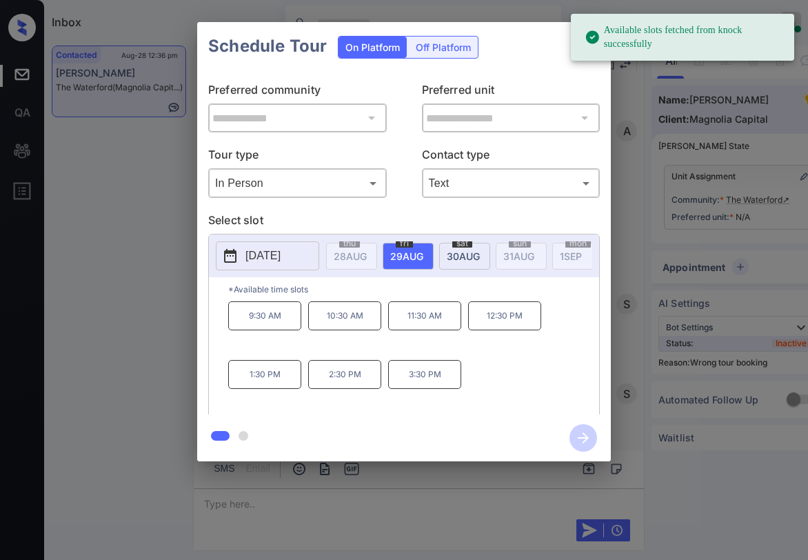
click at [531, 64] on div "Schedule Tour On Platform Off Platform" at bounding box center [404, 46] width 414 height 48
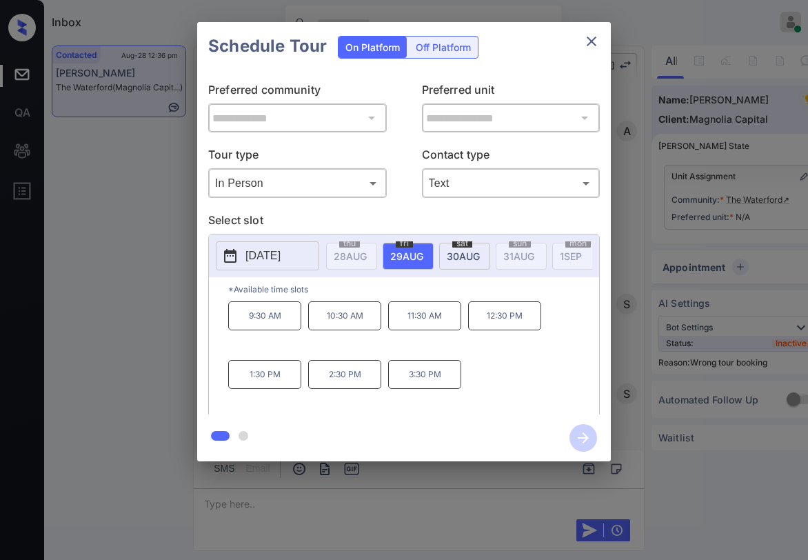
click at [587, 42] on icon "close" at bounding box center [592, 41] width 17 height 17
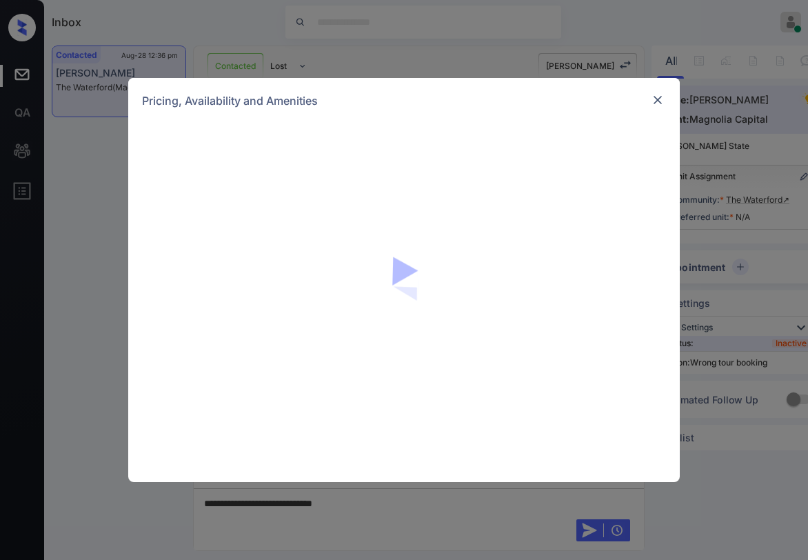
scroll to position [2058, 0]
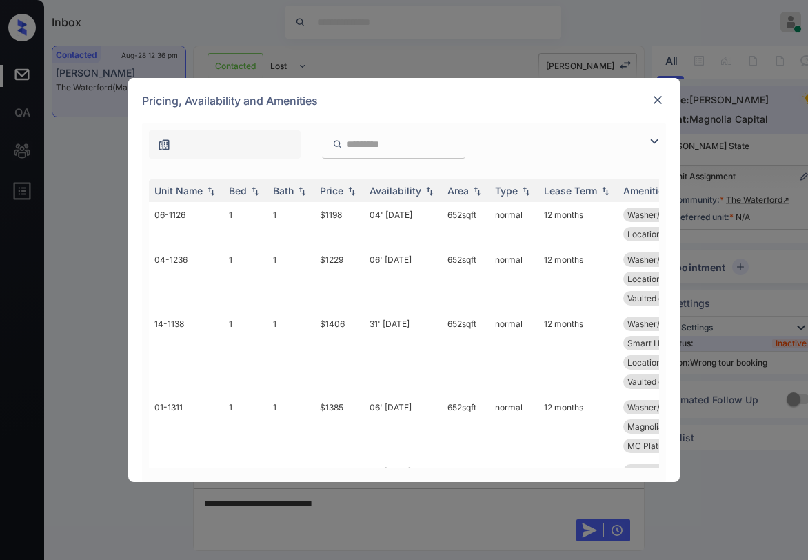
click at [646, 143] on div at bounding box center [404, 140] width 524 height 35
click at [650, 143] on img at bounding box center [654, 141] width 17 height 17
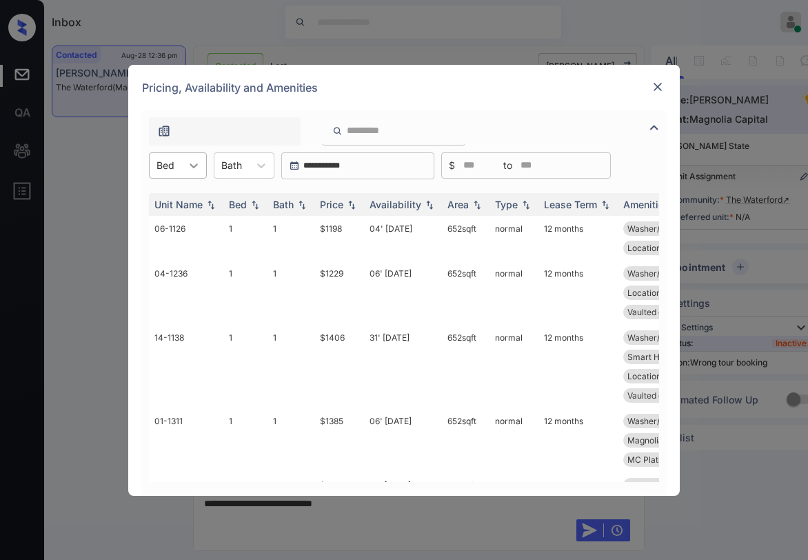
click at [186, 167] on div at bounding box center [193, 165] width 25 height 25
click at [160, 228] on div "2" at bounding box center [178, 224] width 58 height 25
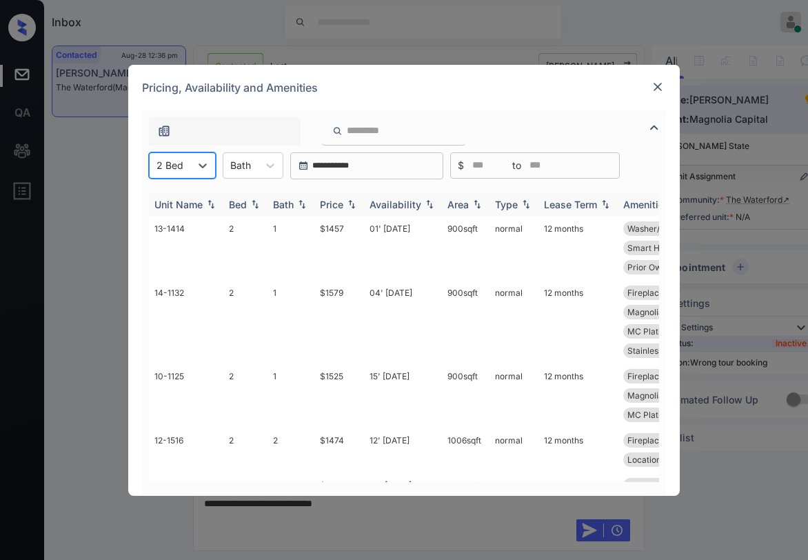
click at [348, 201] on img at bounding box center [352, 204] width 14 height 10
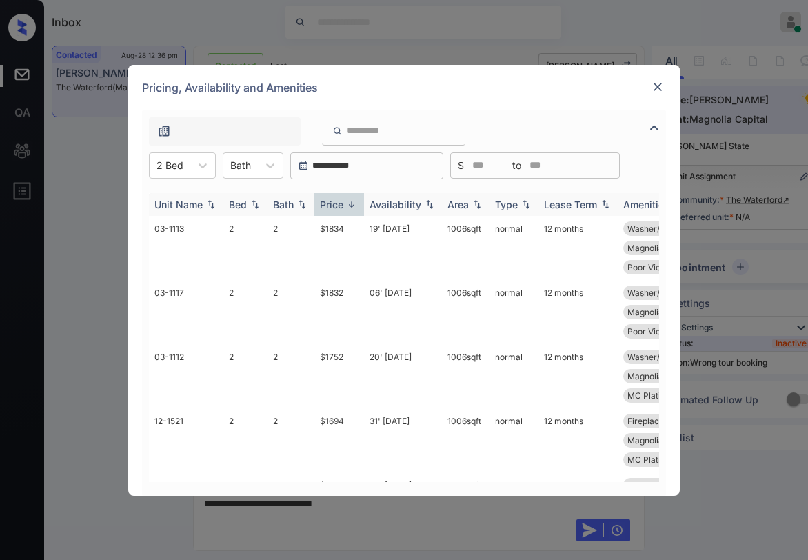
click at [348, 201] on img at bounding box center [352, 204] width 14 height 10
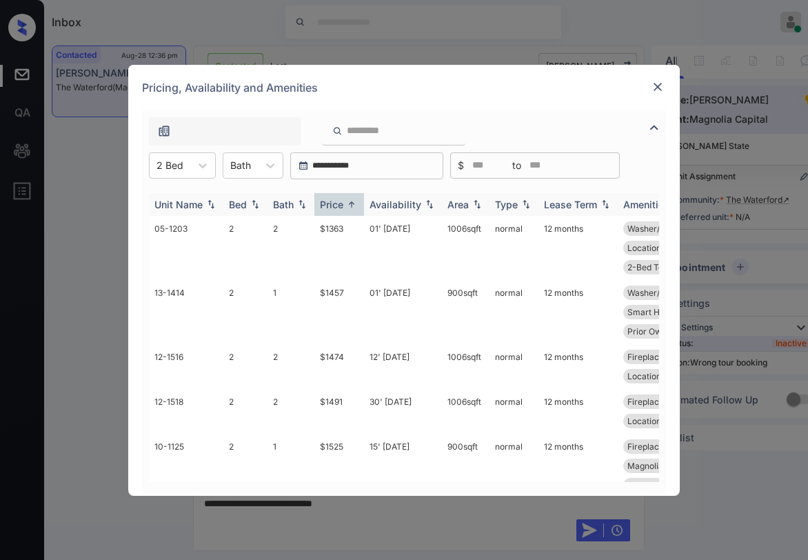
click at [348, 201] on img at bounding box center [352, 204] width 14 height 10
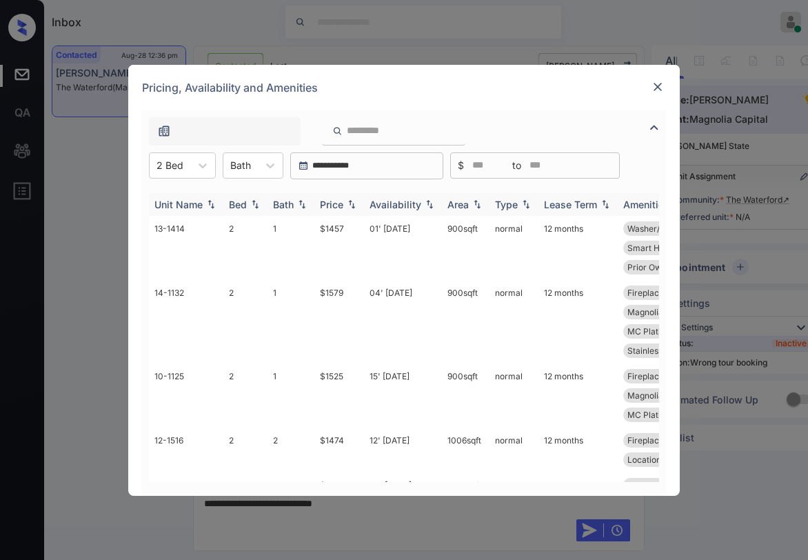
click at [347, 201] on img at bounding box center [352, 204] width 14 height 10
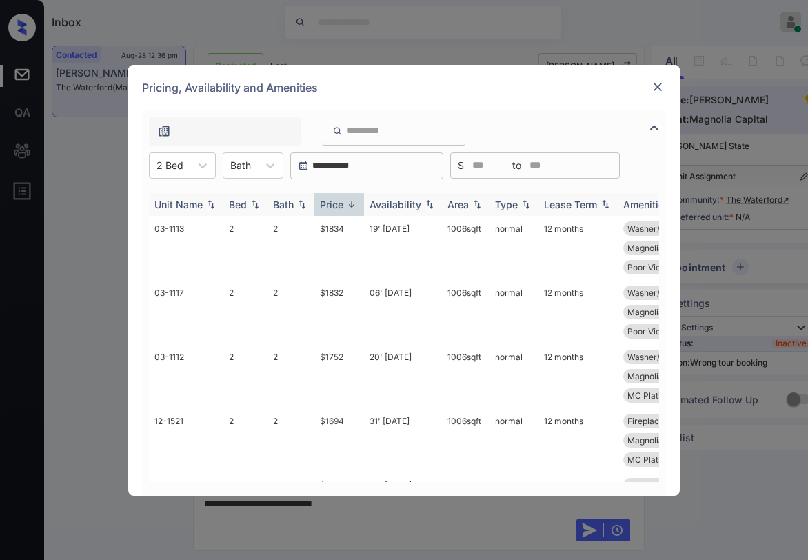
click at [346, 203] on img at bounding box center [352, 204] width 14 height 10
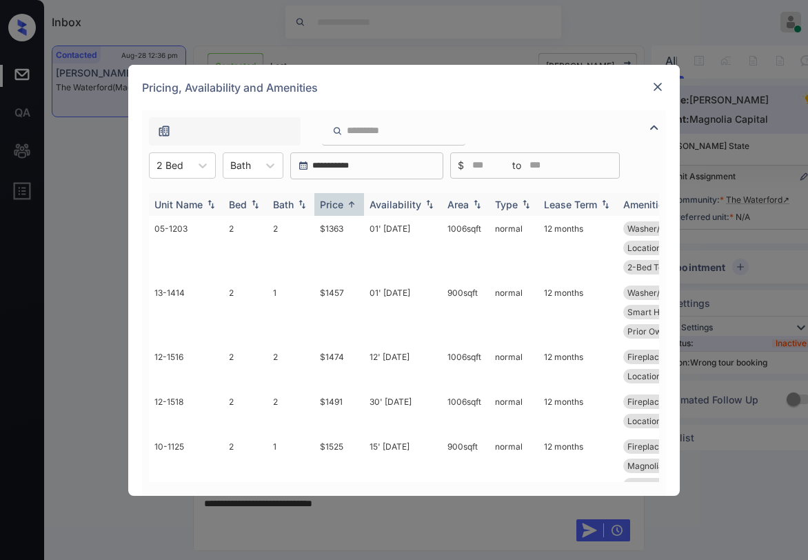
click at [346, 205] on img at bounding box center [352, 204] width 14 height 10
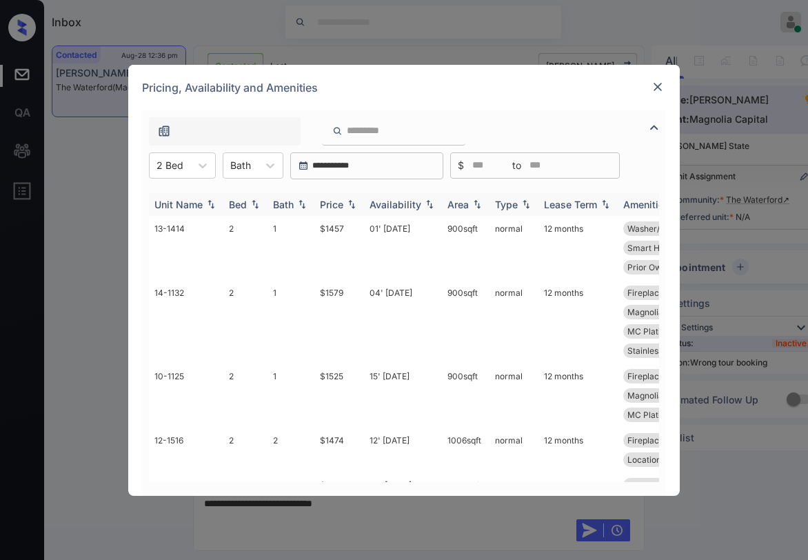
click at [341, 207] on div "Price" at bounding box center [331, 205] width 23 height 12
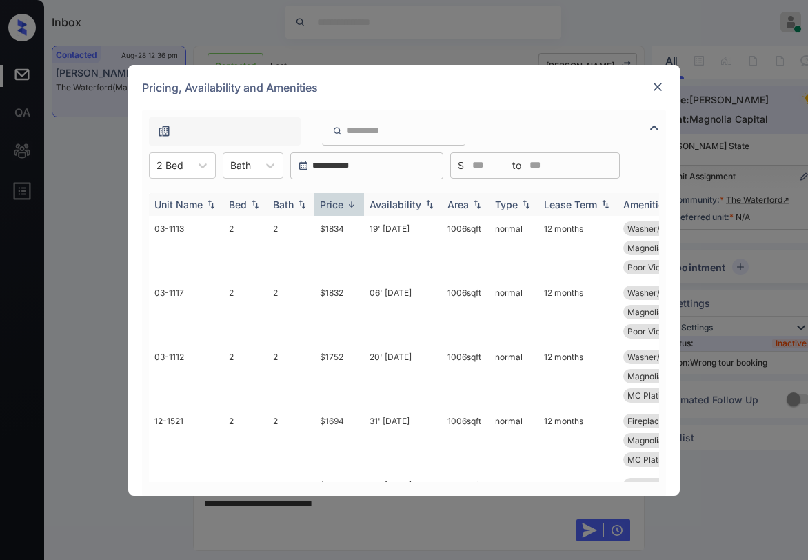
click at [341, 207] on div "Price" at bounding box center [331, 205] width 23 height 12
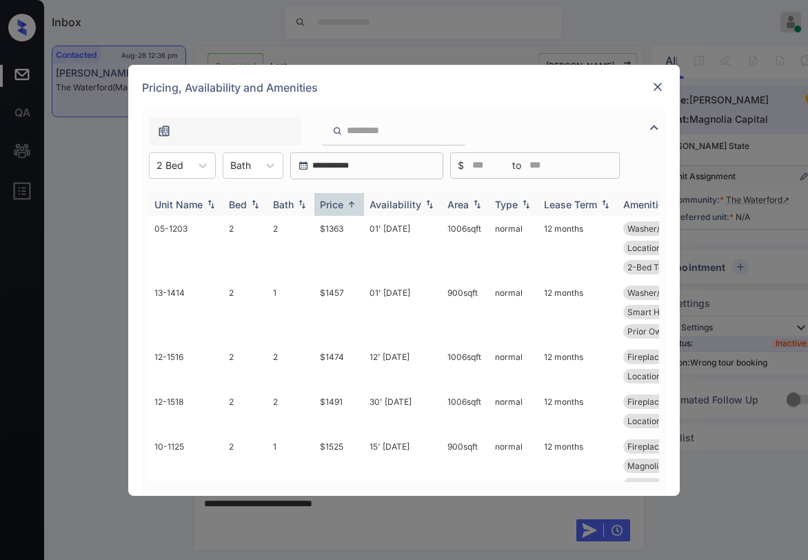
click at [341, 201] on div "Price" at bounding box center [331, 205] width 23 height 12
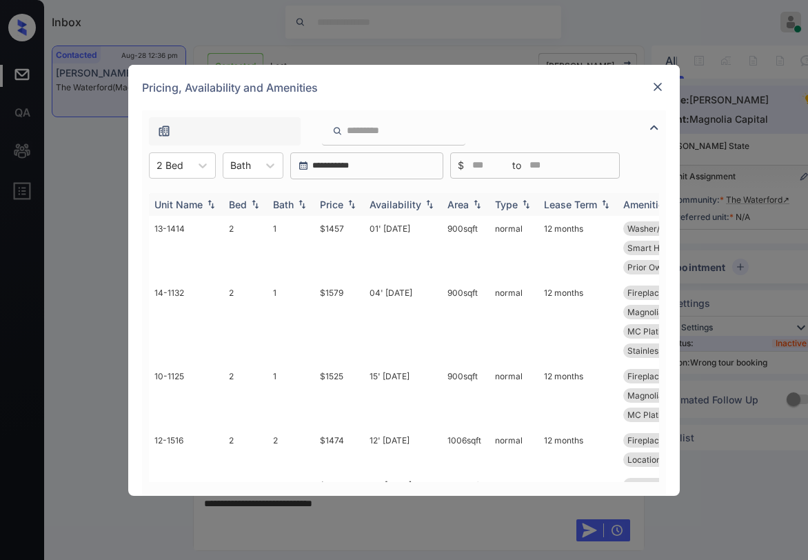
click at [341, 201] on div "Price" at bounding box center [331, 205] width 23 height 12
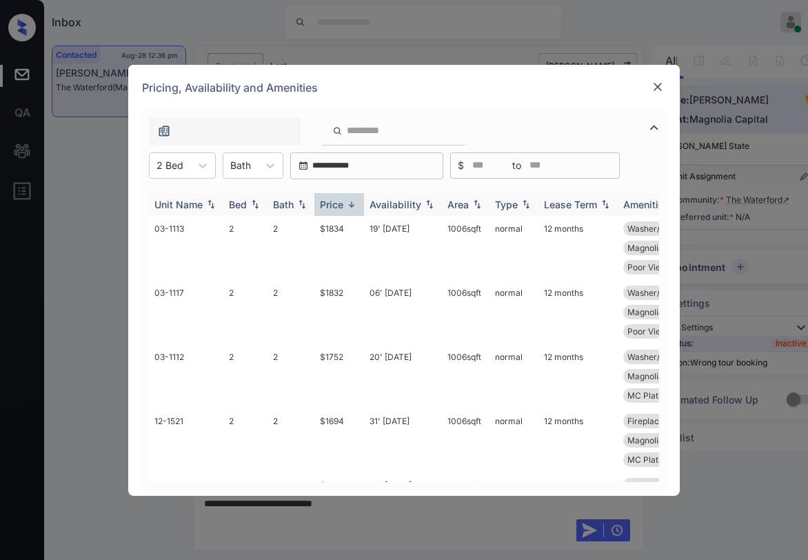
click at [341, 201] on div "Price" at bounding box center [331, 205] width 23 height 12
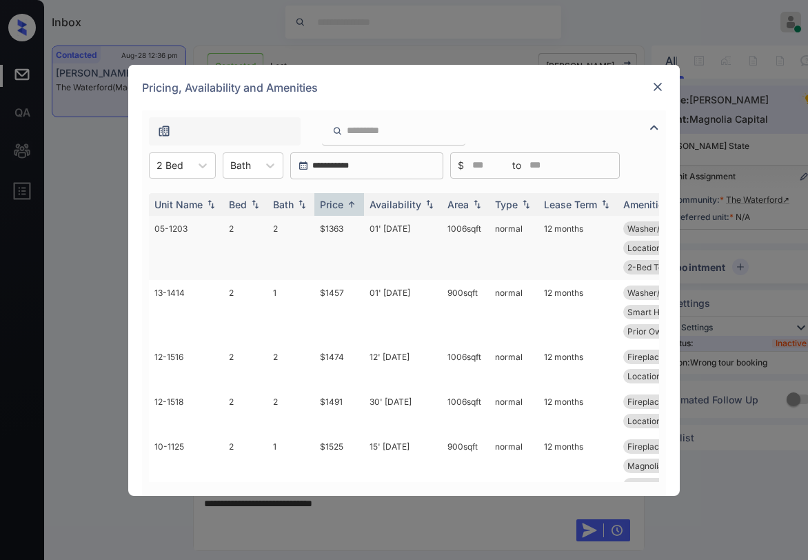
click at [334, 230] on td "$1363" at bounding box center [340, 248] width 50 height 64
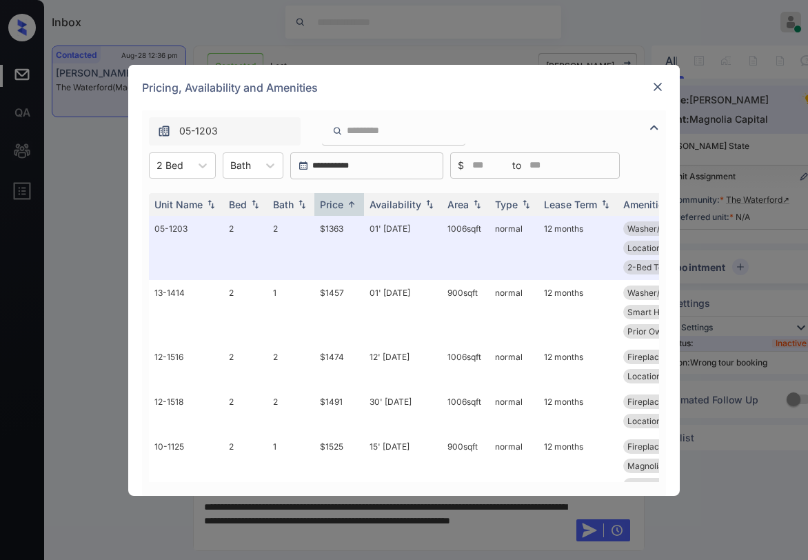
click at [666, 90] on div "Pricing, Availability and Amenities" at bounding box center [404, 88] width 552 height 46
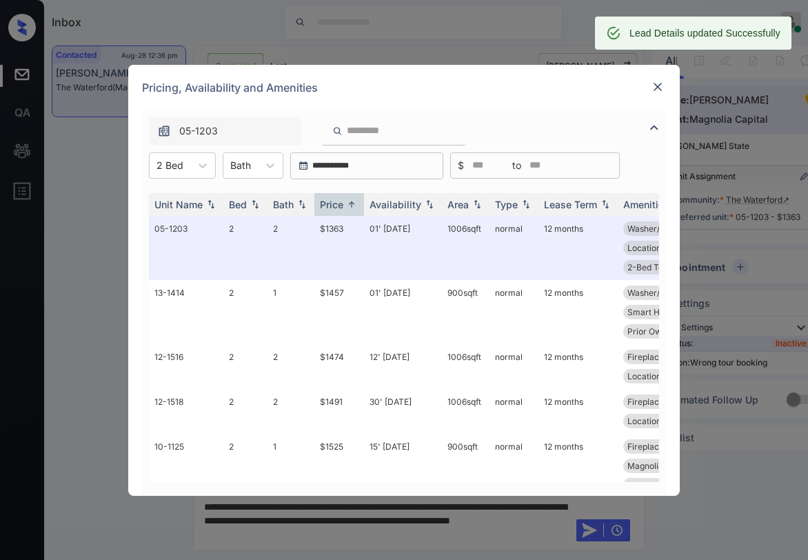
click at [656, 90] on img at bounding box center [658, 87] width 14 height 14
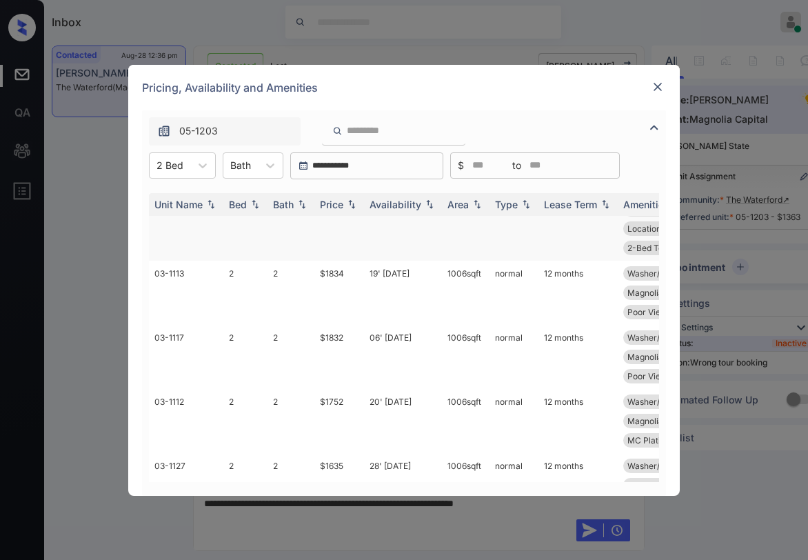
scroll to position [345, 0]
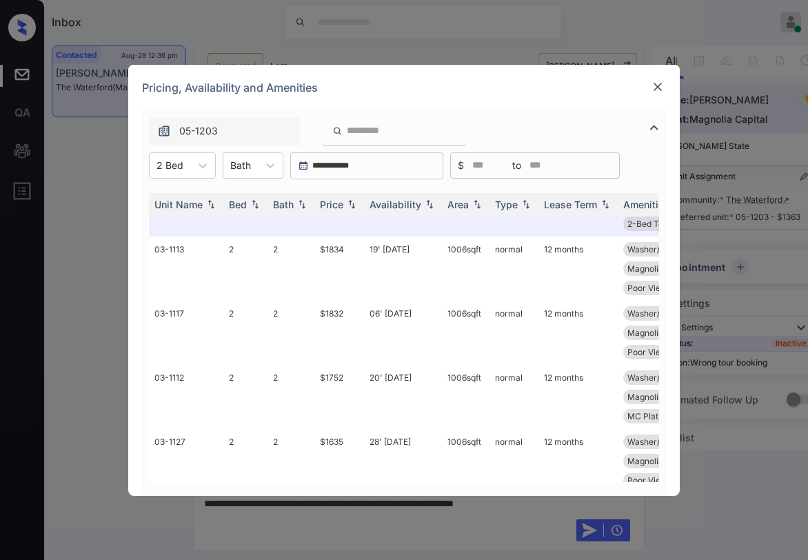
click at [653, 88] on img at bounding box center [658, 87] width 14 height 14
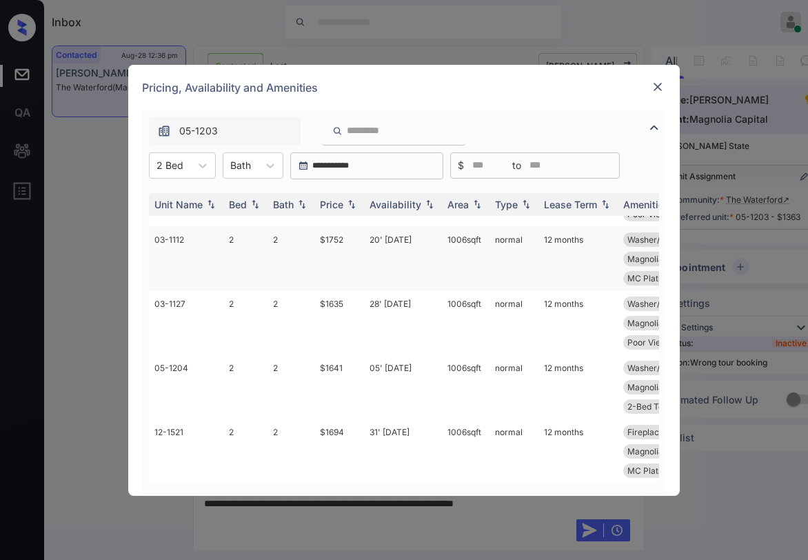
scroll to position [533, 0]
click at [655, 91] on img at bounding box center [658, 87] width 14 height 14
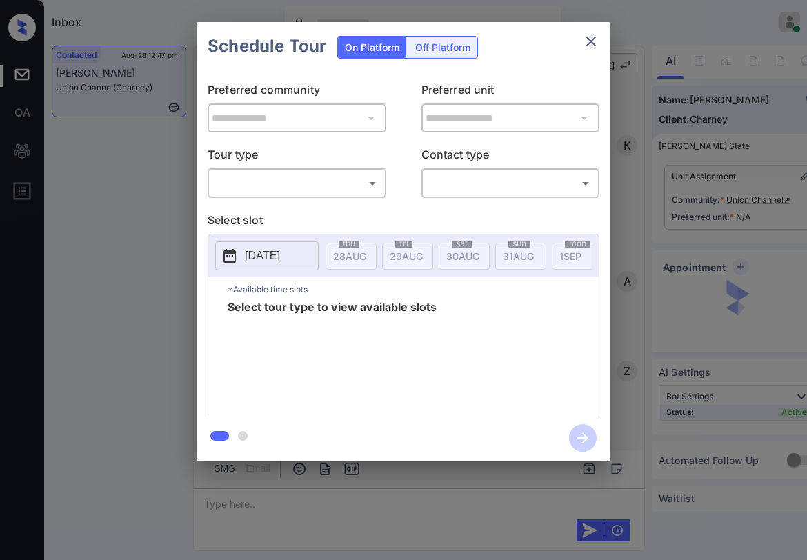
scroll to position [3710, 0]
click at [296, 183] on body "Inbox [PERSON_NAME] Online Set yourself offline Set yourself on break Profile S…" at bounding box center [403, 280] width 807 height 560
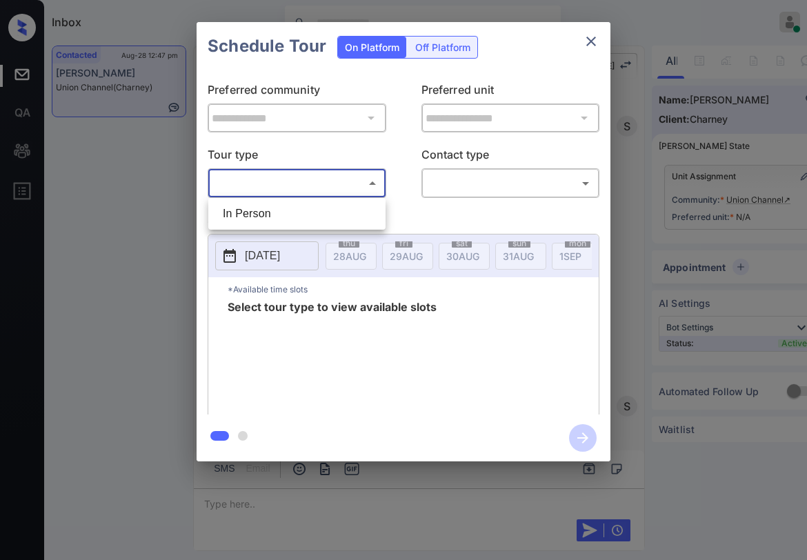
click at [426, 222] on div at bounding box center [403, 280] width 807 height 560
click at [586, 41] on icon "close" at bounding box center [591, 41] width 17 height 17
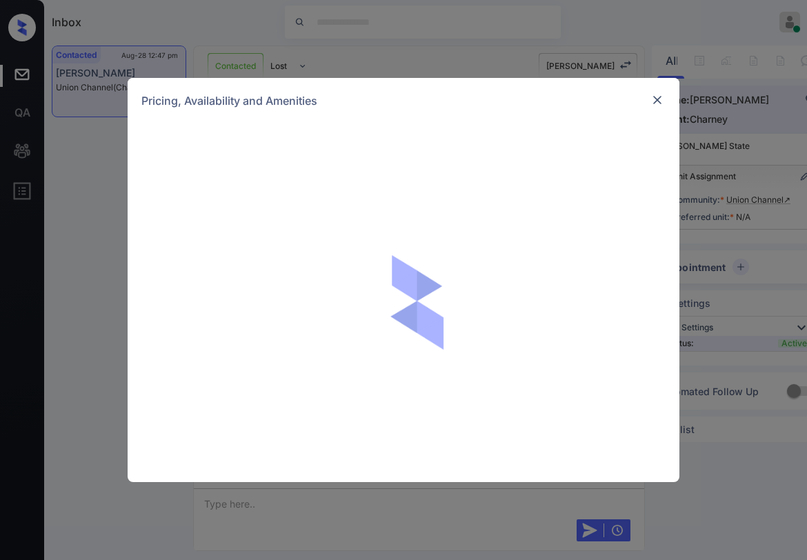
scroll to position [3710, 0]
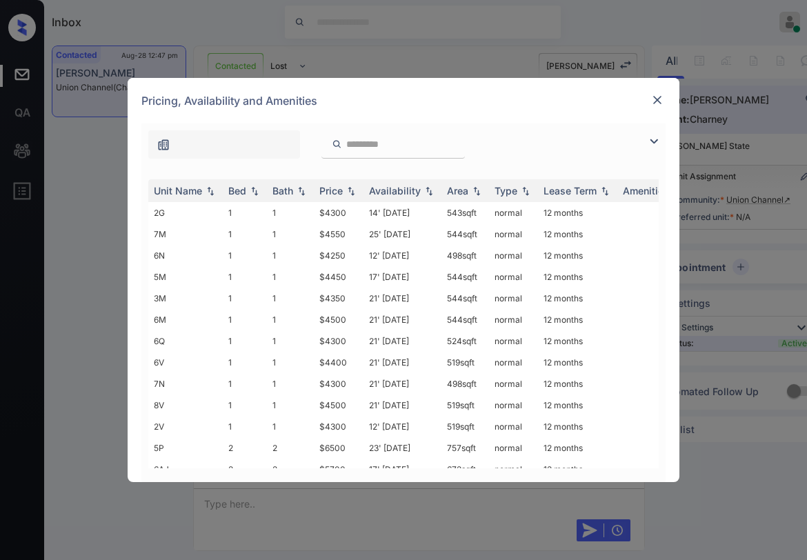
click at [651, 141] on img at bounding box center [654, 141] width 17 height 17
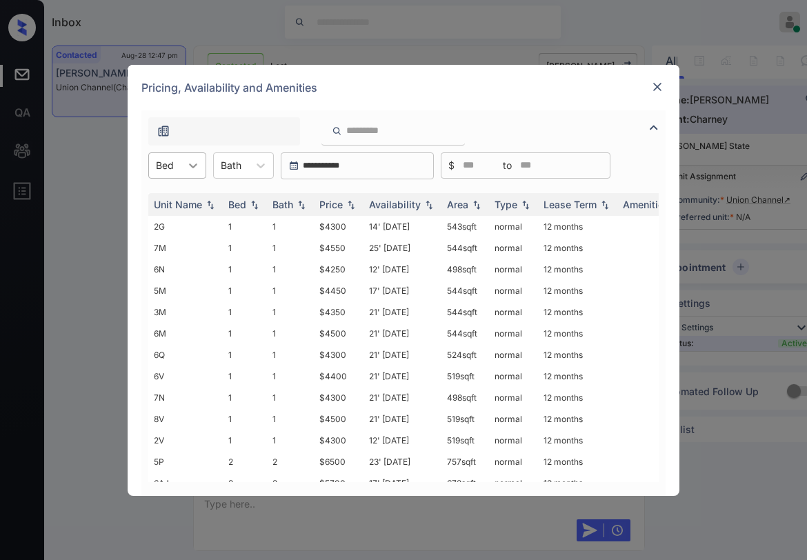
click at [188, 177] on div "Bed" at bounding box center [177, 165] width 58 height 26
click at [173, 200] on div "1" at bounding box center [177, 199] width 58 height 25
click at [347, 200] on img at bounding box center [351, 204] width 14 height 10
click at [346, 202] on img at bounding box center [351, 204] width 14 height 10
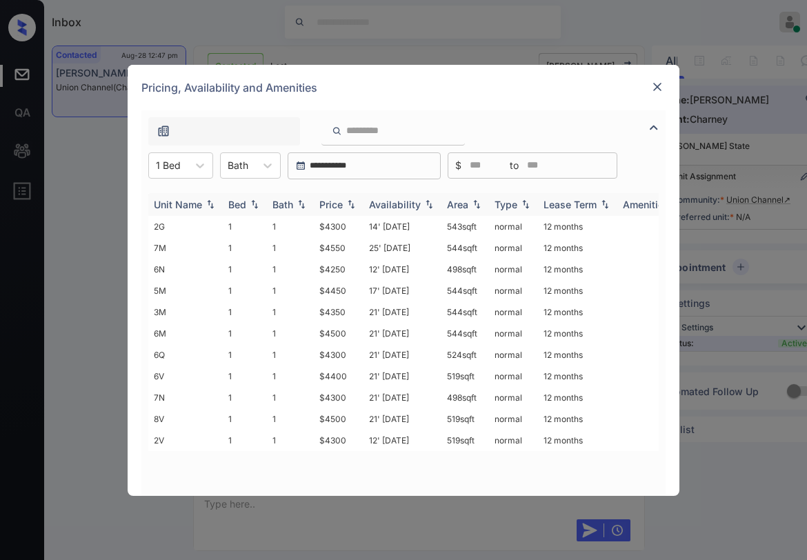
click at [346, 202] on img at bounding box center [351, 204] width 14 height 10
click at [346, 199] on div "Price" at bounding box center [338, 205] width 39 height 12
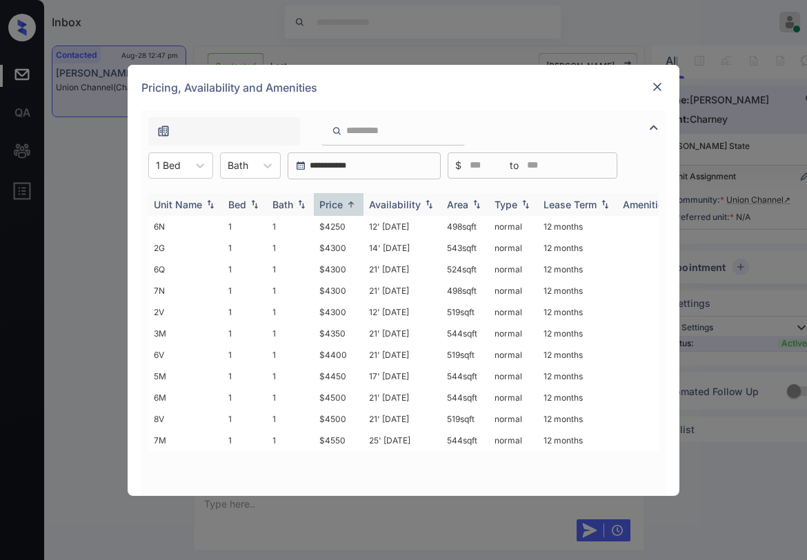
click at [346, 199] on div "Price" at bounding box center [338, 205] width 39 height 12
click at [345, 199] on img at bounding box center [351, 204] width 14 height 10
click at [341, 226] on td "$4250" at bounding box center [339, 226] width 50 height 21
click at [340, 228] on td "$4250" at bounding box center [339, 226] width 50 height 21
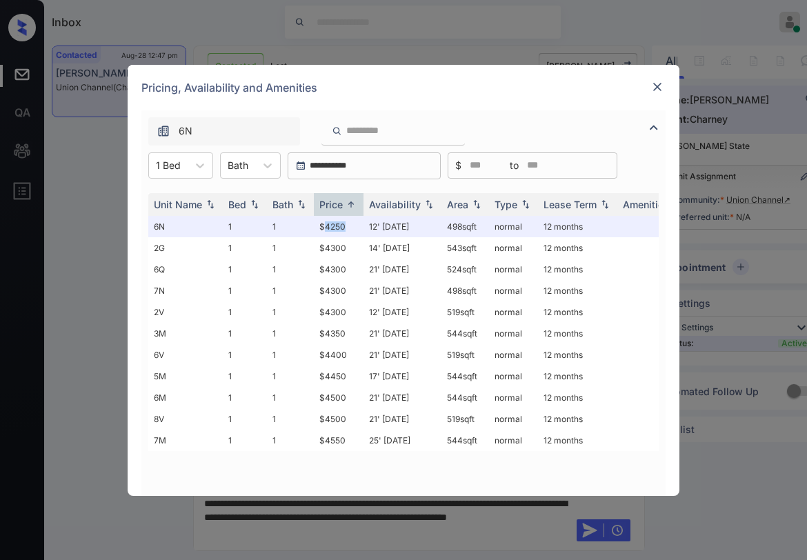
click at [655, 90] on img at bounding box center [657, 87] width 14 height 14
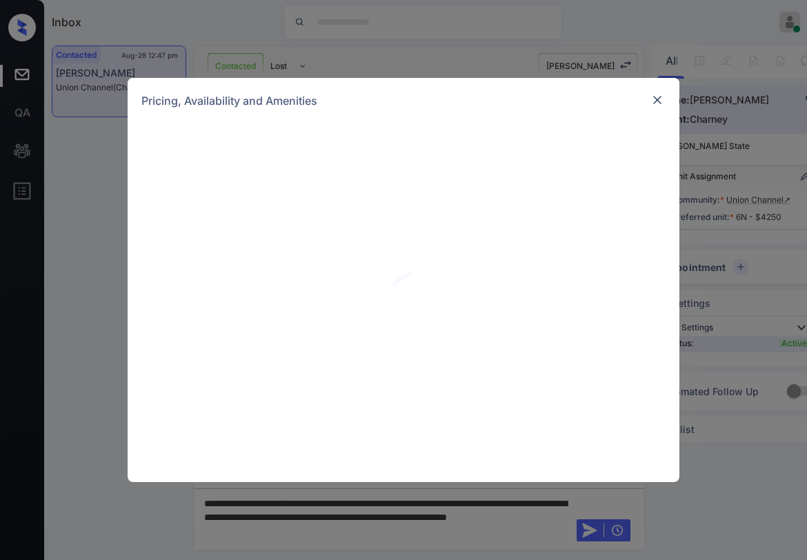
scroll to position [3710, 0]
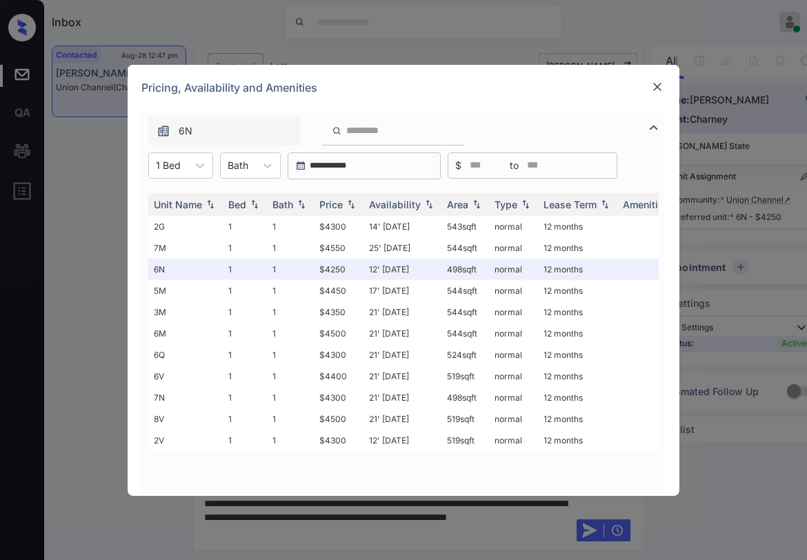
click at [655, 93] on img at bounding box center [657, 87] width 14 height 14
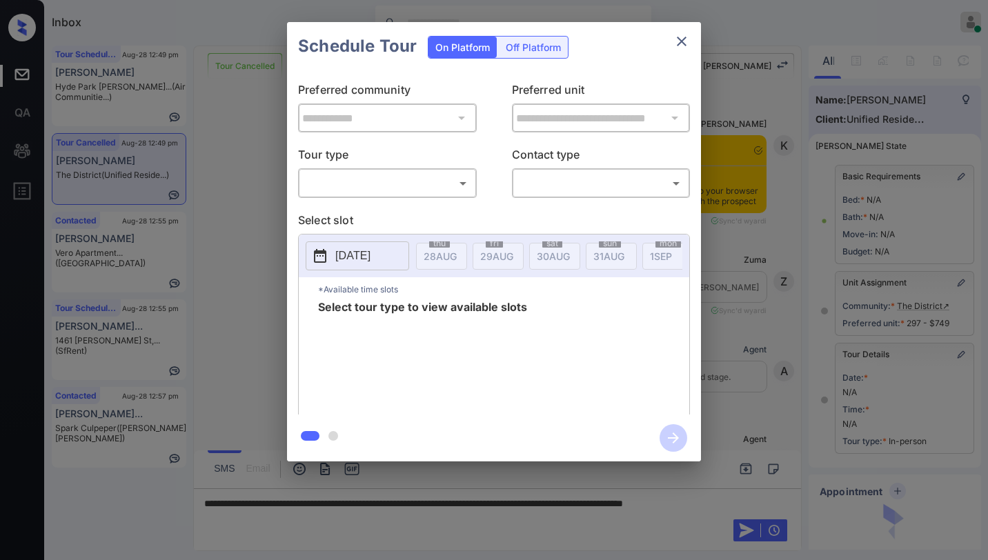
scroll to position [127, 0]
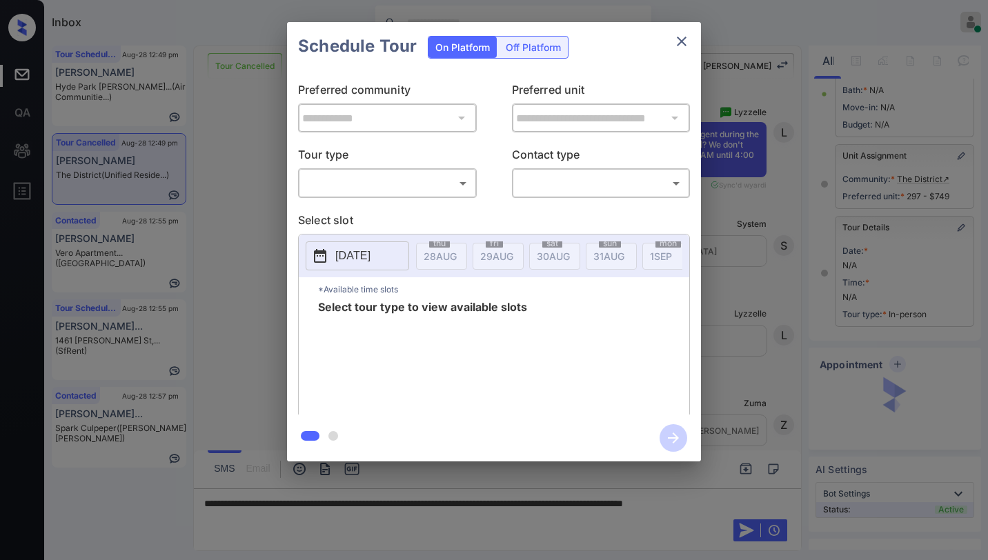
click at [407, 186] on body "Inbox [PERSON_NAME] Online Set yourself offline Set yourself on break Profile S…" at bounding box center [494, 280] width 988 height 560
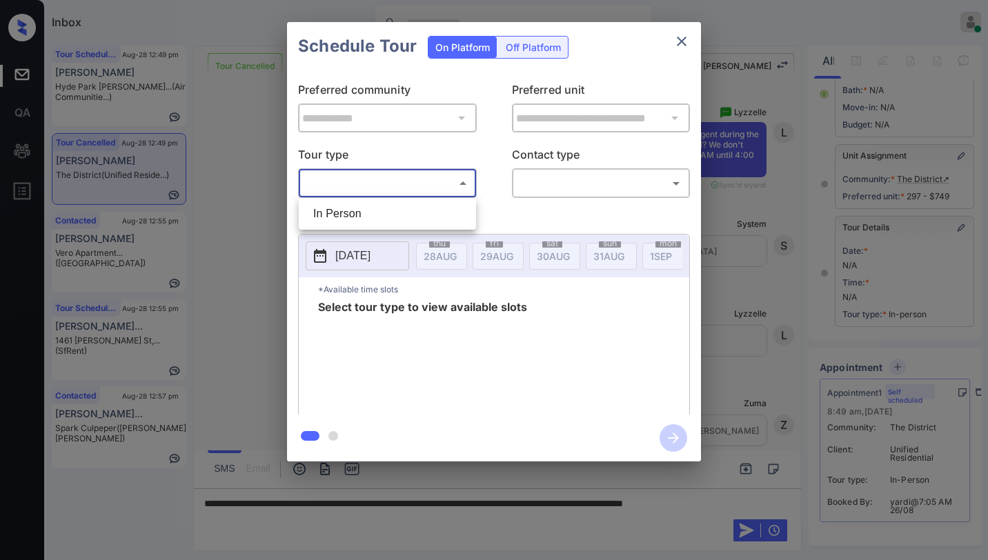
drag, startPoint x: 397, startPoint y: 206, endPoint x: 519, endPoint y: 205, distance: 122.1
click at [396, 206] on li "In Person" at bounding box center [387, 213] width 170 height 25
type input "********"
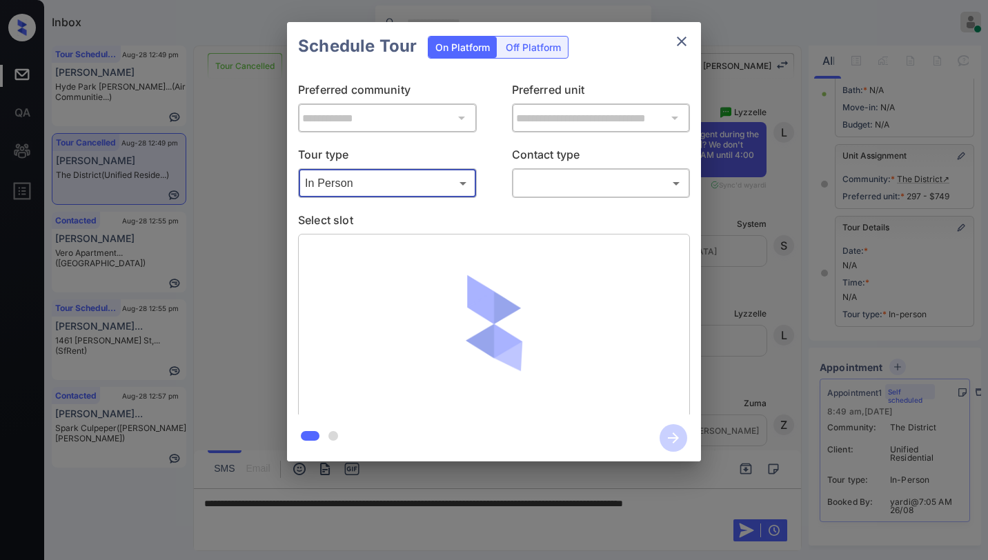
click at [557, 188] on body "Inbox Paolo Gabriel Online Set yourself offline Set yourself on break Profile S…" at bounding box center [494, 280] width 988 height 560
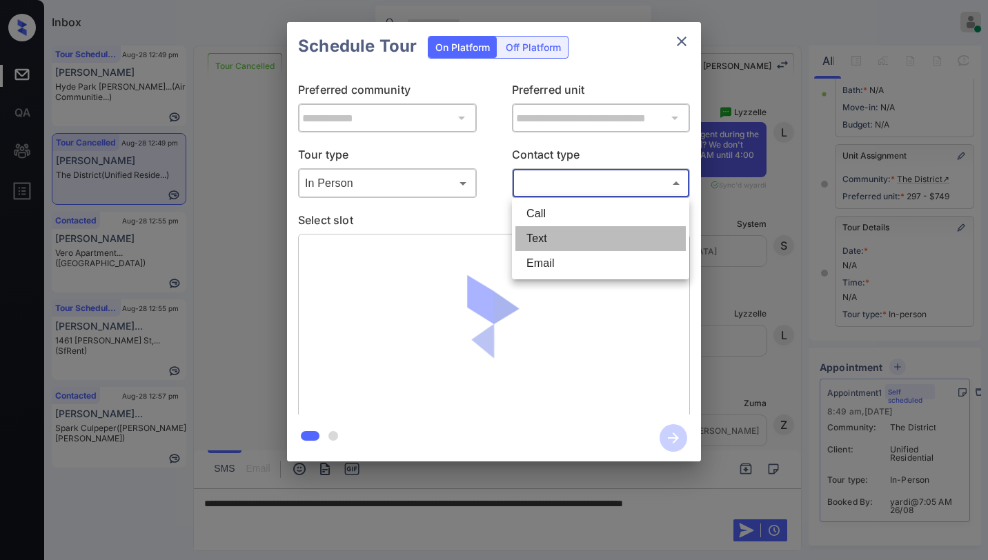
click at [559, 235] on li "Text" at bounding box center [600, 238] width 170 height 25
type input "****"
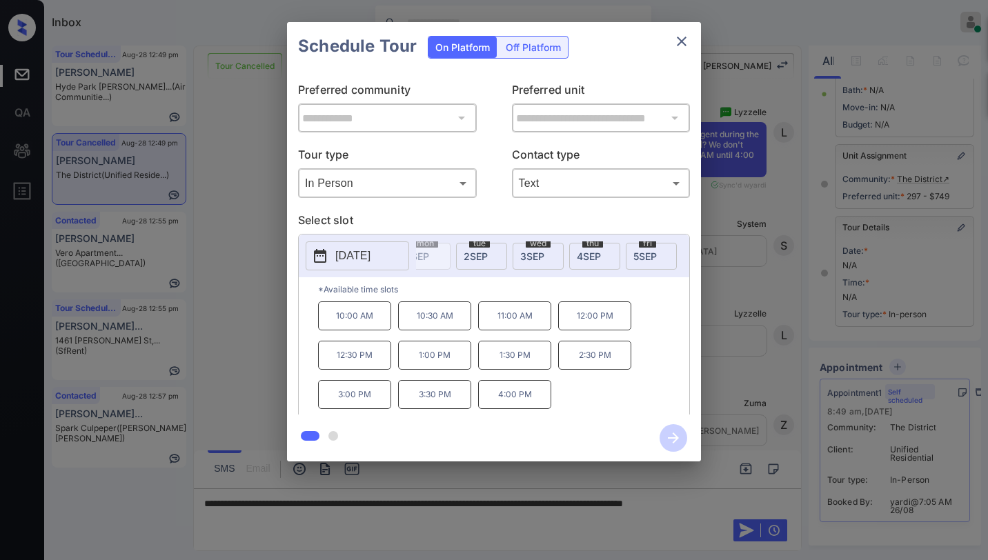
scroll to position [0, 263]
click at [469, 255] on div "tue 2 SEP" at bounding box center [460, 256] width 51 height 27
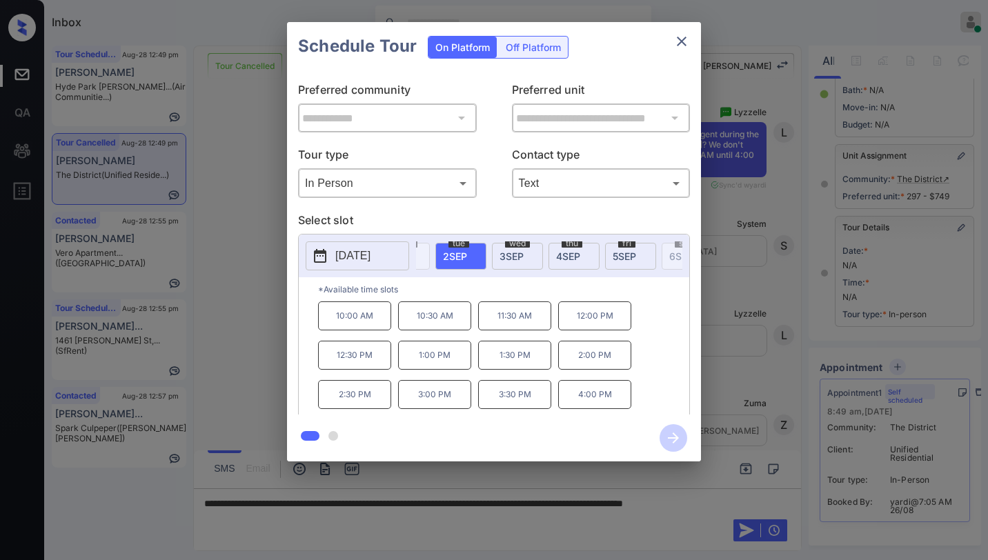
click at [680, 39] on icon "close" at bounding box center [682, 42] width 10 height 10
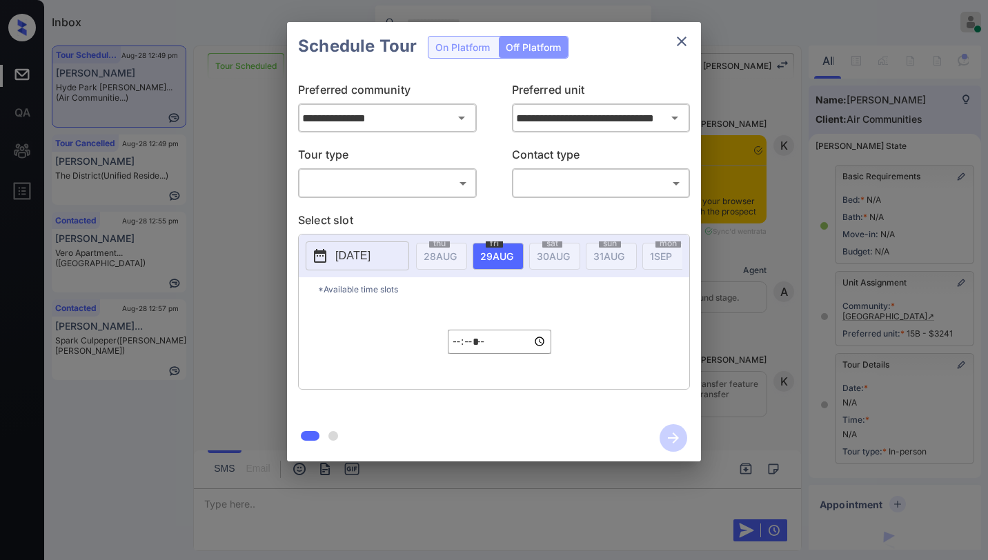
scroll to position [207, 0]
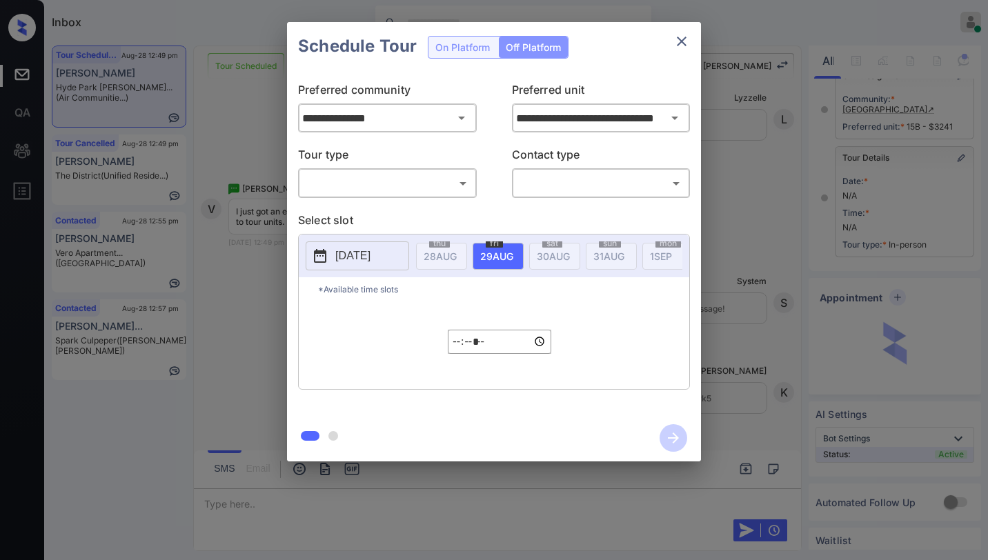
click at [446, 177] on body "Inbox [PERSON_NAME] Online Set yourself offline Set yourself on break Profile S…" at bounding box center [494, 280] width 988 height 560
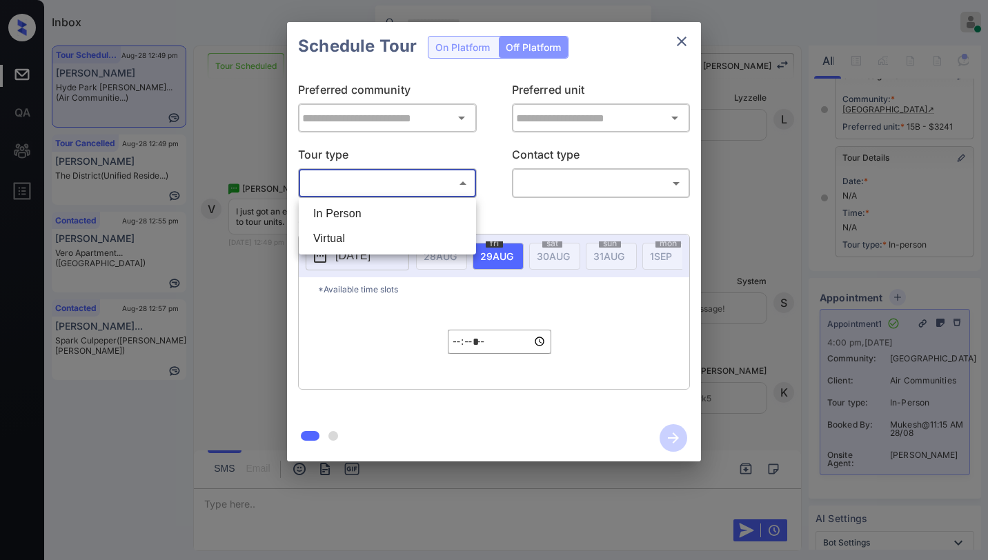
type input "**********"
click at [679, 43] on div at bounding box center [494, 280] width 988 height 560
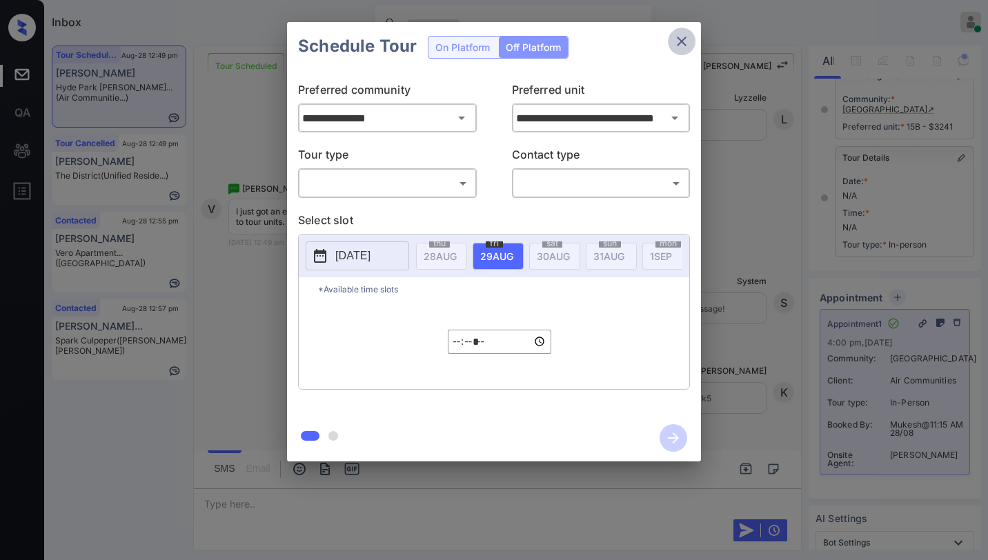
click at [683, 46] on icon "close" at bounding box center [681, 41] width 17 height 17
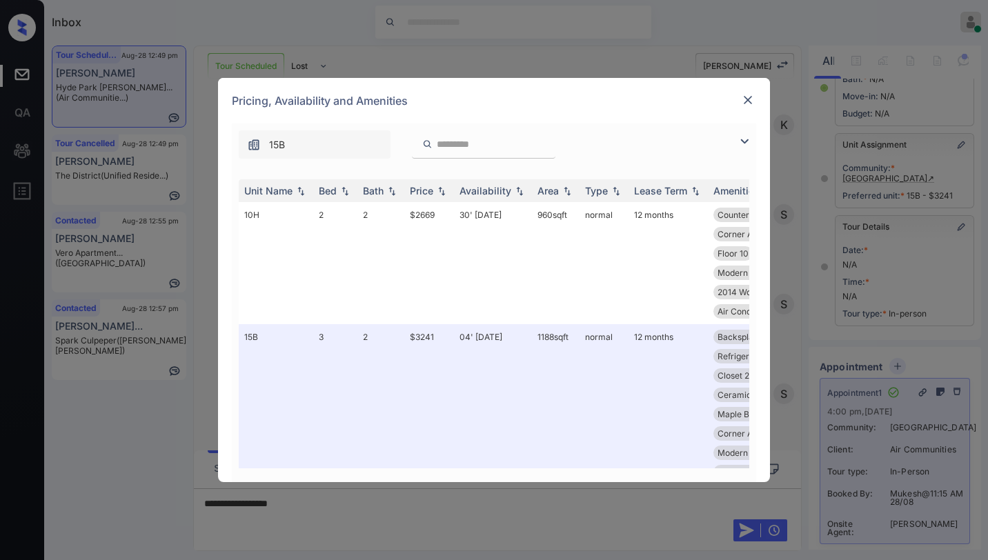
click at [750, 97] on img at bounding box center [748, 100] width 14 height 14
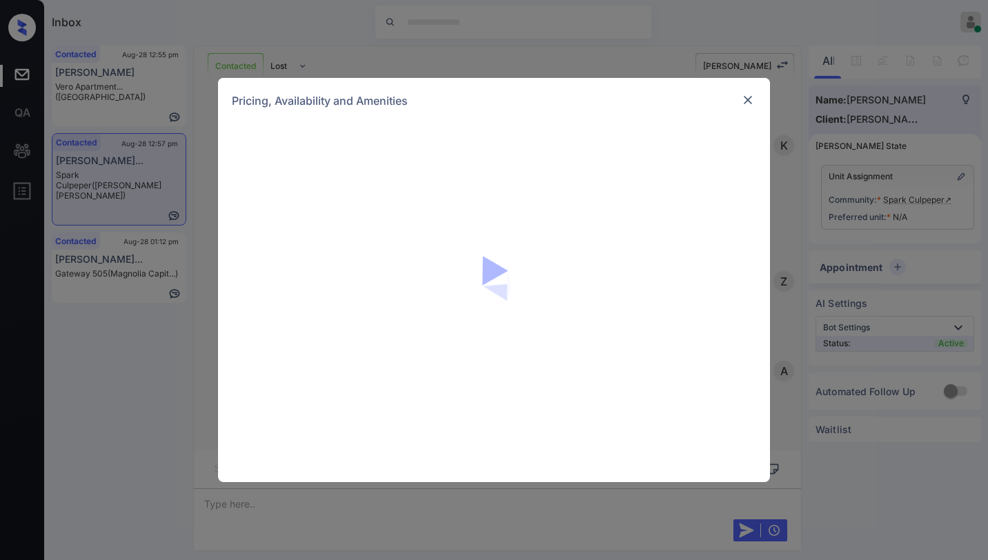
scroll to position [2931, 0]
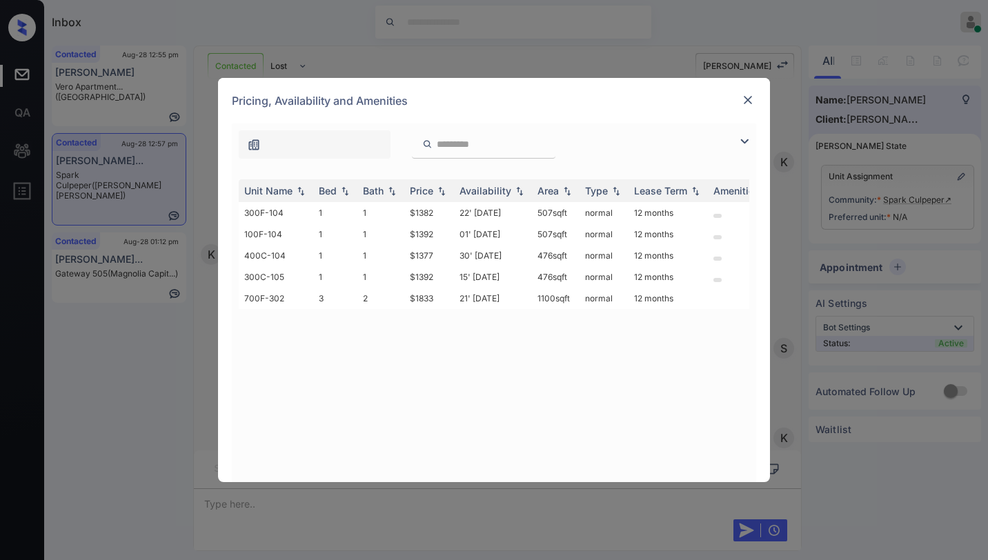
click at [747, 98] on img at bounding box center [748, 100] width 14 height 14
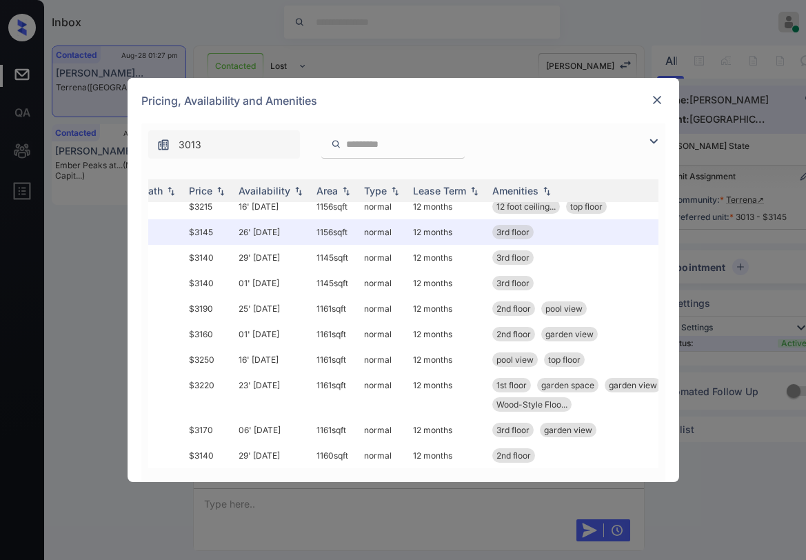
scroll to position [601, 0]
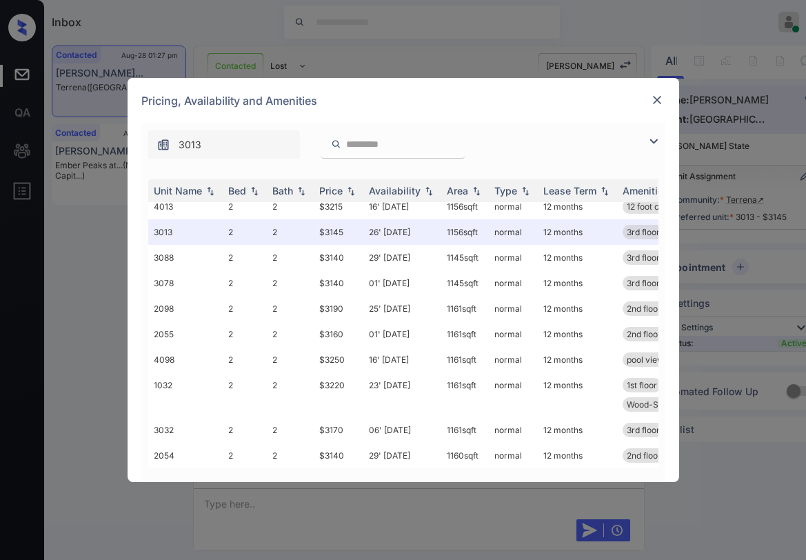
click at [664, 101] on div at bounding box center [657, 100] width 17 height 17
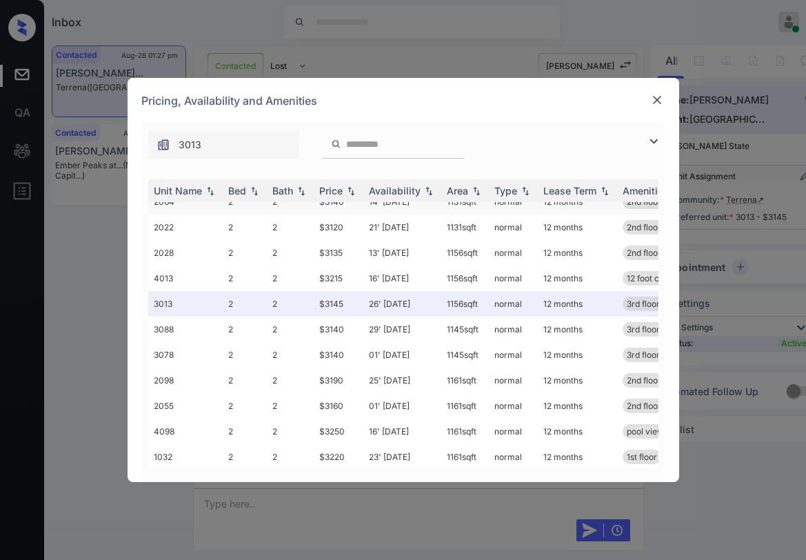
scroll to position [464, 0]
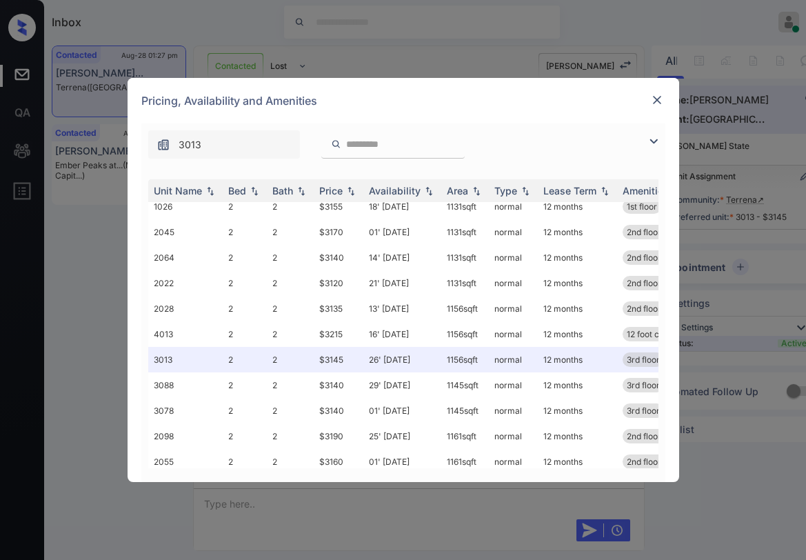
click at [657, 97] on img at bounding box center [657, 100] width 14 height 14
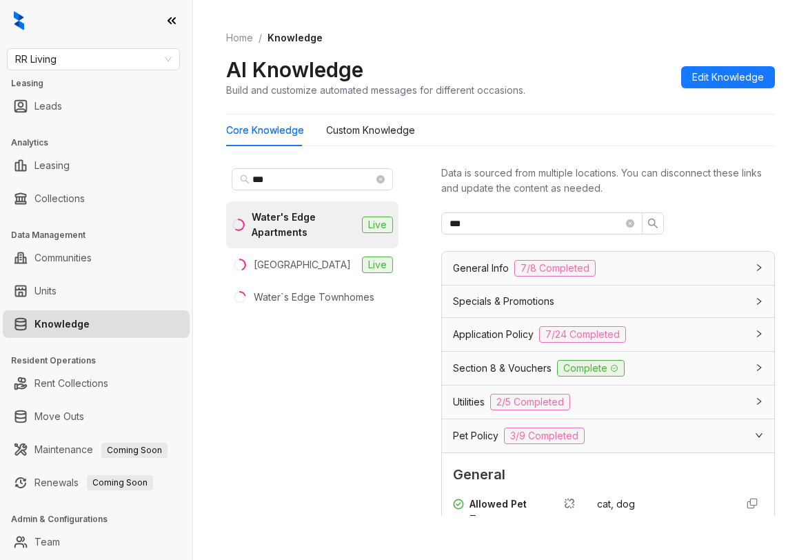
scroll to position [345, 0]
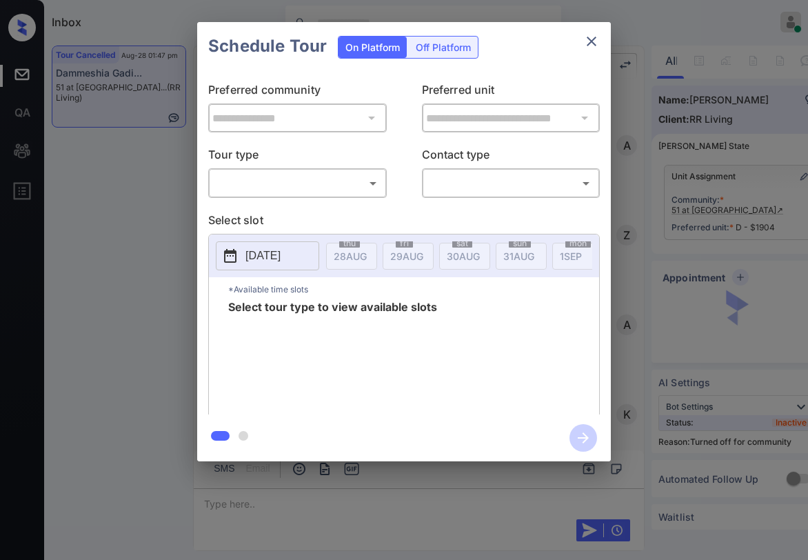
scroll to position [7992, 0]
click at [321, 184] on body "Inbox Paolo Gabriel Online Set yourself offline Set yourself on break Profile S…" at bounding box center [404, 280] width 808 height 560
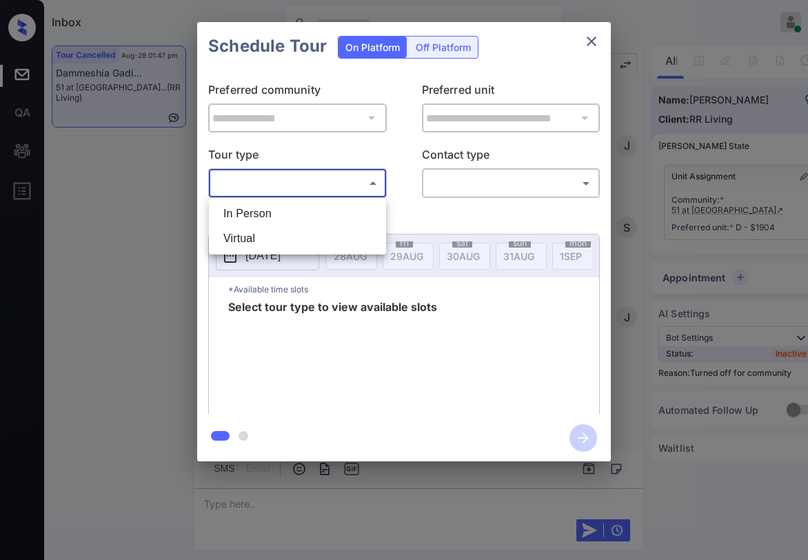
drag, startPoint x: 299, startPoint y: 219, endPoint x: 308, endPoint y: 216, distance: 9.6
click at [299, 219] on li "In Person" at bounding box center [297, 213] width 170 height 25
type input "********"
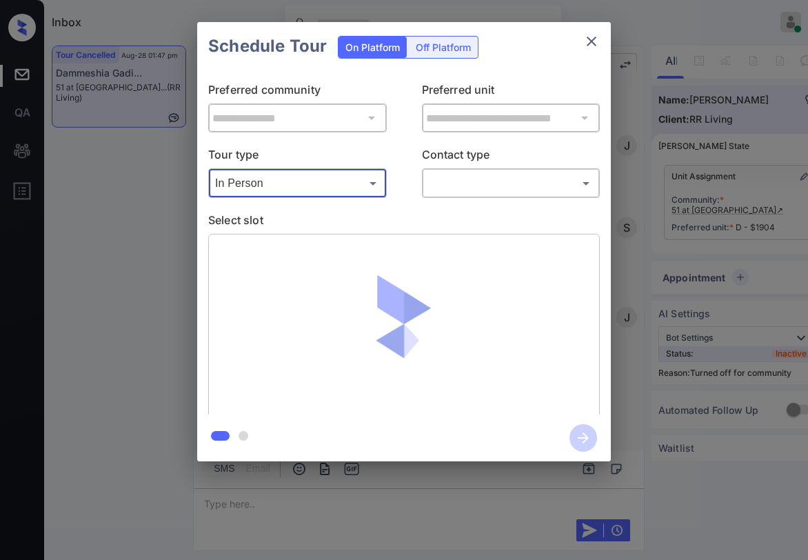
click at [590, 39] on icon "close" at bounding box center [592, 41] width 17 height 17
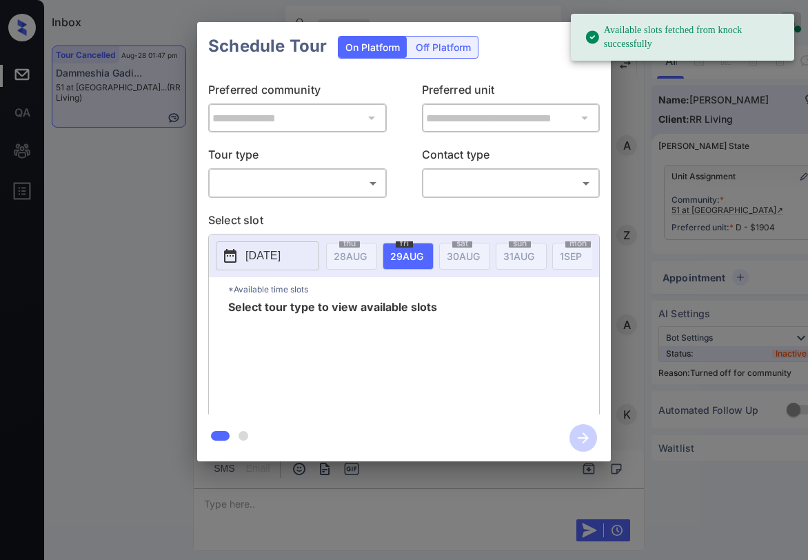
scroll to position [8061, 0]
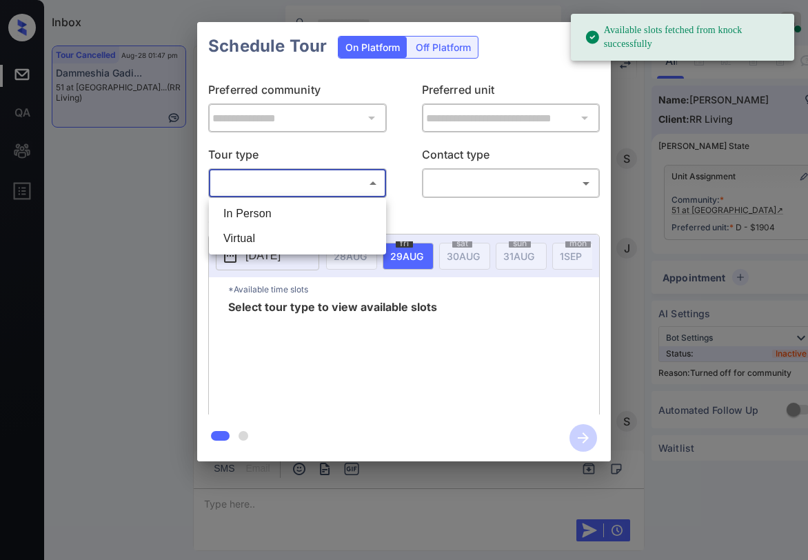
click at [321, 186] on body "Available slots fetched from knock successfully Inbox [PERSON_NAME] Online Set …" at bounding box center [404, 280] width 808 height 560
drag, startPoint x: 298, startPoint y: 218, endPoint x: 359, endPoint y: 206, distance: 62.6
click at [299, 216] on li "In Person" at bounding box center [297, 213] width 170 height 25
type input "********"
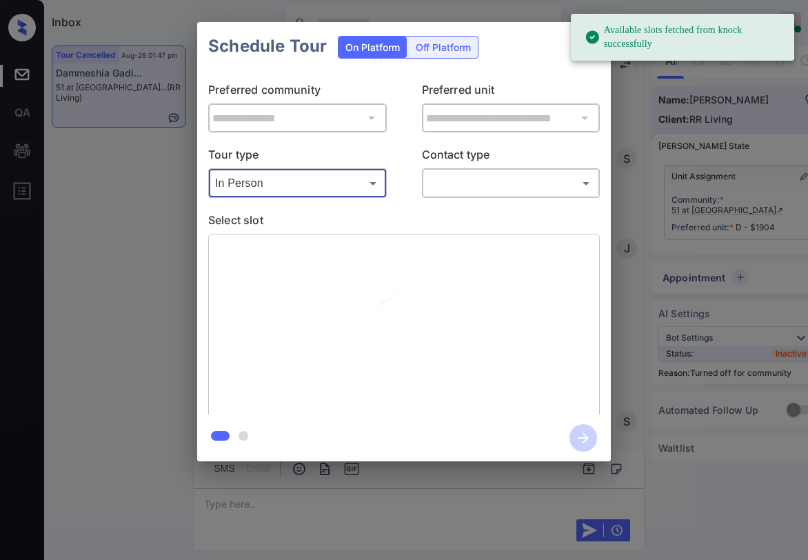
click at [475, 186] on body "Available slots fetched from knock successfully Inbox [PERSON_NAME] Online Set …" at bounding box center [404, 280] width 808 height 560
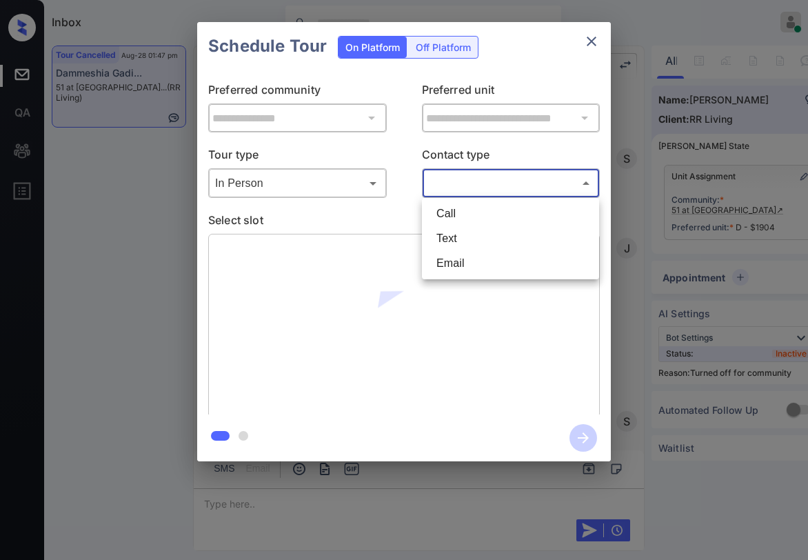
click at [590, 45] on div at bounding box center [404, 280] width 808 height 560
click at [593, 38] on icon "close" at bounding box center [592, 41] width 17 height 17
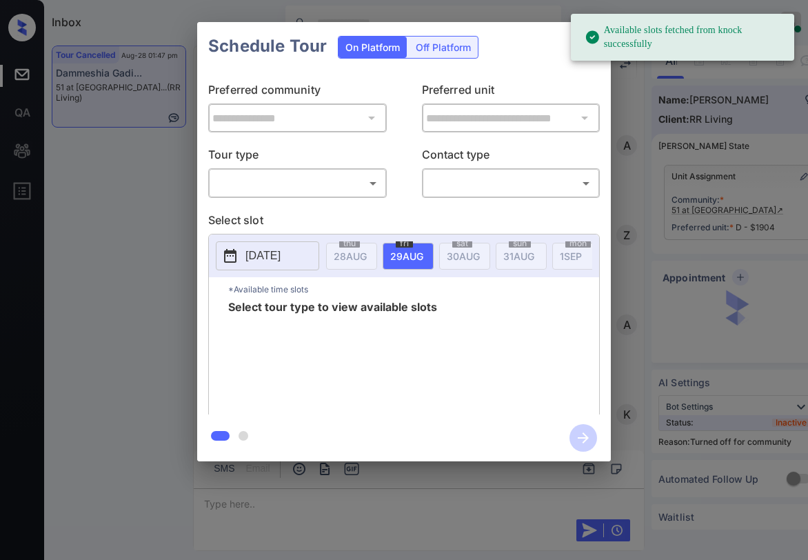
scroll to position [7992, 0]
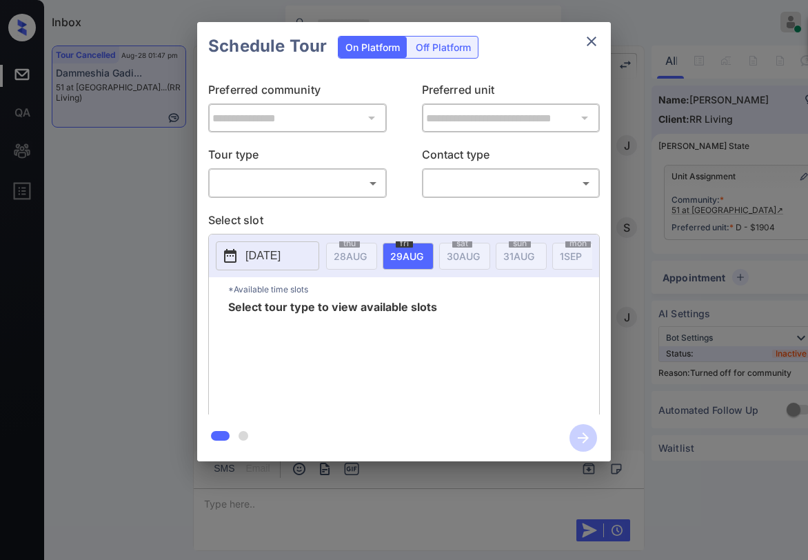
click at [309, 177] on body "Available slots fetched from knock successfully Inbox [PERSON_NAME] Online Set …" at bounding box center [404, 280] width 808 height 560
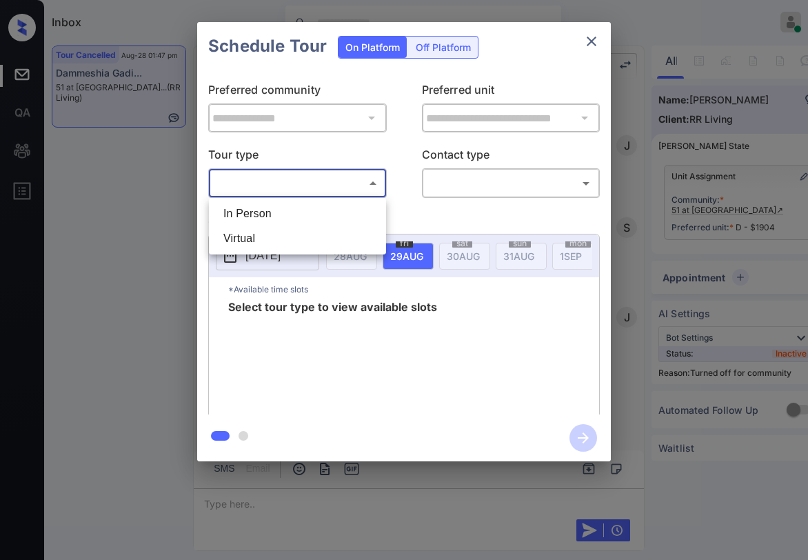
click at [270, 212] on li "In Person" at bounding box center [297, 213] width 170 height 25
type input "********"
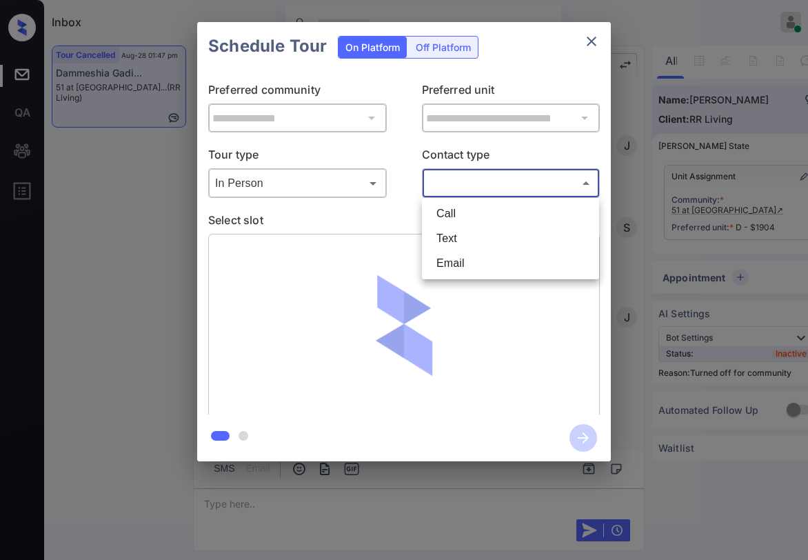
click at [490, 183] on body "Inbox Paolo Gabriel Online Set yourself offline Set yourself on break Profile S…" at bounding box center [404, 280] width 808 height 560
click at [469, 241] on li "Text" at bounding box center [511, 238] width 170 height 25
type input "****"
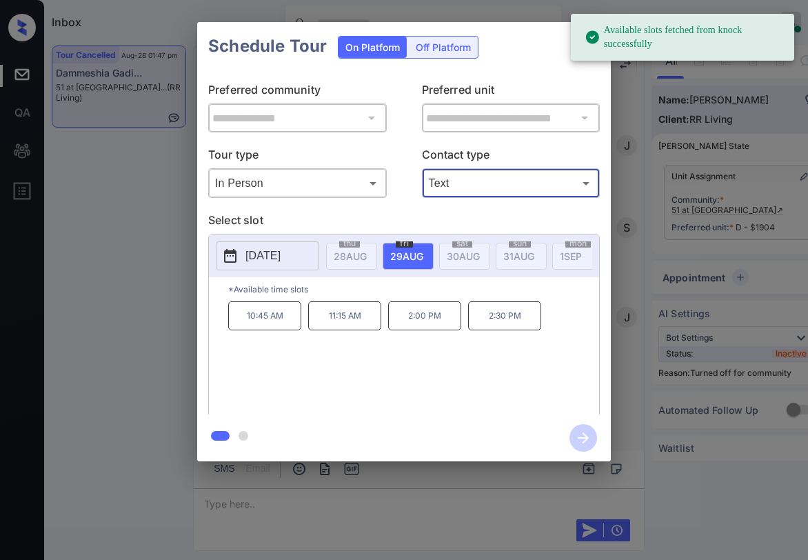
click at [339, 327] on p "11:15 AM" at bounding box center [344, 315] width 73 height 29
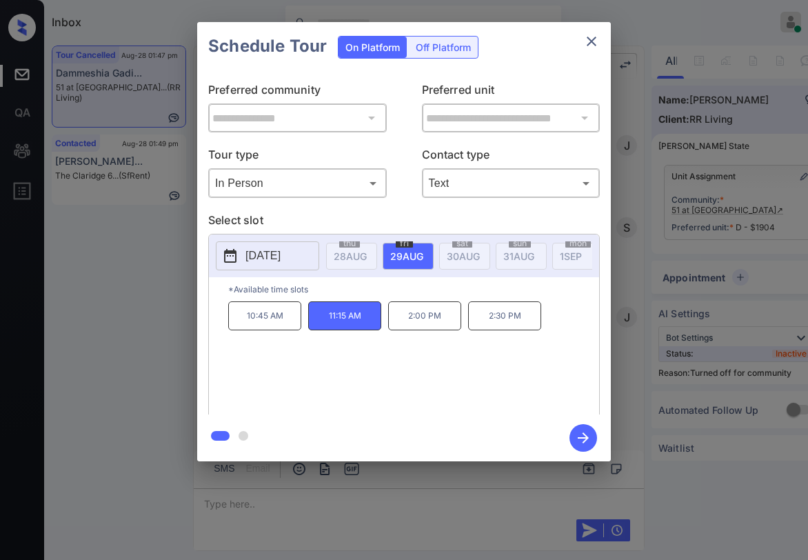
click at [578, 432] on icon "button" at bounding box center [584, 438] width 28 height 28
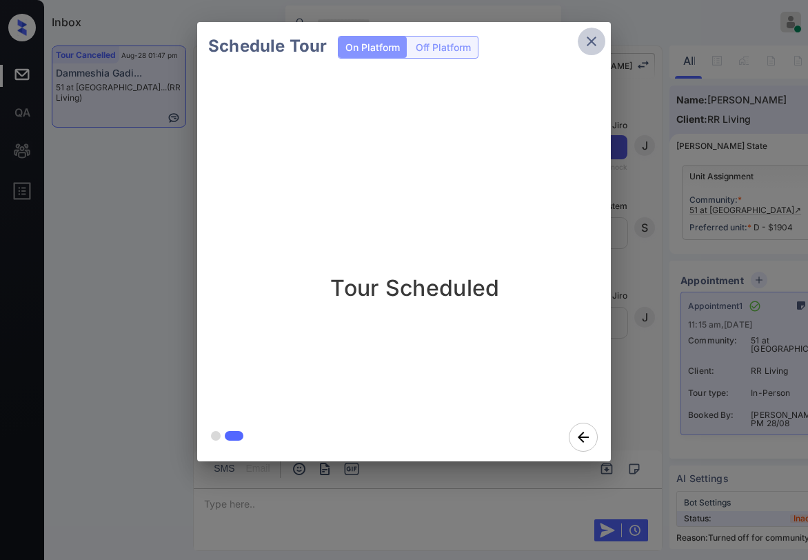
click at [593, 48] on icon "close" at bounding box center [592, 41] width 17 height 17
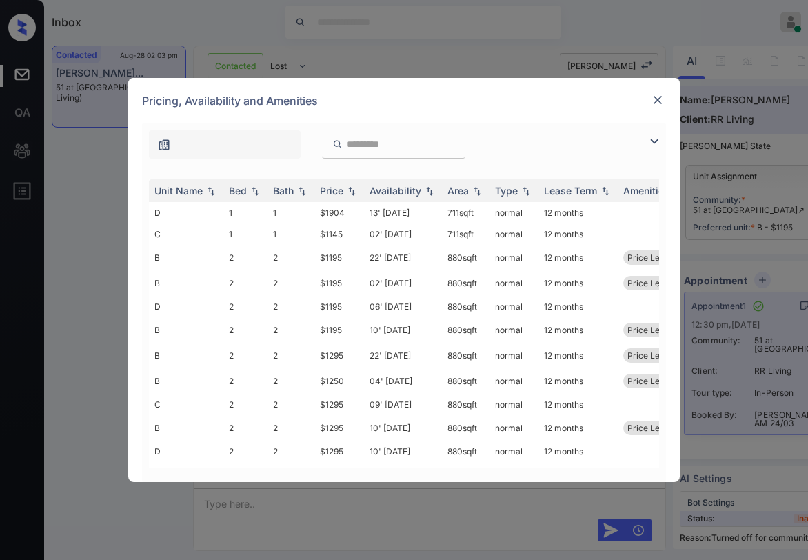
click at [650, 97] on div at bounding box center [658, 100] width 17 height 17
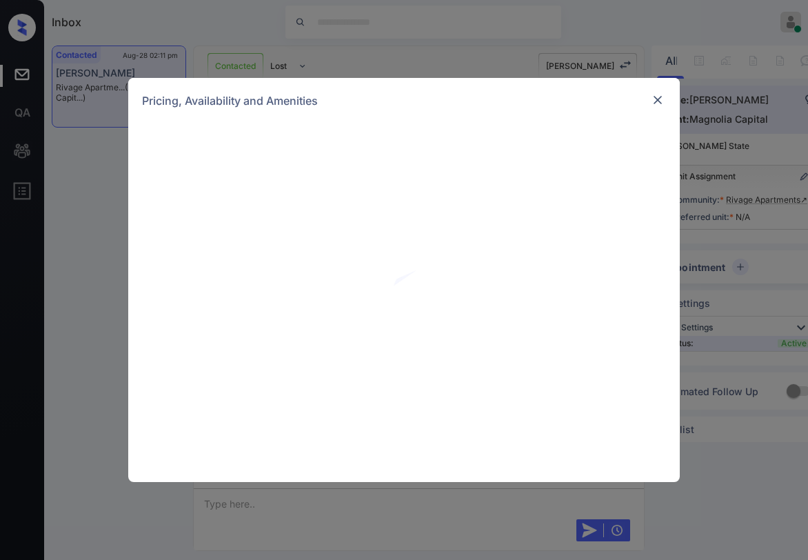
scroll to position [1175, 0]
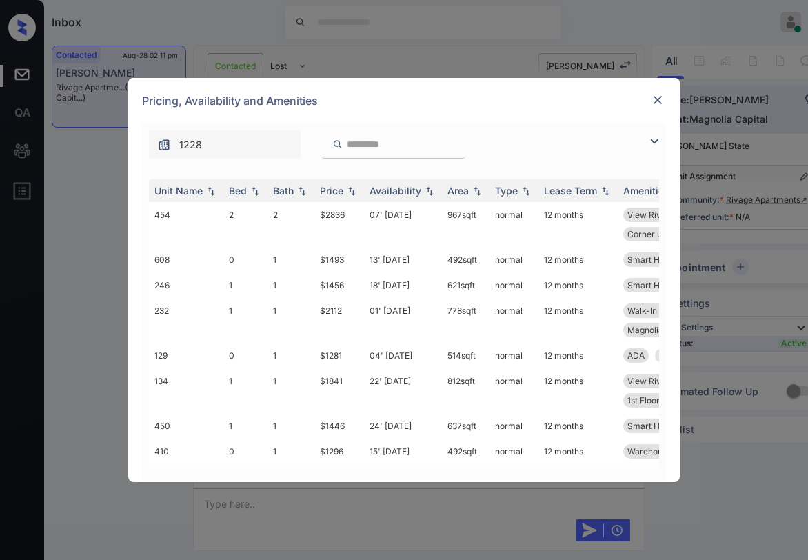
click at [652, 142] on img at bounding box center [654, 141] width 17 height 17
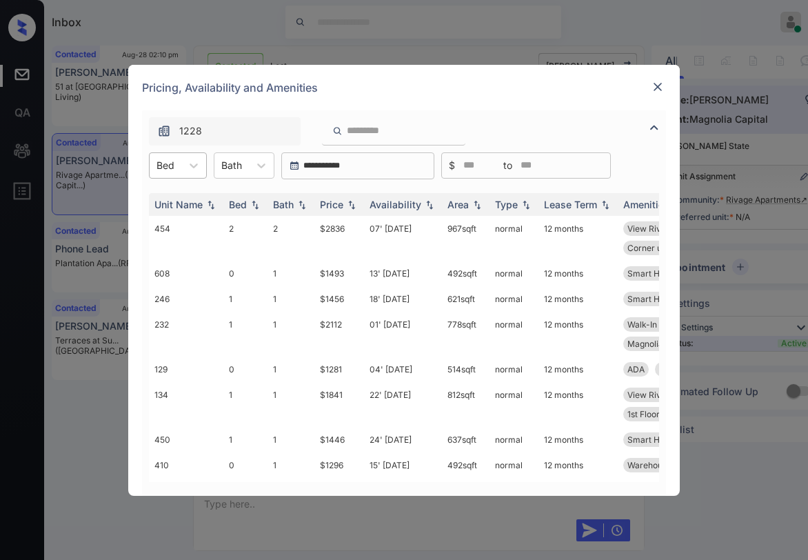
click at [181, 168] on div "Bed" at bounding box center [166, 165] width 32 height 20
click at [173, 205] on div "0" at bounding box center [178, 199] width 58 height 25
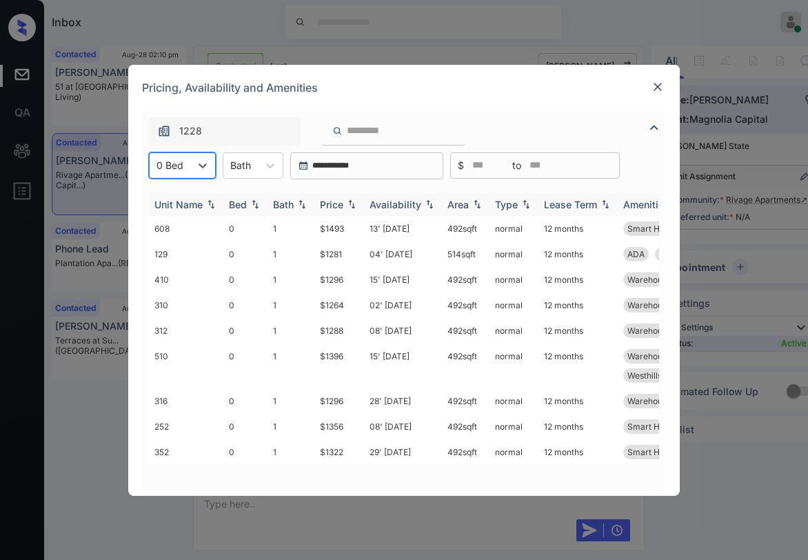
click at [327, 200] on div "Price" at bounding box center [331, 205] width 23 height 12
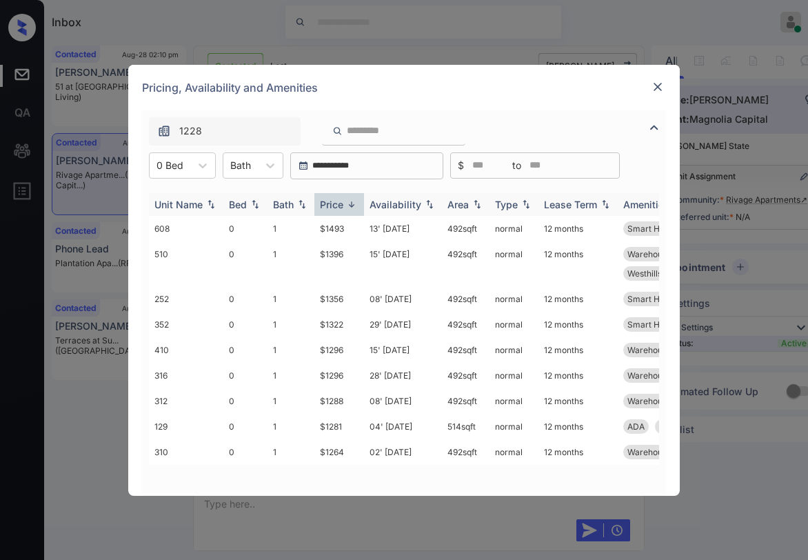
click at [333, 204] on div "Price" at bounding box center [331, 205] width 23 height 12
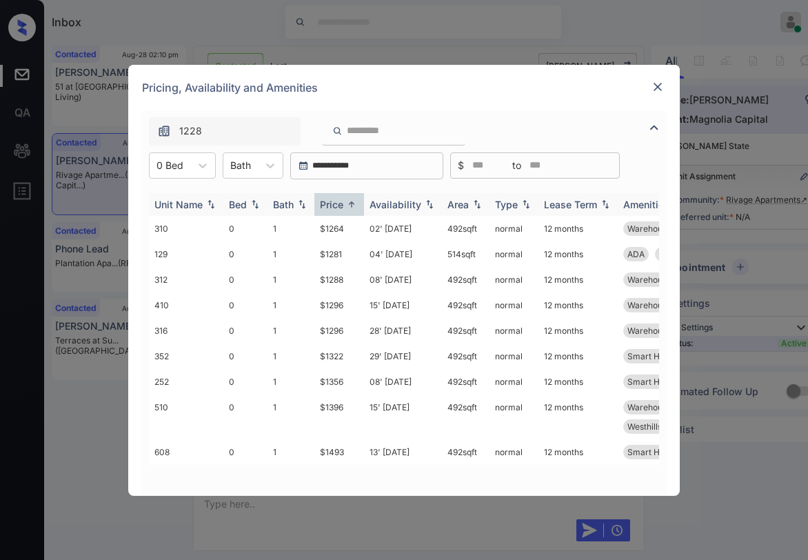
click at [338, 201] on div "Price" at bounding box center [331, 205] width 23 height 12
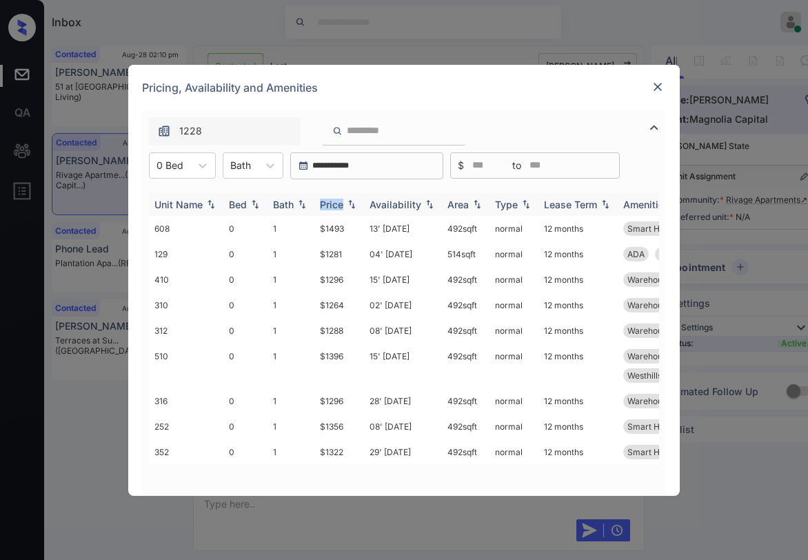
click at [339, 202] on div "Price" at bounding box center [331, 205] width 23 height 12
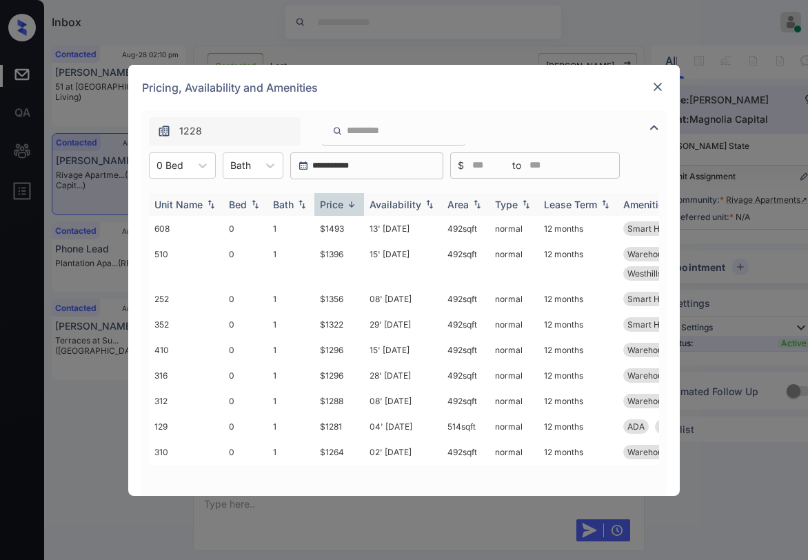
click at [339, 202] on div "Price" at bounding box center [331, 205] width 23 height 12
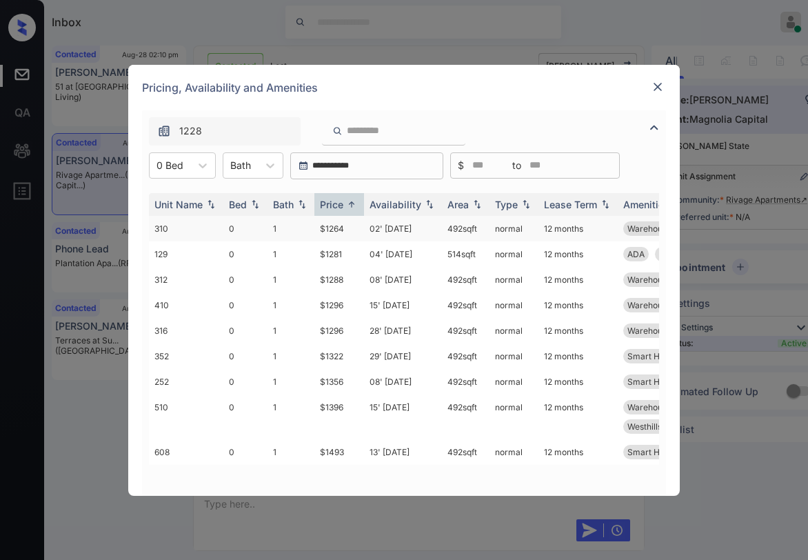
click at [338, 230] on td "$1264" at bounding box center [340, 229] width 50 height 26
click at [337, 230] on td "$1264" at bounding box center [340, 229] width 50 height 26
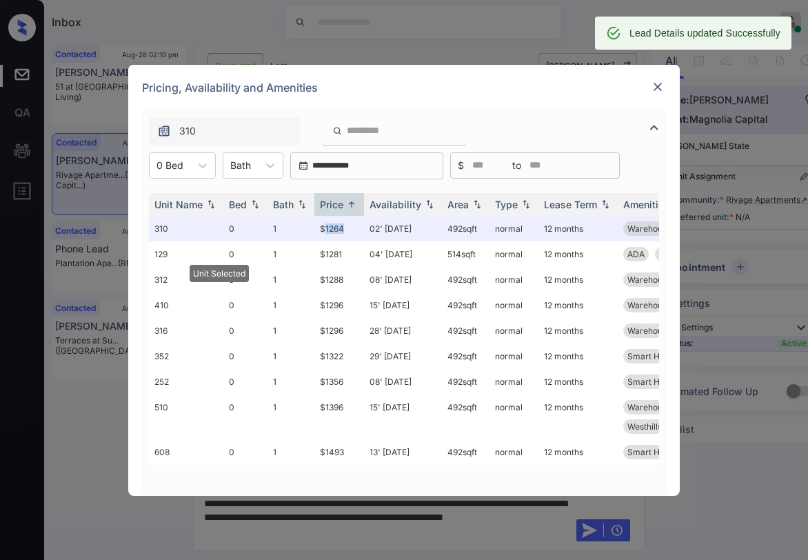
click at [663, 82] on img at bounding box center [658, 87] width 14 height 14
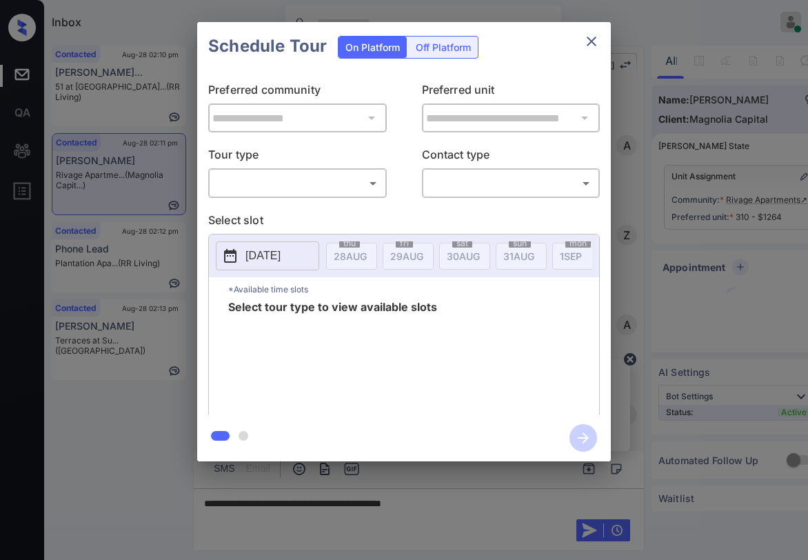
scroll to position [1265, 0]
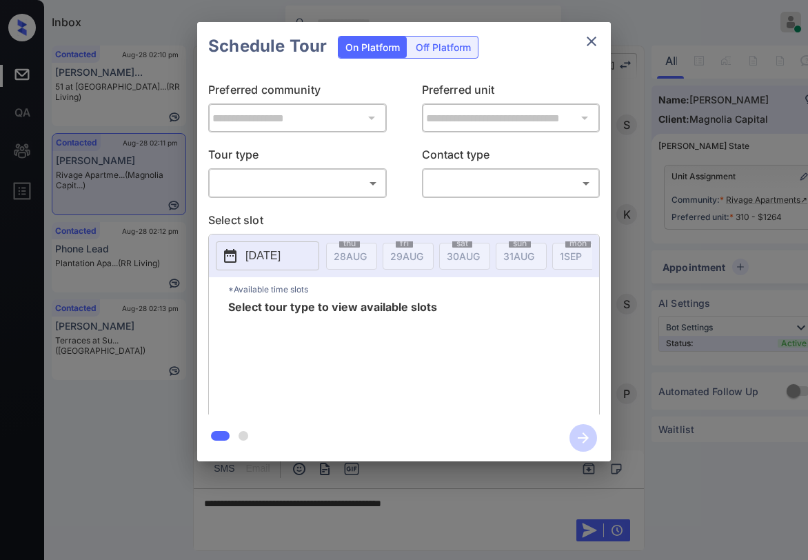
click at [341, 183] on body "Inbox [PERSON_NAME] Online Set yourself offline Set yourself on break Profile S…" at bounding box center [404, 280] width 808 height 560
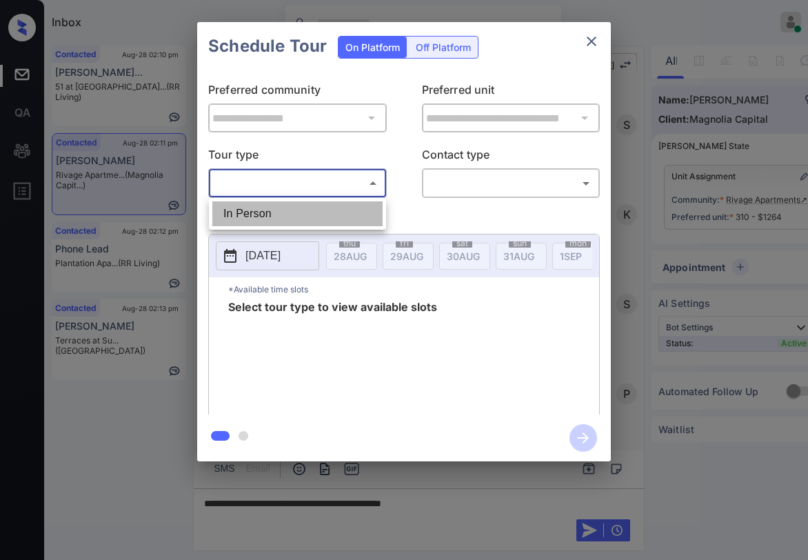
drag, startPoint x: 301, startPoint y: 216, endPoint x: 410, endPoint y: 203, distance: 109.8
click at [302, 216] on li "In Person" at bounding box center [297, 213] width 170 height 25
type input "********"
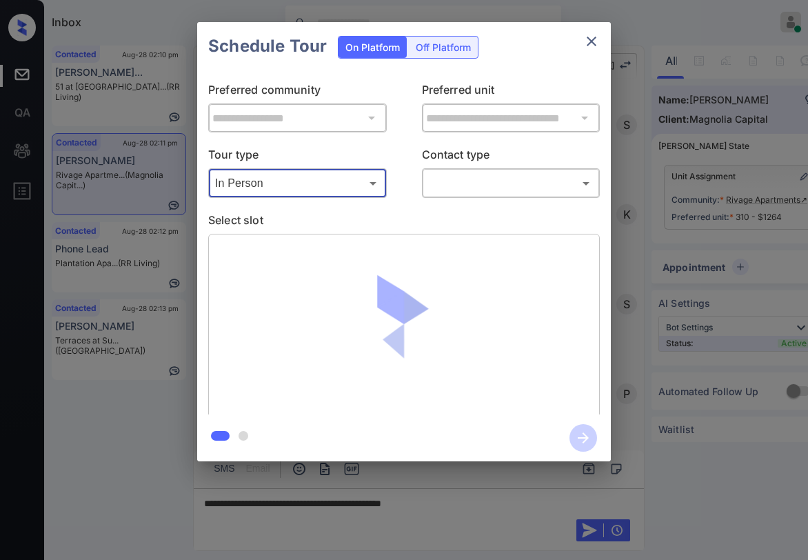
click at [486, 194] on div "​ ​" at bounding box center [511, 183] width 179 height 30
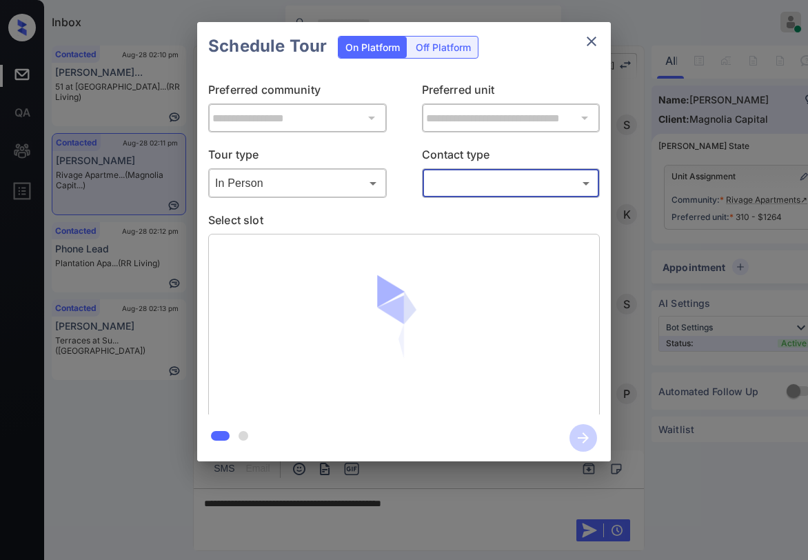
click at [482, 191] on body "Inbox [PERSON_NAME] Online Set yourself offline Set yourself on break Profile S…" at bounding box center [404, 280] width 808 height 560
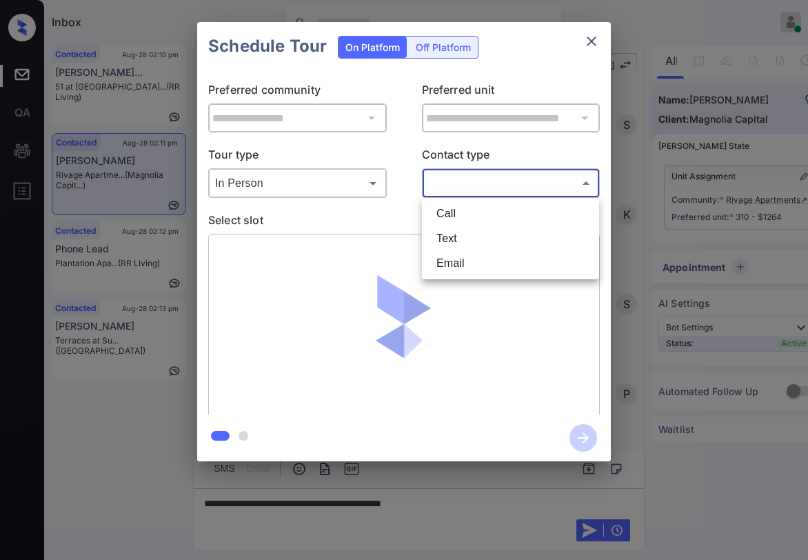
click at [454, 236] on li "Text" at bounding box center [511, 238] width 170 height 25
type input "****"
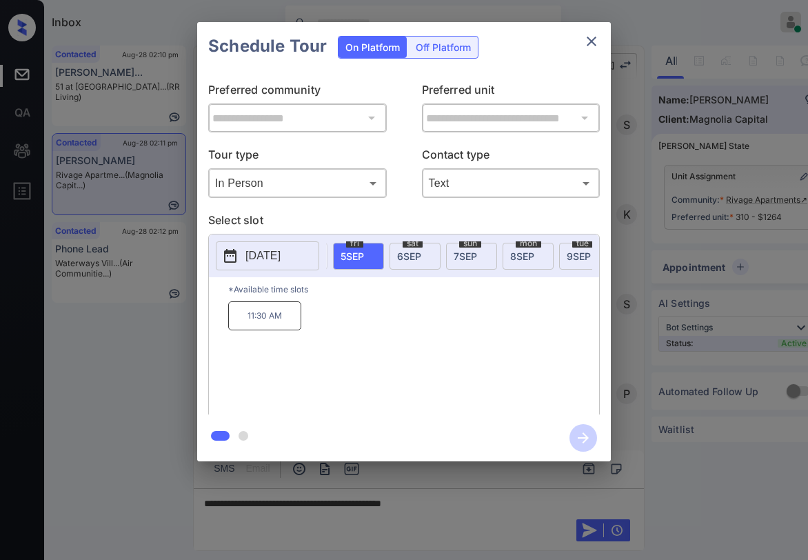
scroll to position [0, 415]
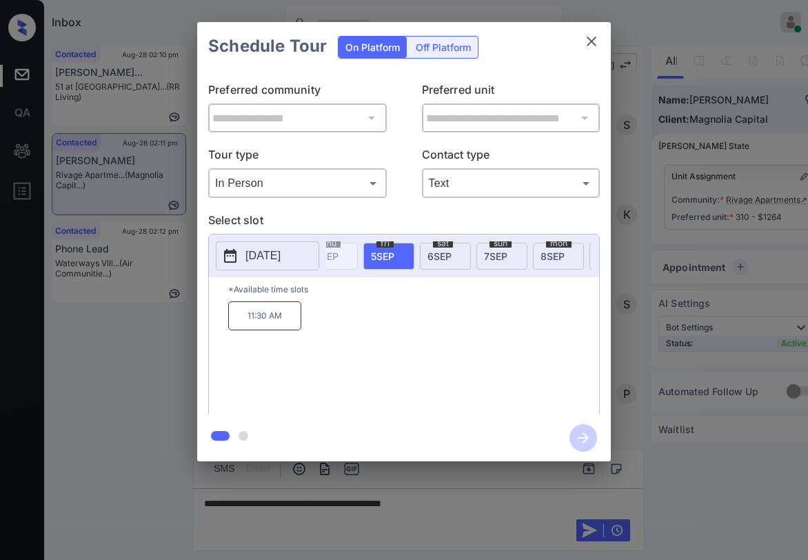
click at [437, 257] on span "6 SEP" at bounding box center [440, 256] width 24 height 12
click at [597, 49] on icon "close" at bounding box center [592, 41] width 17 height 17
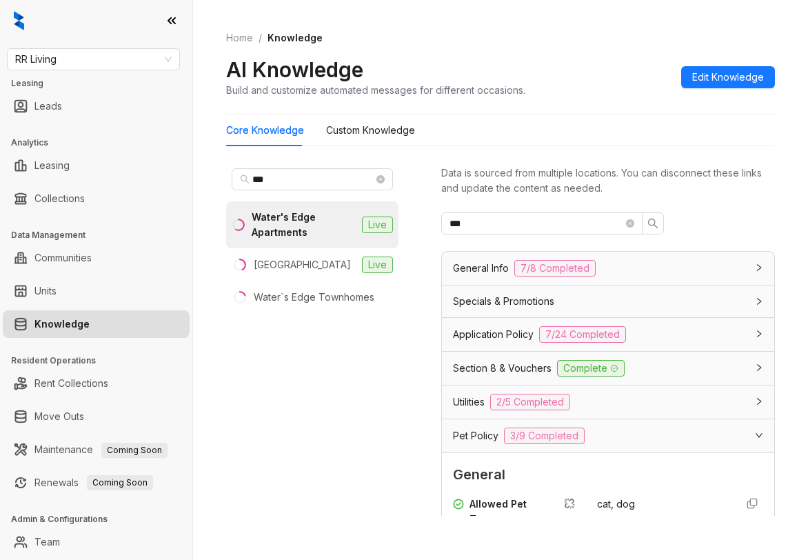
scroll to position [345, 0]
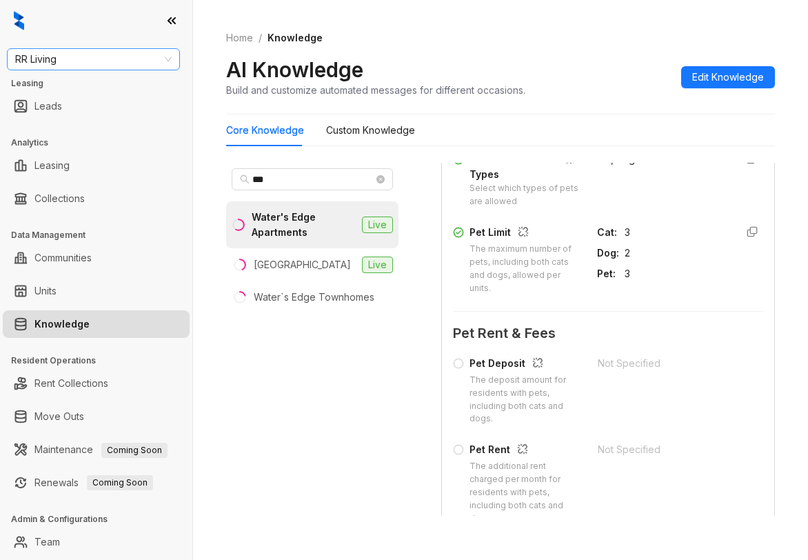
click at [130, 65] on span "RR Living" at bounding box center [93, 59] width 157 height 21
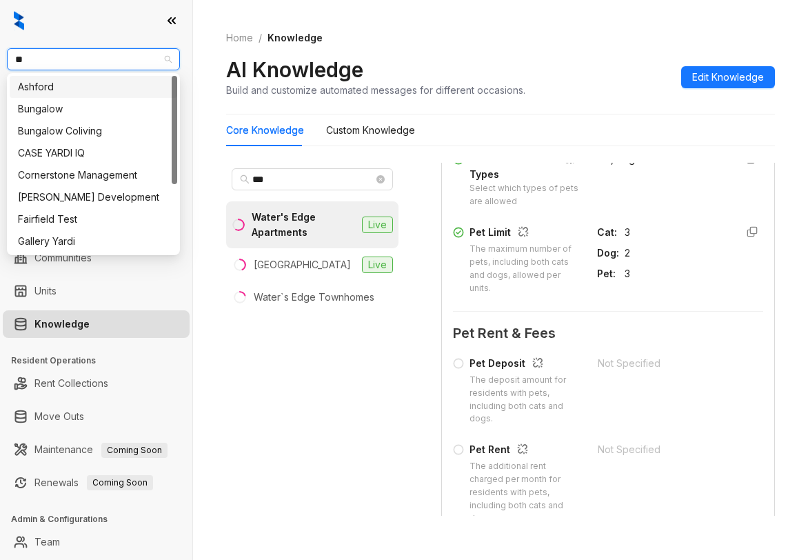
type input "***"
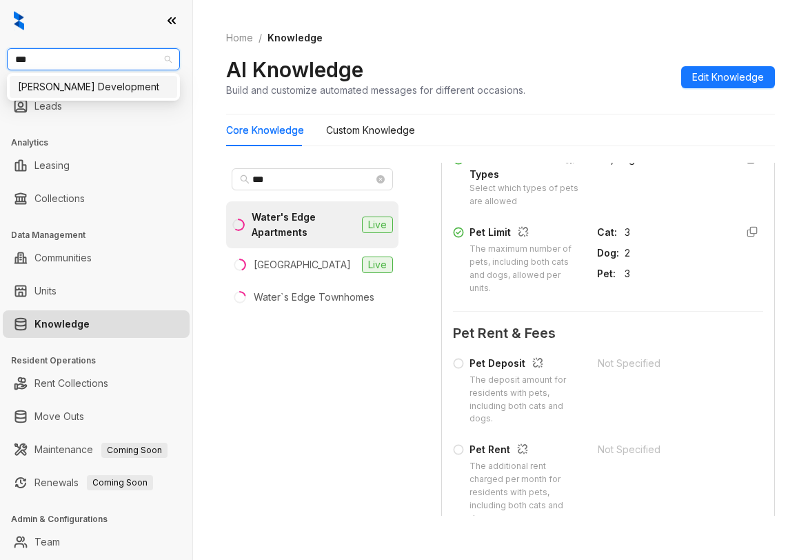
click at [115, 86] on div "[PERSON_NAME] Development" at bounding box center [93, 86] width 151 height 15
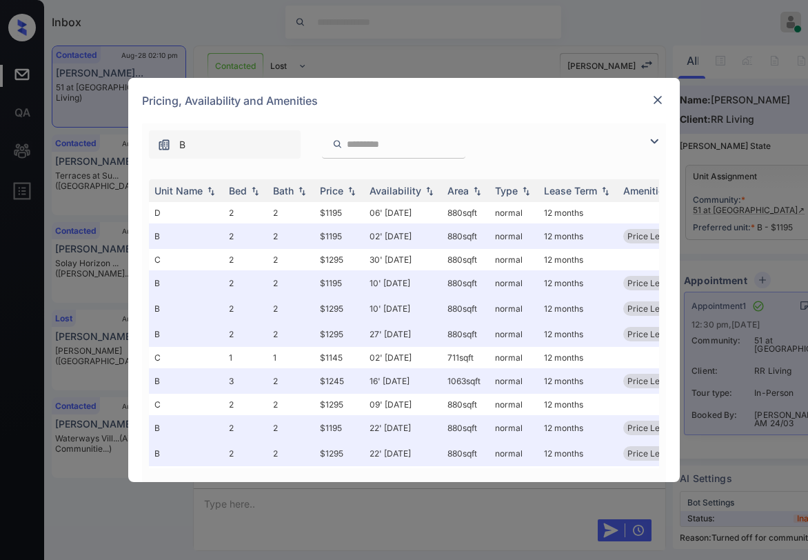
click at [650, 141] on img at bounding box center [654, 141] width 17 height 17
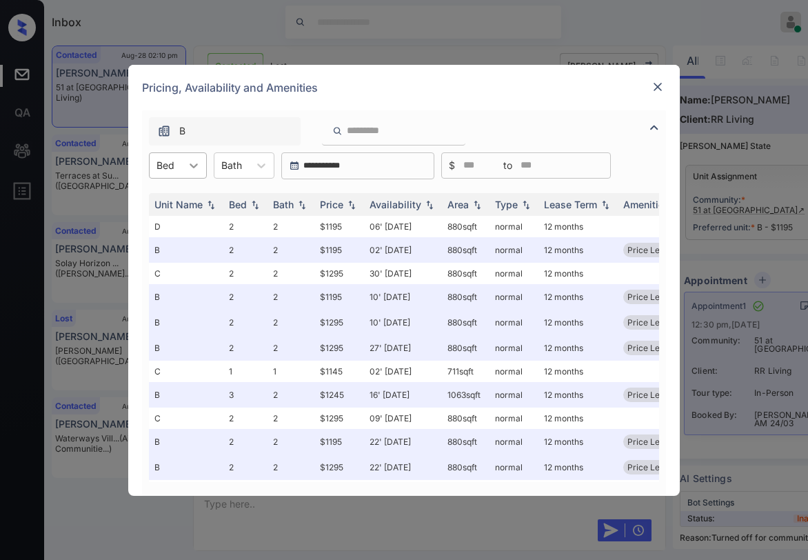
click at [182, 170] on div at bounding box center [193, 165] width 25 height 25
click at [167, 249] on div "3" at bounding box center [178, 249] width 58 height 25
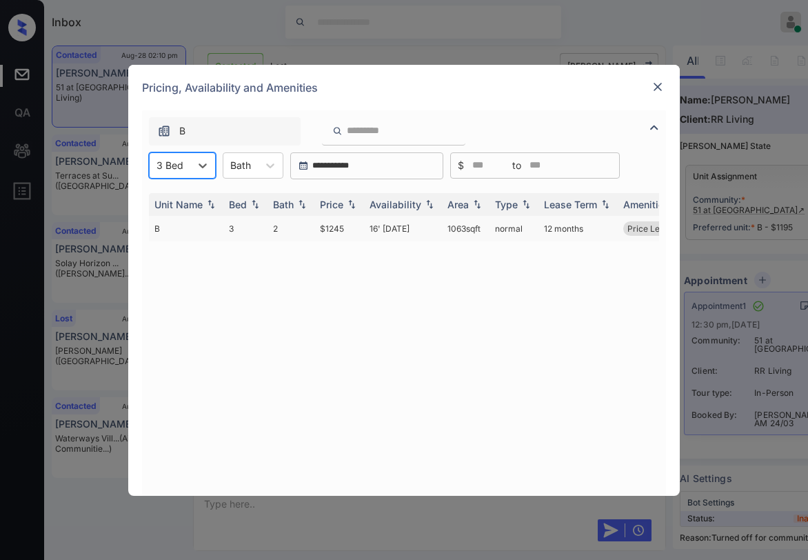
click at [324, 228] on td "$1245" at bounding box center [340, 229] width 50 height 26
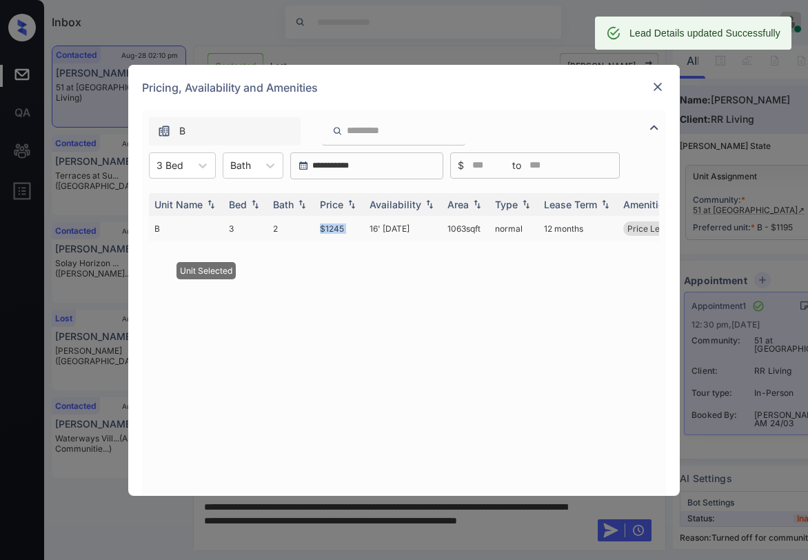
drag, startPoint x: 318, startPoint y: 228, endPoint x: 367, endPoint y: 235, distance: 49.4
click at [367, 235] on tr "B 3 2 $1245 16' Sep 25 1063 sqft normal 12 months Price Leader" at bounding box center [509, 229] width 721 height 26
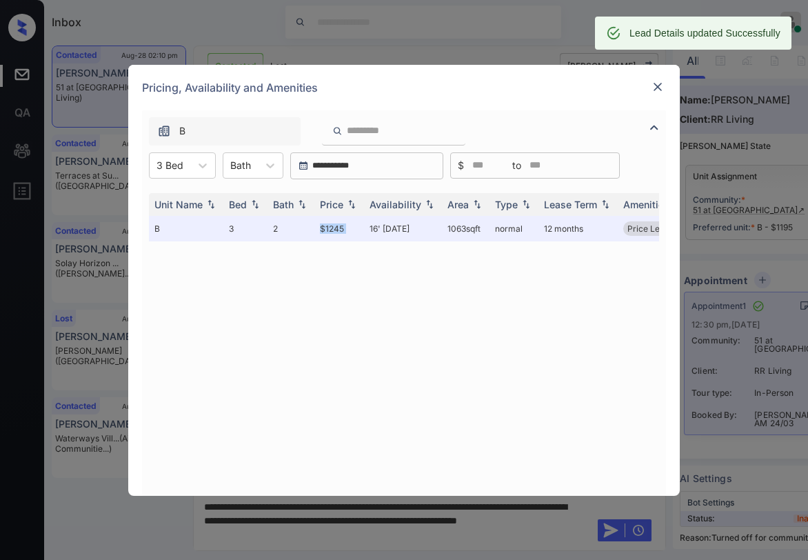
copy td "$1245"
click at [655, 94] on div at bounding box center [658, 87] width 17 height 17
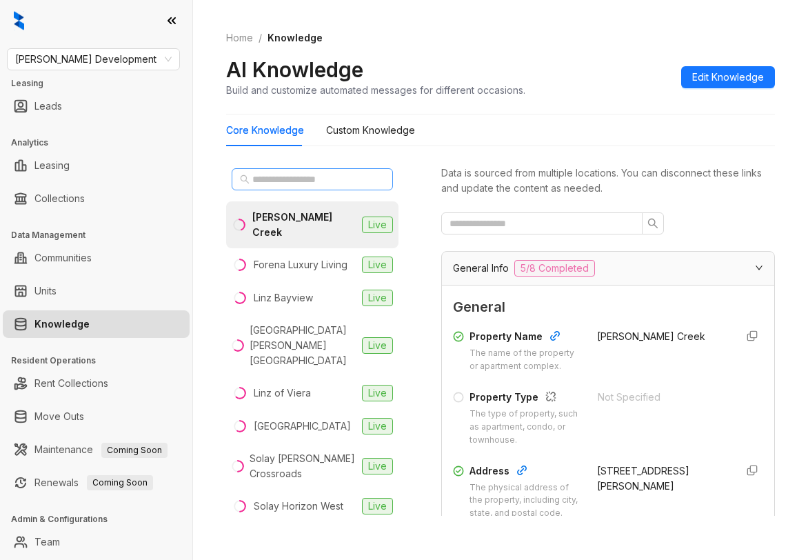
click at [294, 168] on div at bounding box center [312, 179] width 172 height 33
click at [300, 175] on input "text" at bounding box center [312, 179] width 121 height 15
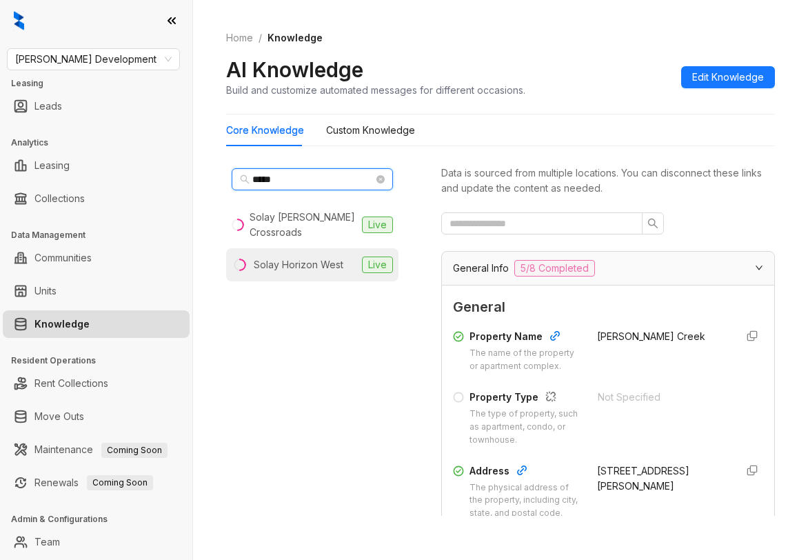
type input "*****"
click at [283, 272] on li "Solay Horizon West Live" at bounding box center [312, 264] width 172 height 33
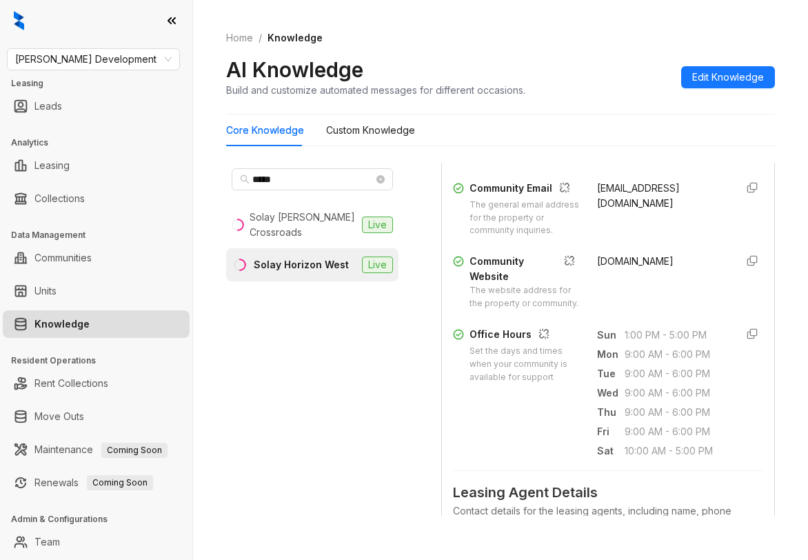
scroll to position [414, 0]
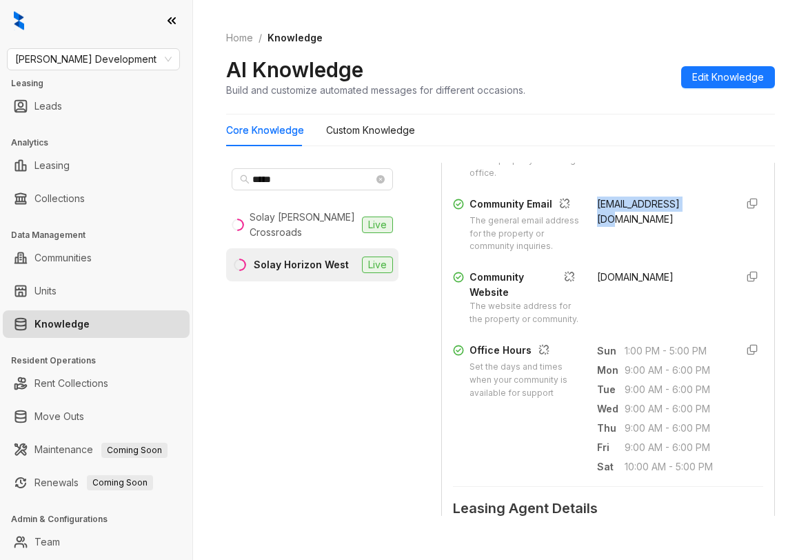
drag, startPoint x: 581, startPoint y: 225, endPoint x: 676, endPoint y: 232, distance: 94.8
click at [676, 232] on div "info@livesolay.com" at bounding box center [661, 225] width 128 height 57
copy span "info@livesolay.com"
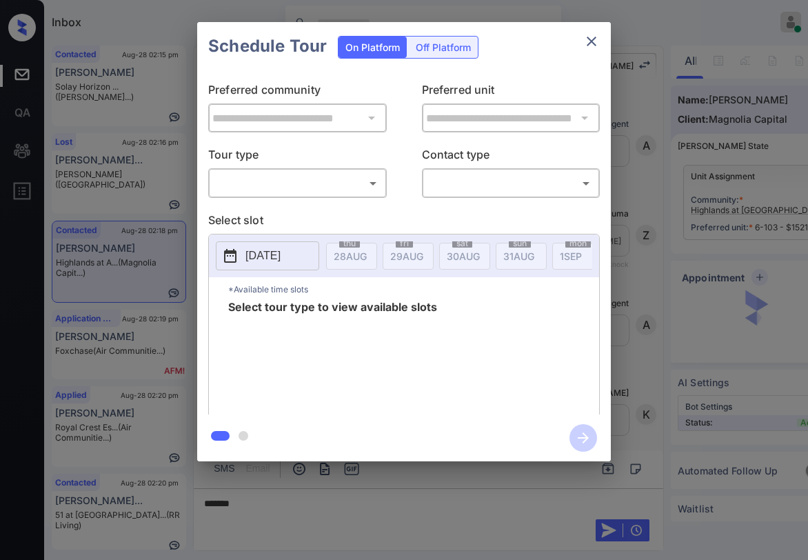
scroll to position [789, 0]
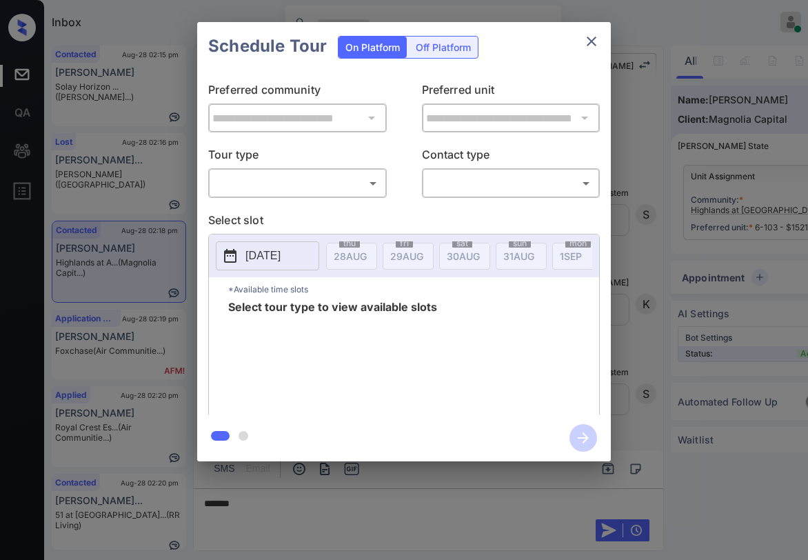
click at [337, 170] on div "​ ​" at bounding box center [297, 183] width 179 height 30
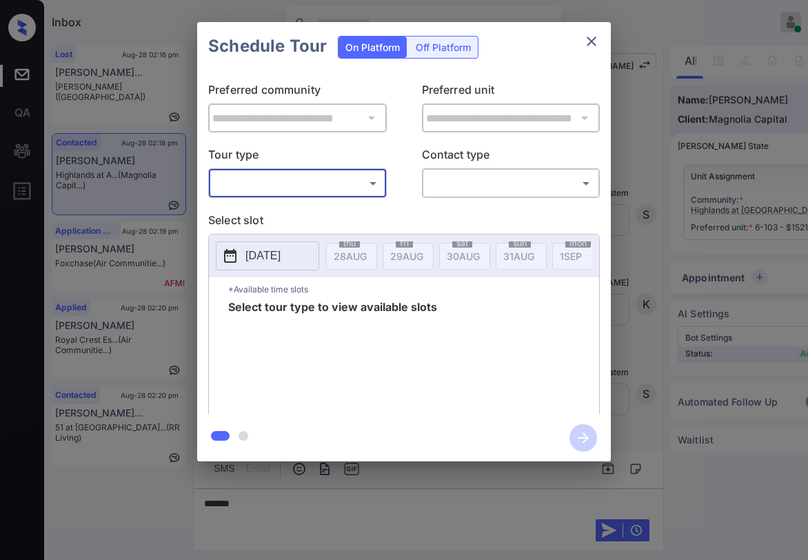
click at [315, 184] on body "Inbox [PERSON_NAME] Online Set yourself offline Set yourself on break Profile S…" at bounding box center [404, 280] width 808 height 560
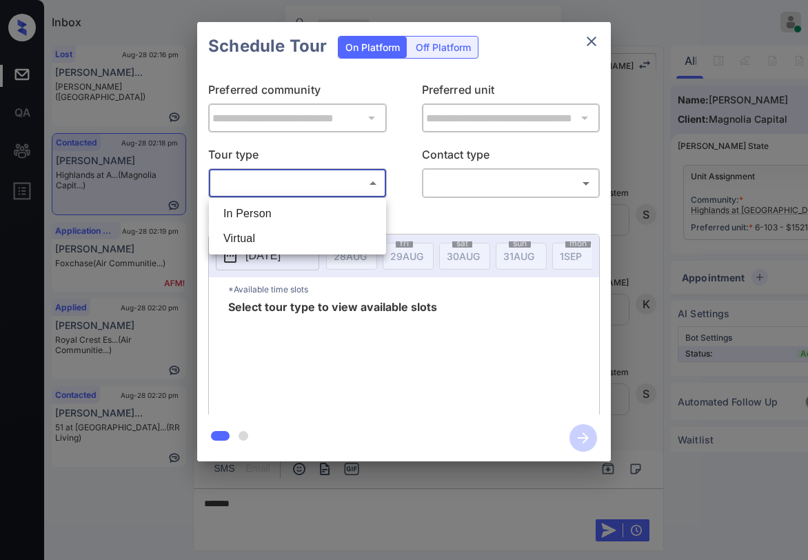
click at [301, 225] on li "In Person" at bounding box center [297, 213] width 170 height 25
type input "********"
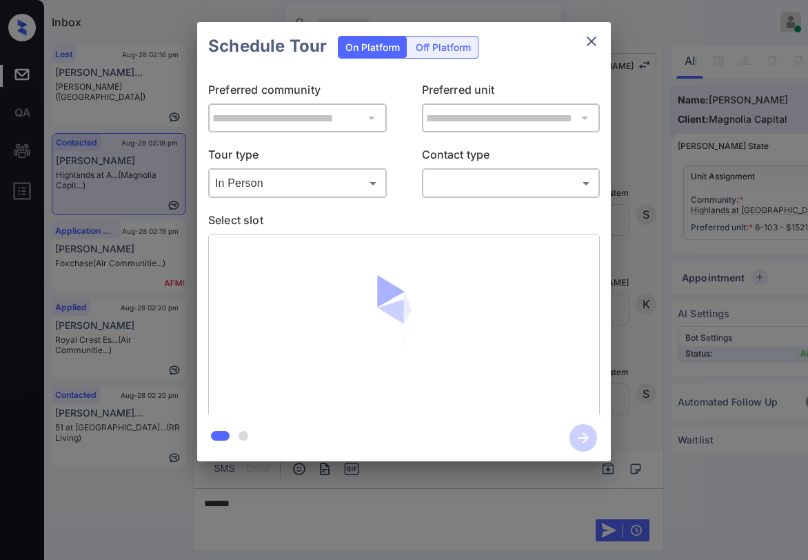
drag, startPoint x: 448, startPoint y: 209, endPoint x: 459, endPoint y: 203, distance: 11.7
click at [449, 209] on div "**********" at bounding box center [404, 242] width 414 height 344
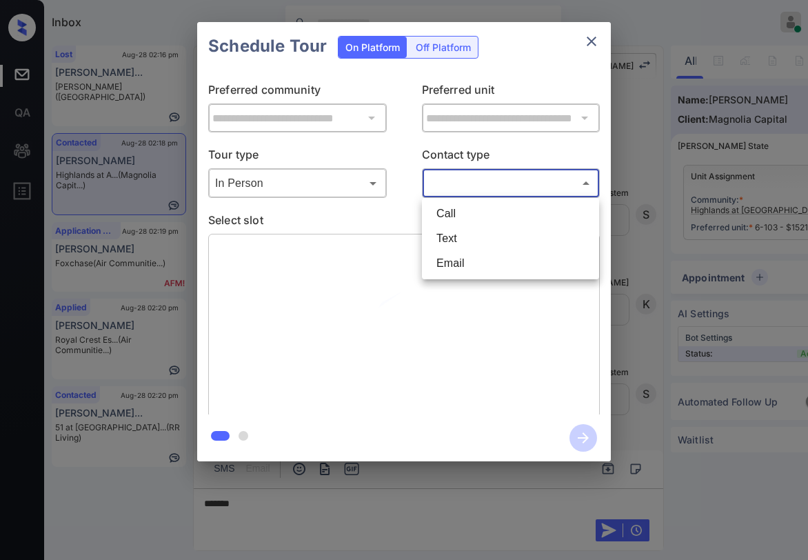
drag, startPoint x: 465, startPoint y: 193, endPoint x: 466, endPoint y: 203, distance: 10.4
click at [466, 193] on body "Inbox [PERSON_NAME] Online Set yourself offline Set yourself on break Profile S…" at bounding box center [404, 280] width 808 height 560
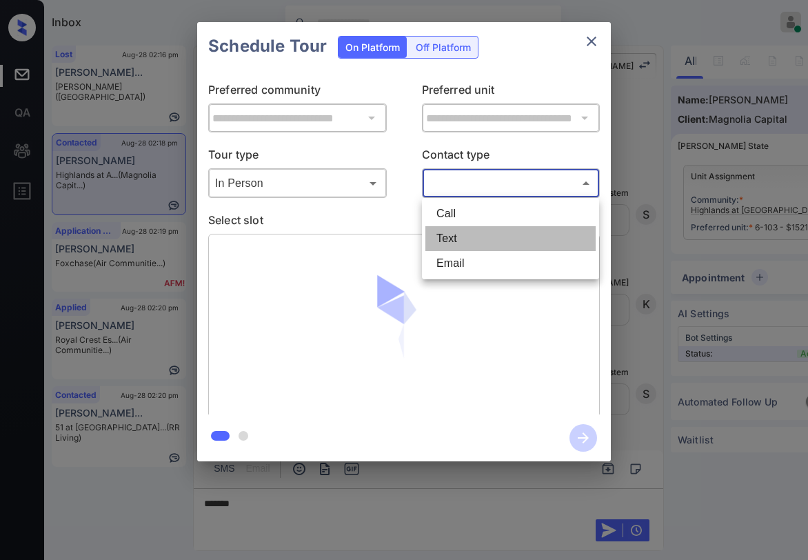
click at [462, 242] on li "Text" at bounding box center [511, 238] width 170 height 25
type input "****"
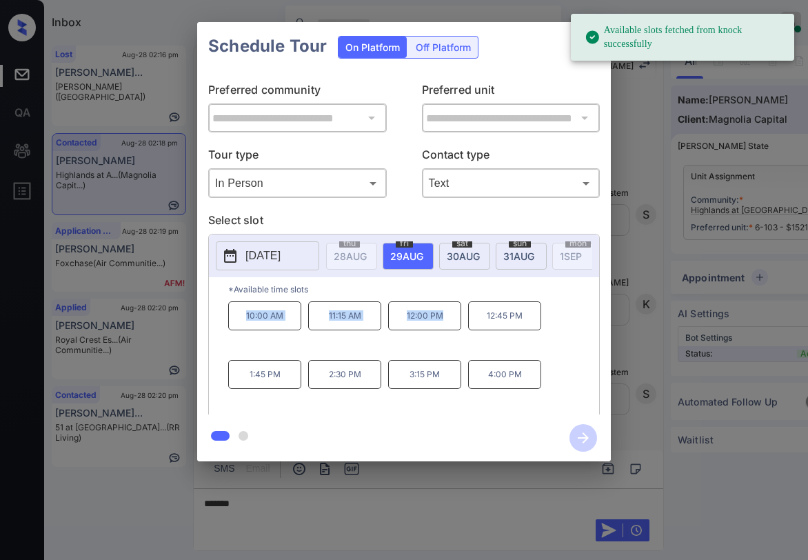
drag, startPoint x: 244, startPoint y: 320, endPoint x: 496, endPoint y: 262, distance: 258.4
click at [450, 320] on div "10:00 AM 11:15 AM 12:00 PM 12:45 PM 1:45 PM 2:30 PM 3:15 PM 4:00 PM" at bounding box center [413, 356] width 371 height 110
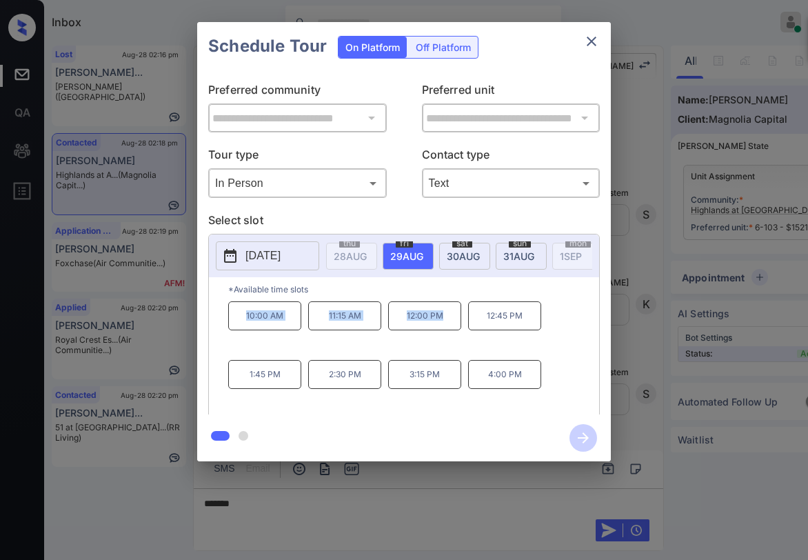
copy div "10:00 AM 11:15 AM 12:00 PM"
click at [584, 45] on icon "close" at bounding box center [592, 41] width 17 height 17
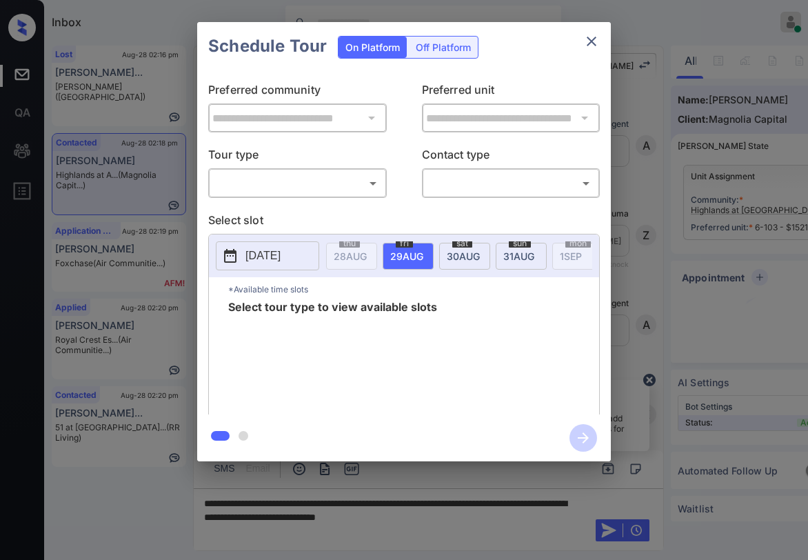
scroll to position [582, 0]
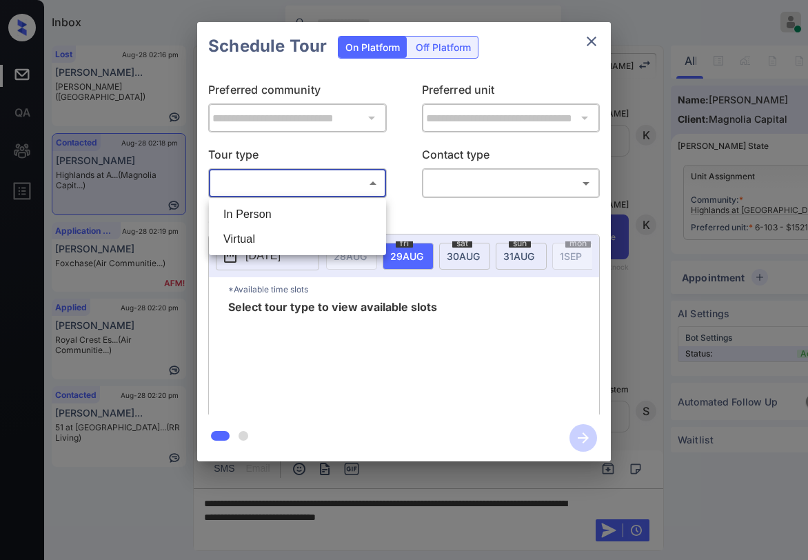
click at [330, 181] on body "Inbox [PERSON_NAME] Online Set yourself offline Set yourself on break Profile S…" at bounding box center [404, 280] width 808 height 560
drag, startPoint x: 312, startPoint y: 212, endPoint x: 456, endPoint y: 201, distance: 144.5
click at [312, 212] on li "In Person" at bounding box center [297, 214] width 170 height 25
type input "********"
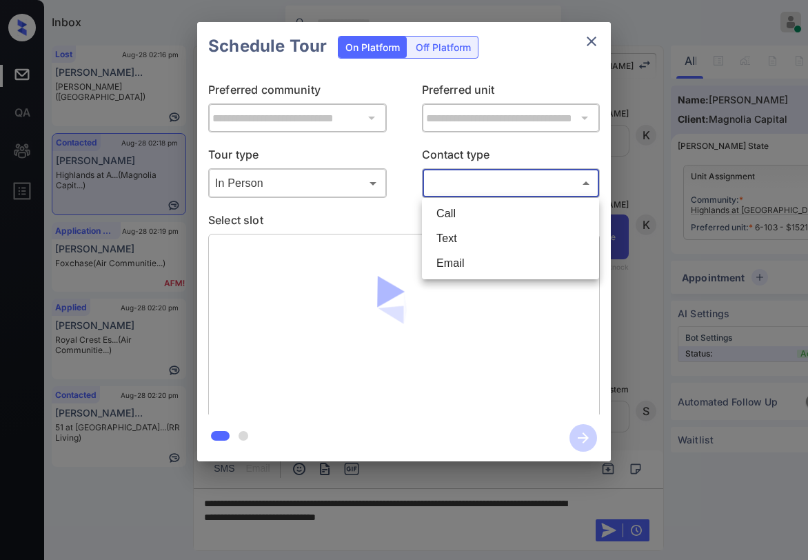
click at [476, 177] on body "Inbox [PERSON_NAME] Online Set yourself offline Set yourself on break Profile S…" at bounding box center [404, 280] width 808 height 560
click at [468, 235] on li "Text" at bounding box center [511, 238] width 170 height 25
type input "****"
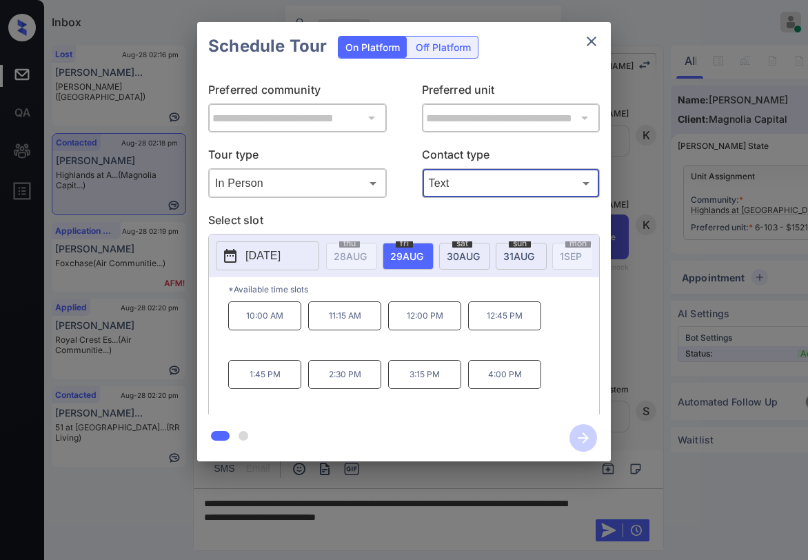
click at [597, 43] on icon "close" at bounding box center [592, 41] width 17 height 17
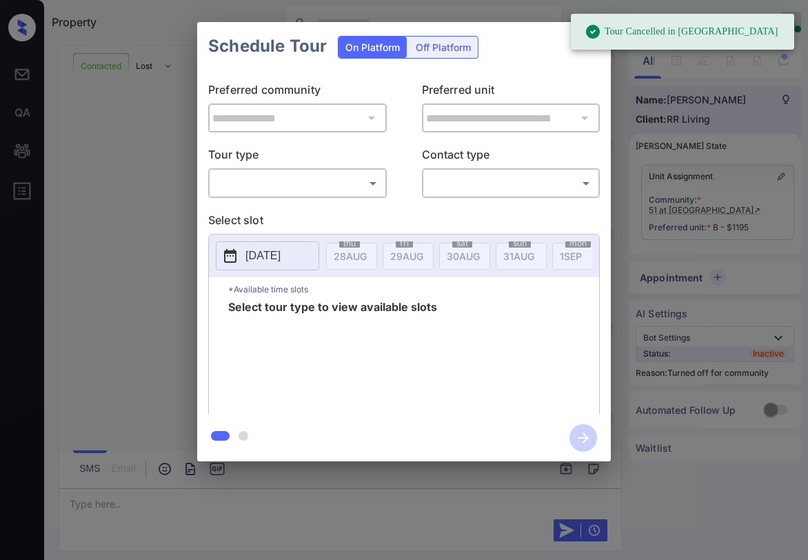
scroll to position [11557, 0]
click at [308, 173] on body "Tour Cancelled in Knock Property Paolo Gabriel Online Set yourself offline Set …" at bounding box center [404, 280] width 808 height 560
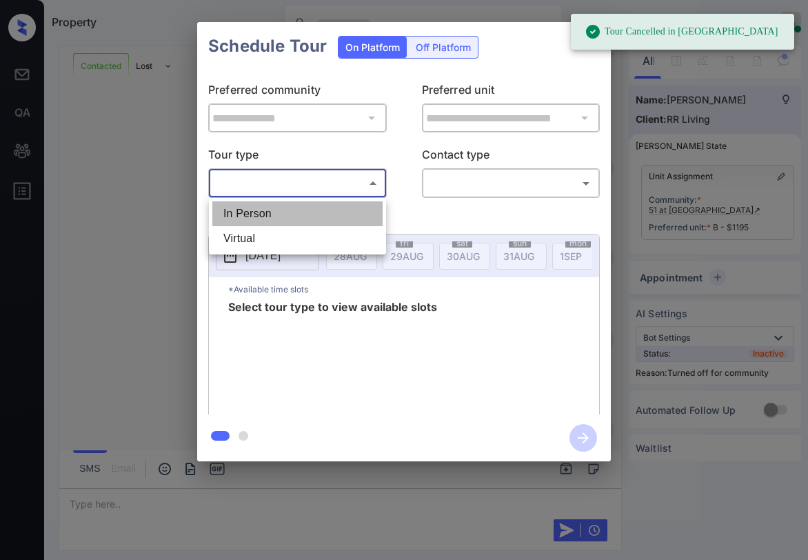
click at [282, 206] on li "In Person" at bounding box center [297, 213] width 170 height 25
type input "********"
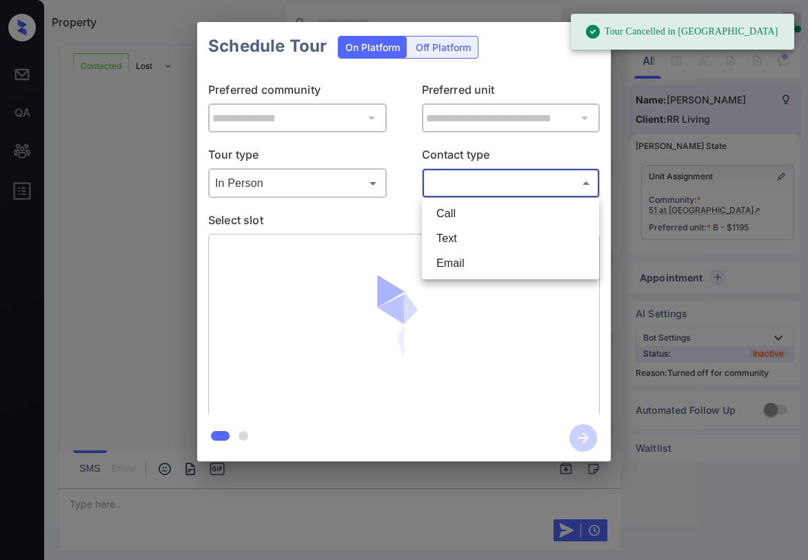
click at [462, 195] on body "Tour Cancelled in Knock Property Paolo Gabriel Online Set yourself offline Set …" at bounding box center [404, 280] width 808 height 560
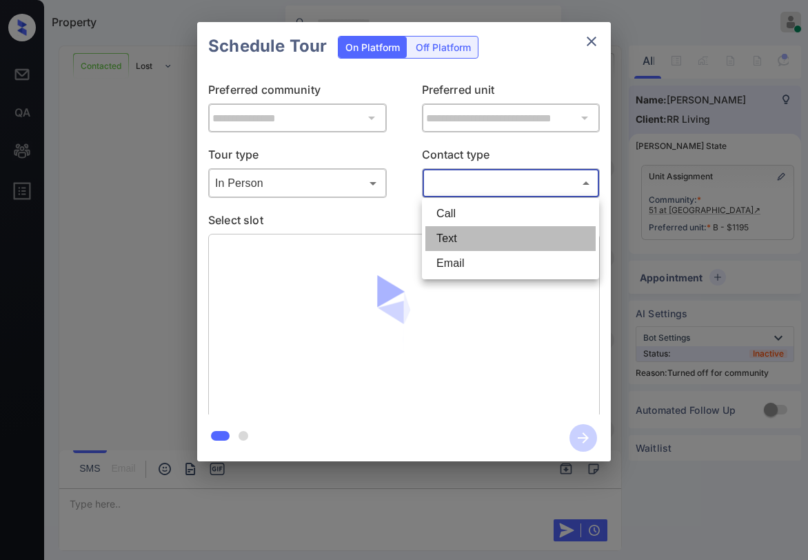
click at [457, 235] on li "Text" at bounding box center [511, 238] width 170 height 25
type input "****"
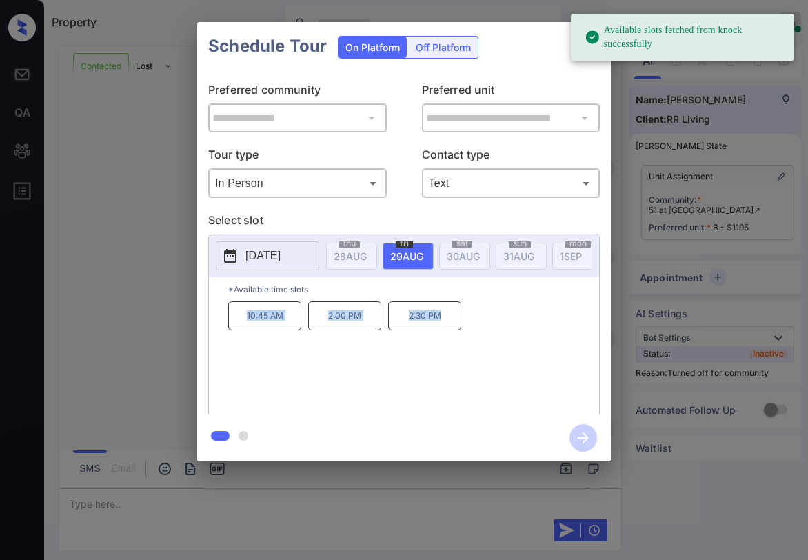
drag, startPoint x: 244, startPoint y: 322, endPoint x: 541, endPoint y: 206, distance: 319.1
click at [482, 326] on div "10:45 AM 2:00 PM 2:30 PM" at bounding box center [413, 356] width 371 height 110
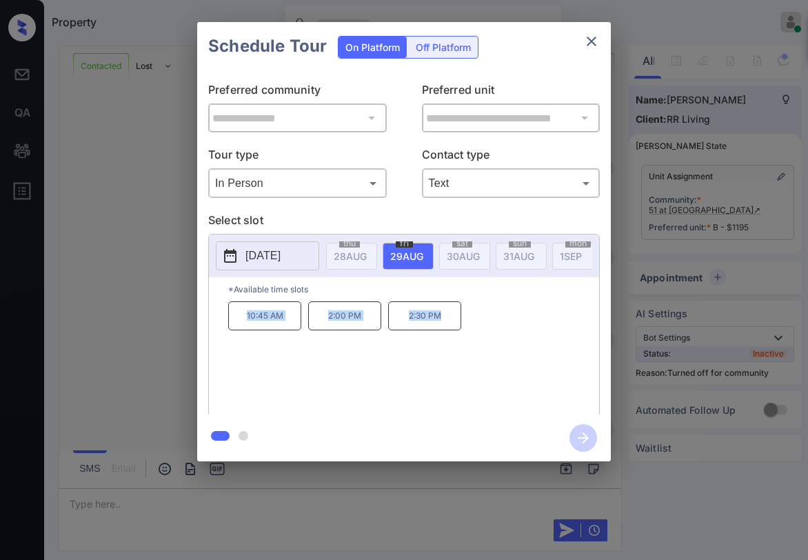
copy div "10:45 AM 2:00 PM 2:30 PM"
click at [594, 41] on icon "close" at bounding box center [592, 41] width 17 height 17
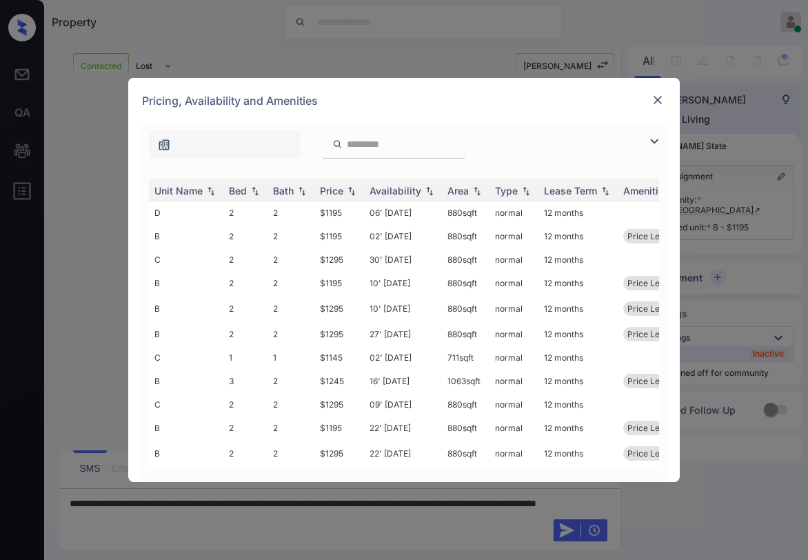
click at [652, 143] on img at bounding box center [654, 141] width 17 height 17
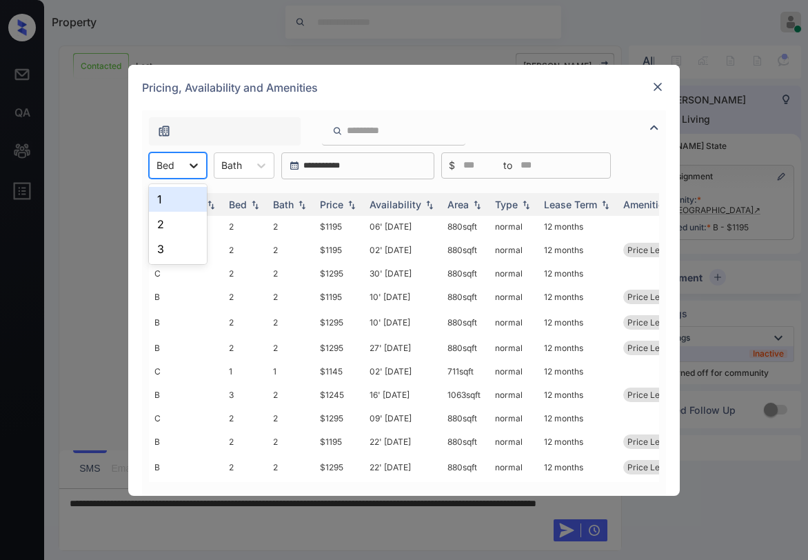
click at [196, 172] on div at bounding box center [193, 165] width 25 height 25
click at [164, 248] on div "3" at bounding box center [178, 249] width 58 height 25
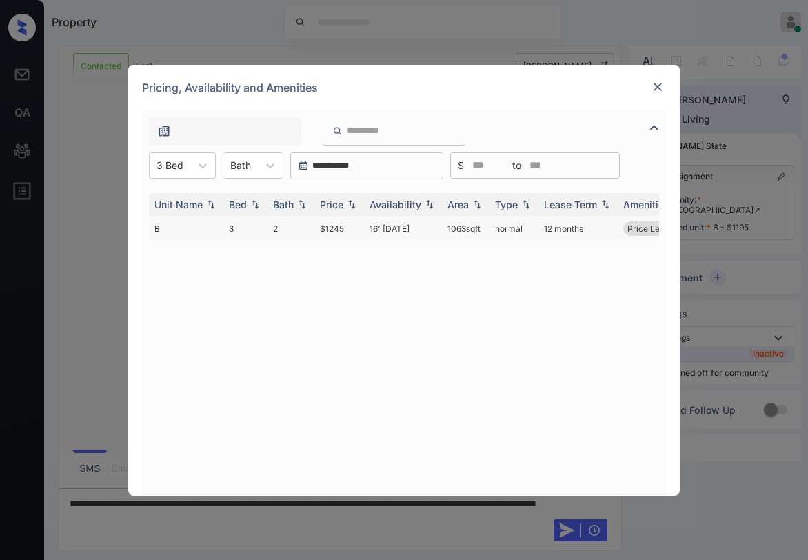
click at [291, 228] on td "2" at bounding box center [291, 229] width 47 height 26
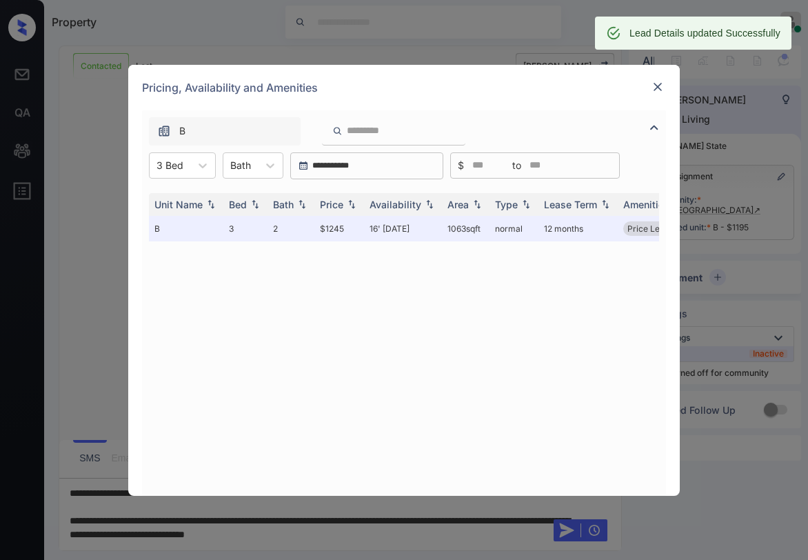
click at [658, 83] on img at bounding box center [658, 87] width 14 height 14
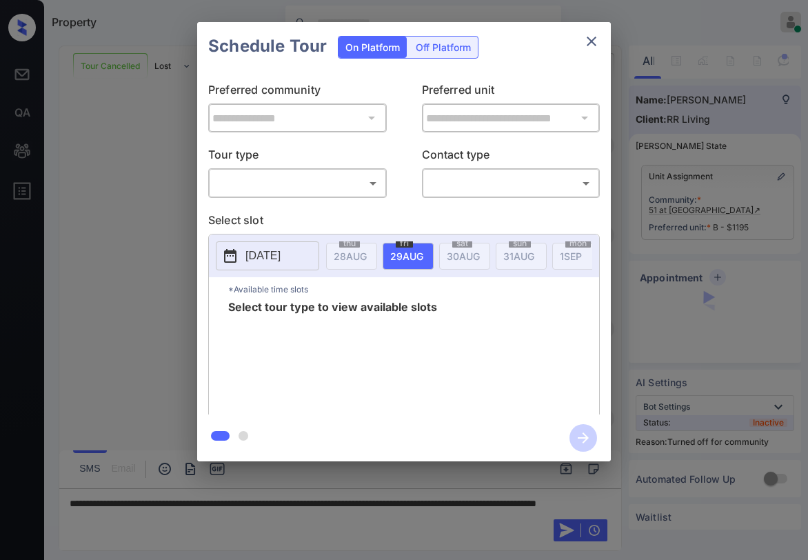
scroll to position [11578, 0]
click at [279, 197] on div "​ ​" at bounding box center [297, 183] width 179 height 30
click at [279, 181] on body "Property [PERSON_NAME] Online Set yourself offline Set yourself on break Profil…" at bounding box center [404, 280] width 808 height 560
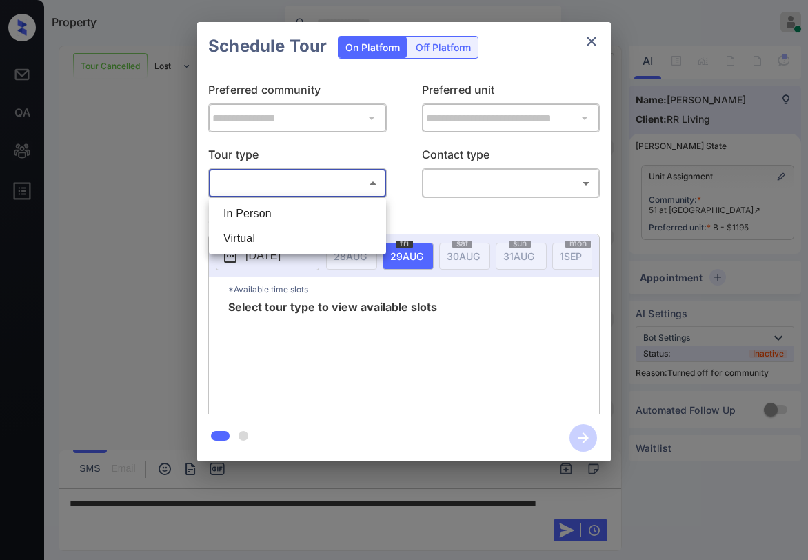
drag, startPoint x: 270, startPoint y: 214, endPoint x: 363, endPoint y: 200, distance: 94.1
click at [271, 213] on li "In Person" at bounding box center [297, 213] width 170 height 25
type input "********"
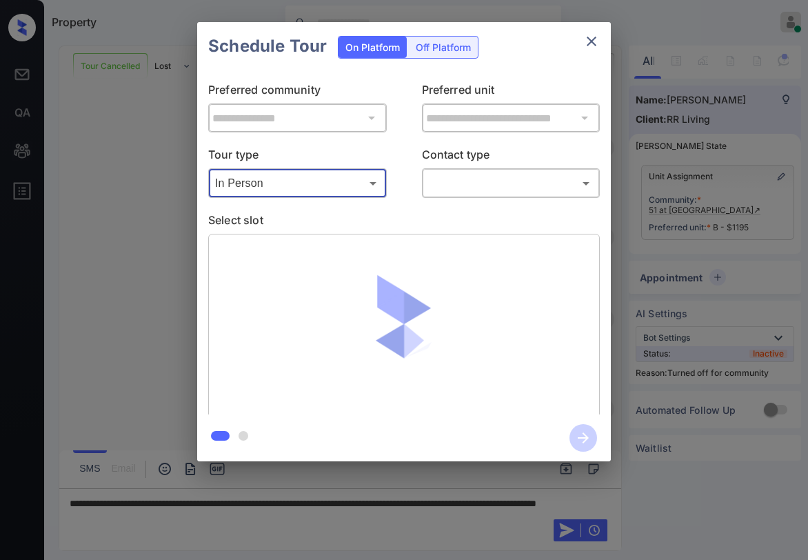
click at [455, 186] on body "Property [PERSON_NAME] Online Set yourself offline Set yourself on break Profil…" at bounding box center [404, 280] width 808 height 560
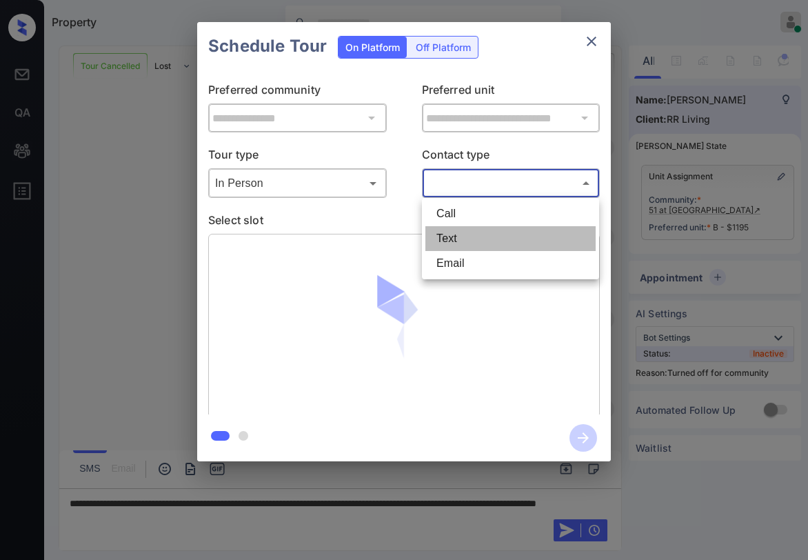
click at [450, 231] on li "Text" at bounding box center [511, 238] width 170 height 25
type input "****"
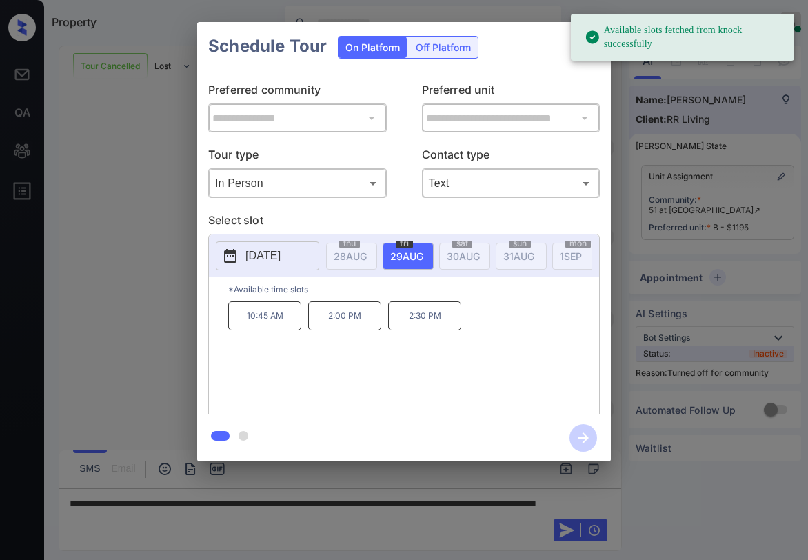
click at [545, 62] on div "Schedule Tour On Platform Off Platform" at bounding box center [404, 46] width 414 height 48
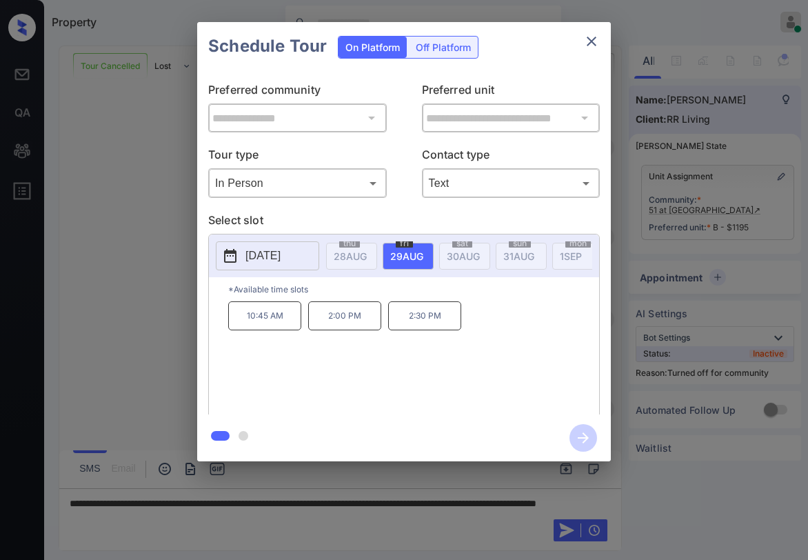
click at [591, 44] on icon "close" at bounding box center [592, 41] width 17 height 17
